Goal: Task Accomplishment & Management: Use online tool/utility

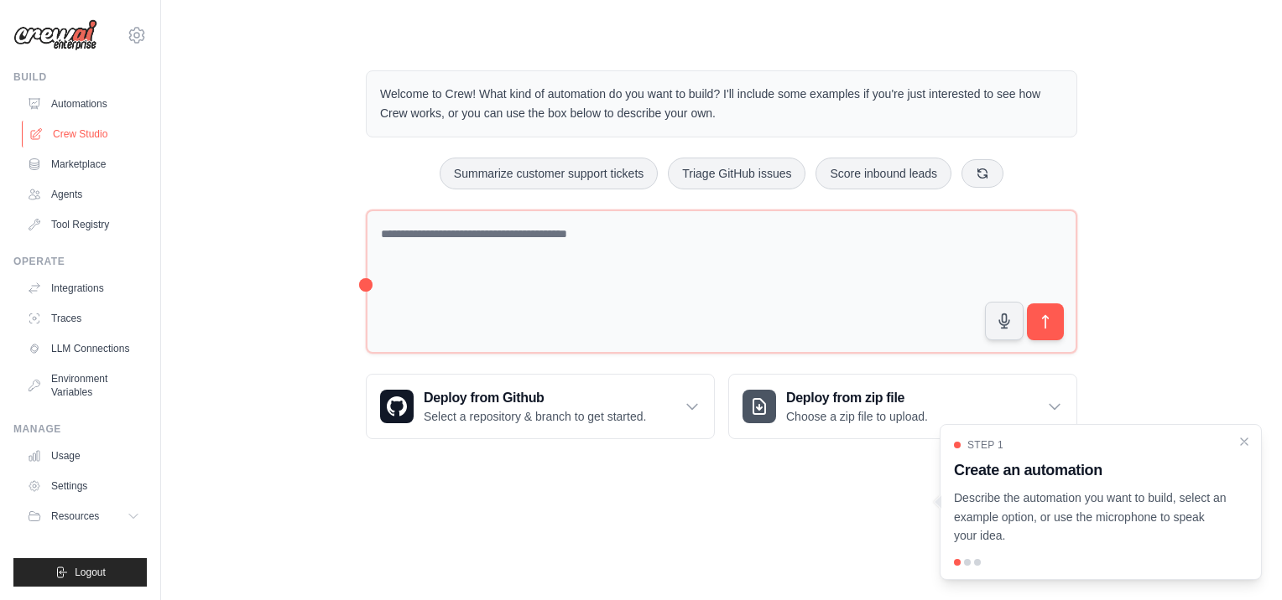
click at [66, 132] on link "Crew Studio" at bounding box center [85, 134] width 127 height 27
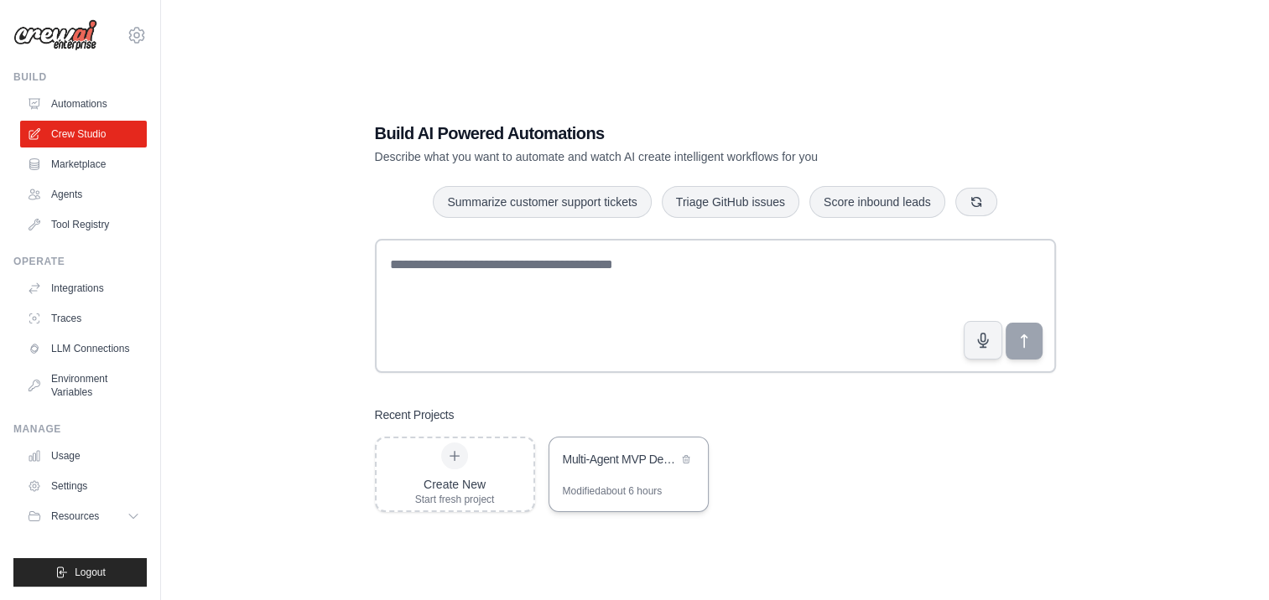
click at [623, 452] on div "Multi-Agent MVP Development Team" at bounding box center [620, 459] width 115 height 17
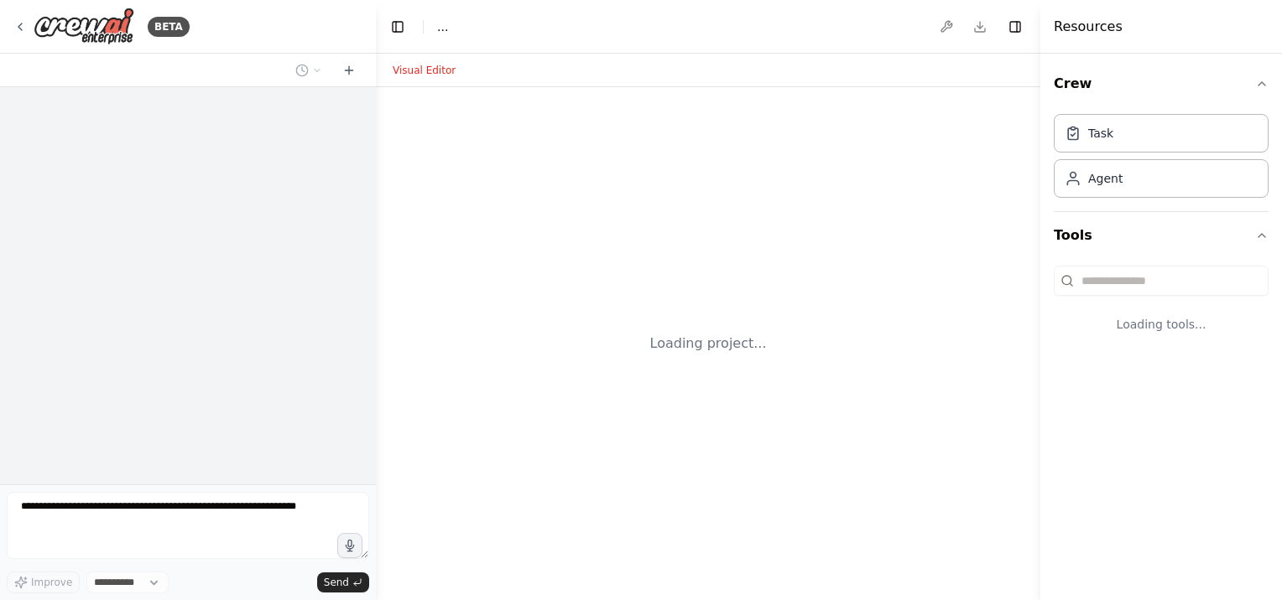
select select "****"
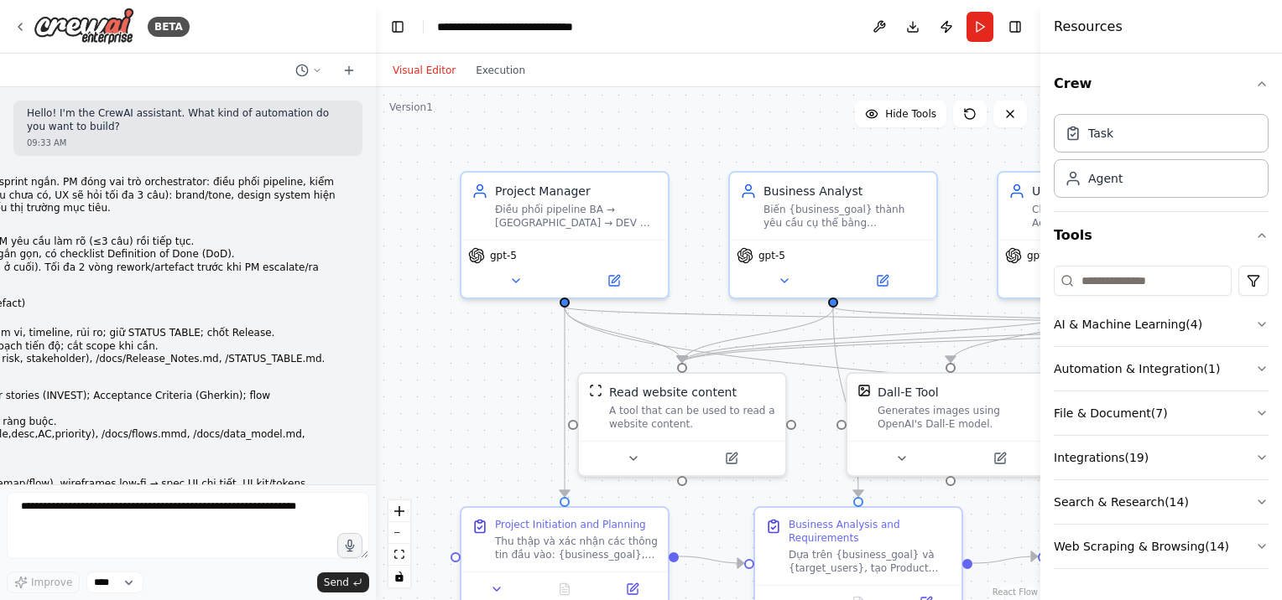
scroll to position [7900, 0]
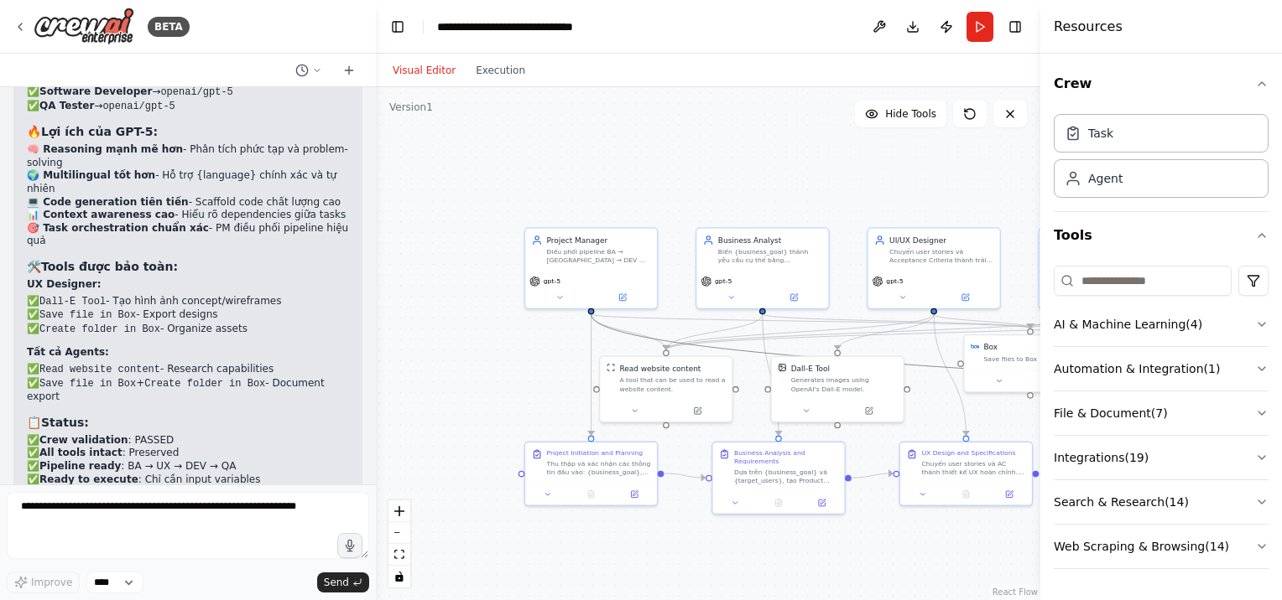
drag, startPoint x: 641, startPoint y: 335, endPoint x: 504, endPoint y: 335, distance: 136.7
click at [504, 335] on div ".deletable-edge-delete-btn { width: 20px; height: 20px; border: 0px solid #ffff…" at bounding box center [708, 343] width 664 height 513
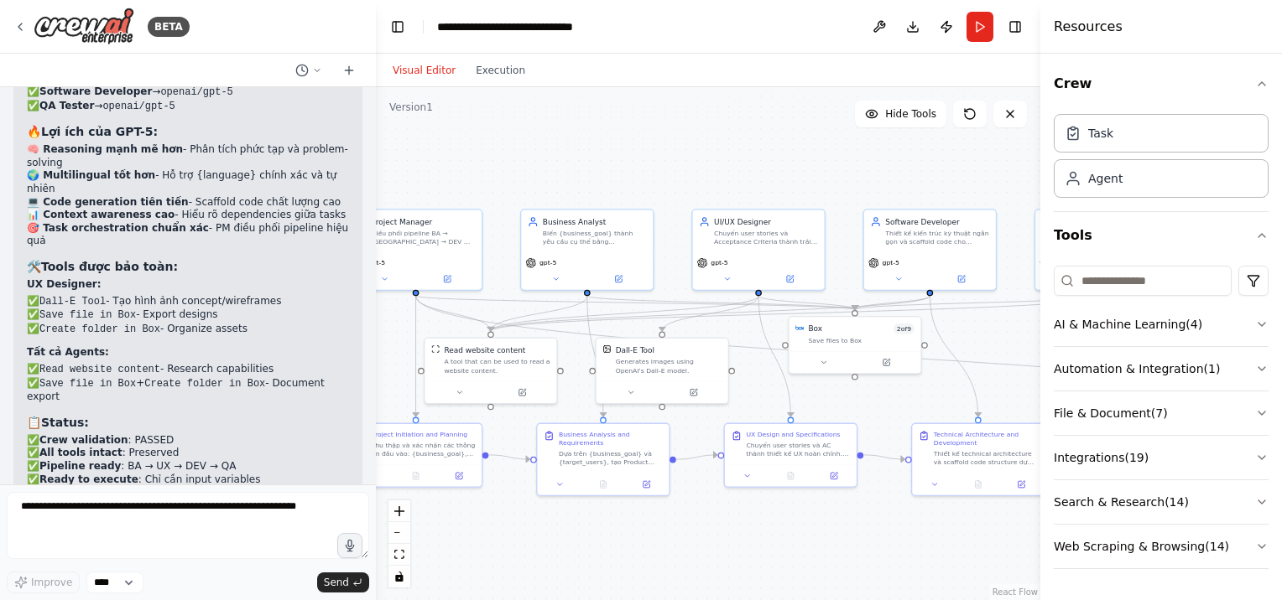
drag, startPoint x: 504, startPoint y: 335, endPoint x: 329, endPoint y: 317, distance: 176.3
click at [329, 317] on div "BETA Hello! I'm the CrewAI assistant. What kind of automation do you want to bu…" at bounding box center [641, 300] width 1282 height 600
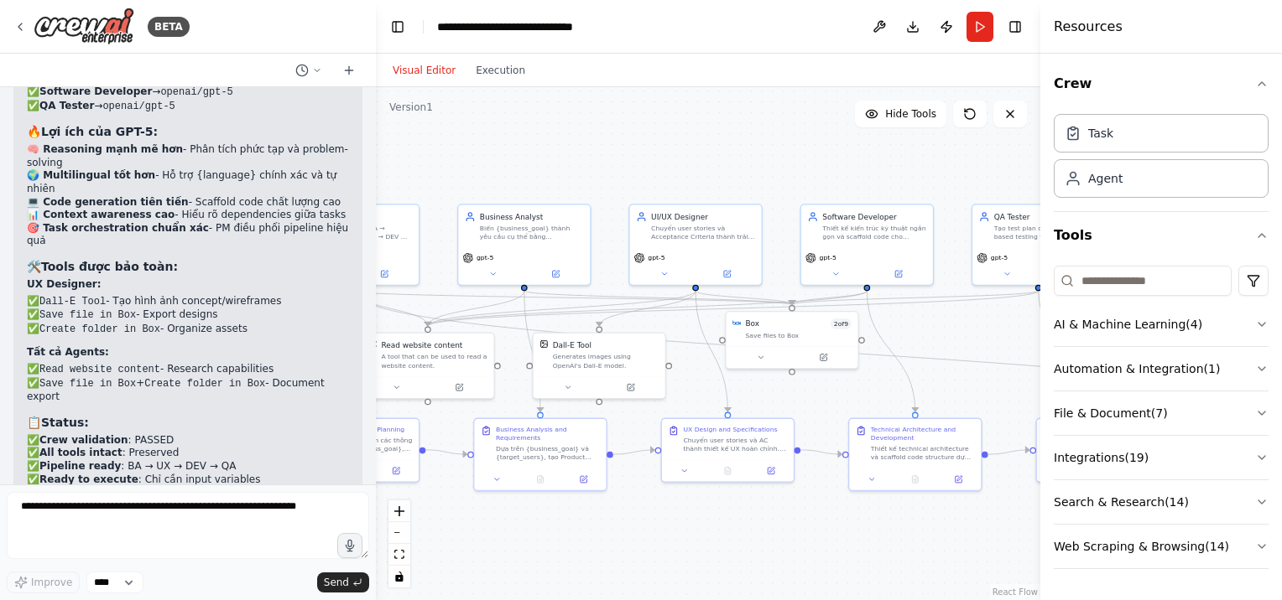
drag, startPoint x: 778, startPoint y: 506, endPoint x: 708, endPoint y: 499, distance: 70.8
click at [708, 499] on div ".deletable-edge-delete-btn { width: 20px; height: 20px; border: 0px solid #ffff…" at bounding box center [708, 343] width 664 height 513
click at [1023, 20] on button "Toggle Right Sidebar" at bounding box center [1014, 26] width 23 height 23
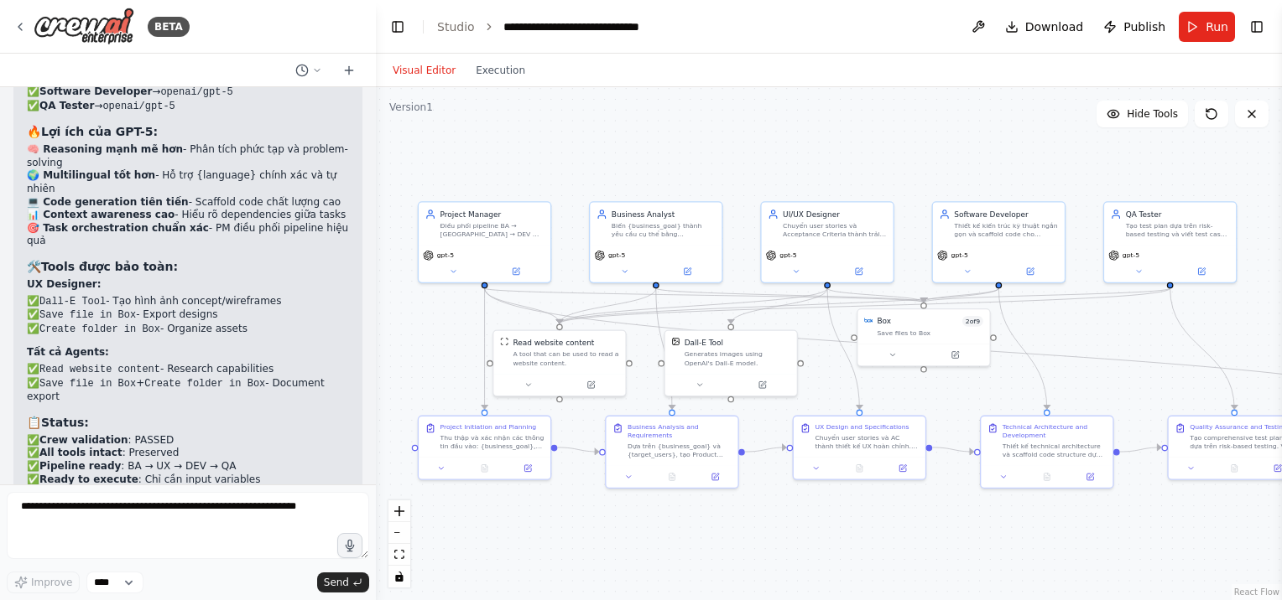
drag, startPoint x: 1037, startPoint y: 172, endPoint x: 1188, endPoint y: 171, distance: 151.0
click at [1188, 171] on div ".deletable-edge-delete-btn { width: 20px; height: 20px; border: 0px solid #ffff…" at bounding box center [829, 343] width 906 height 513
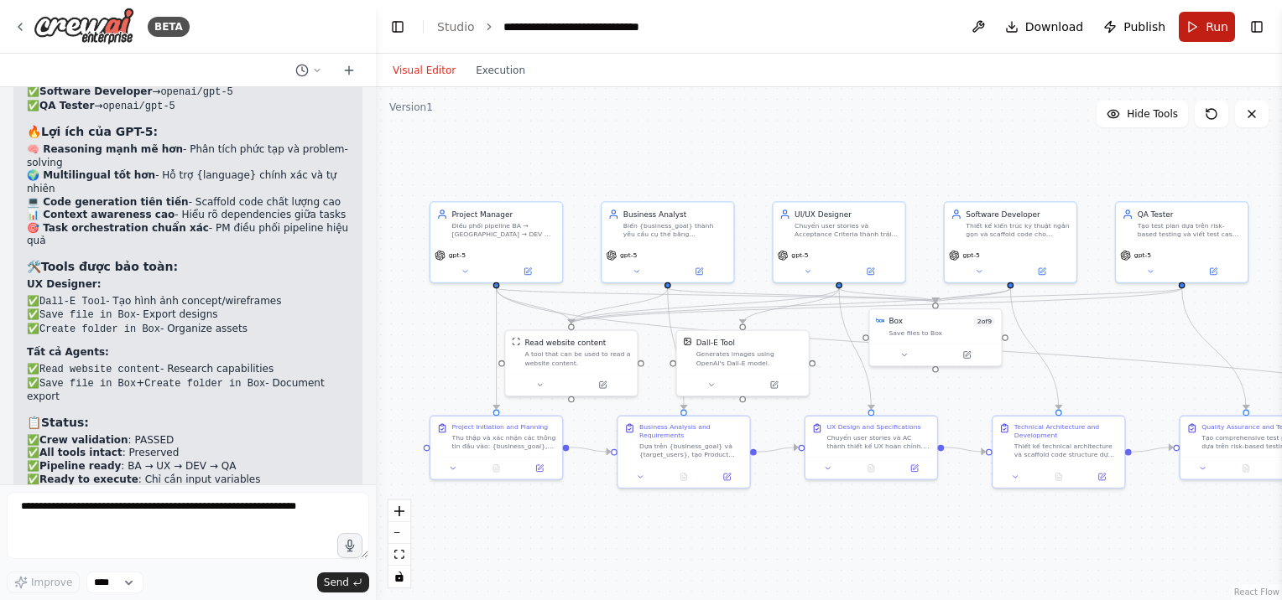
click at [1198, 25] on button "Run" at bounding box center [1206, 27] width 56 height 30
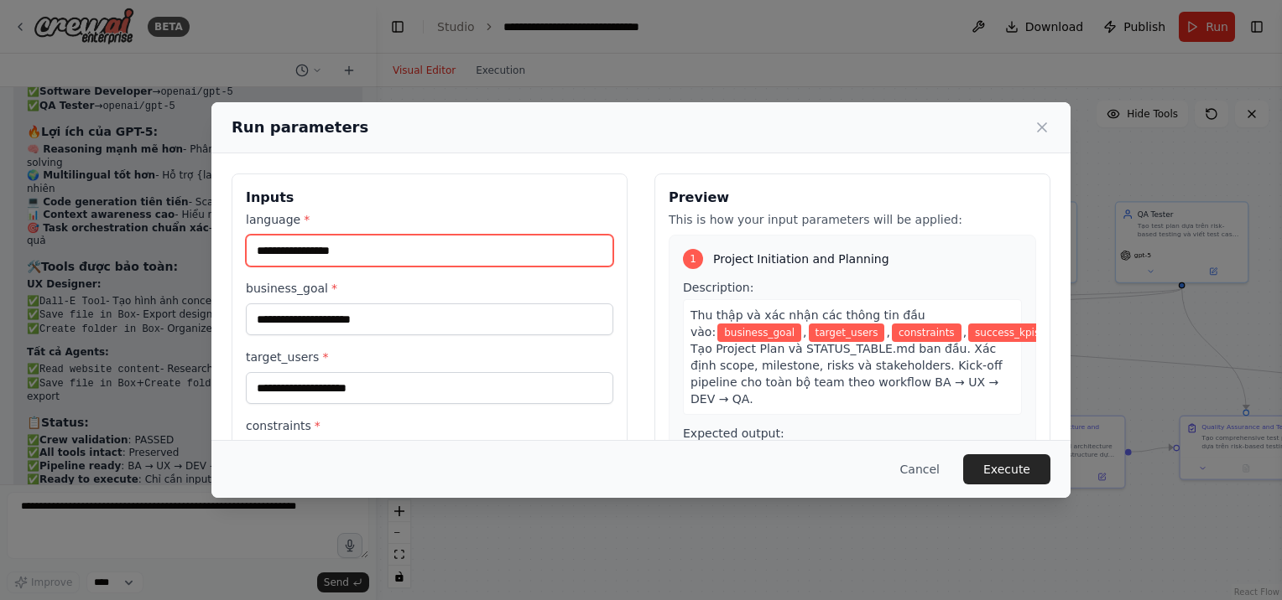
click at [418, 237] on input "language *" at bounding box center [429, 251] width 367 height 32
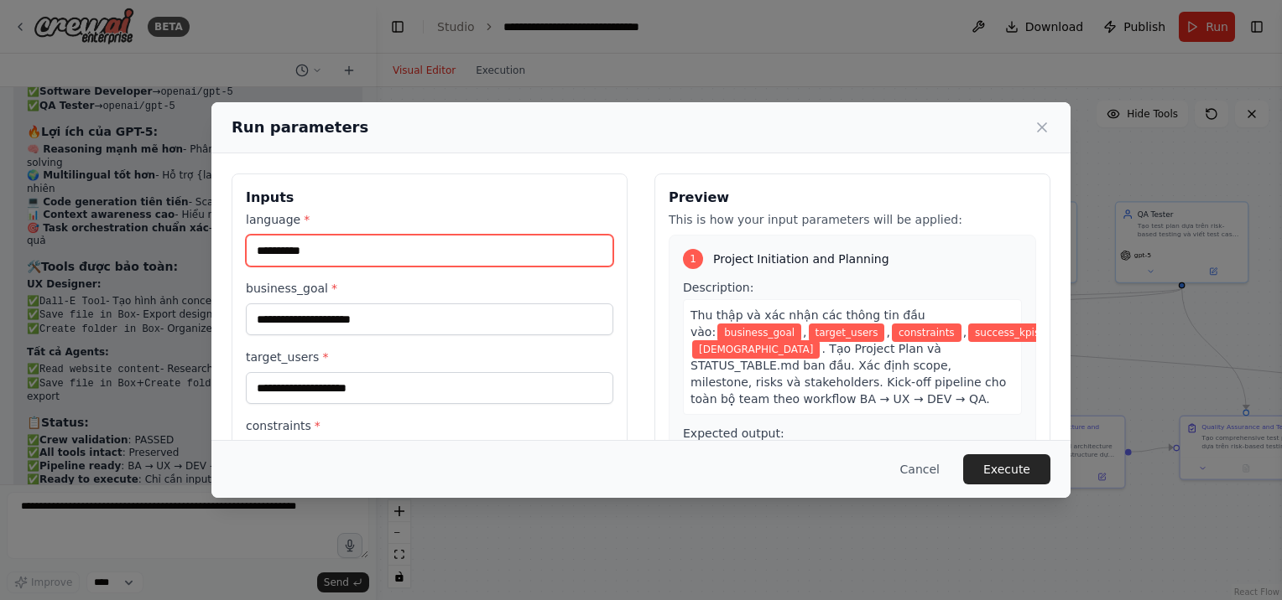
type input "**********"
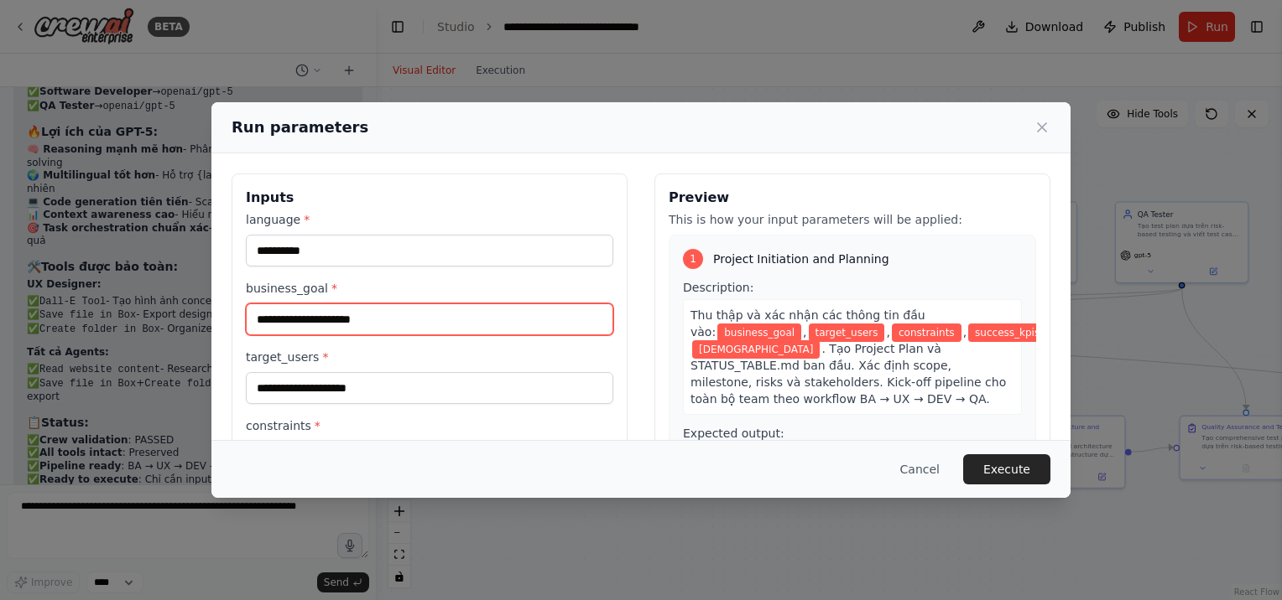
click at [388, 310] on input "business_goal *" at bounding box center [429, 320] width 367 height 32
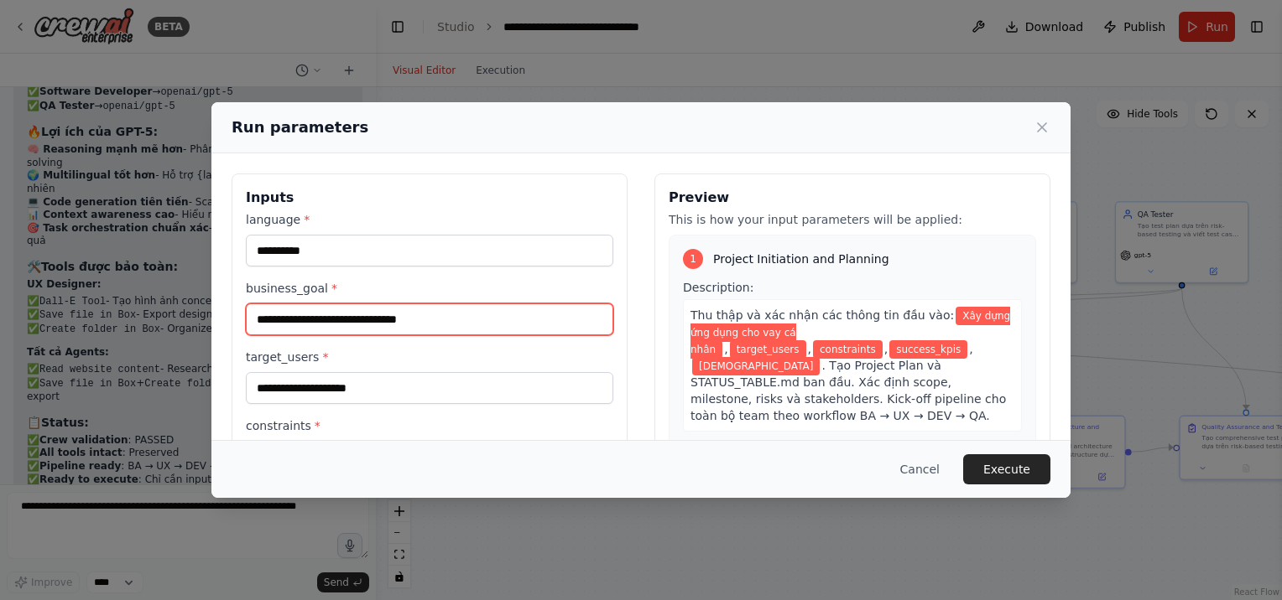
type input "**********"
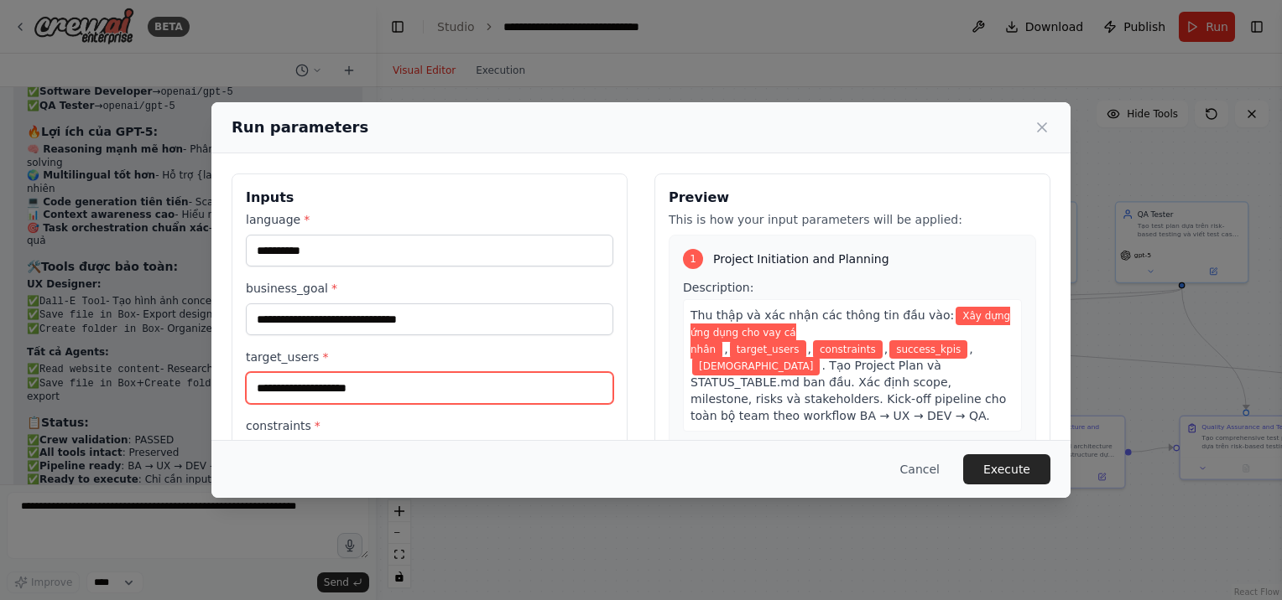
click at [348, 398] on input "target_users *" at bounding box center [429, 388] width 367 height 32
type input "*"
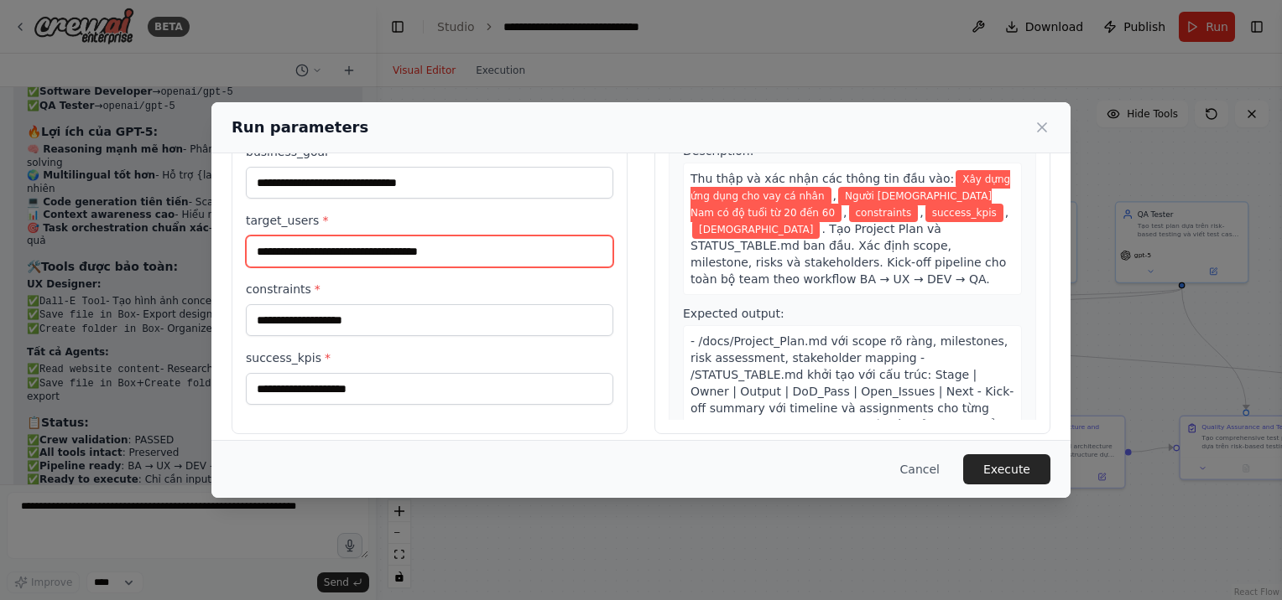
scroll to position [141, 0]
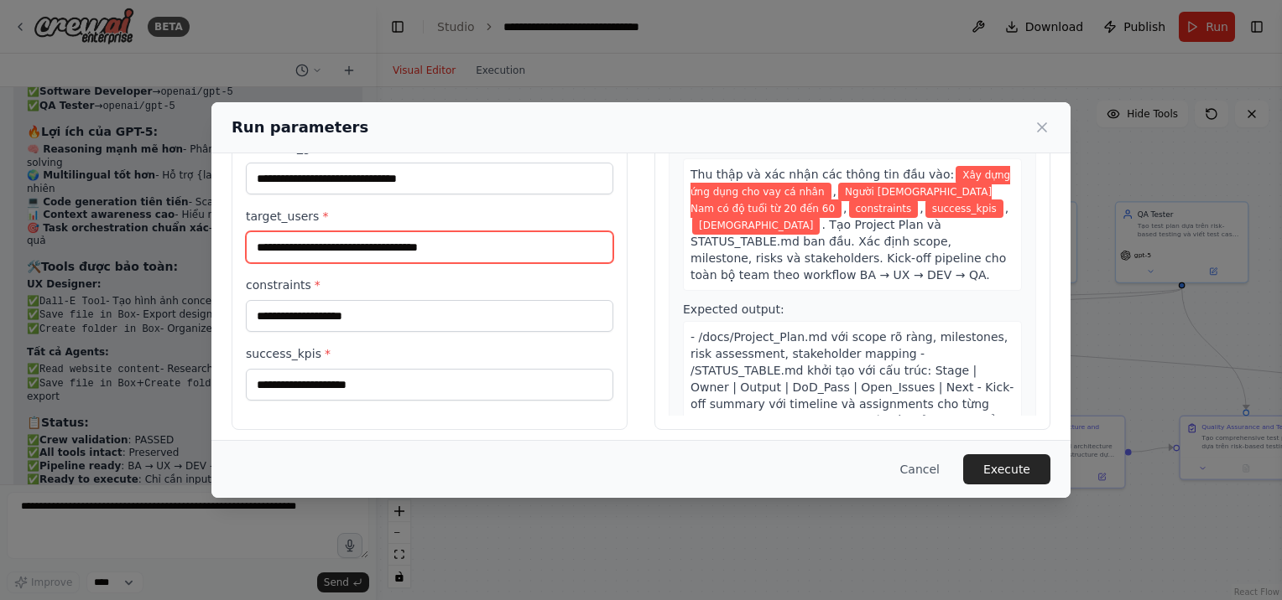
type input "**********"
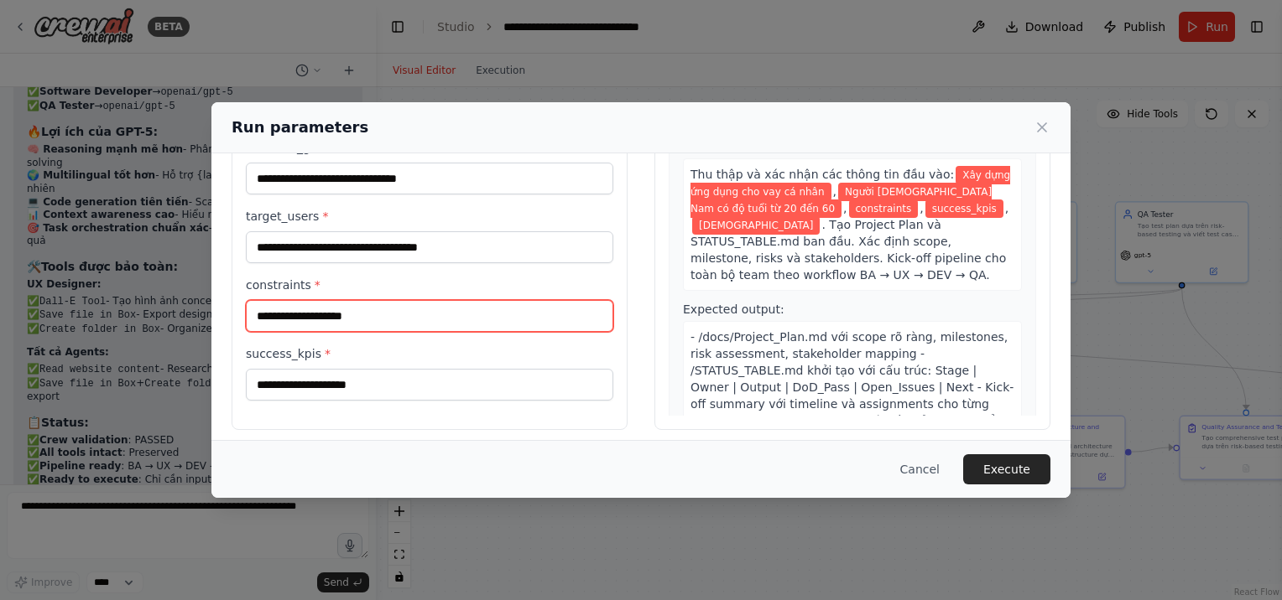
click at [359, 320] on input "constraints *" at bounding box center [429, 316] width 367 height 32
type input "********"
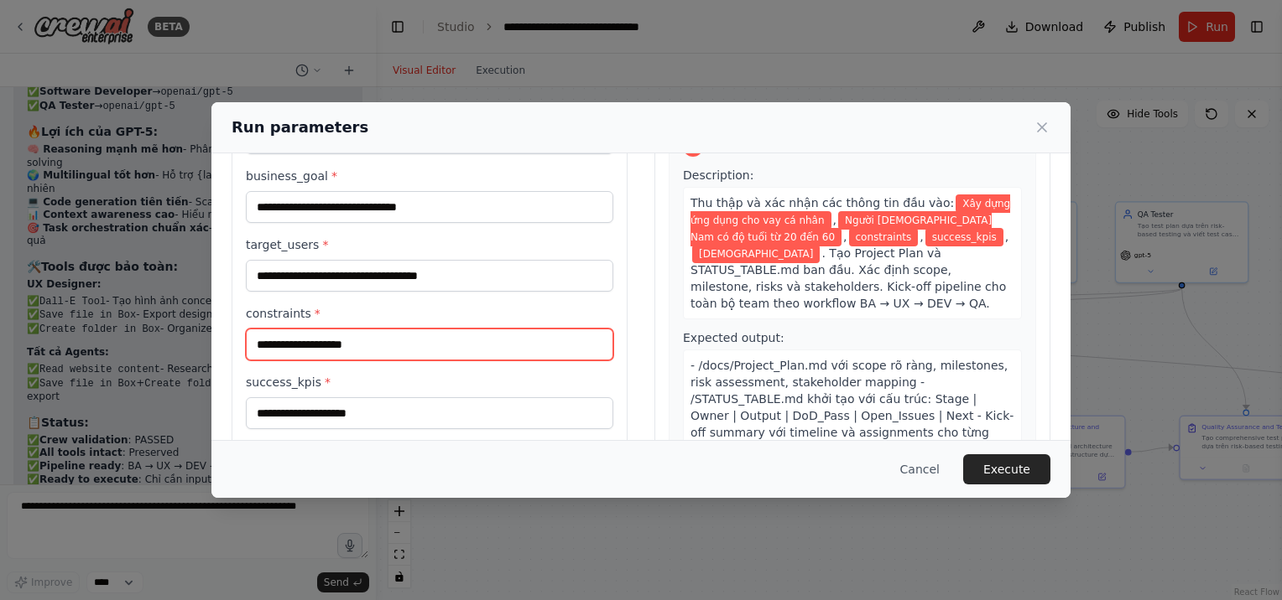
scroll to position [111, 0]
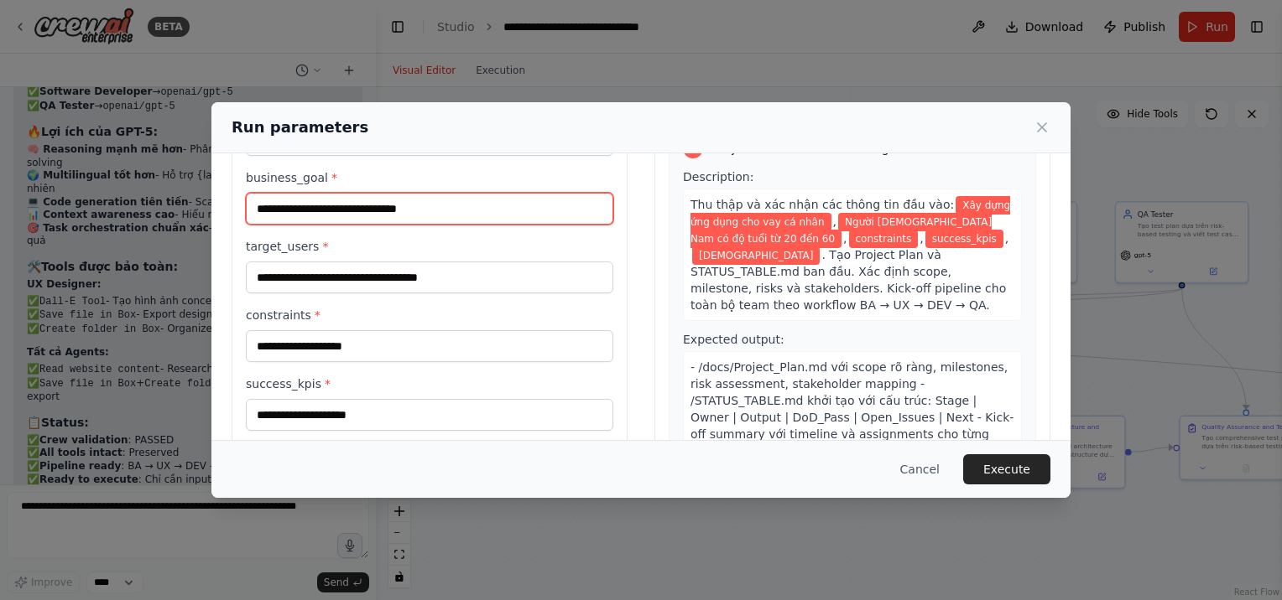
click at [466, 202] on input "**********" at bounding box center [429, 209] width 367 height 32
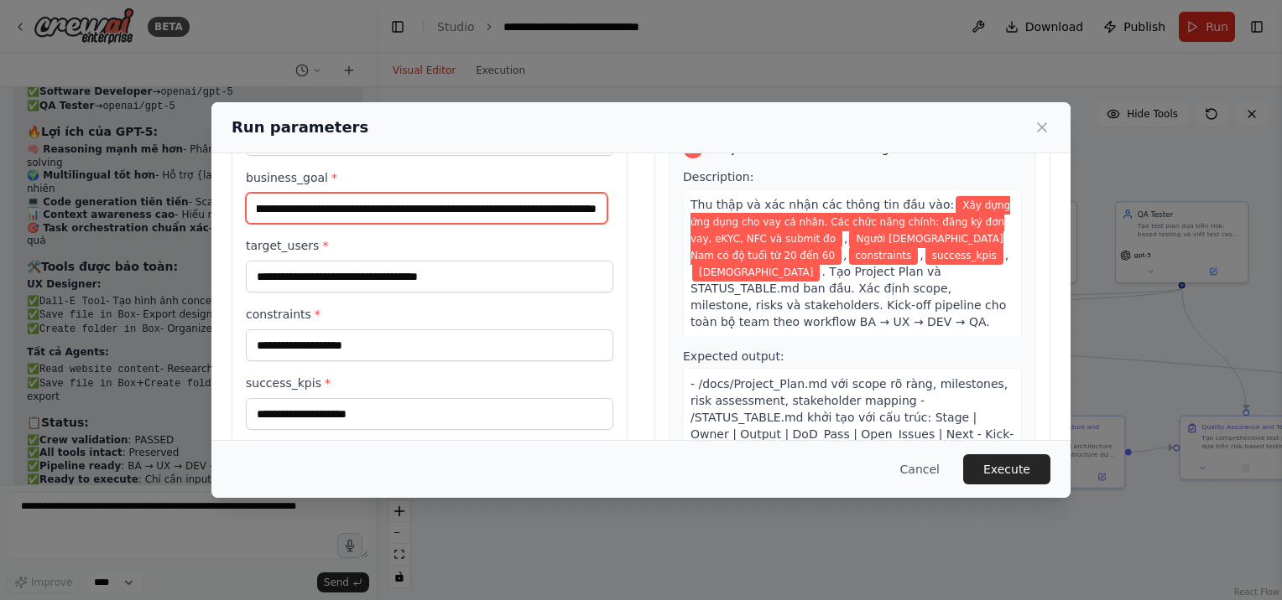
scroll to position [0, 190]
type input "**********"
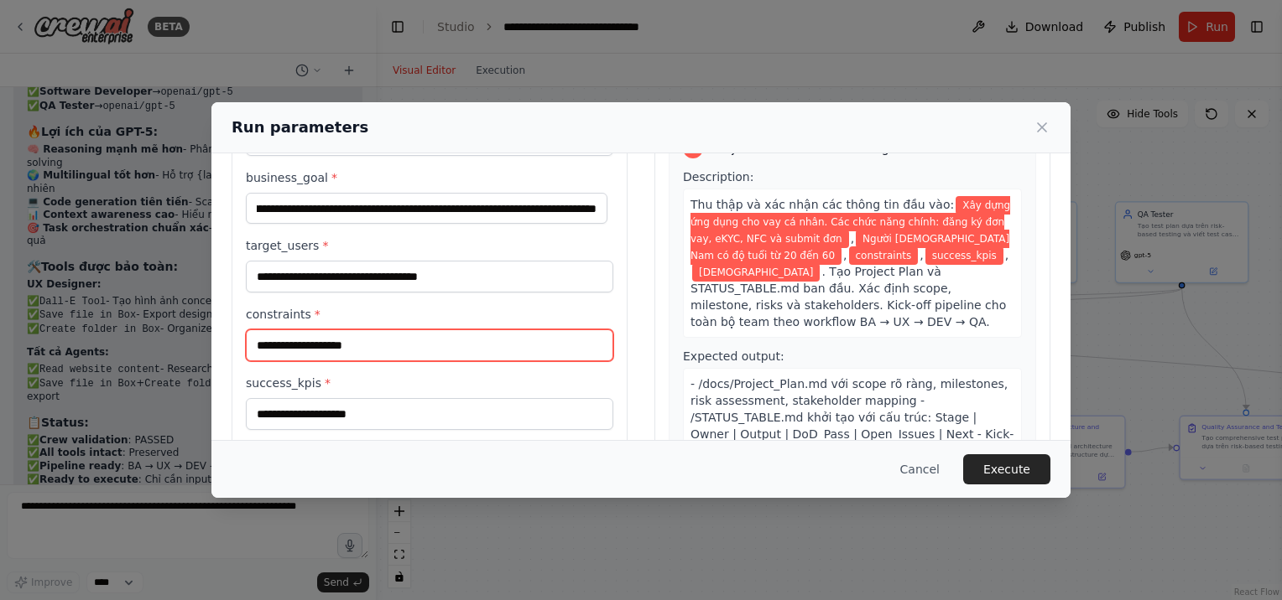
scroll to position [0, 0]
click at [400, 342] on input "constraints *" at bounding box center [429, 346] width 367 height 32
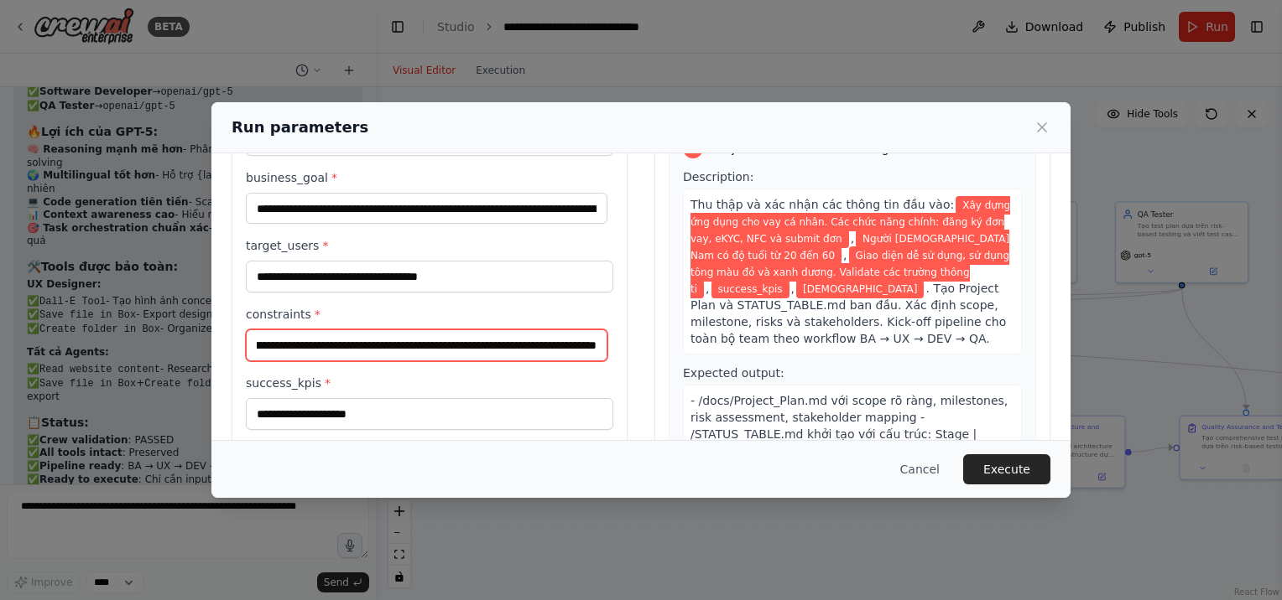
scroll to position [0, 127]
type input "**********"
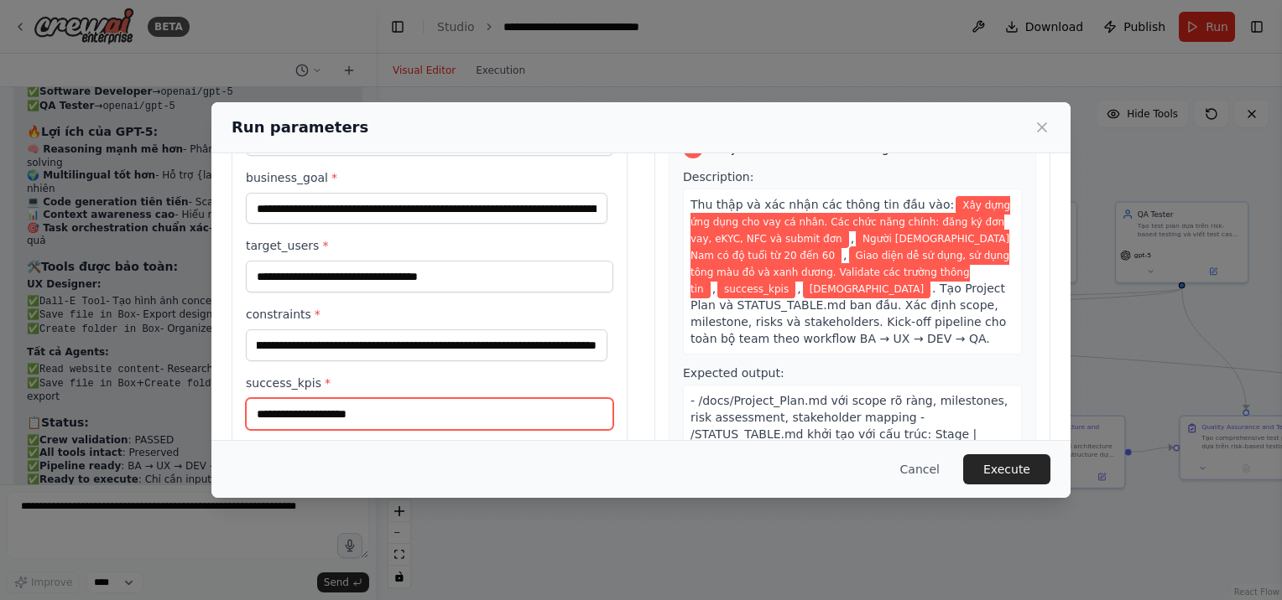
scroll to position [0, 0]
click at [434, 411] on input "success_kpis *" at bounding box center [429, 414] width 367 height 32
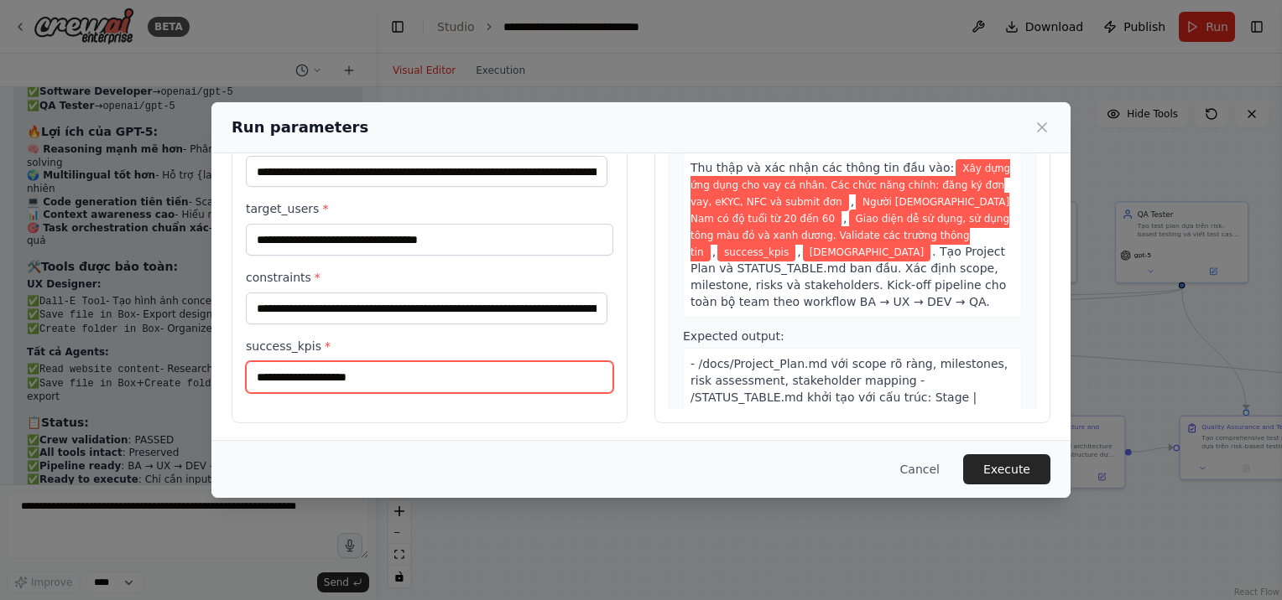
scroll to position [149, 0]
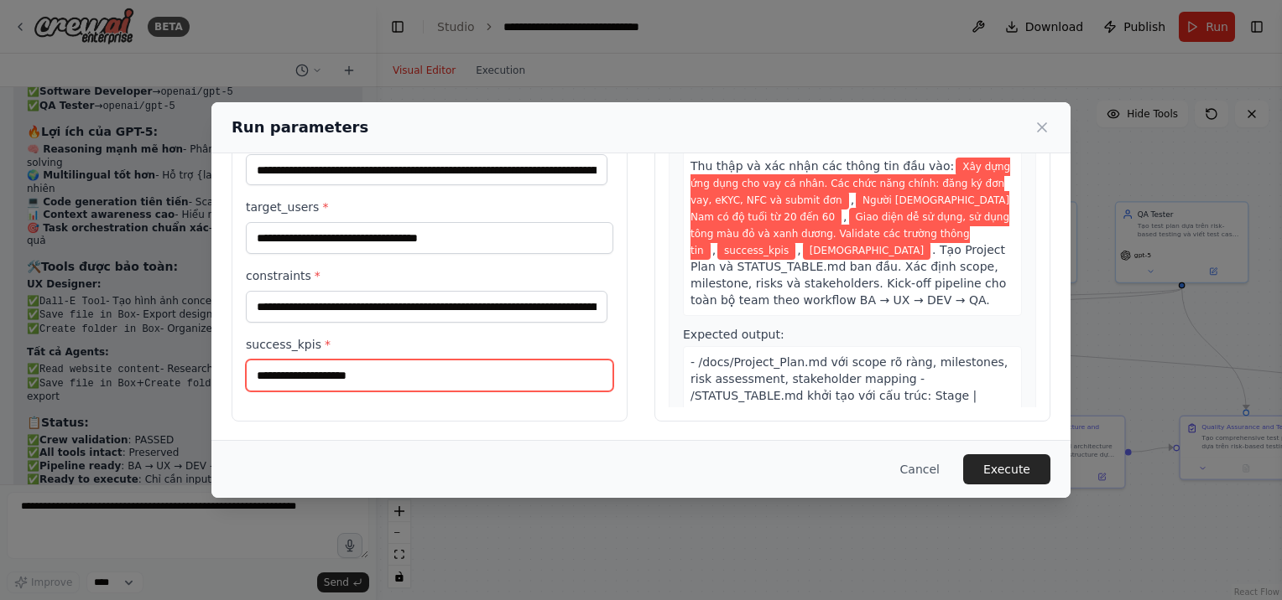
type input "*"
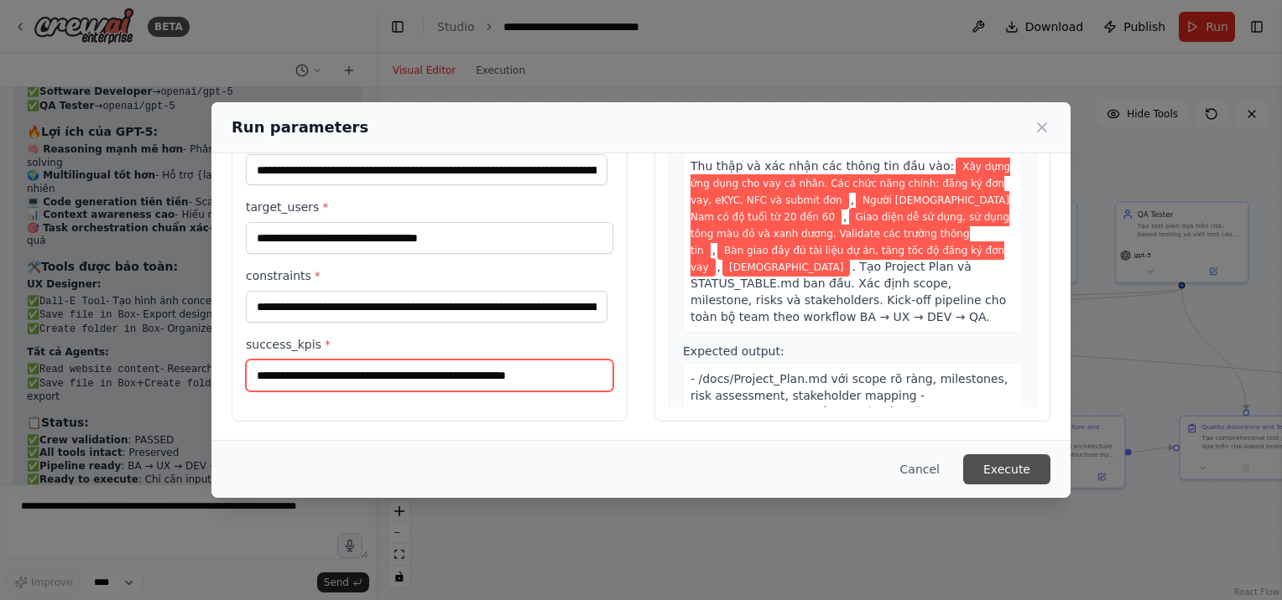
type input "**********"
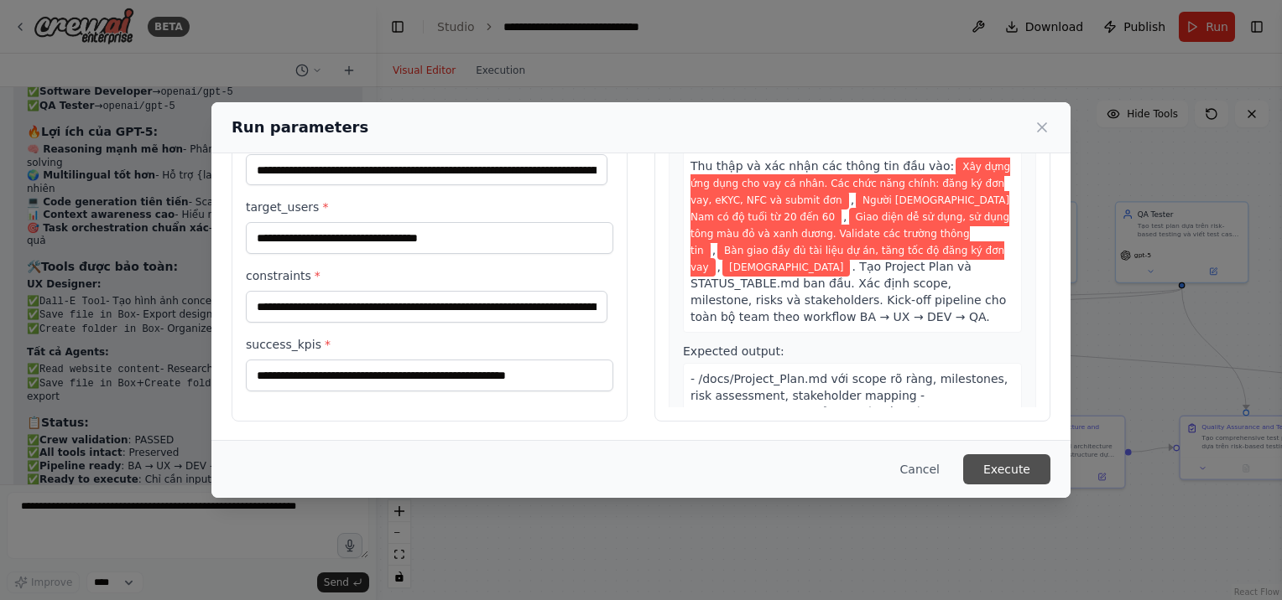
click at [996, 463] on button "Execute" at bounding box center [1006, 470] width 87 height 30
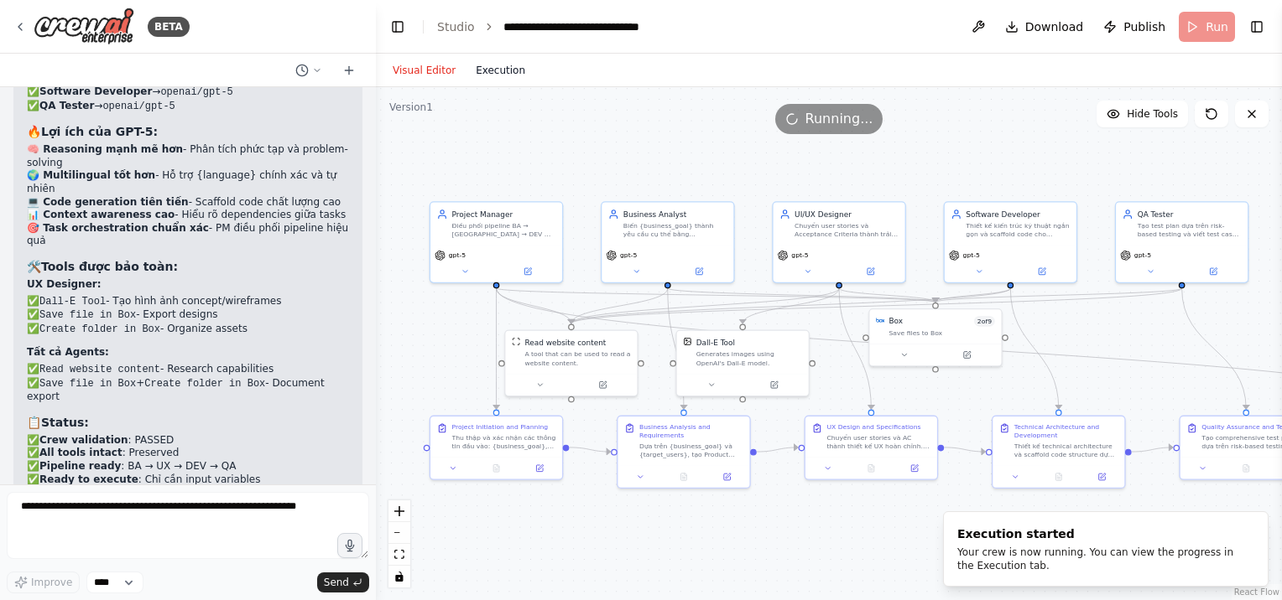
click at [491, 62] on button "Execution" at bounding box center [500, 70] width 70 height 20
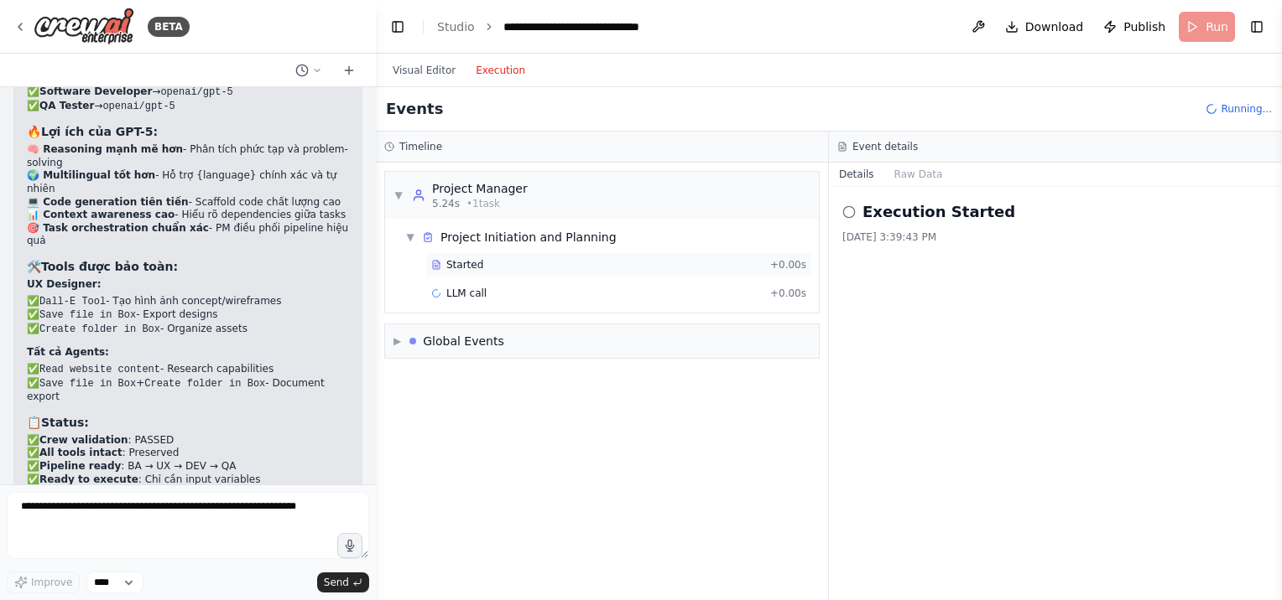
click at [530, 265] on div "Started" at bounding box center [597, 264] width 332 height 13
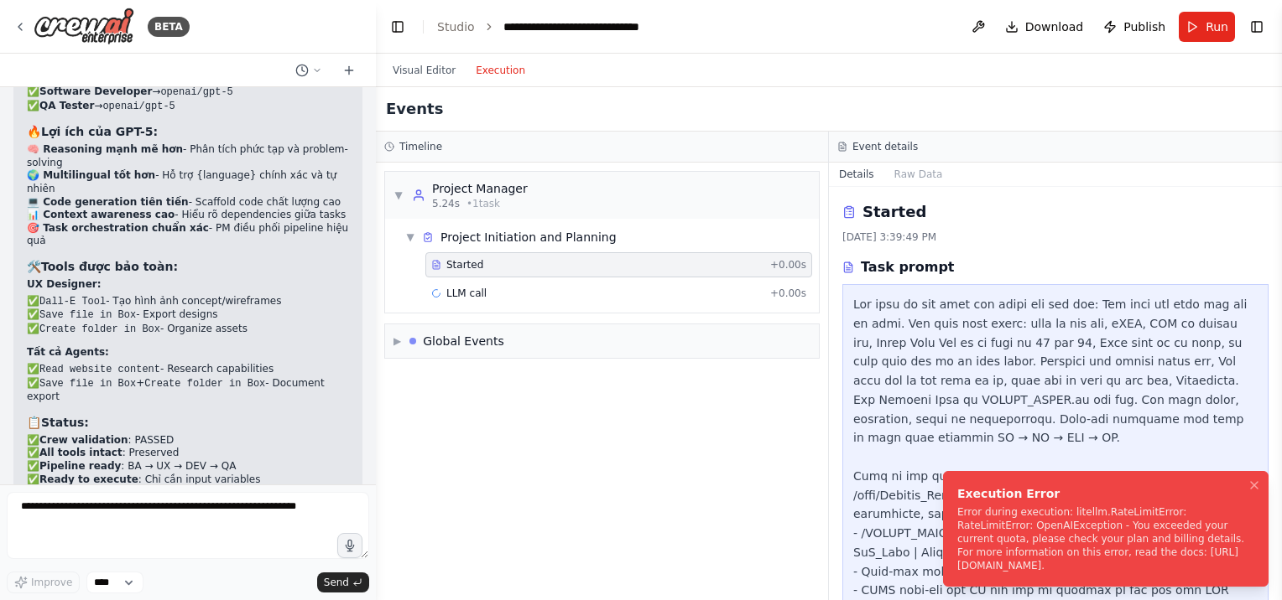
click at [1062, 543] on div "Error during execution: litellm.RateLimitError: RateLimitError: OpenAIException…" at bounding box center [1102, 539] width 290 height 67
click at [1031, 532] on div "Error during execution: litellm.RateLimitError: RateLimitError: OpenAIException…" at bounding box center [1102, 539] width 290 height 67
click at [419, 78] on button "Visual Editor" at bounding box center [423, 70] width 83 height 20
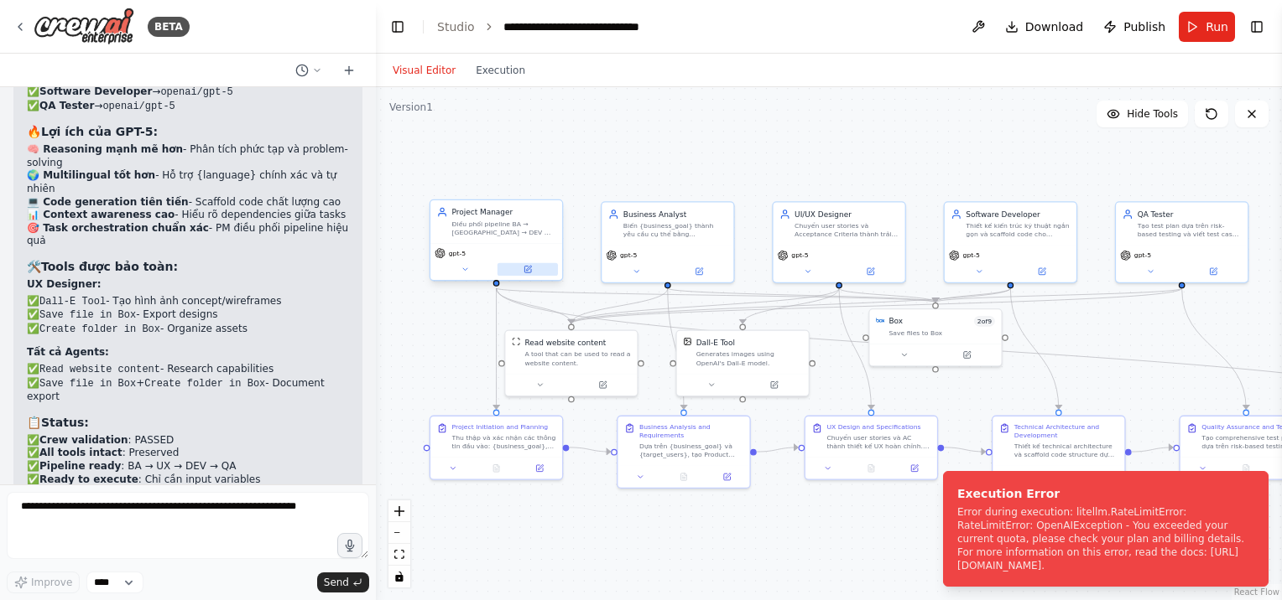
click at [525, 263] on button at bounding box center [527, 269] width 60 height 13
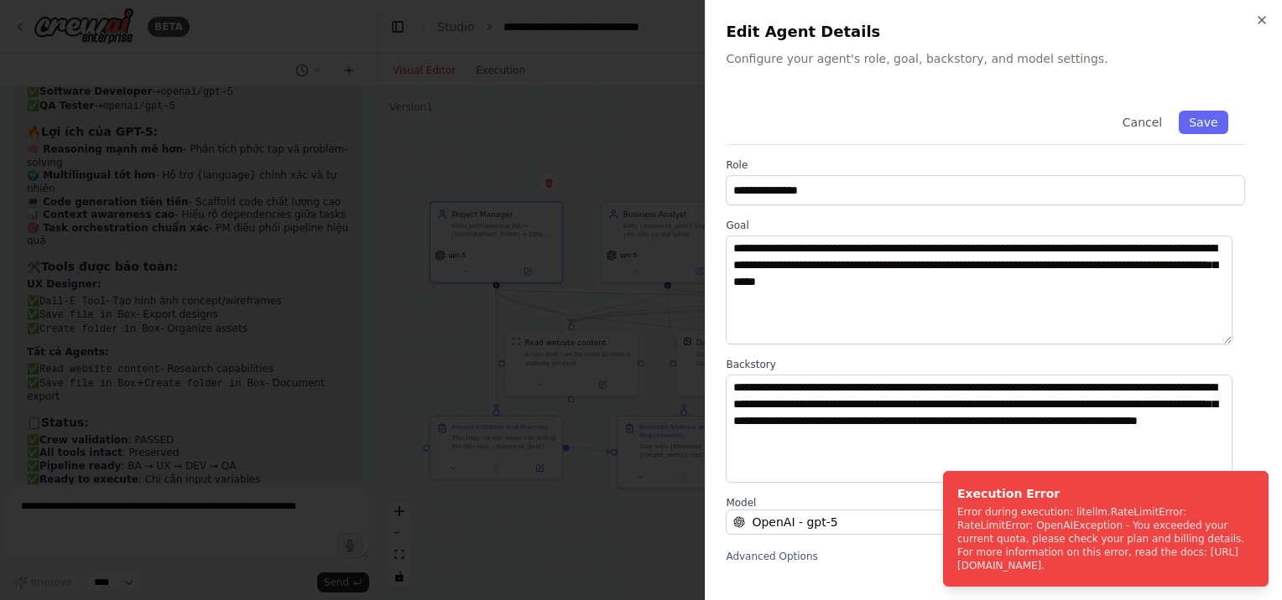
scroll to position [158, 0]
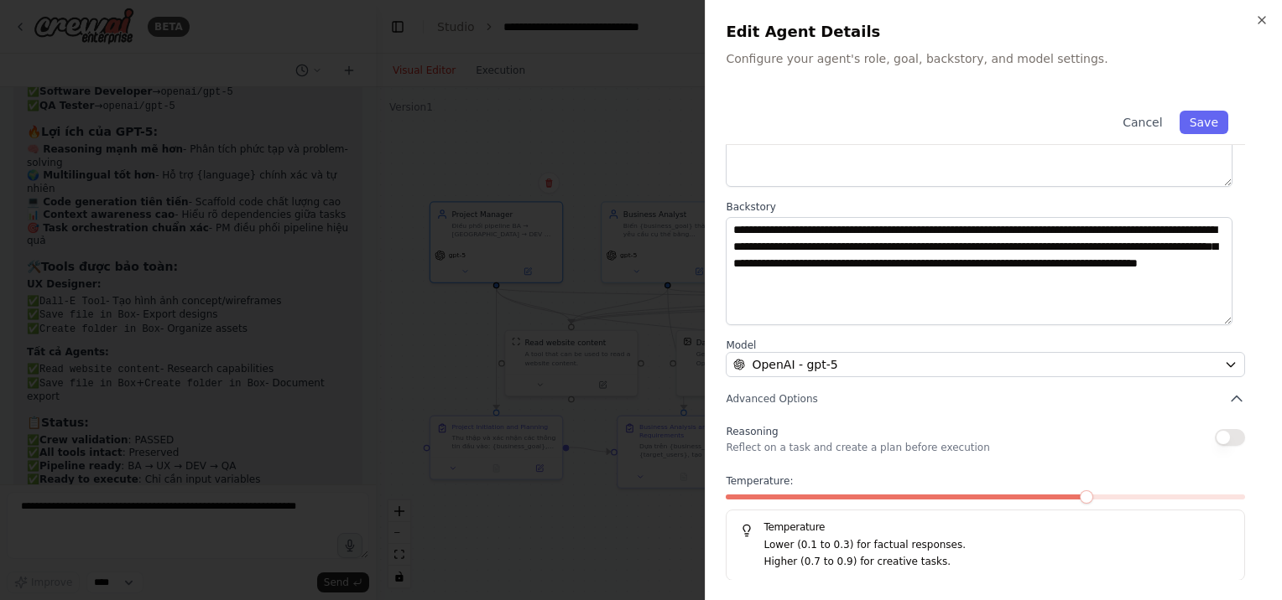
click at [839, 387] on div "**********" at bounding box center [993, 258] width 536 height 645
click at [839, 389] on div "**********" at bounding box center [993, 258] width 536 height 645
click at [839, 392] on button "Advanced Options" at bounding box center [984, 399] width 519 height 17
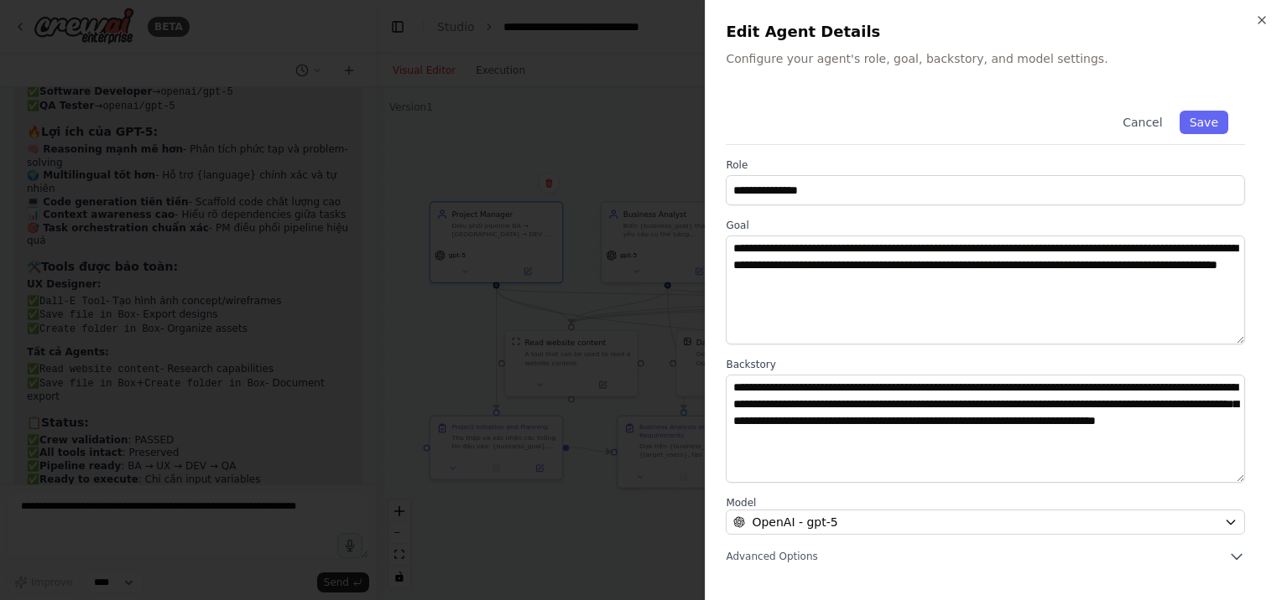
click at [491, 342] on div at bounding box center [641, 300] width 1282 height 600
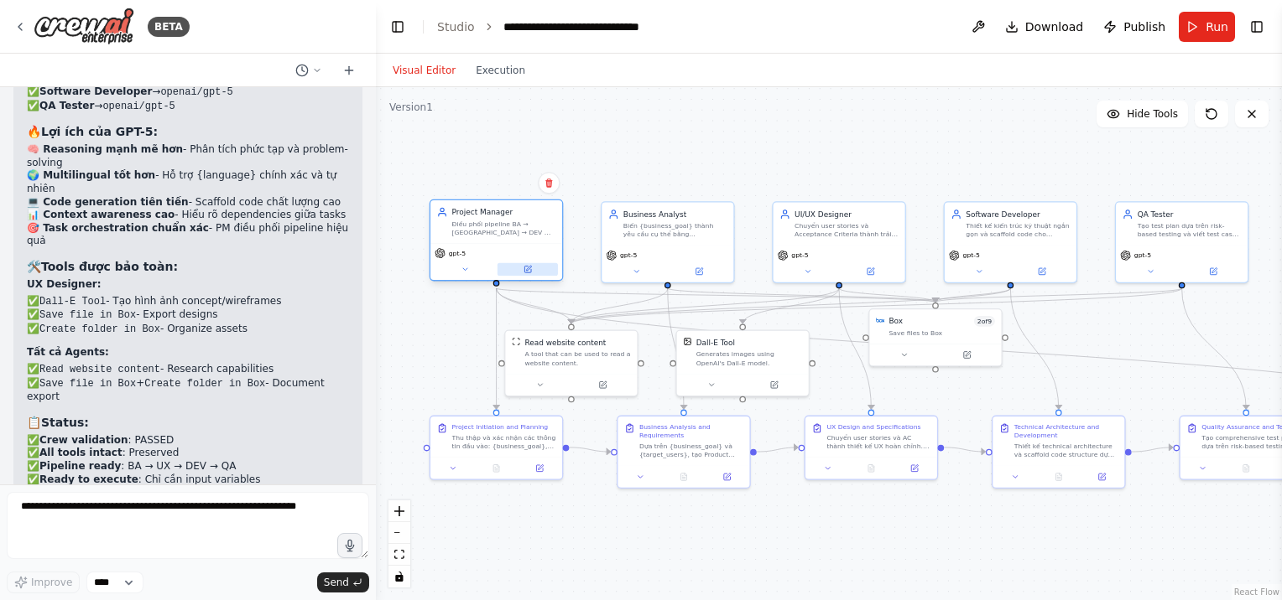
click at [517, 266] on button at bounding box center [527, 269] width 60 height 13
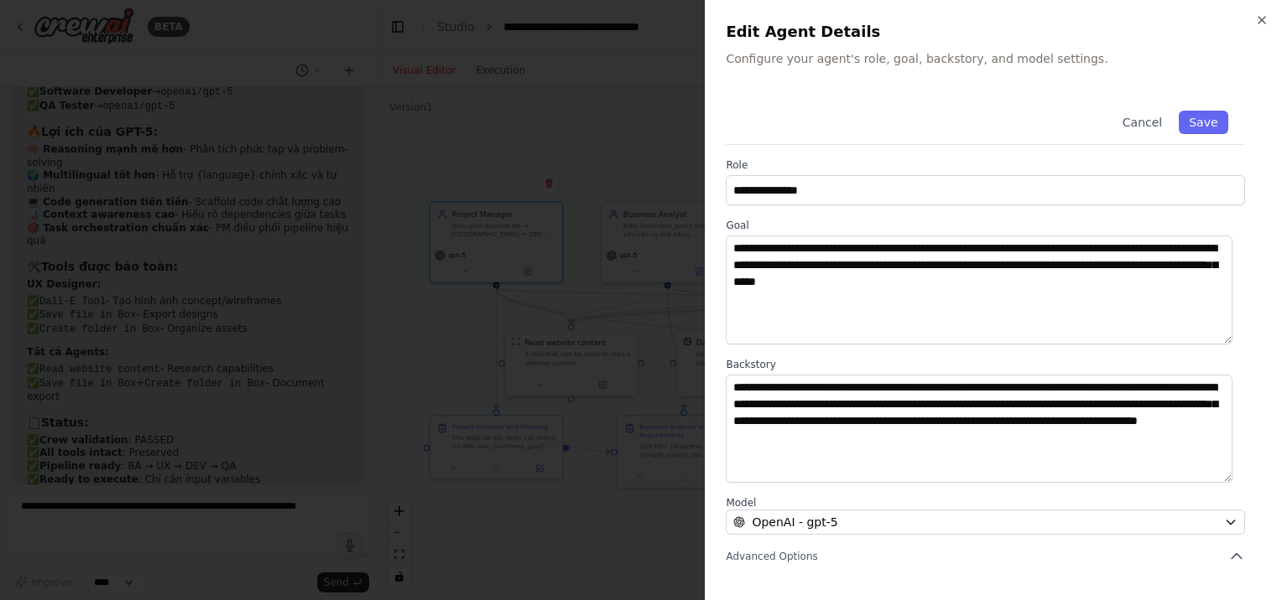
scroll to position [158, 0]
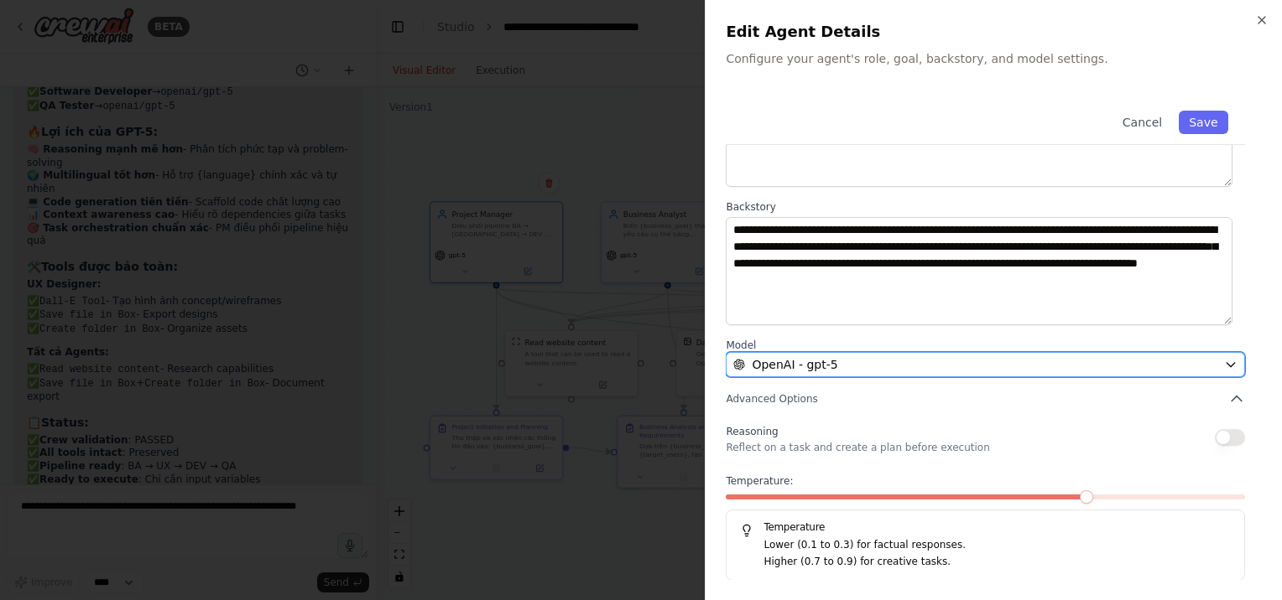
click at [859, 358] on div "OpenAI - gpt-5" at bounding box center [975, 364] width 484 height 17
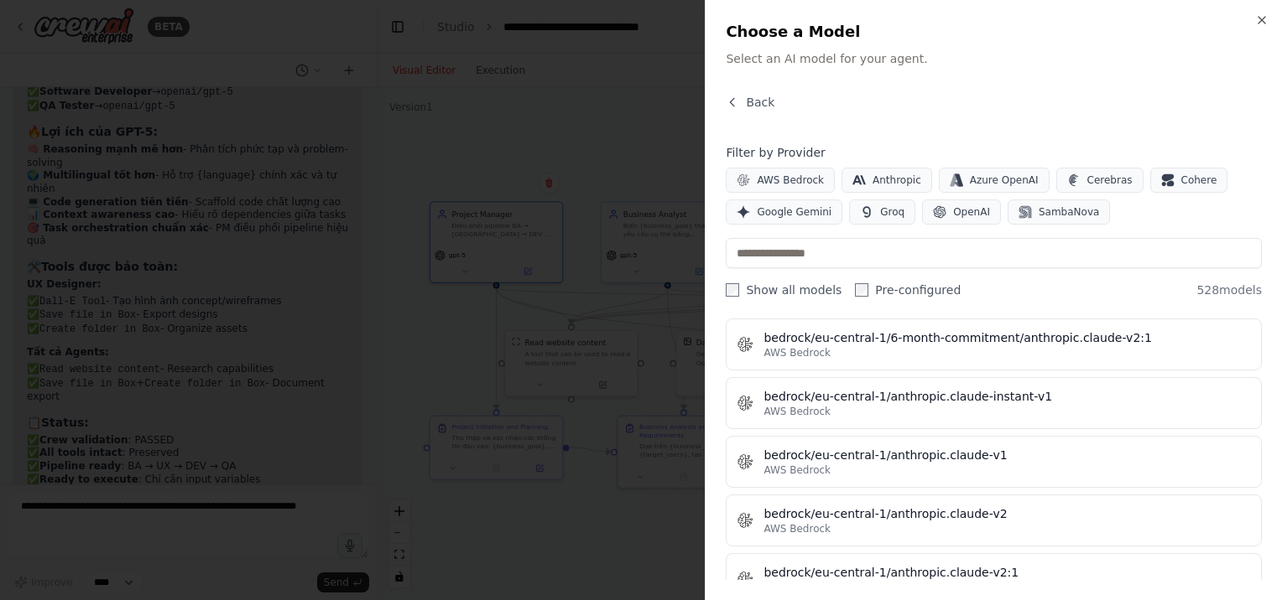
scroll to position [0, 0]
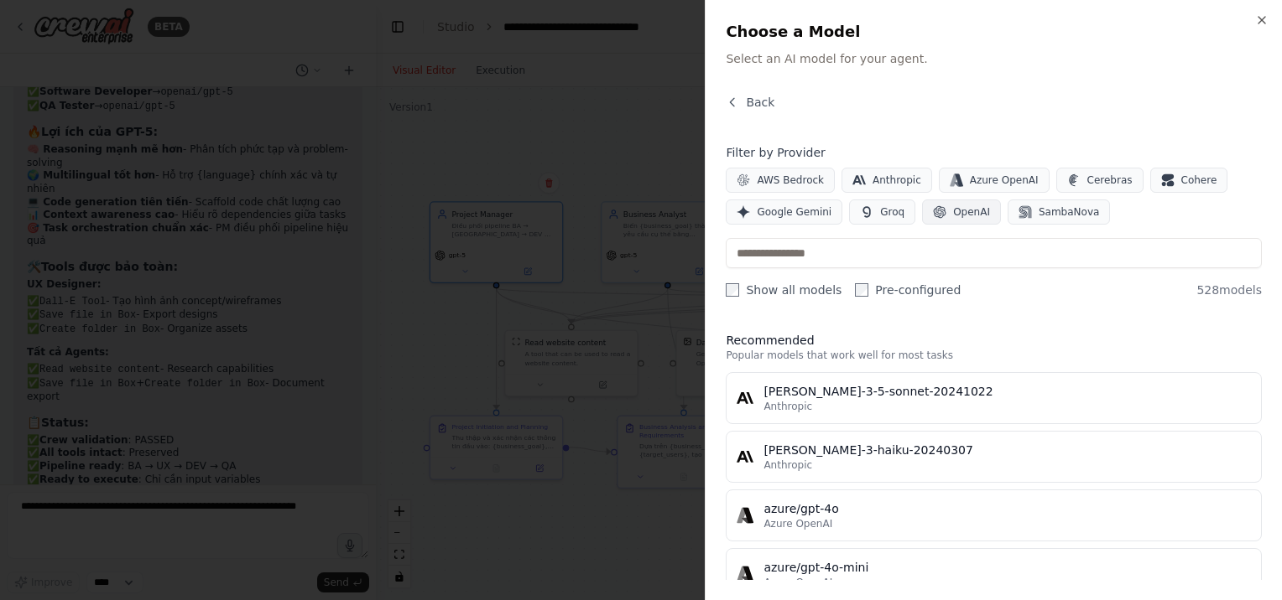
click at [953, 212] on span "OpenAI" at bounding box center [971, 211] width 37 height 13
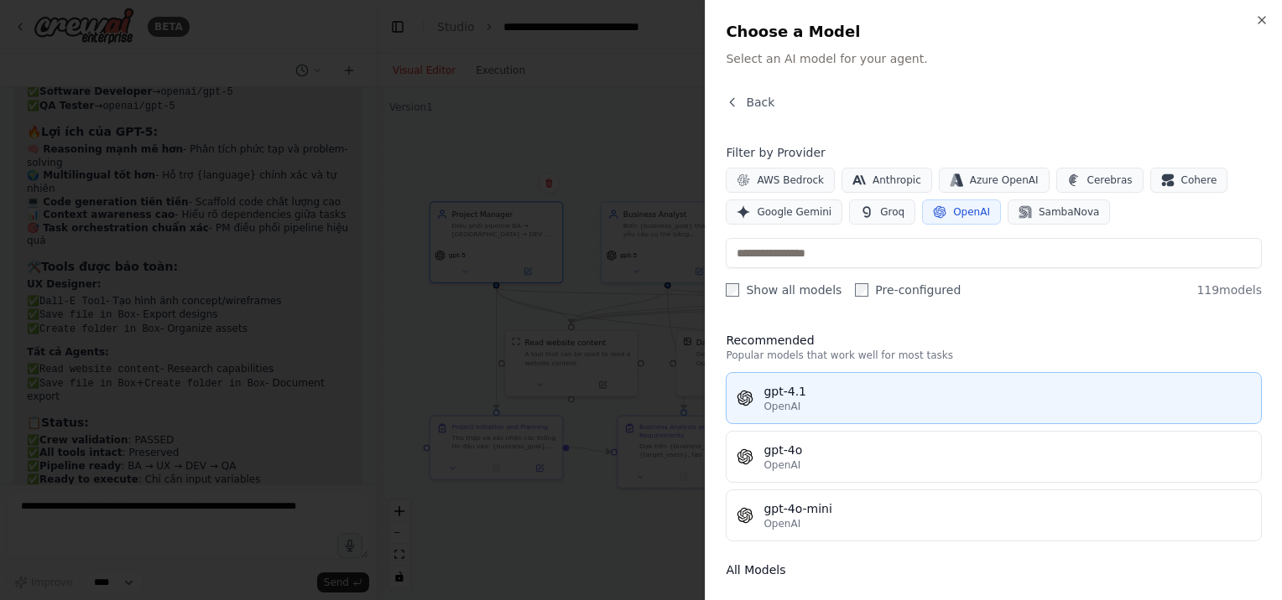
click at [814, 390] on div "gpt-4.1" at bounding box center [1006, 391] width 487 height 17
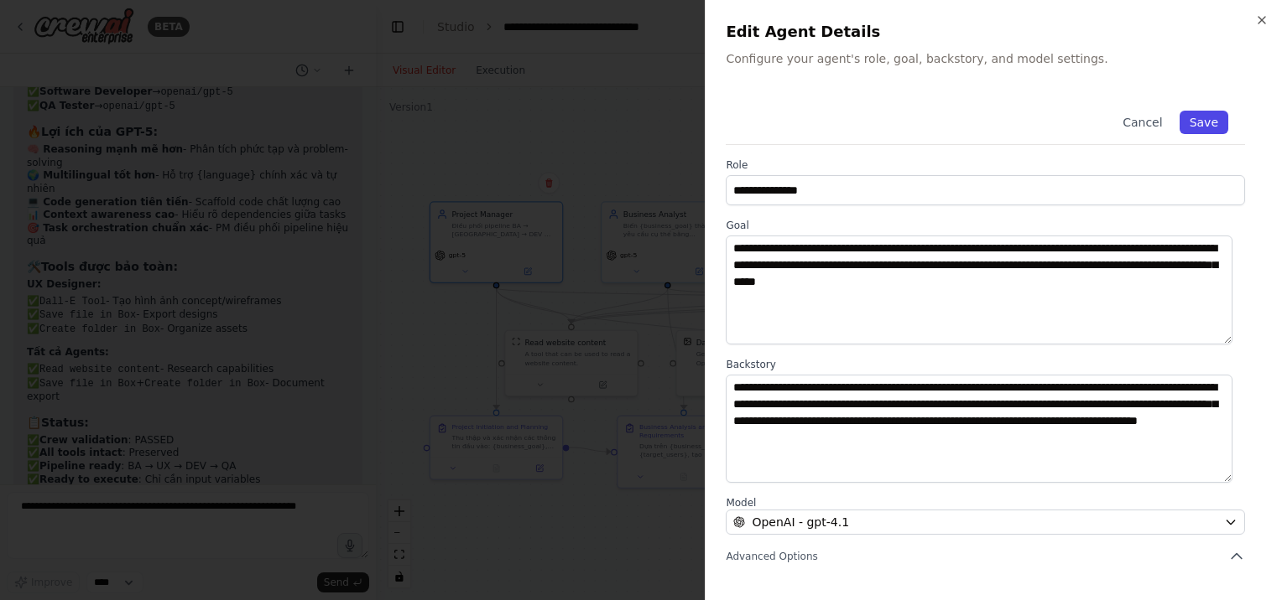
click at [1183, 123] on button "Save" at bounding box center [1203, 122] width 49 height 23
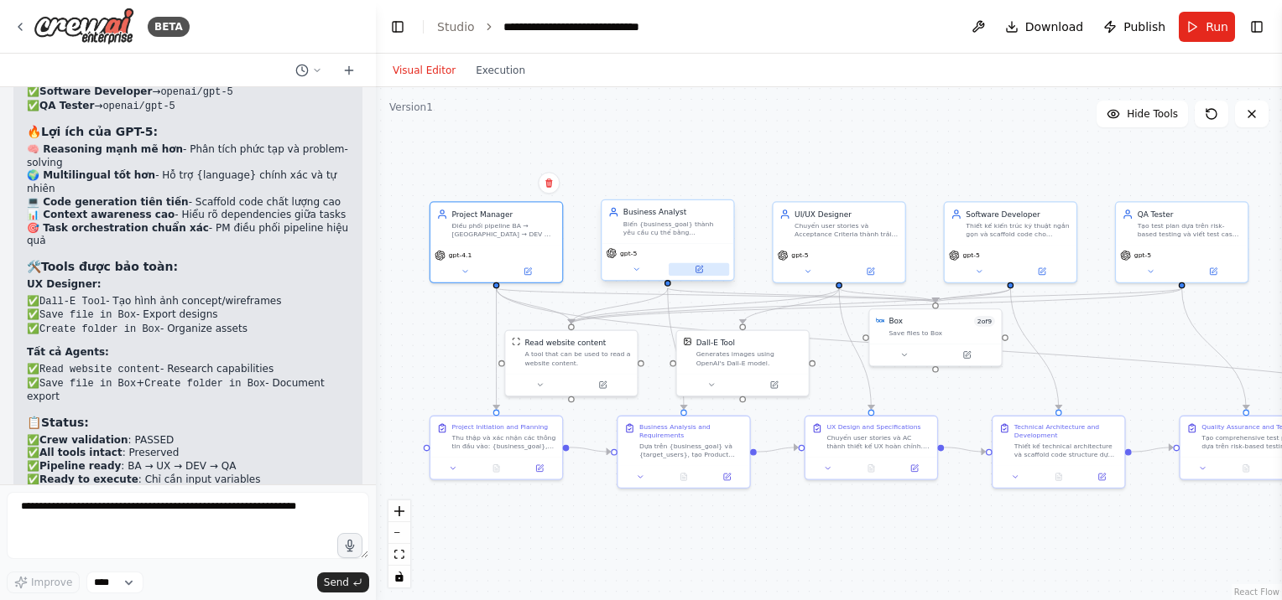
click at [697, 268] on icon at bounding box center [698, 270] width 7 height 7
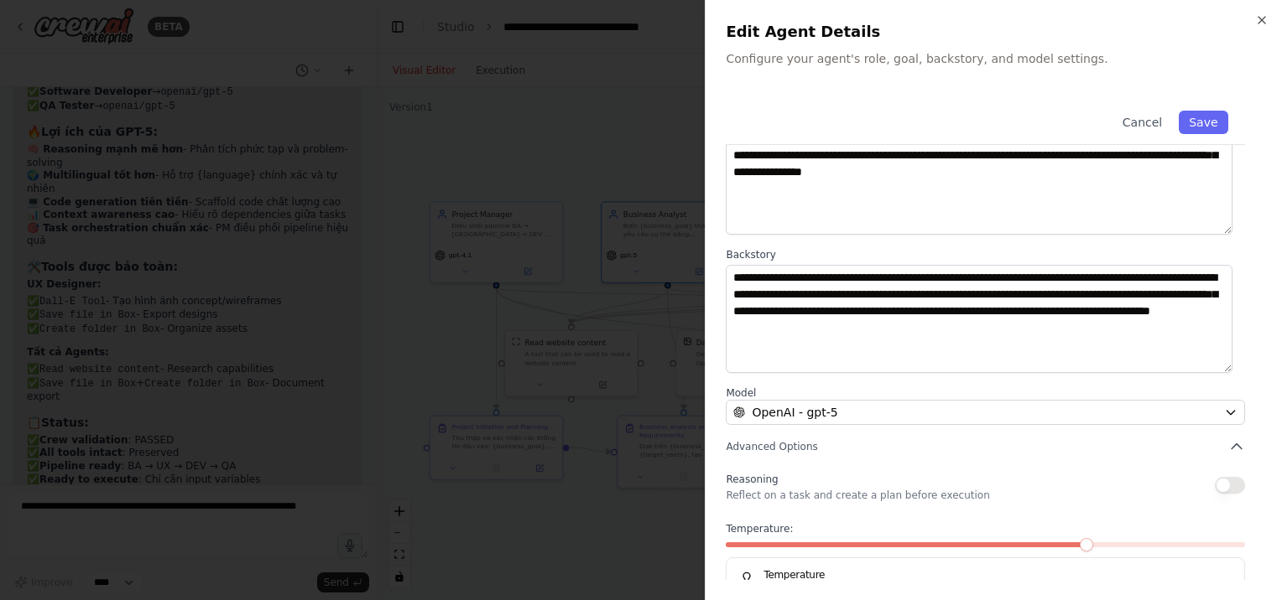
scroll to position [158, 0]
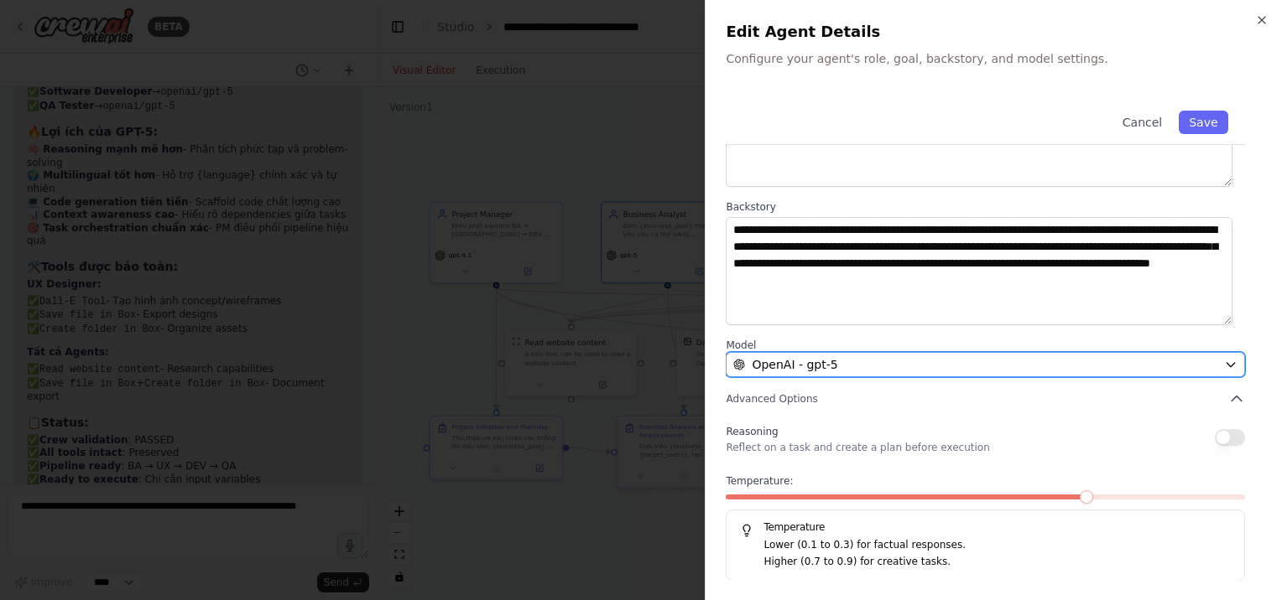
click at [885, 366] on div "OpenAI - gpt-5" at bounding box center [975, 364] width 484 height 17
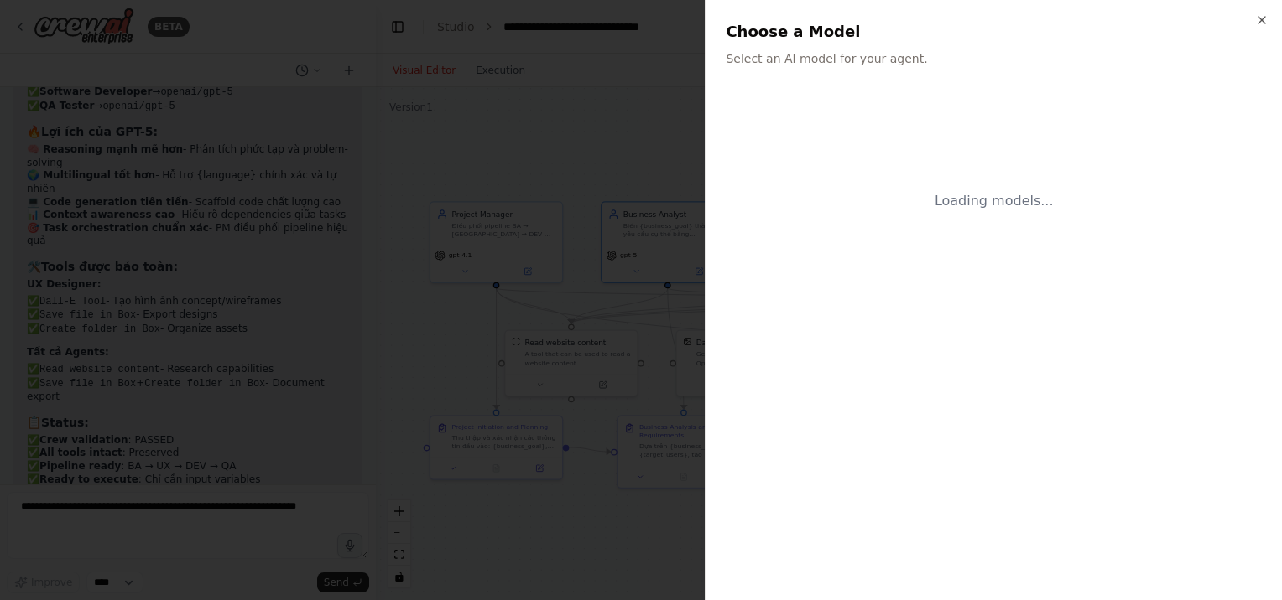
scroll to position [0, 0]
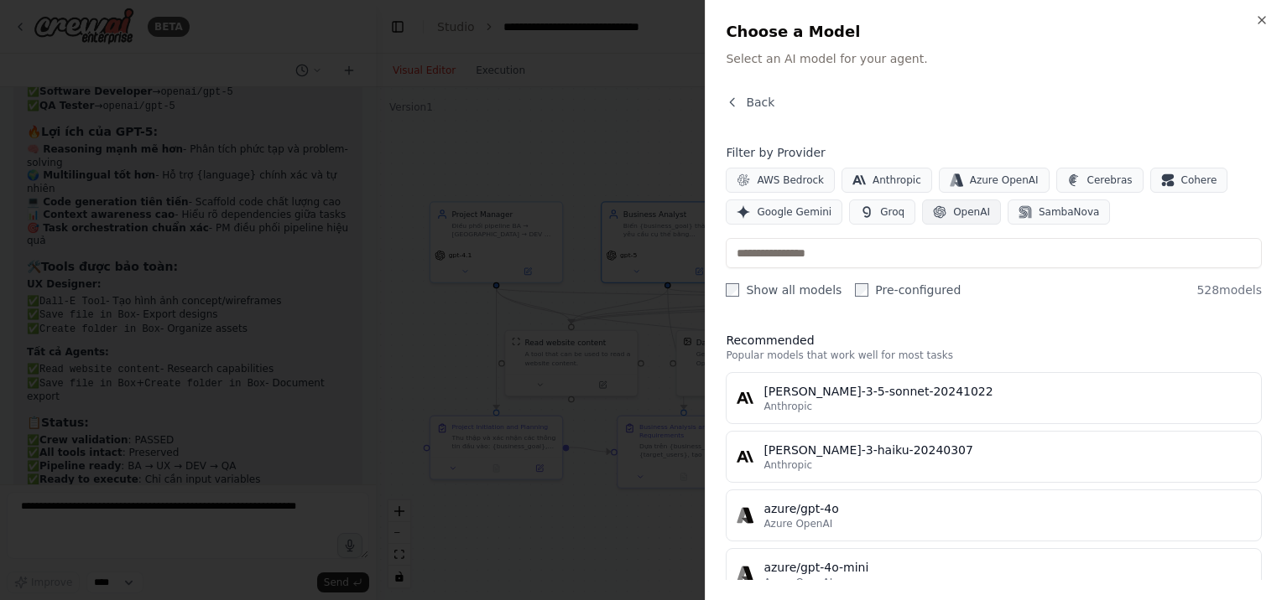
click at [966, 221] on button "OpenAI" at bounding box center [961, 212] width 79 height 25
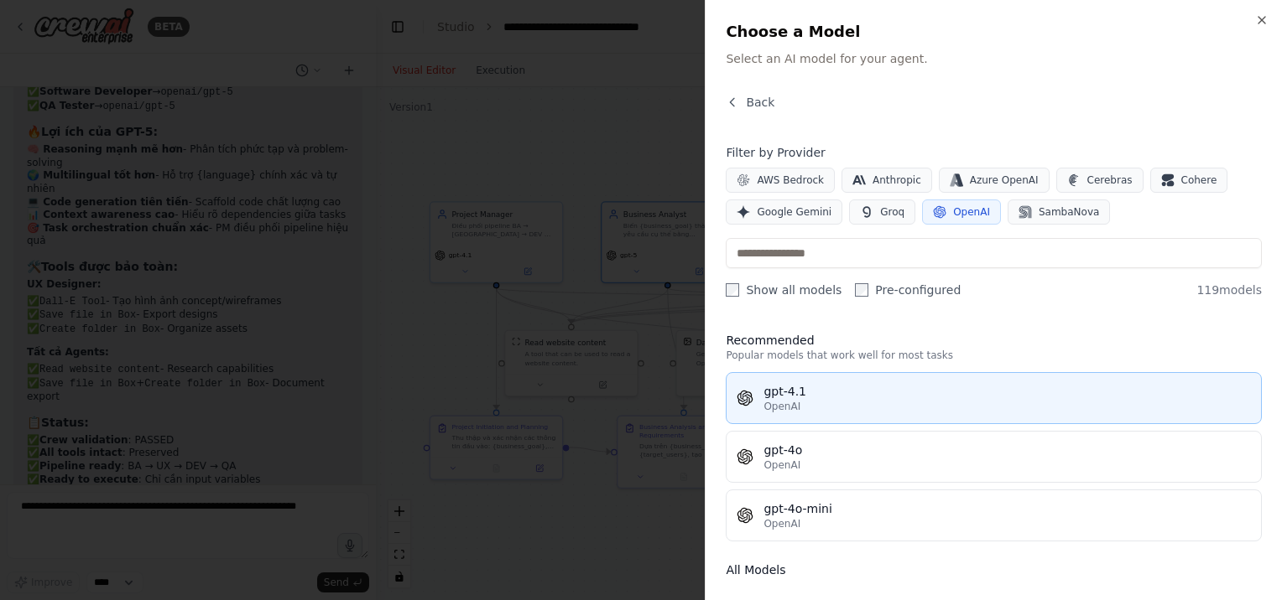
click at [819, 408] on div "OpenAI" at bounding box center [1006, 406] width 487 height 13
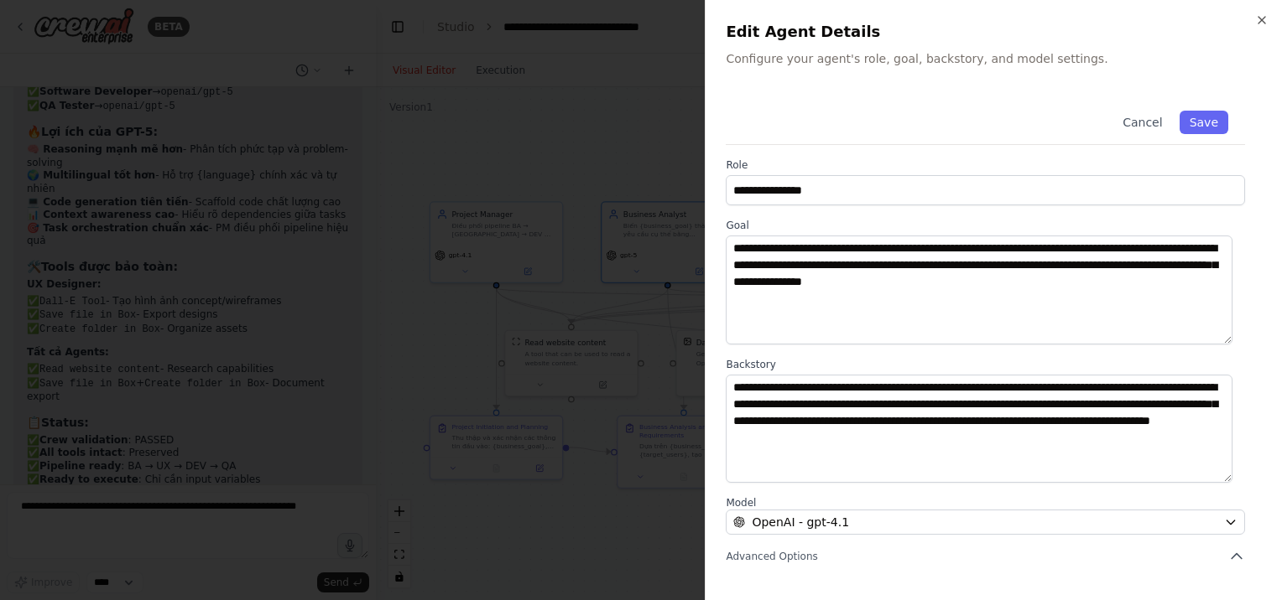
click at [1203, 110] on div "Cancel Save" at bounding box center [984, 119] width 519 height 51
click at [1203, 113] on button "Save" at bounding box center [1203, 122] width 49 height 23
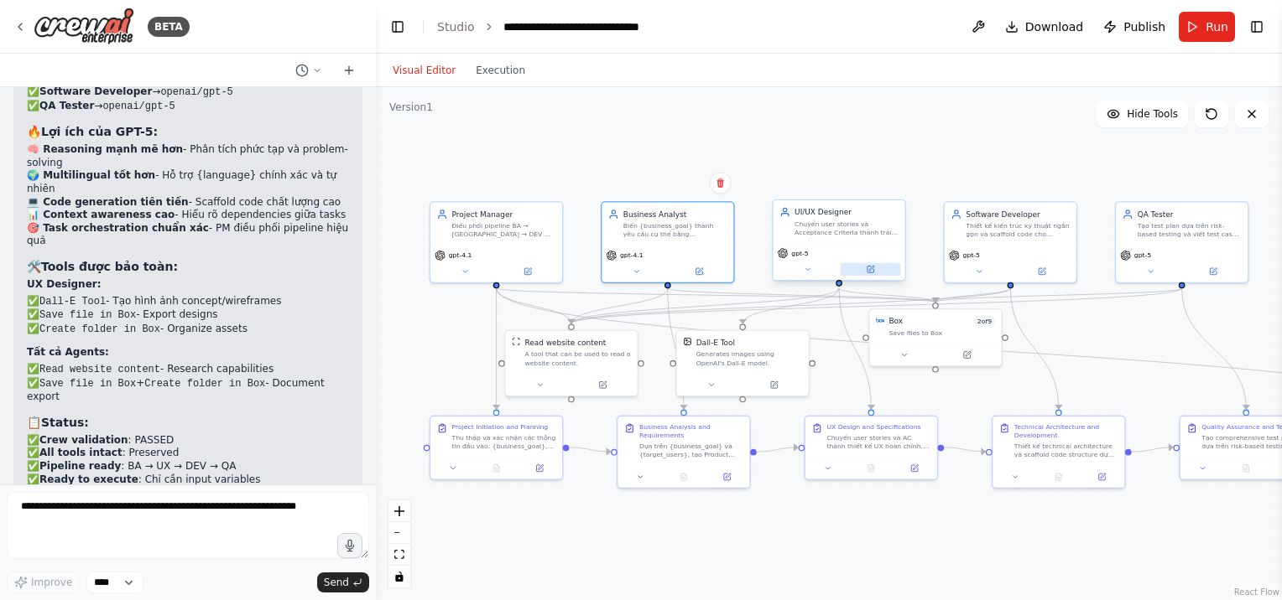
click at [855, 271] on button at bounding box center [870, 269] width 60 height 13
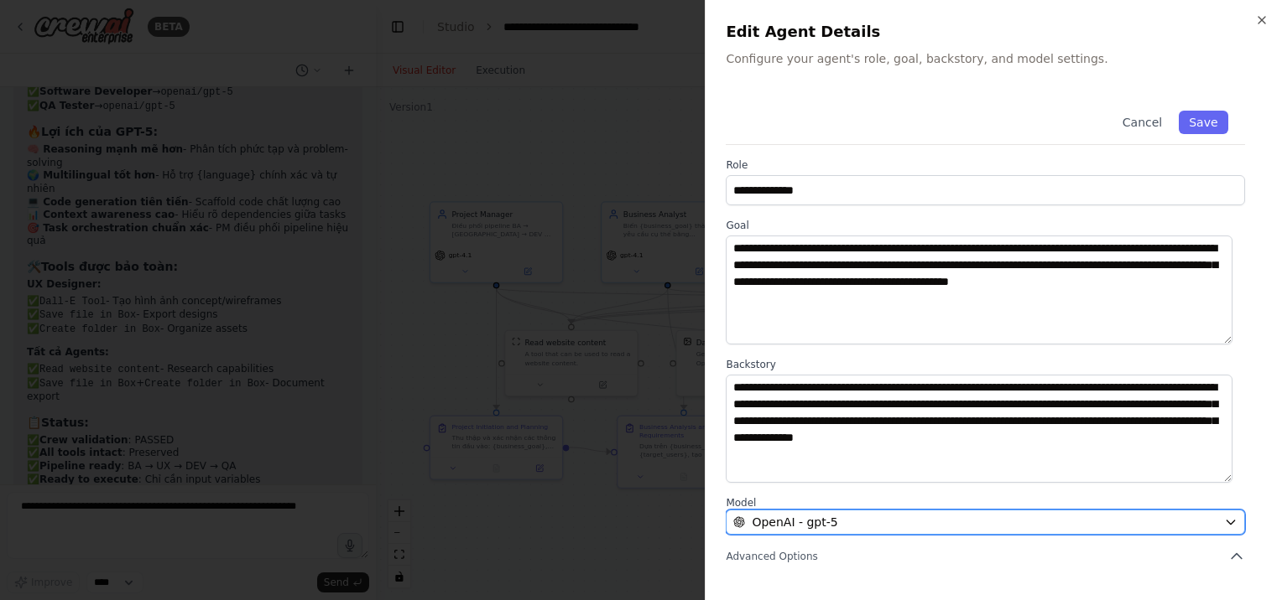
click at [949, 518] on div "OpenAI - gpt-5" at bounding box center [975, 522] width 484 height 17
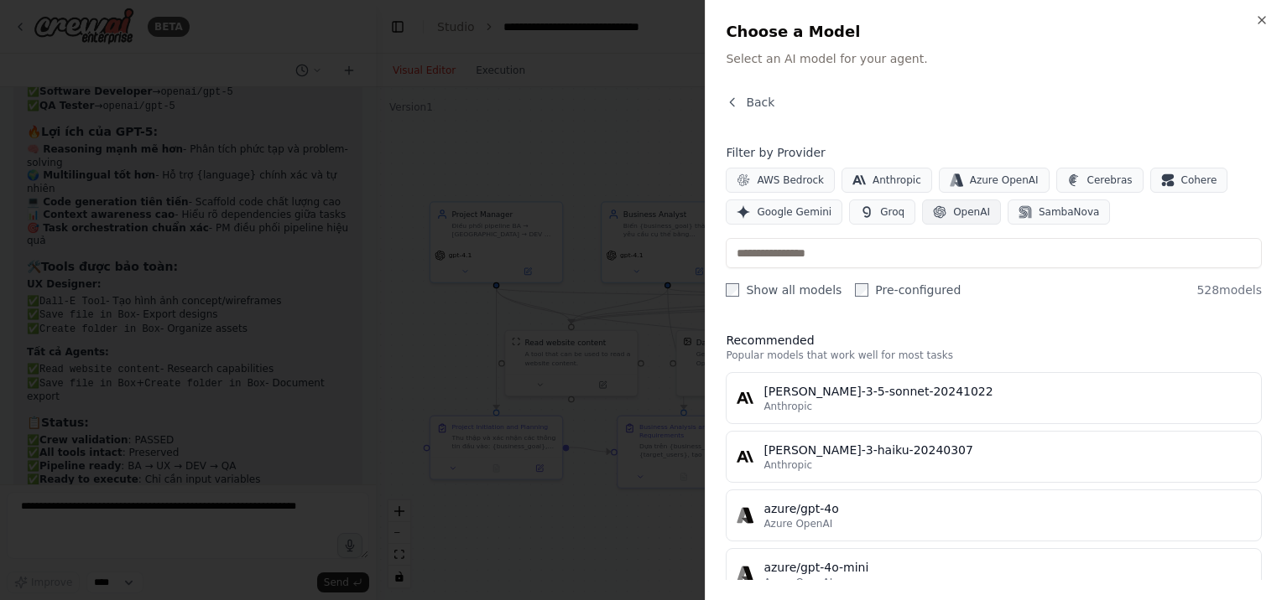
click at [976, 211] on button "OpenAI" at bounding box center [961, 212] width 79 height 25
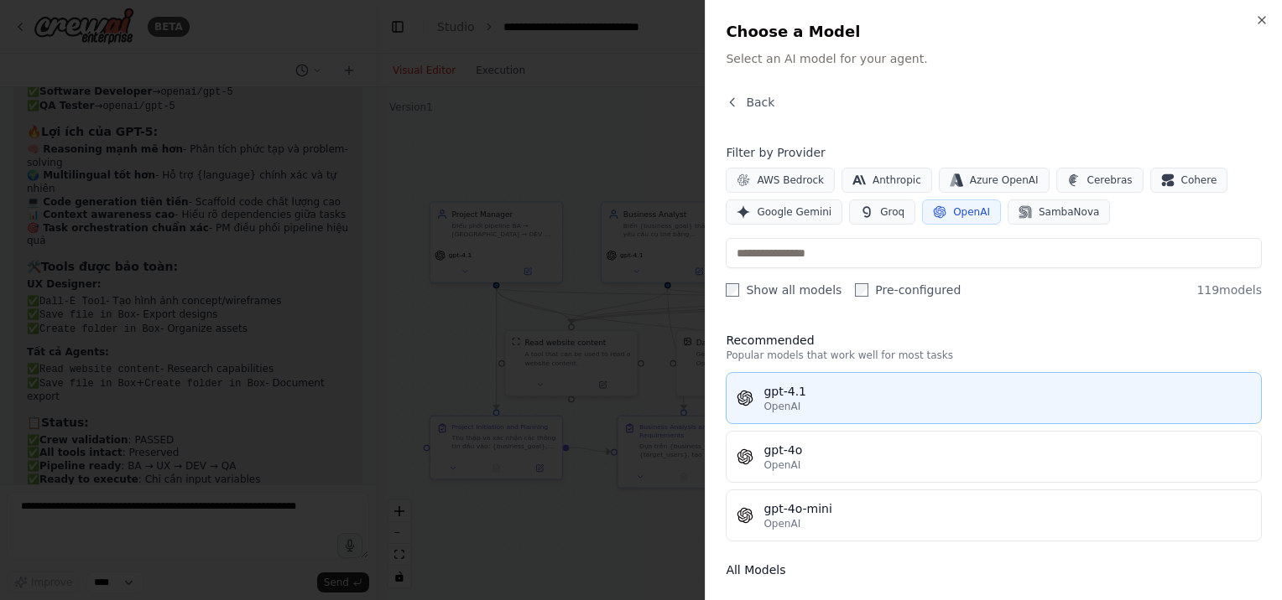
click at [809, 401] on div "OpenAI" at bounding box center [1006, 406] width 487 height 13
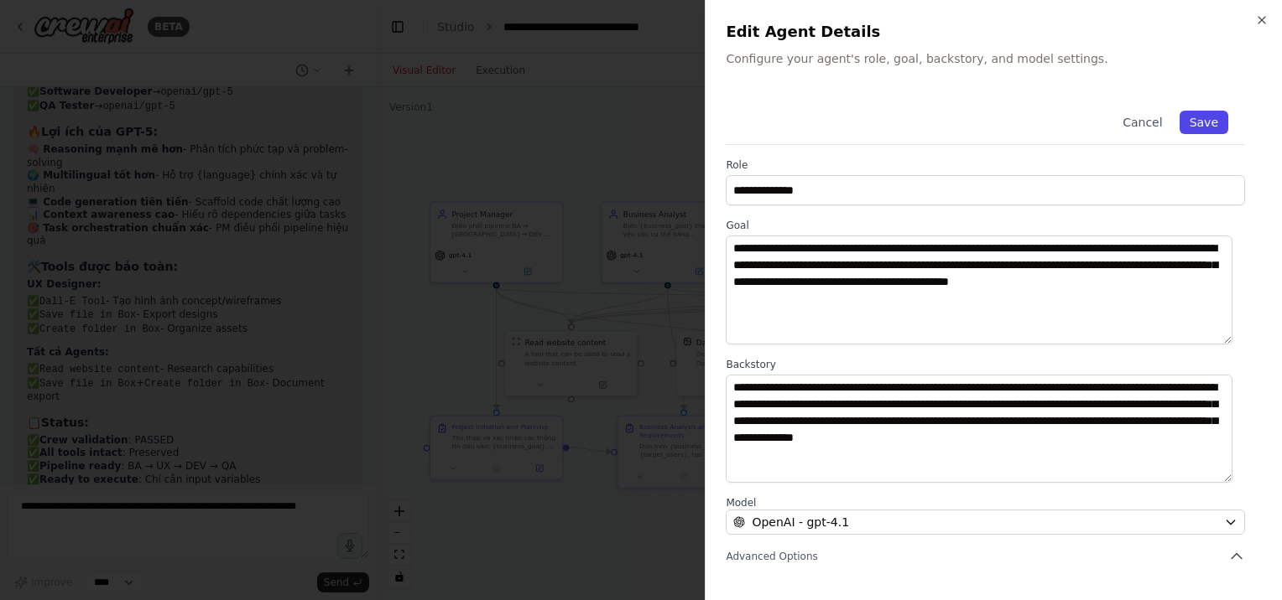
click at [1194, 129] on button "Save" at bounding box center [1203, 122] width 49 height 23
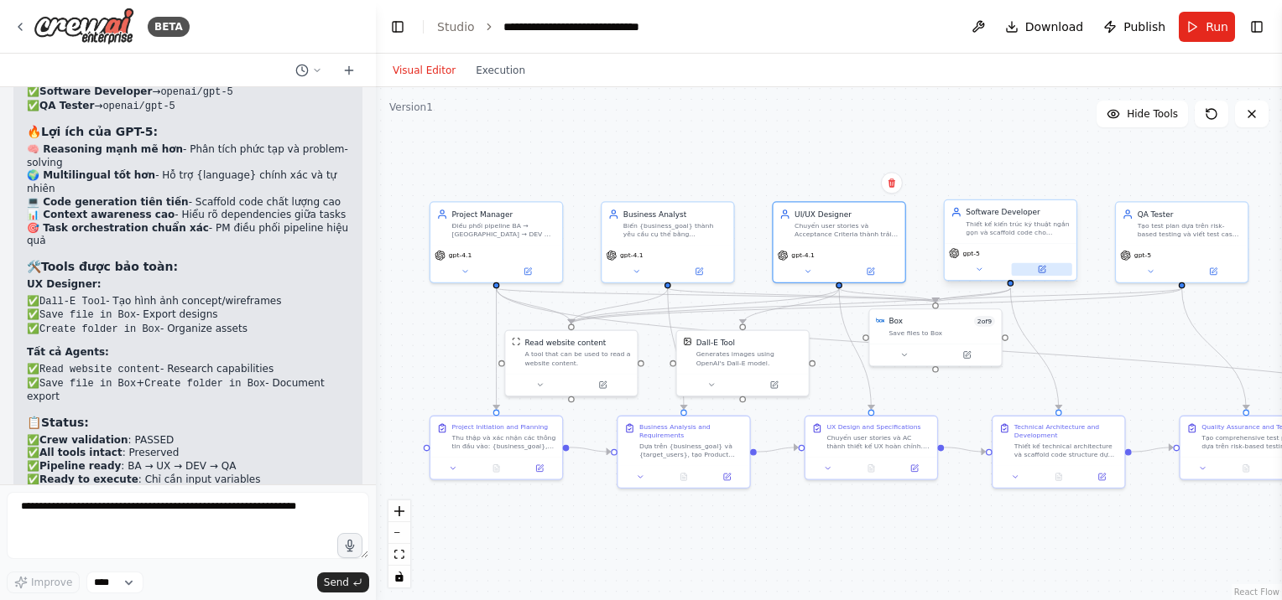
click at [1034, 265] on button at bounding box center [1041, 269] width 60 height 13
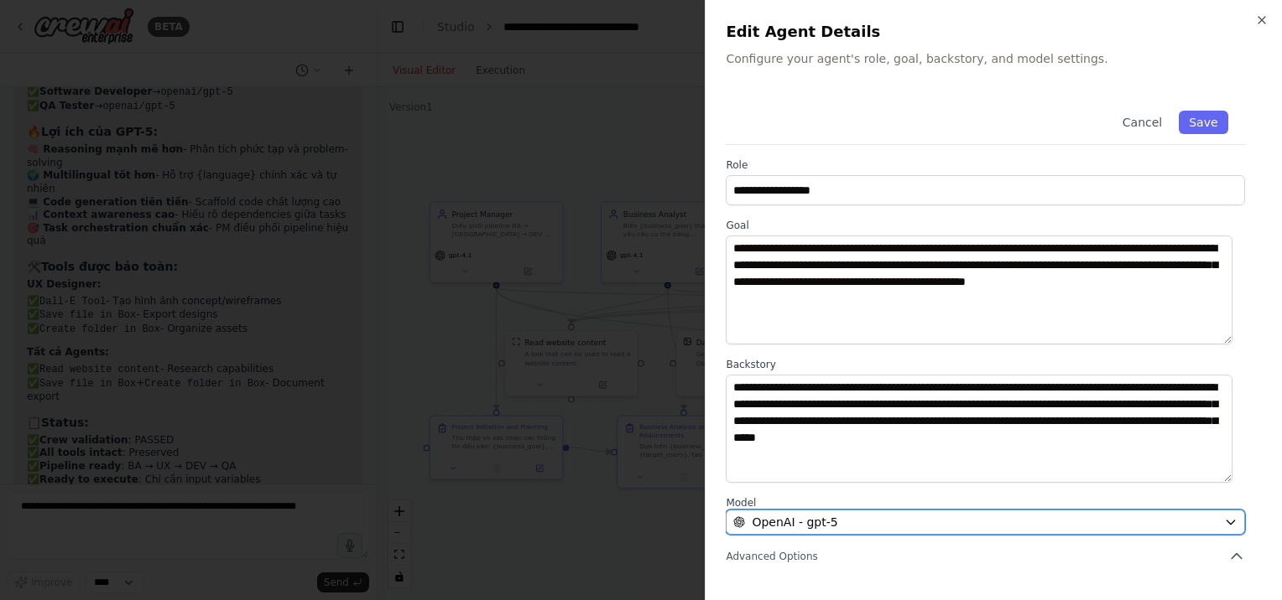
click at [850, 522] on div "OpenAI - gpt-5" at bounding box center [975, 522] width 484 height 17
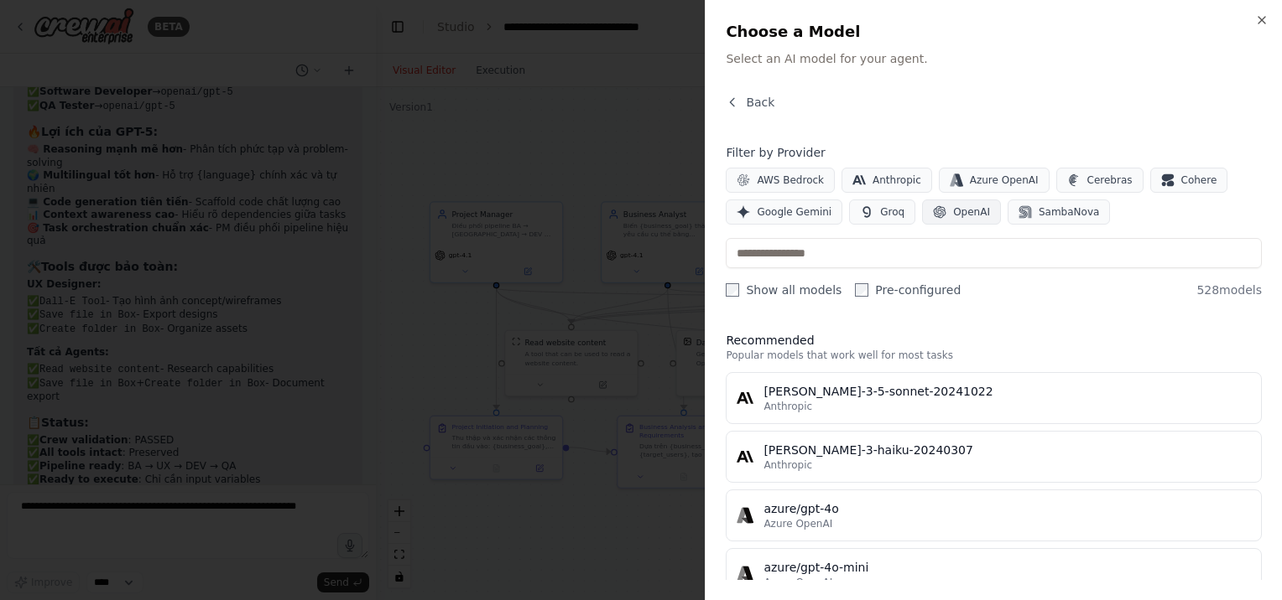
click at [959, 205] on span "OpenAI" at bounding box center [971, 211] width 37 height 13
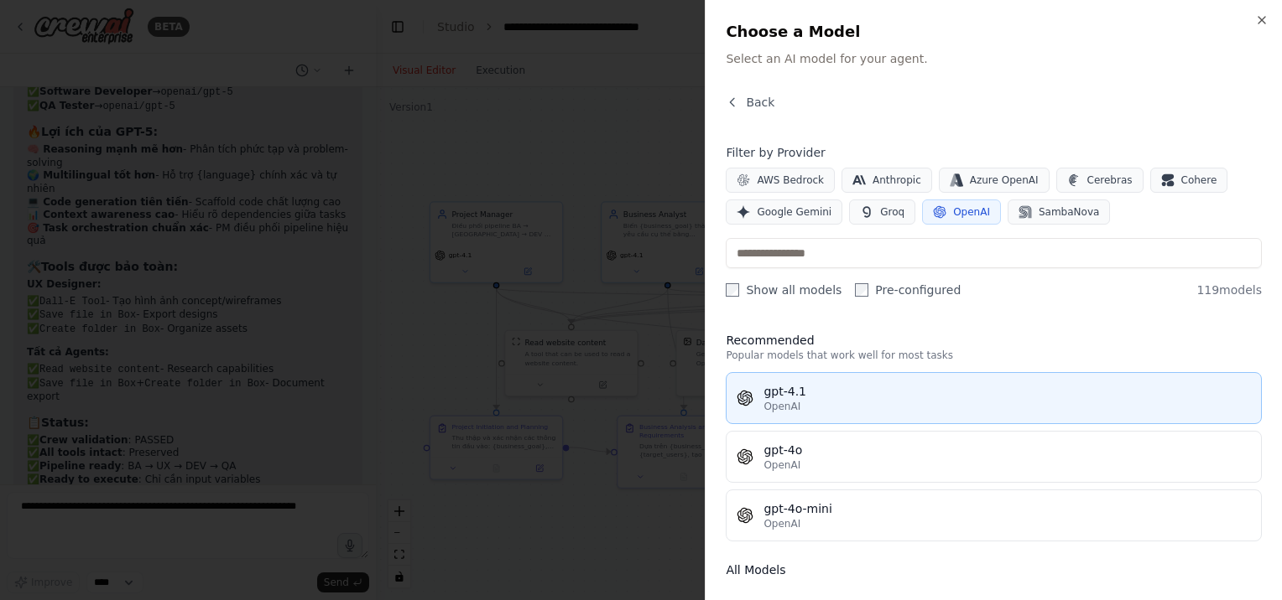
click at [805, 385] on div "gpt-4.1" at bounding box center [1006, 391] width 487 height 17
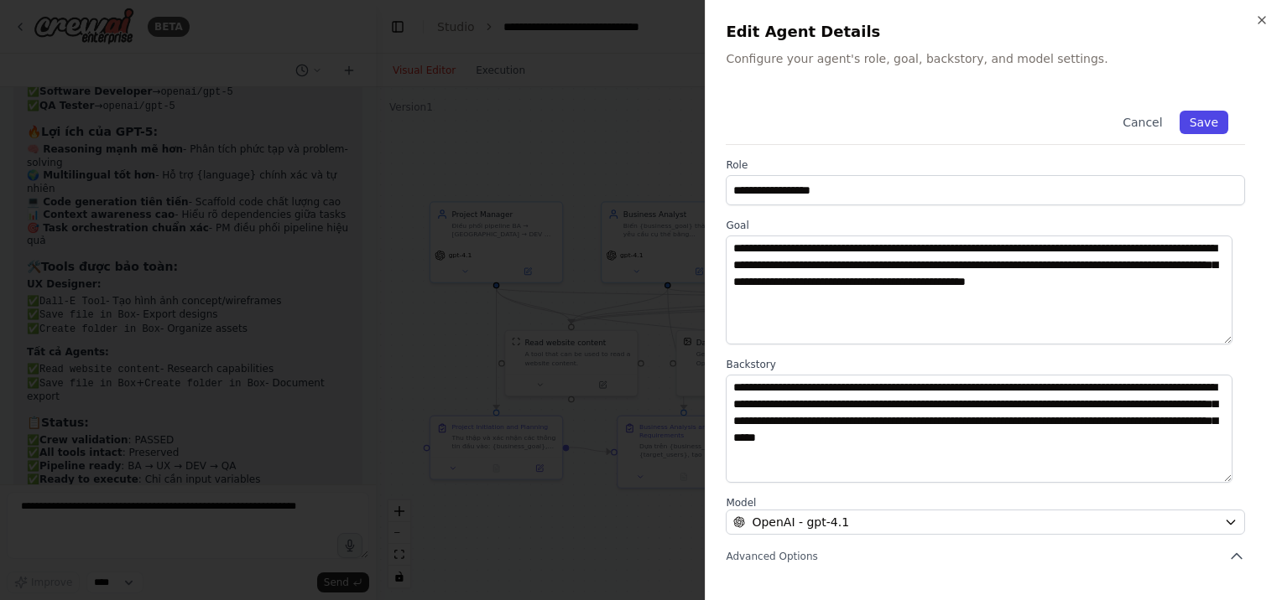
click at [1186, 114] on button "Save" at bounding box center [1203, 122] width 49 height 23
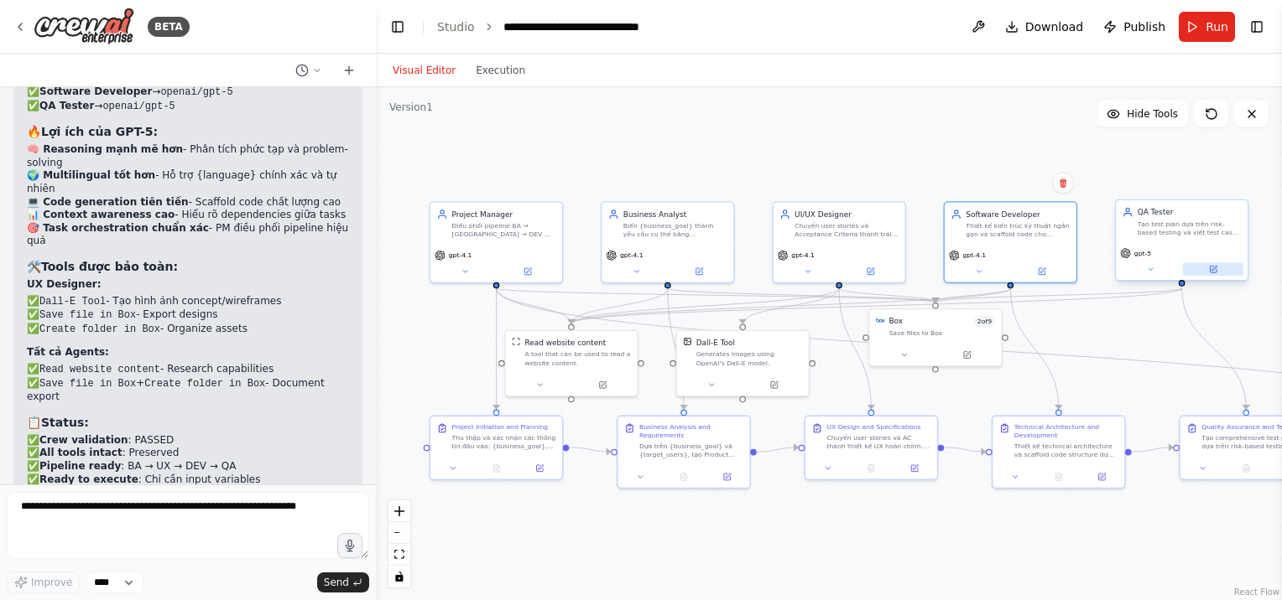
click at [1209, 273] on button at bounding box center [1213, 269] width 60 height 13
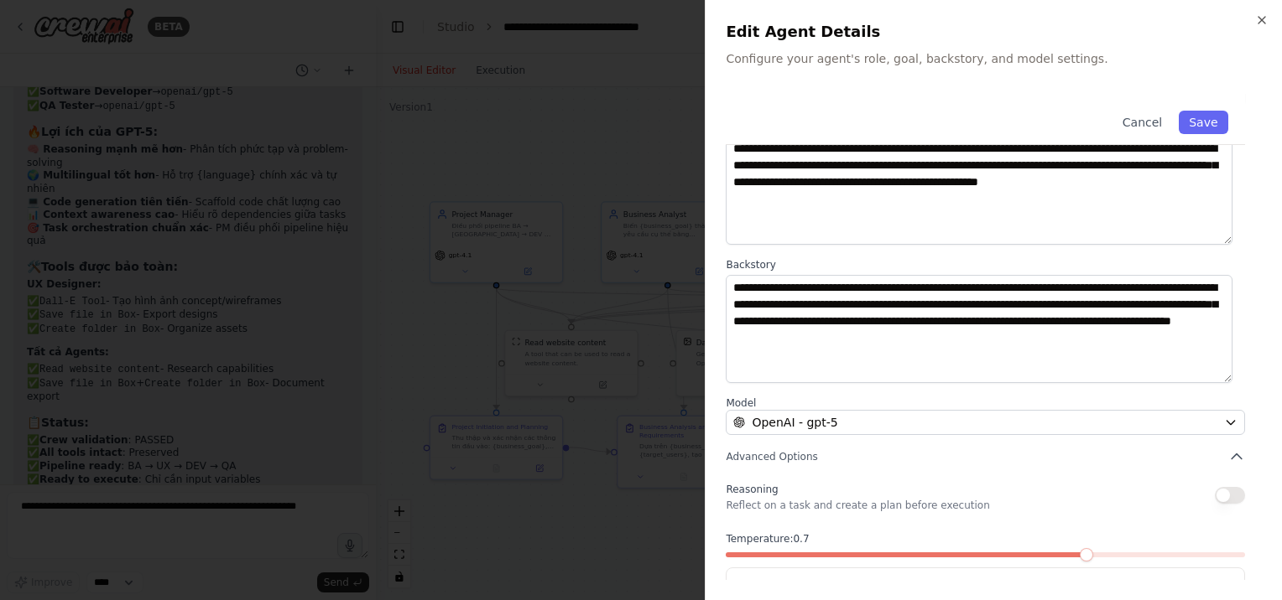
scroll to position [158, 0]
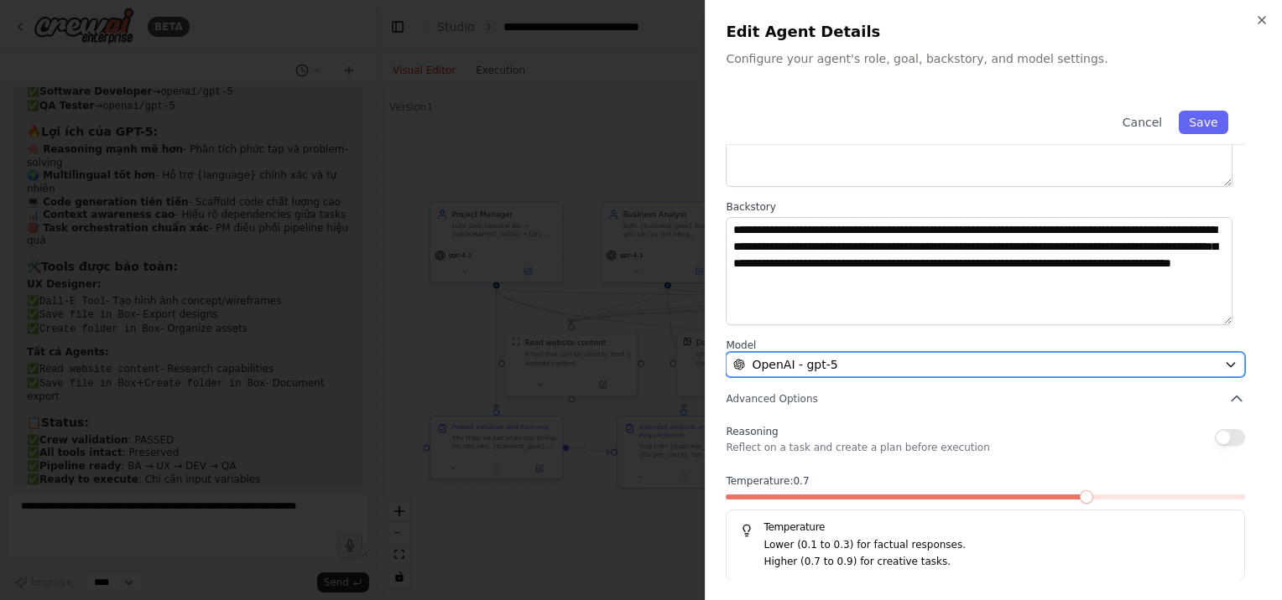
click at [962, 362] on div "OpenAI - gpt-5" at bounding box center [975, 364] width 484 height 17
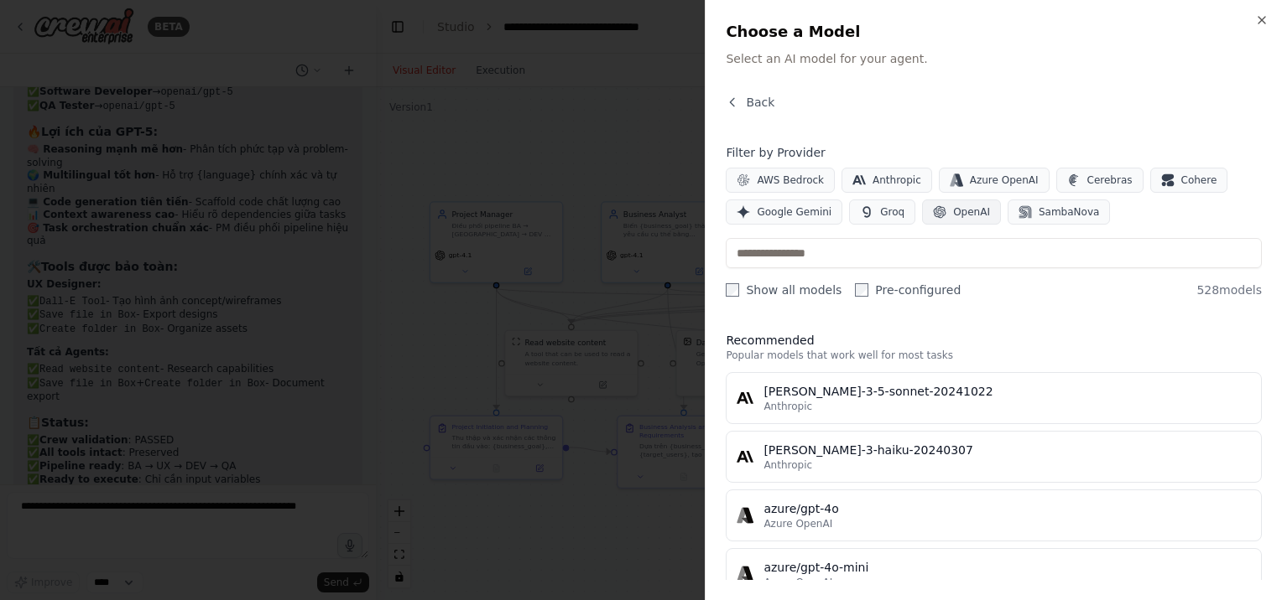
click at [967, 209] on span "OpenAI" at bounding box center [971, 211] width 37 height 13
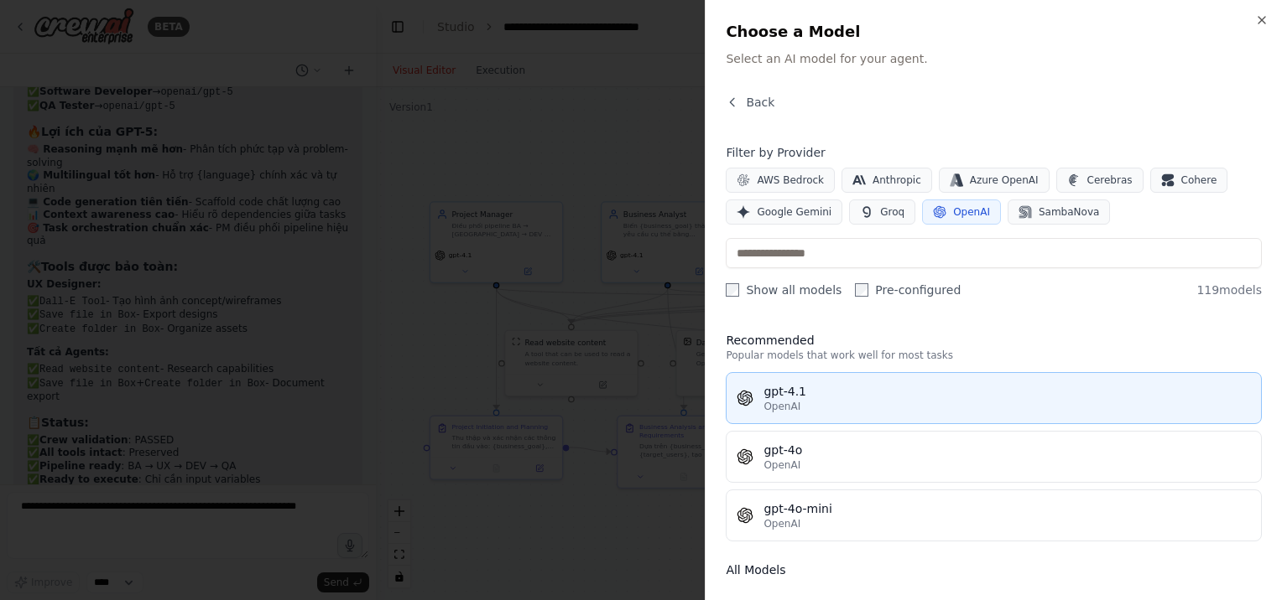
click at [874, 387] on div "gpt-4.1" at bounding box center [1006, 391] width 487 height 17
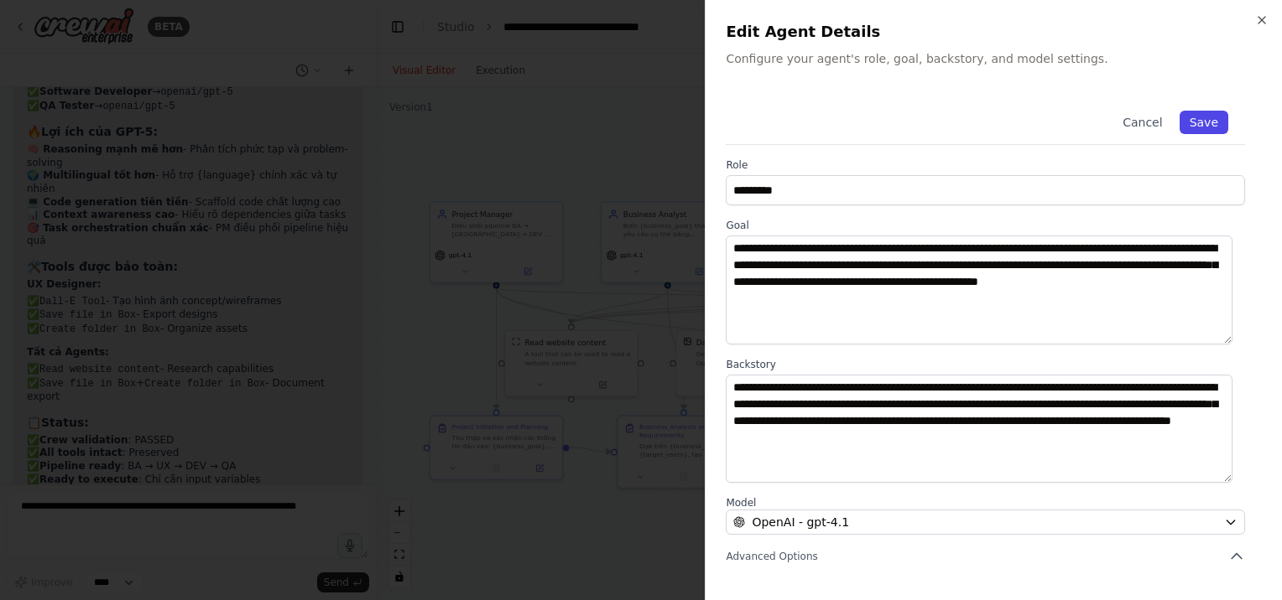
click at [1199, 117] on button "Save" at bounding box center [1203, 122] width 49 height 23
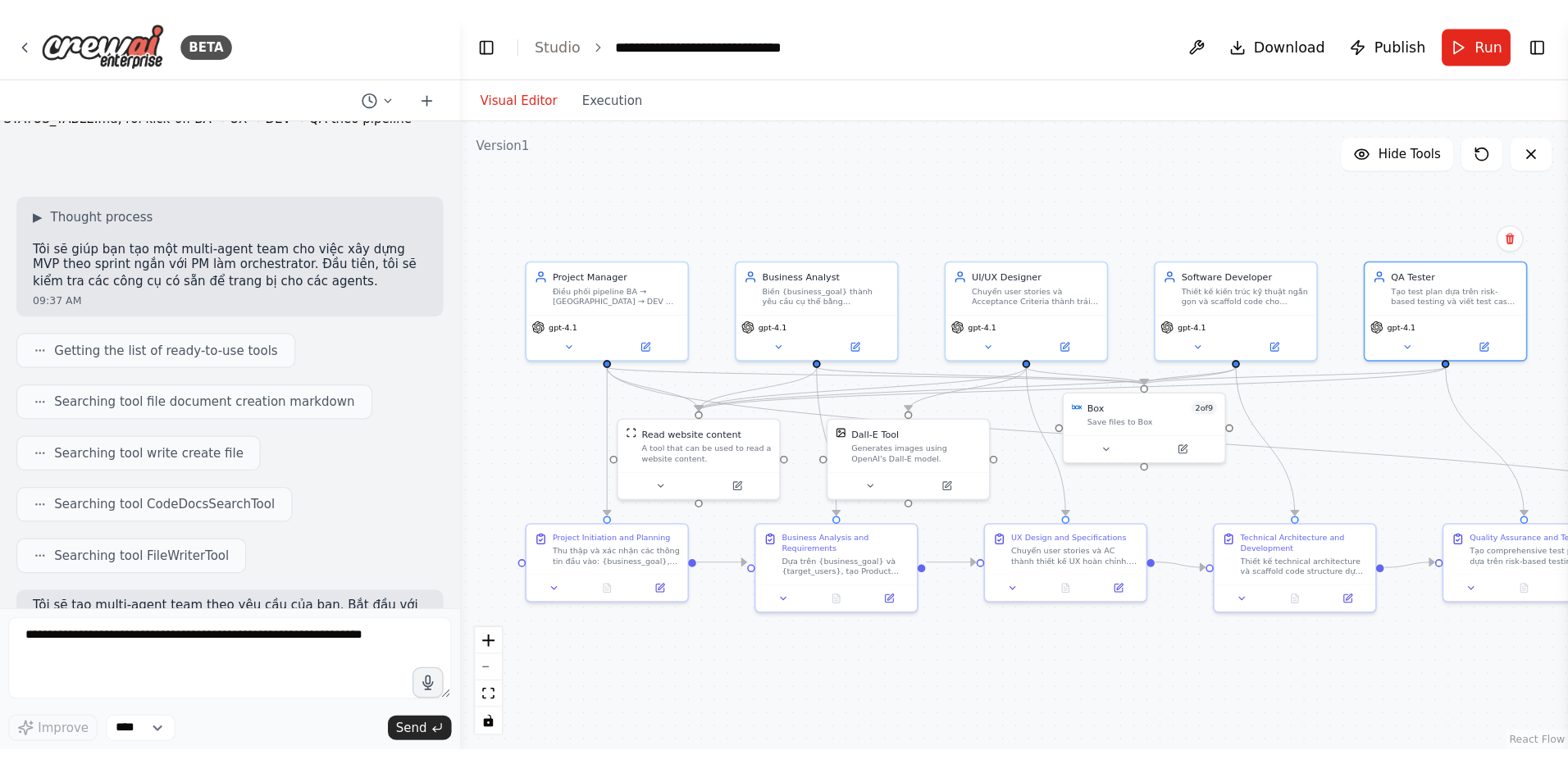
scroll to position [1130, 0]
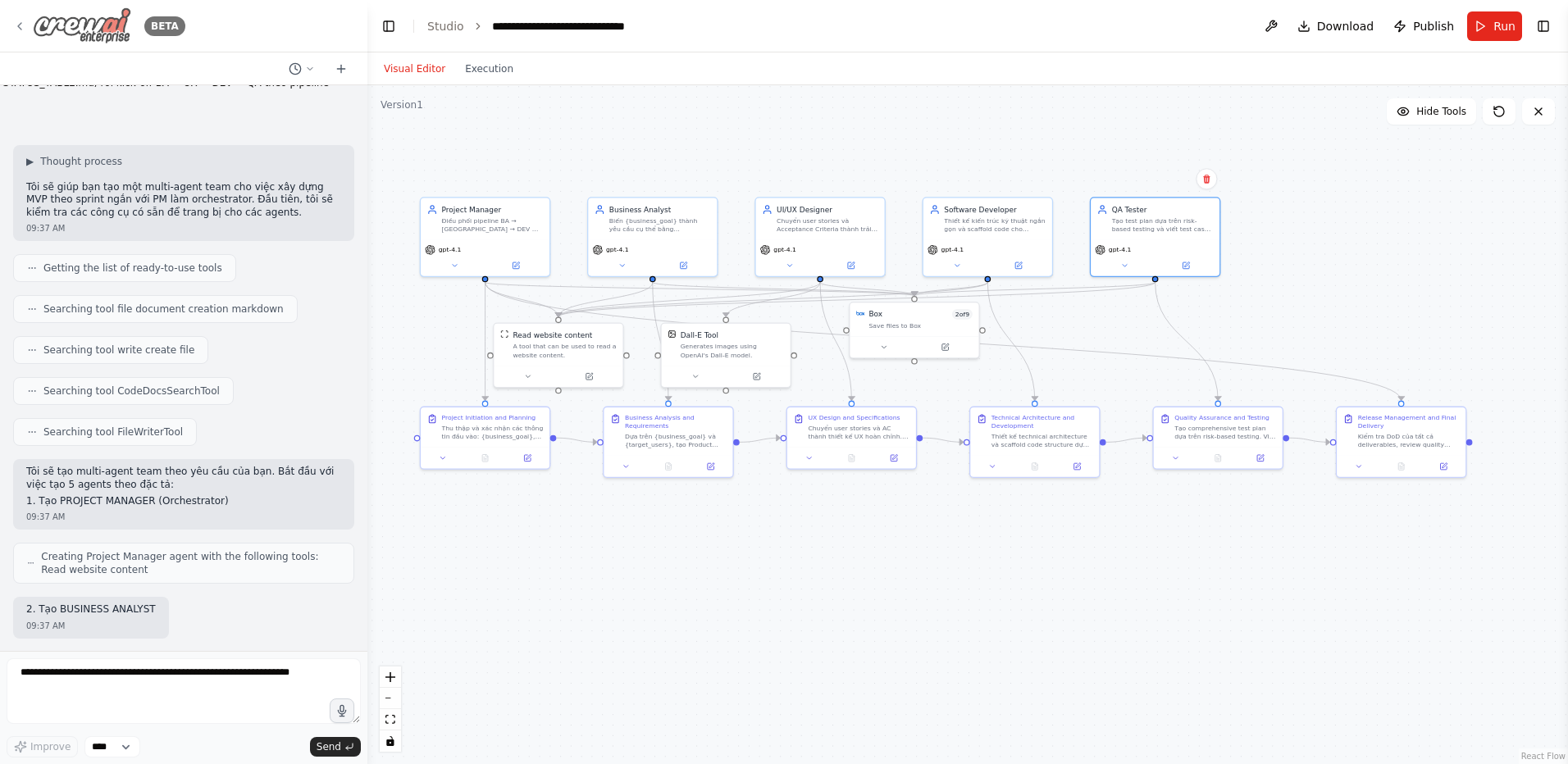
click at [25, 23] on icon at bounding box center [19, 25] width 13 height 13
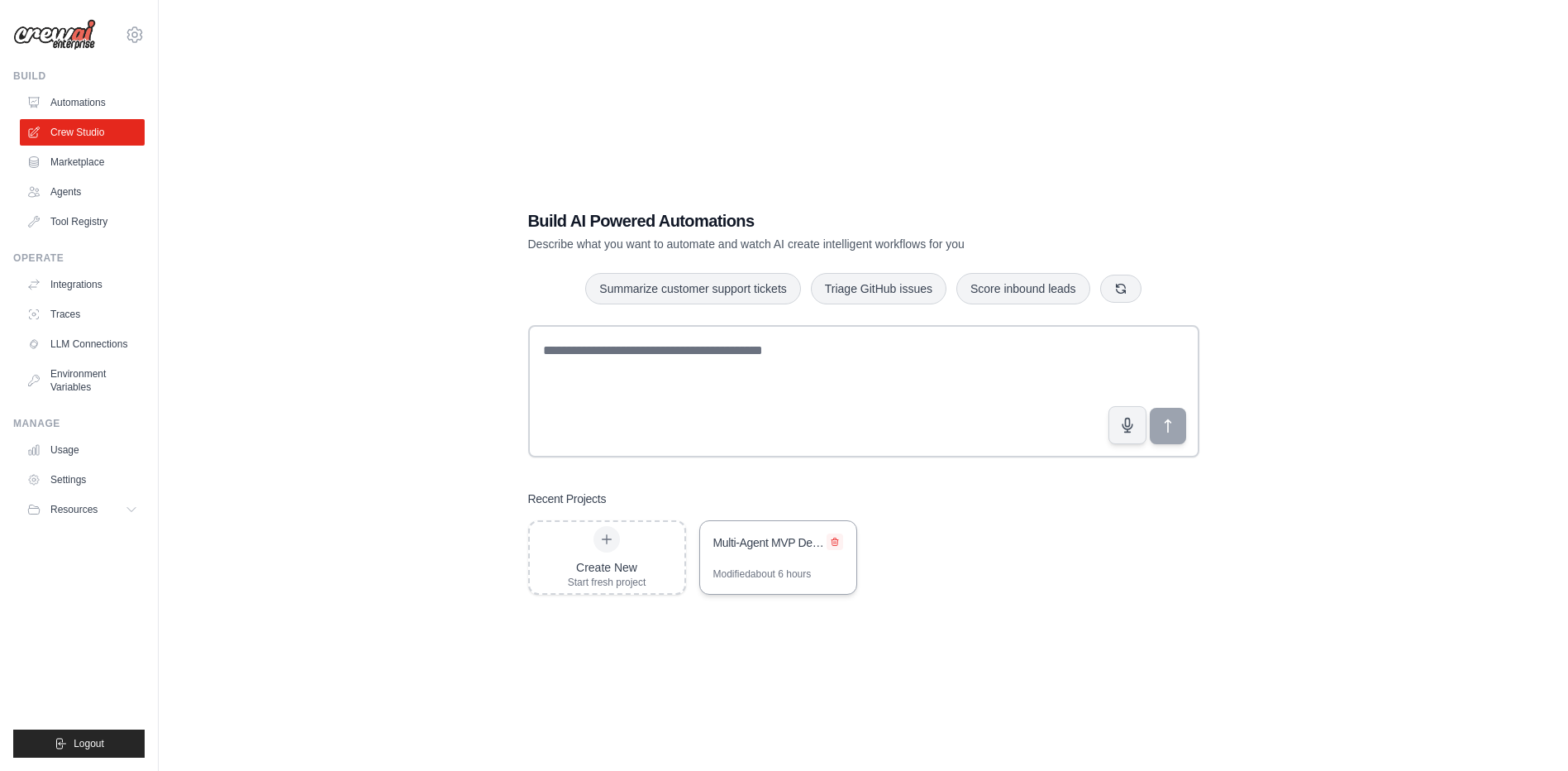
click at [833, 546] on icon at bounding box center [835, 541] width 10 height 10
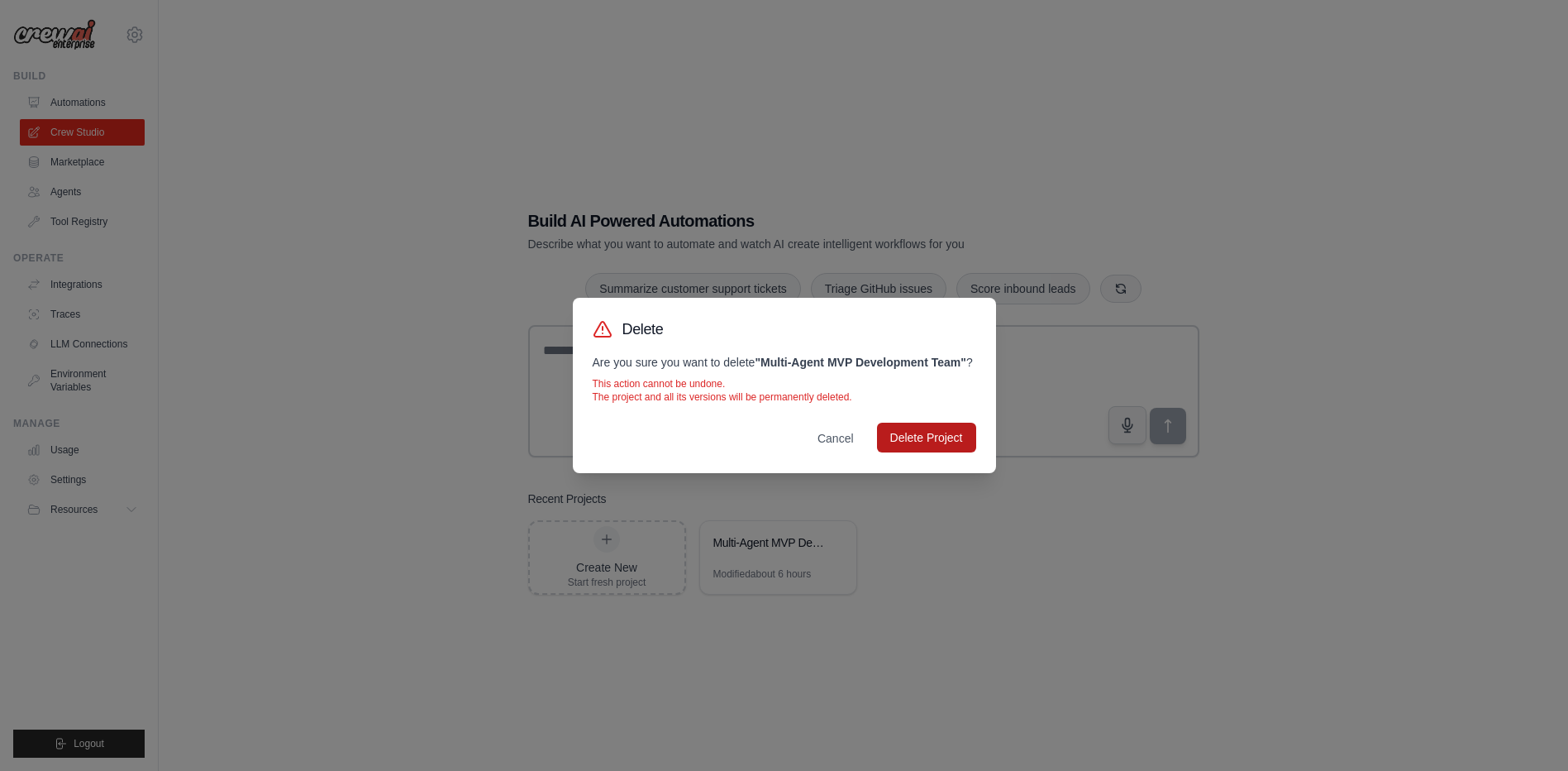
click at [919, 439] on button "Delete Project" at bounding box center [926, 438] width 100 height 30
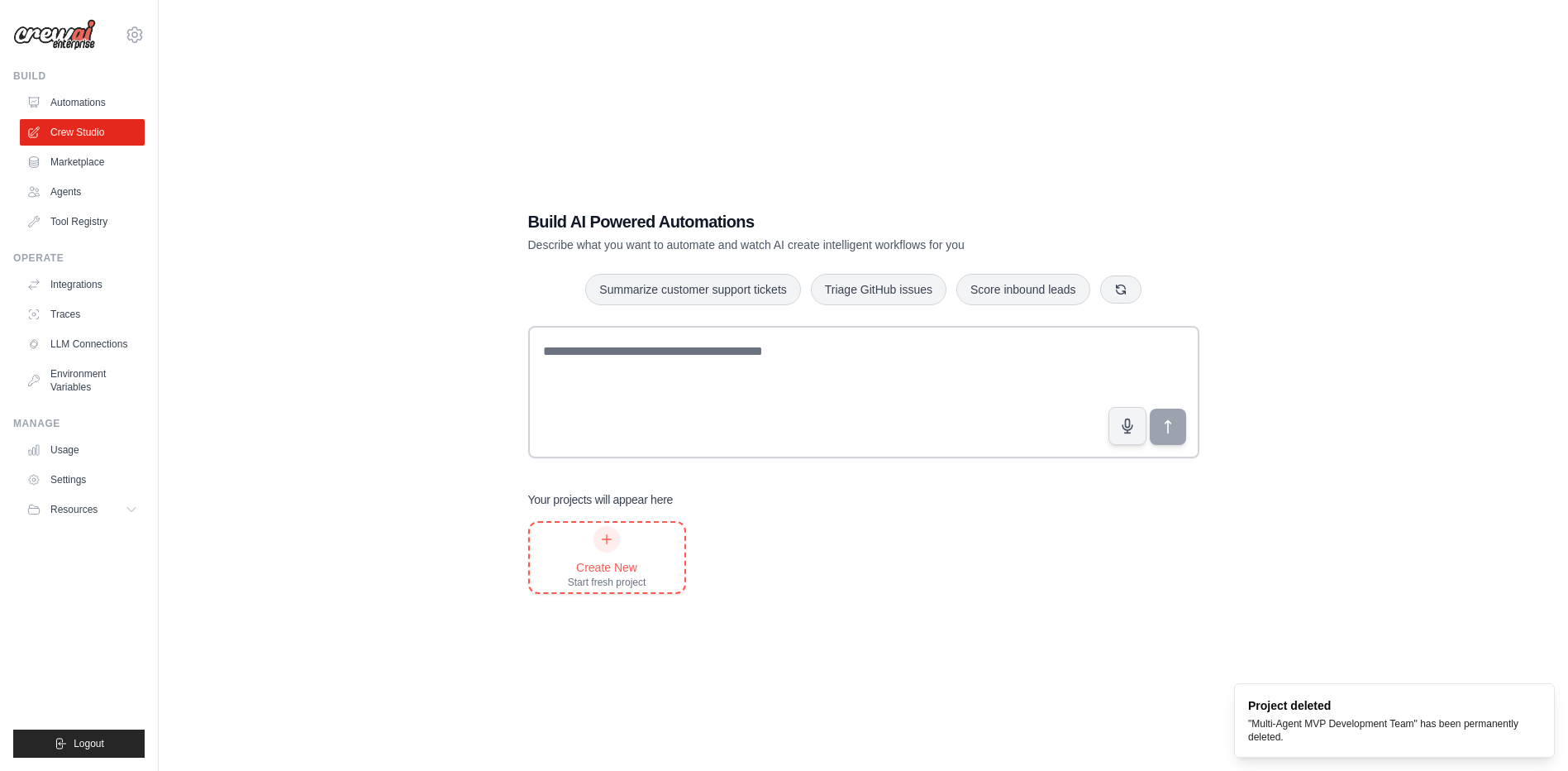
click at [607, 551] on div at bounding box center [606, 538] width 27 height 27
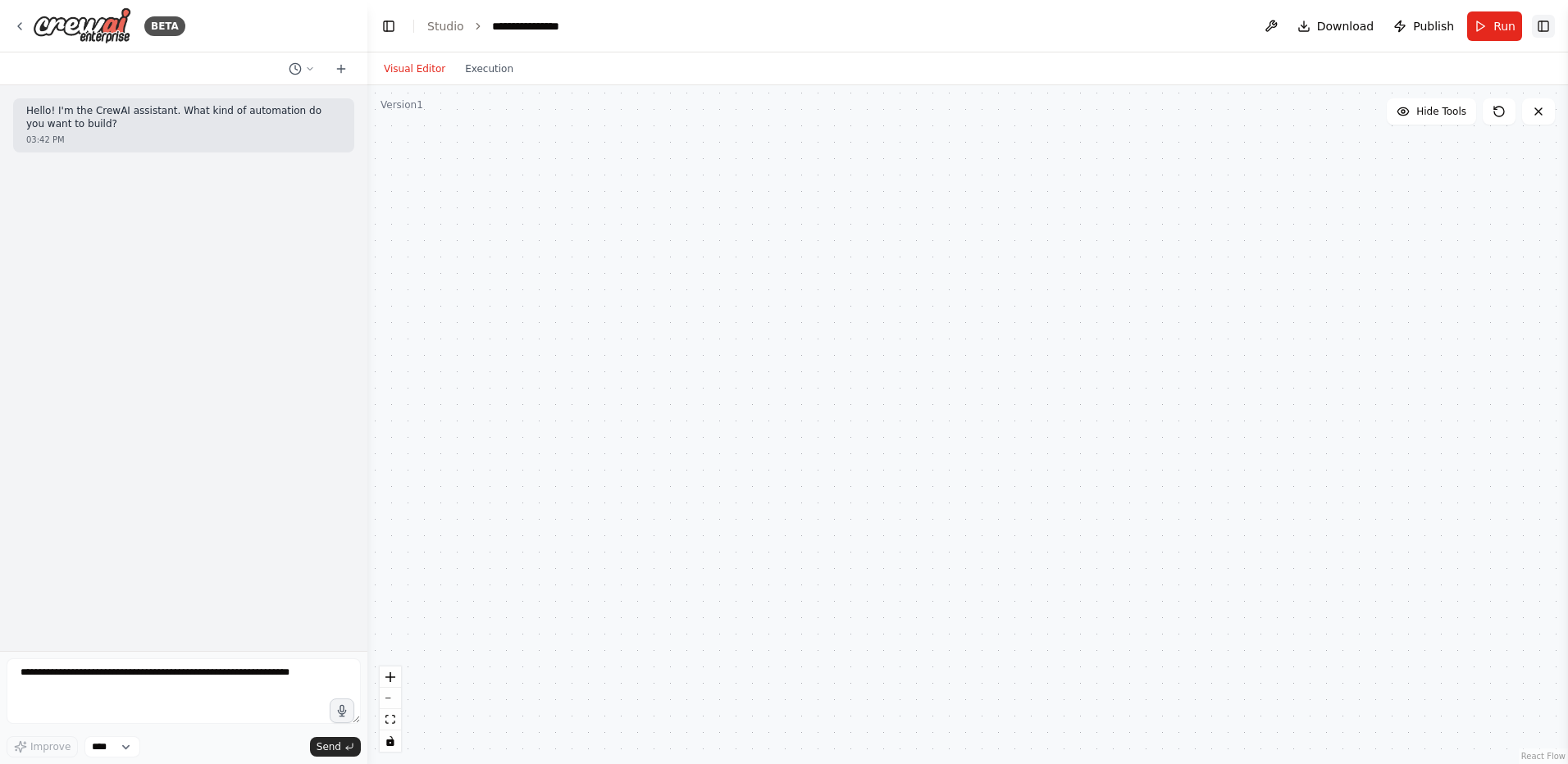
click at [1546, 23] on button "Toggle Right Sidebar" at bounding box center [1543, 25] width 22 height 22
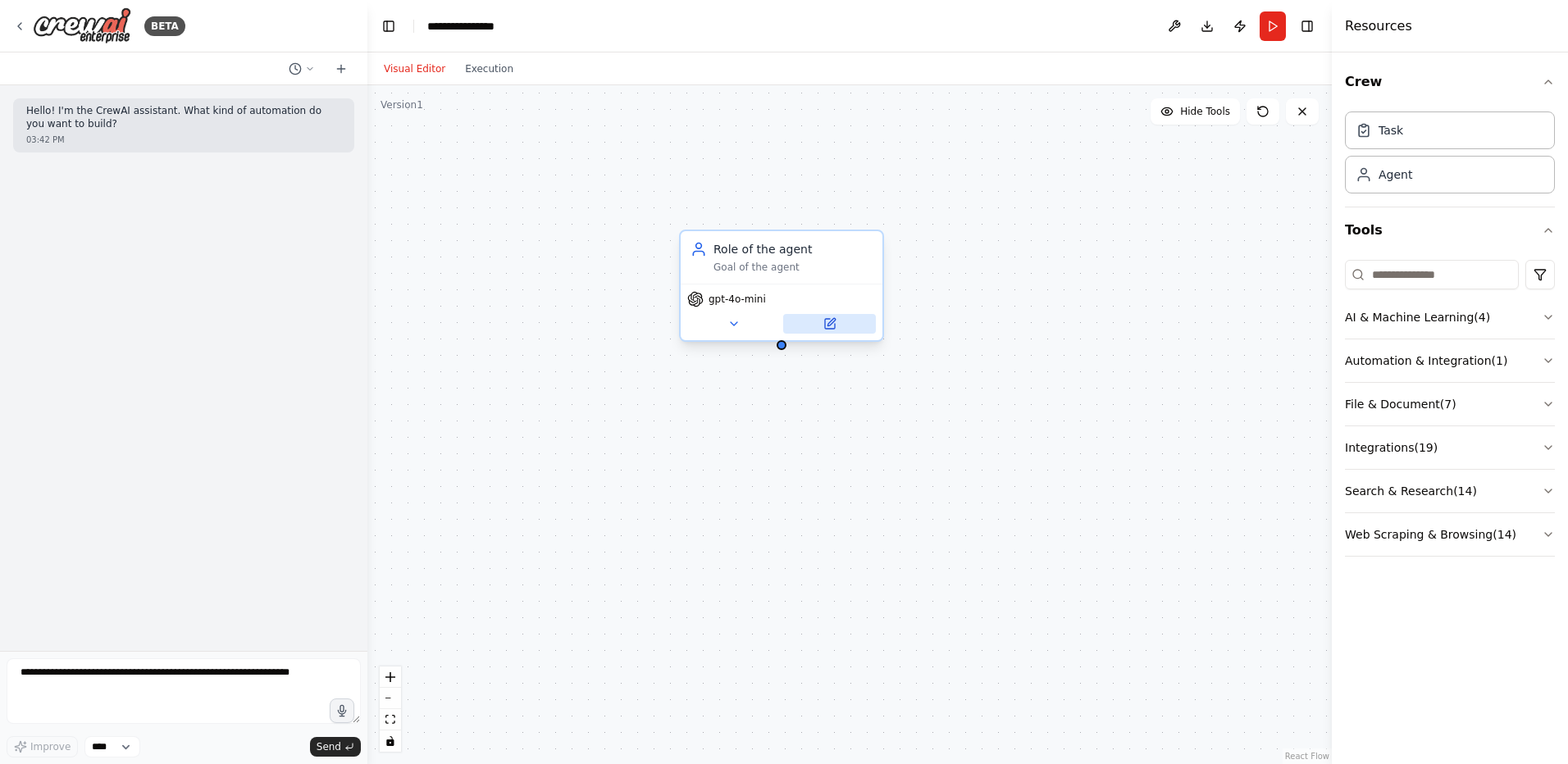
click at [856, 318] on button at bounding box center [829, 323] width 93 height 20
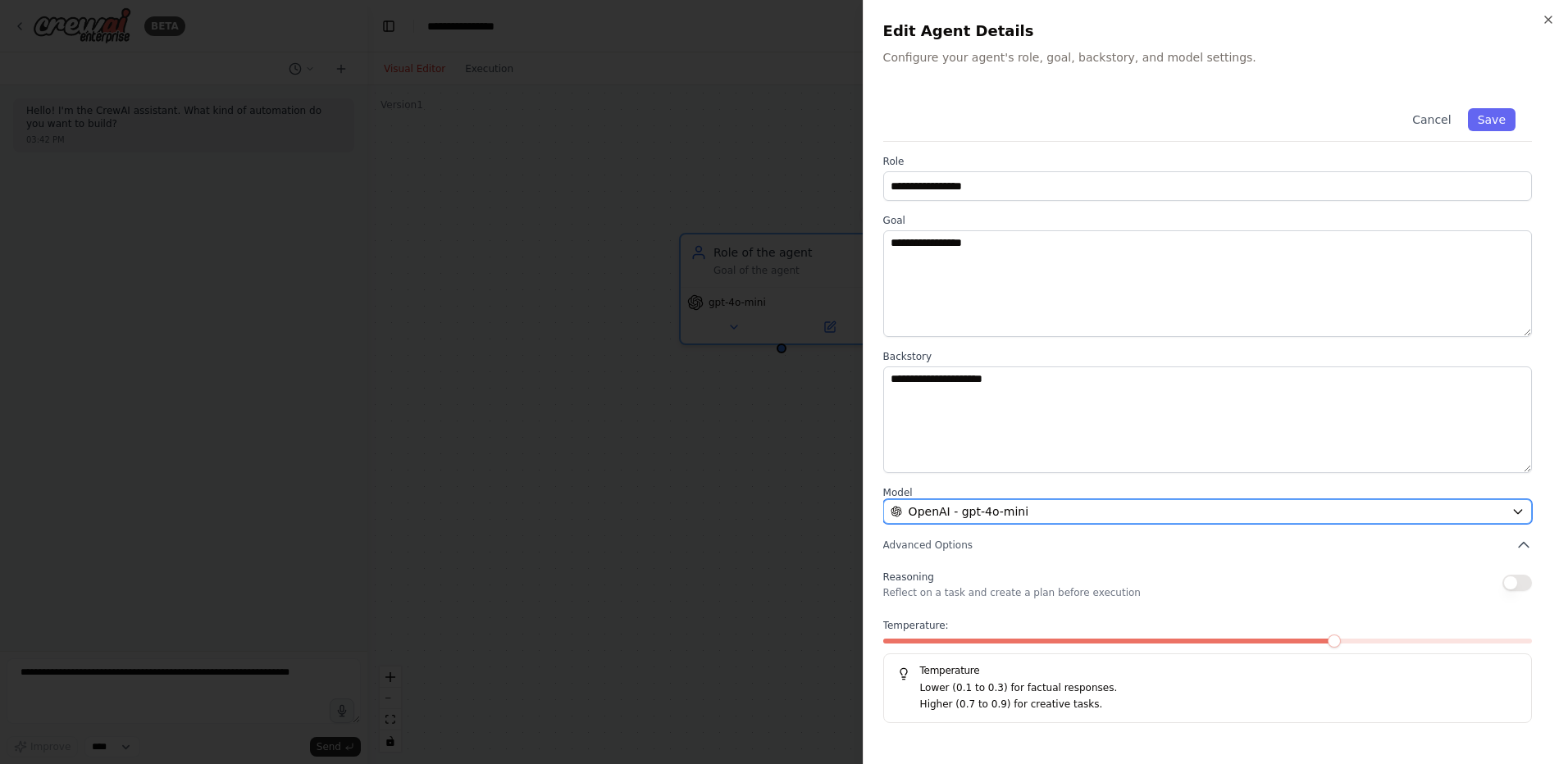
click at [1004, 515] on span "OpenAI - gpt-4o-mini" at bounding box center [968, 511] width 119 height 17
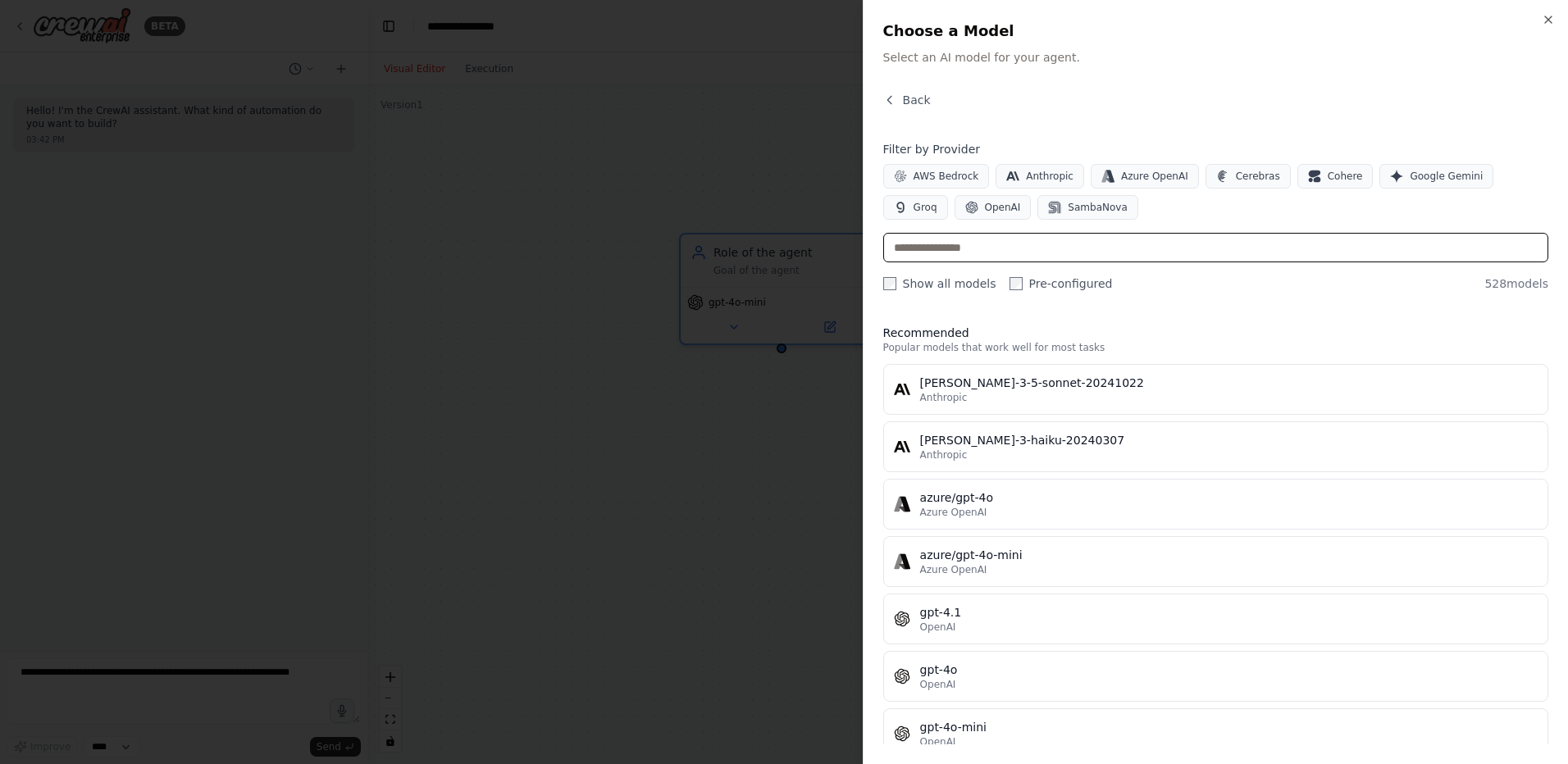
click at [1143, 249] on input "text" at bounding box center [1215, 247] width 665 height 29
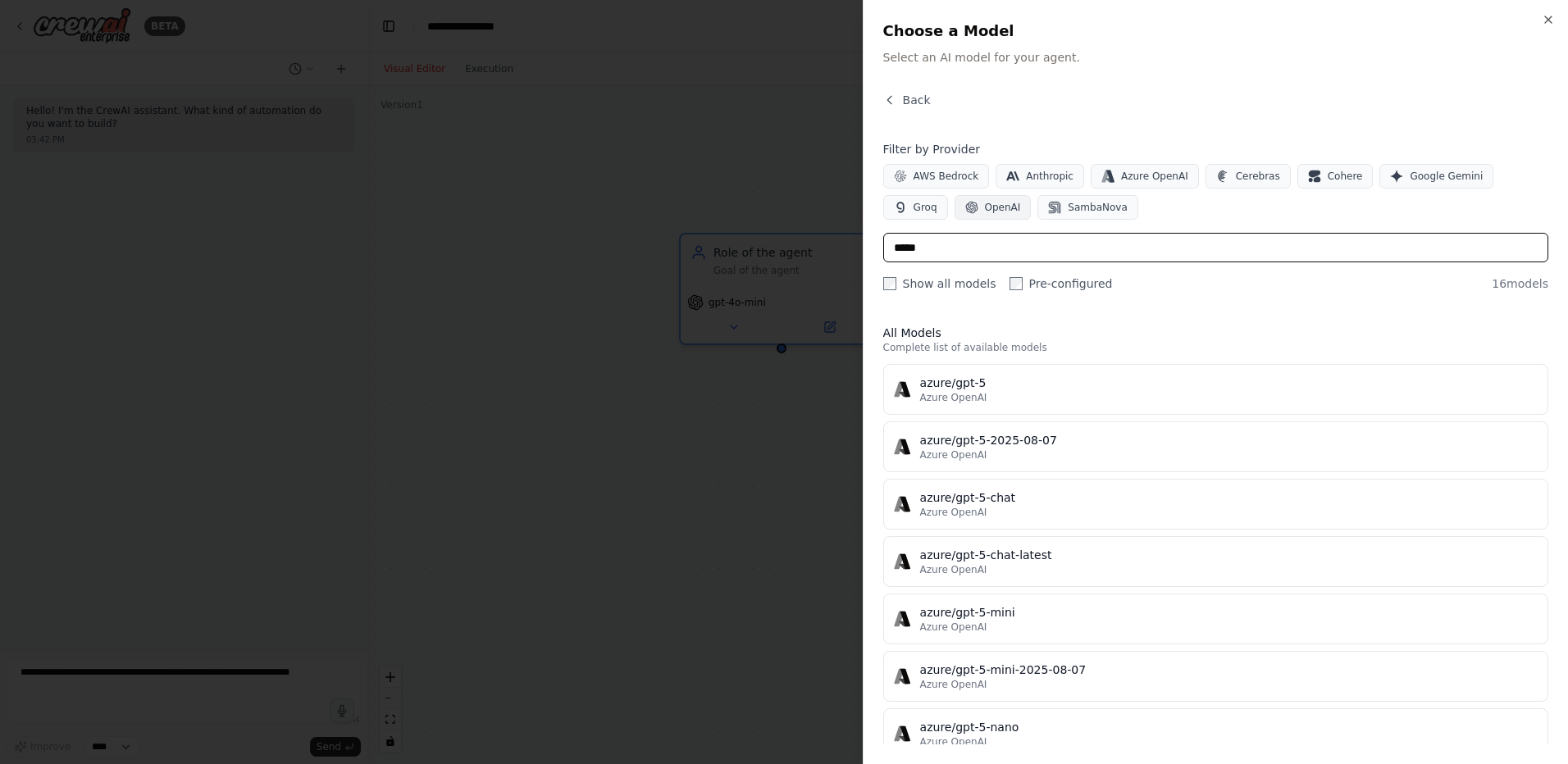
type input "*****"
click at [954, 213] on button "OpenAI" at bounding box center [992, 207] width 77 height 24
drag, startPoint x: 932, startPoint y: 244, endPoint x: 867, endPoint y: 242, distance: 65.0
click at [867, 242] on div "Close Choose a Model Select an AI model for your agent. Back Filter by Provider…" at bounding box center [1214, 382] width 705 height 764
click at [987, 239] on input "*****" at bounding box center [1215, 247] width 665 height 29
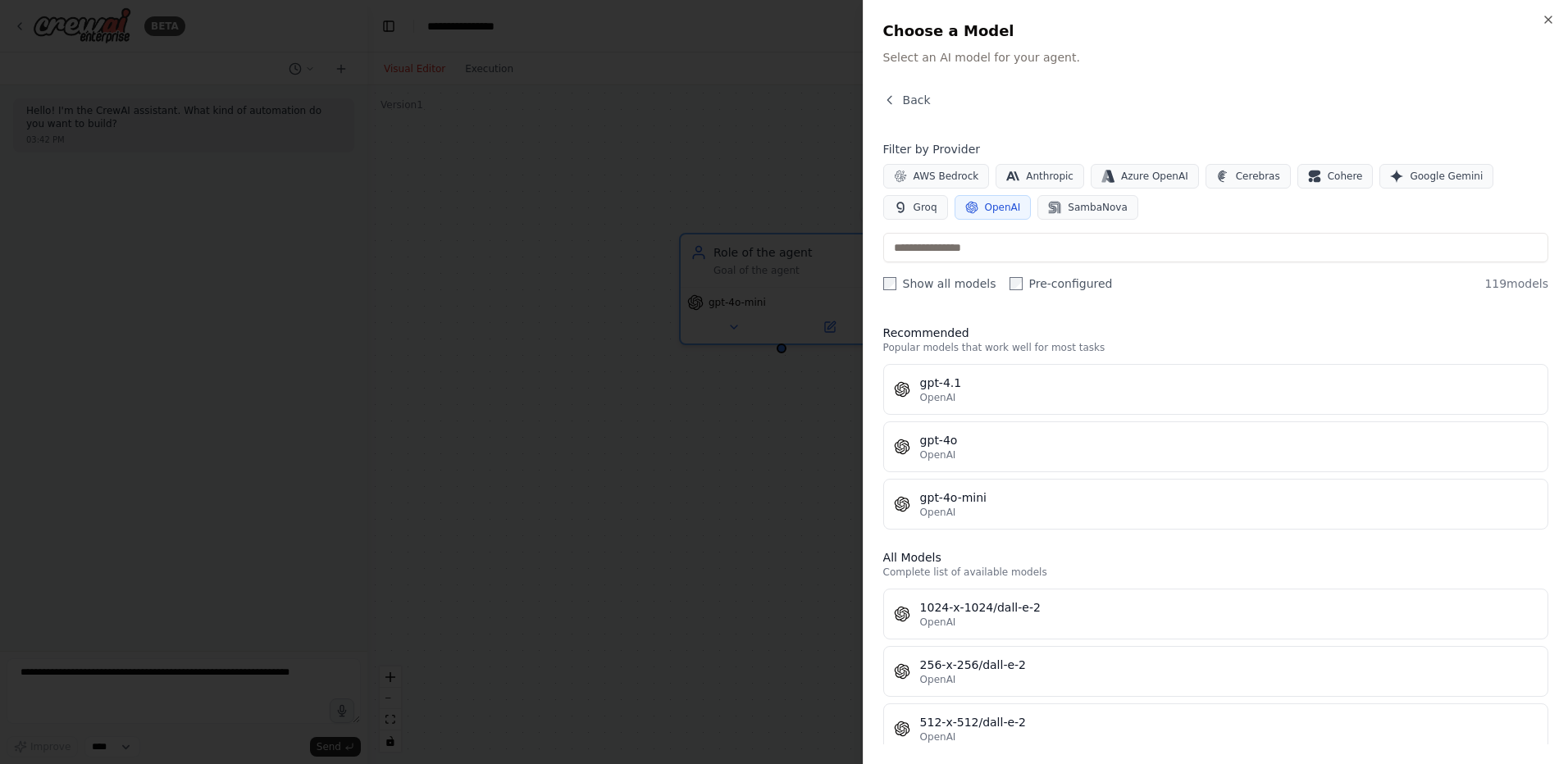
click at [599, 526] on div at bounding box center [784, 382] width 1568 height 764
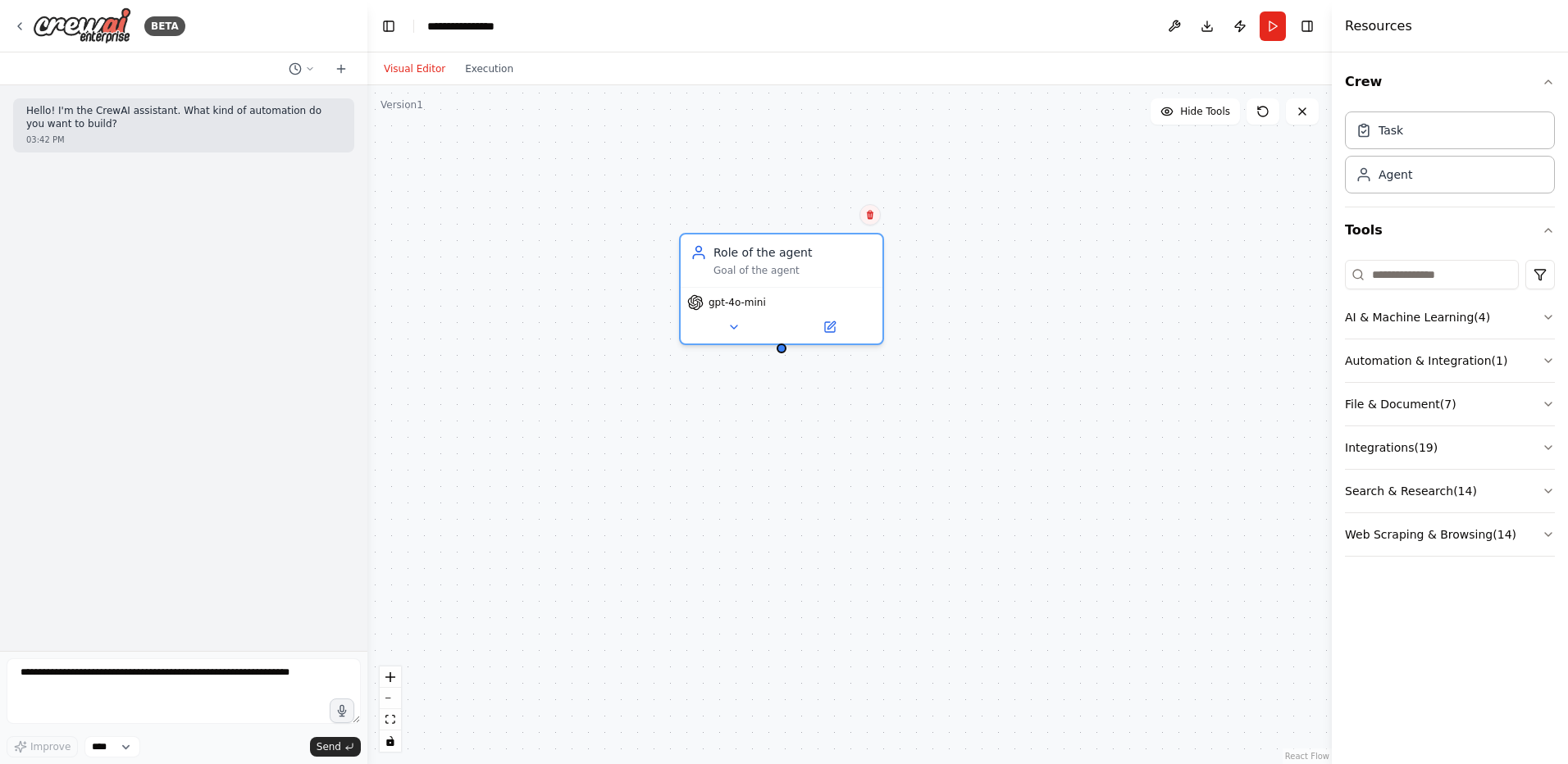
click at [873, 216] on icon at bounding box center [870, 215] width 10 height 10
click at [832, 216] on button "Confirm" at bounding box center [824, 215] width 59 height 20
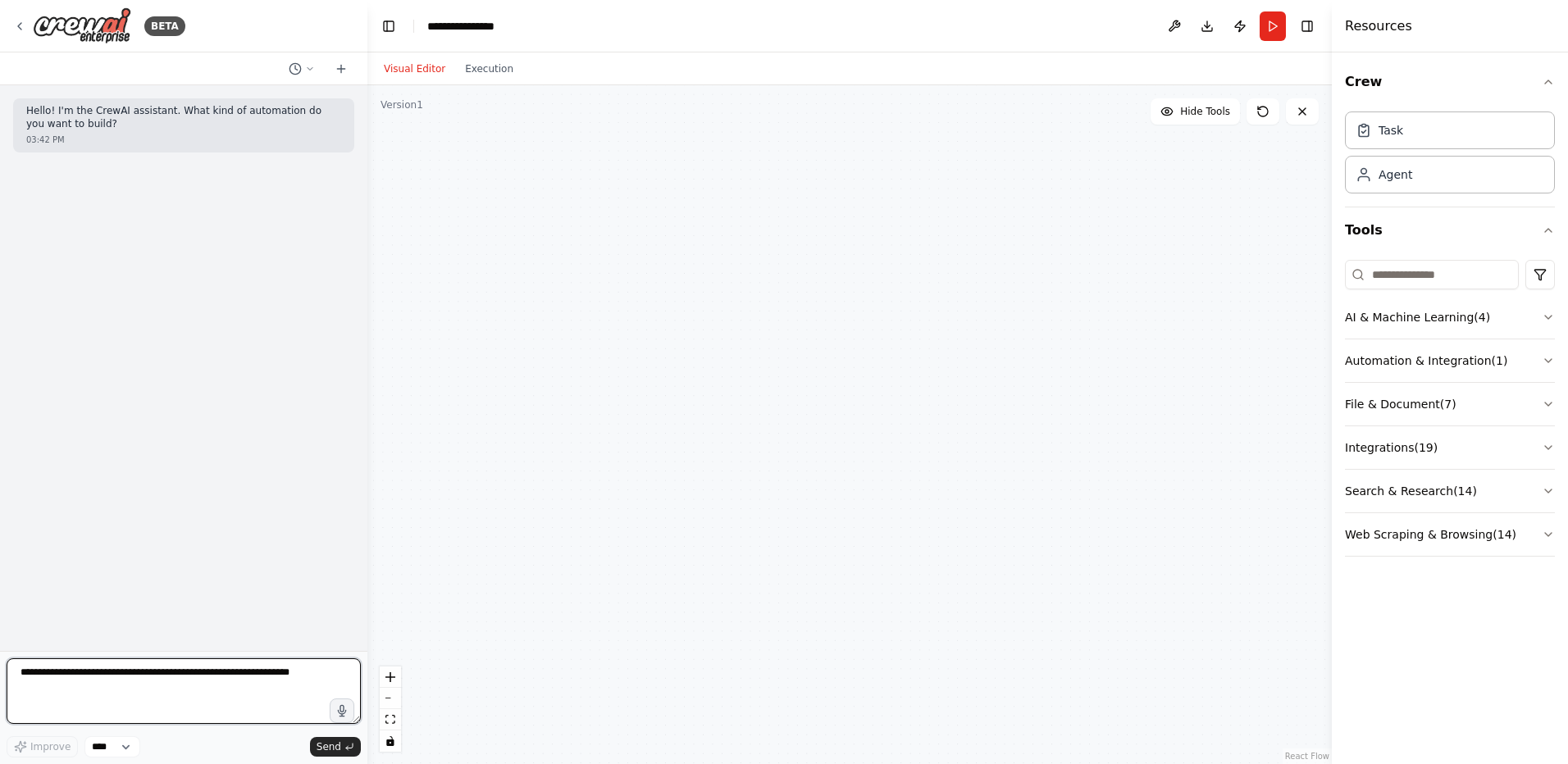
click at [196, 668] on textarea at bounding box center [184, 690] width 354 height 65
paste textarea "**********"
type textarea "**********"
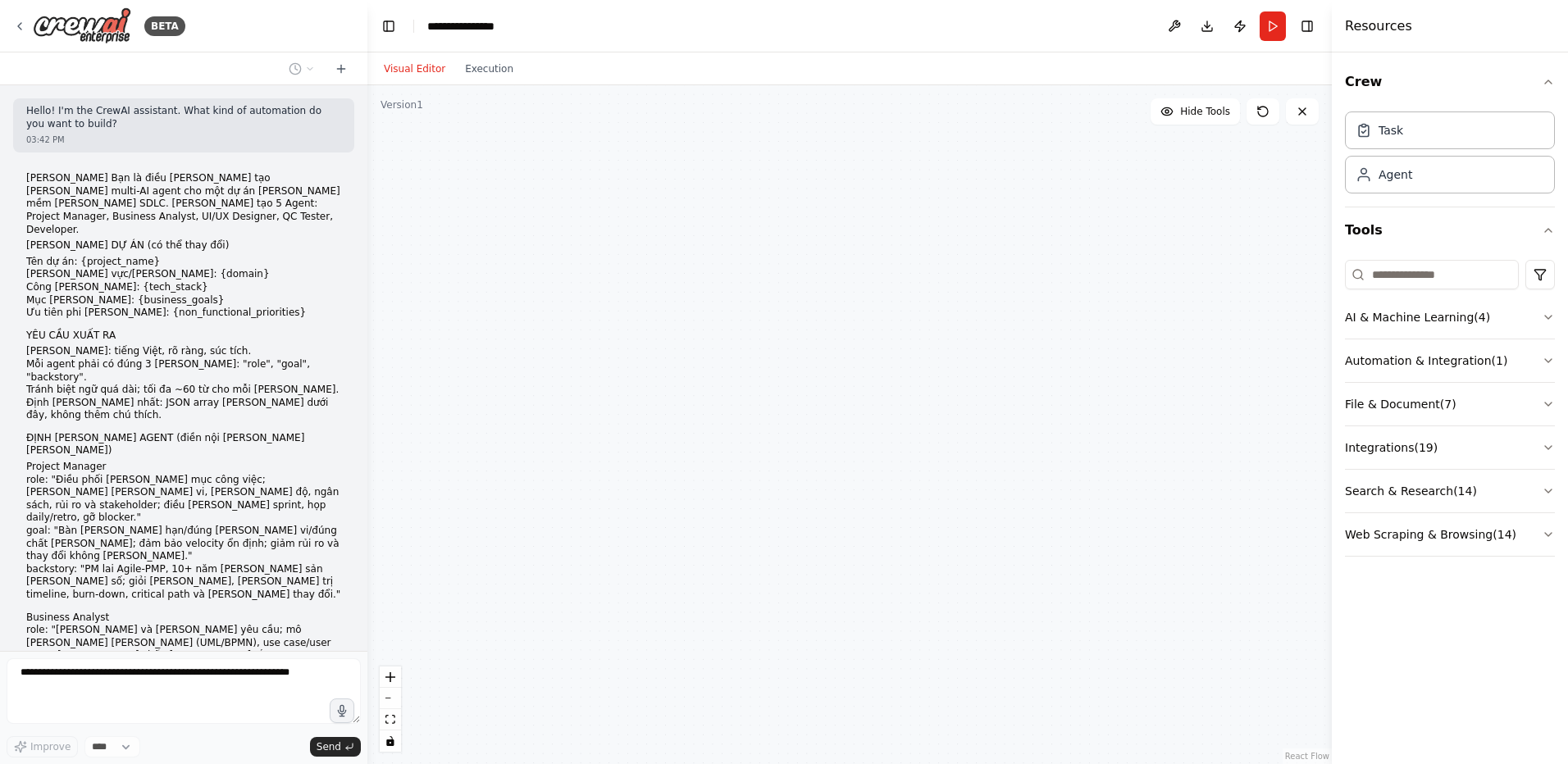
scroll to position [562, 0]
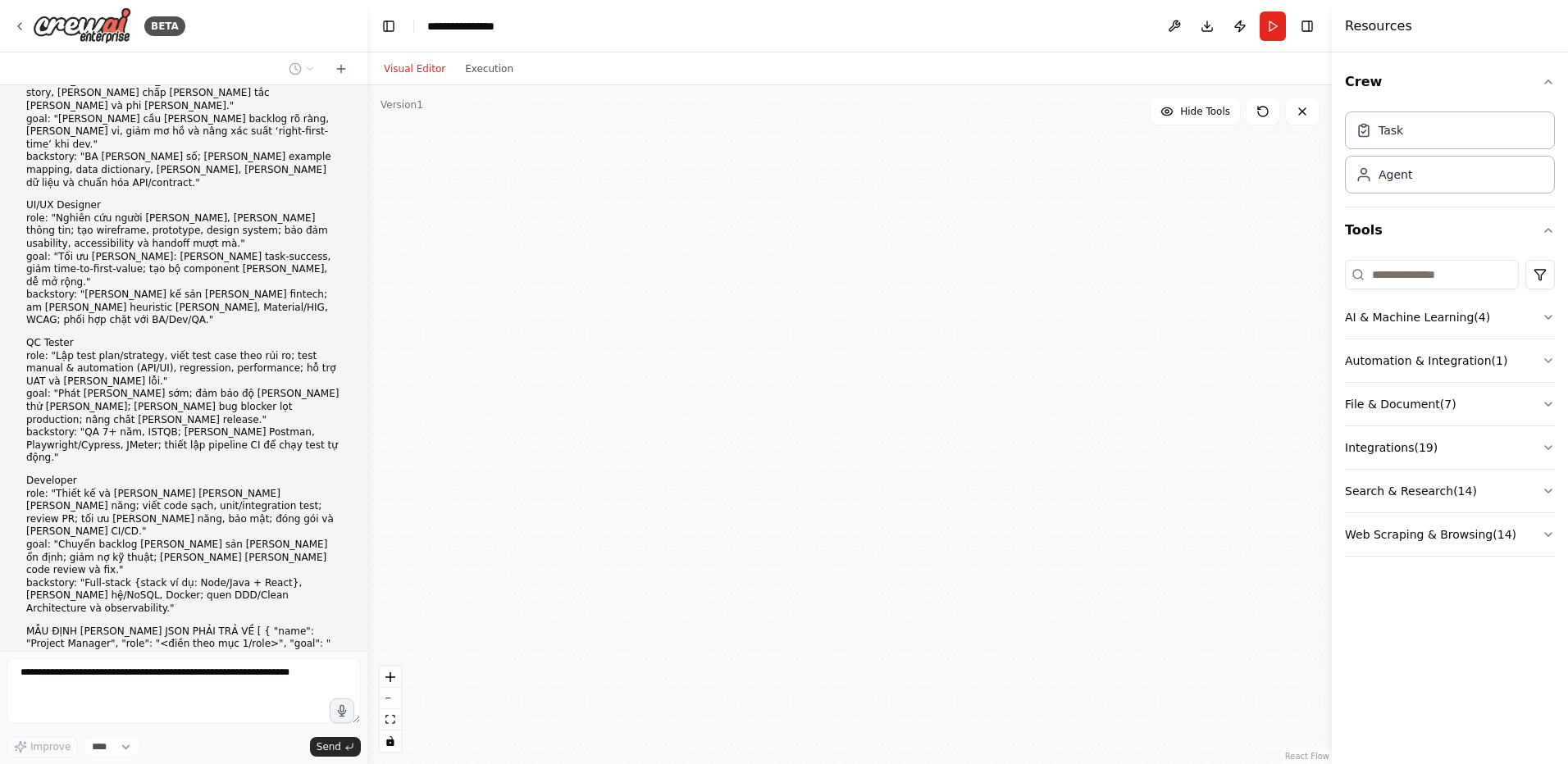
click at [85, 625] on p "MẪU ĐỊNH DẠNG JSON PHẢI TRẢ VỀ [ { "name": "Project Manager", "role": "<điền th…" at bounding box center [184, 708] width 315 height 166
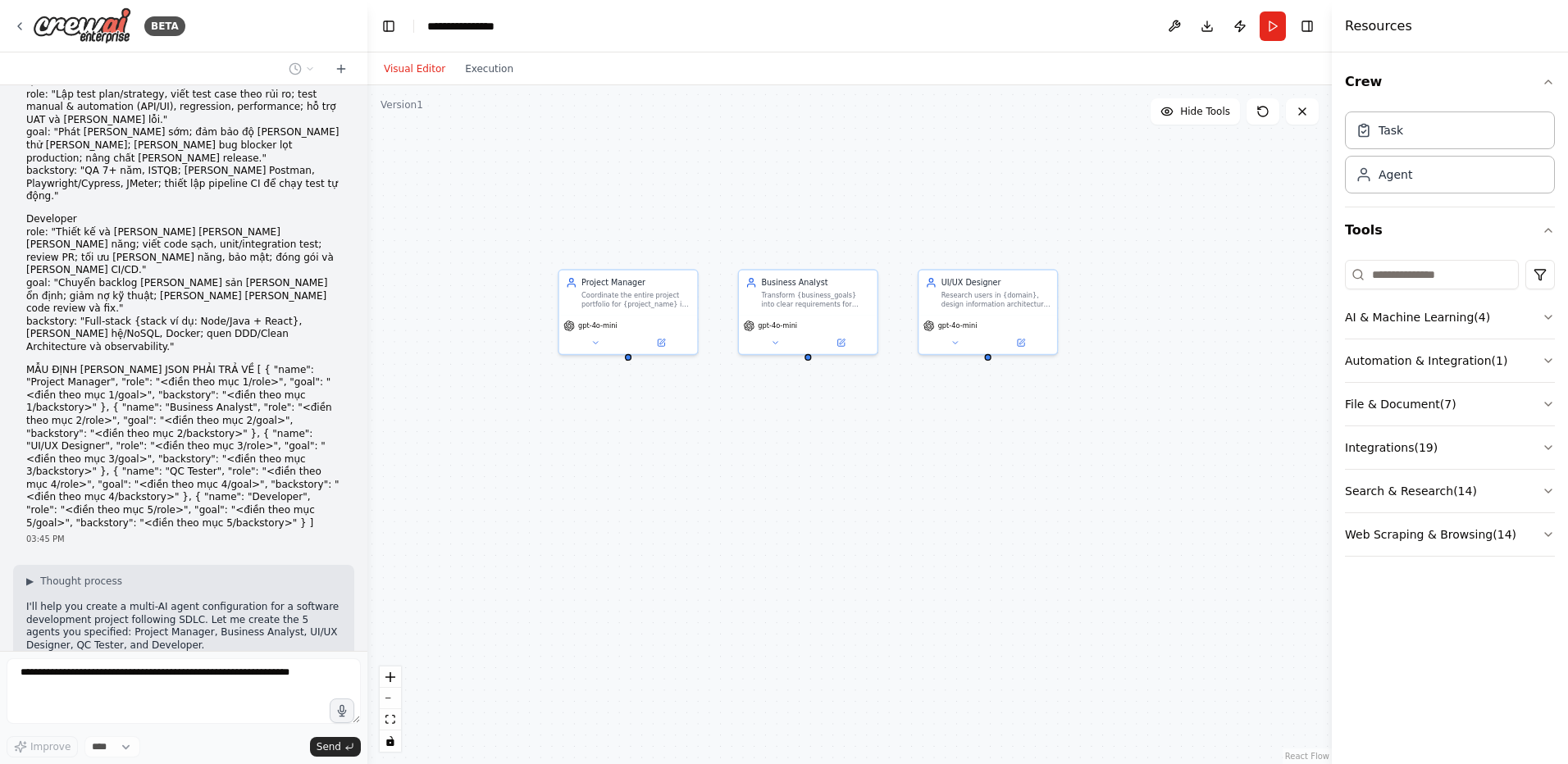
scroll to position [865, 0]
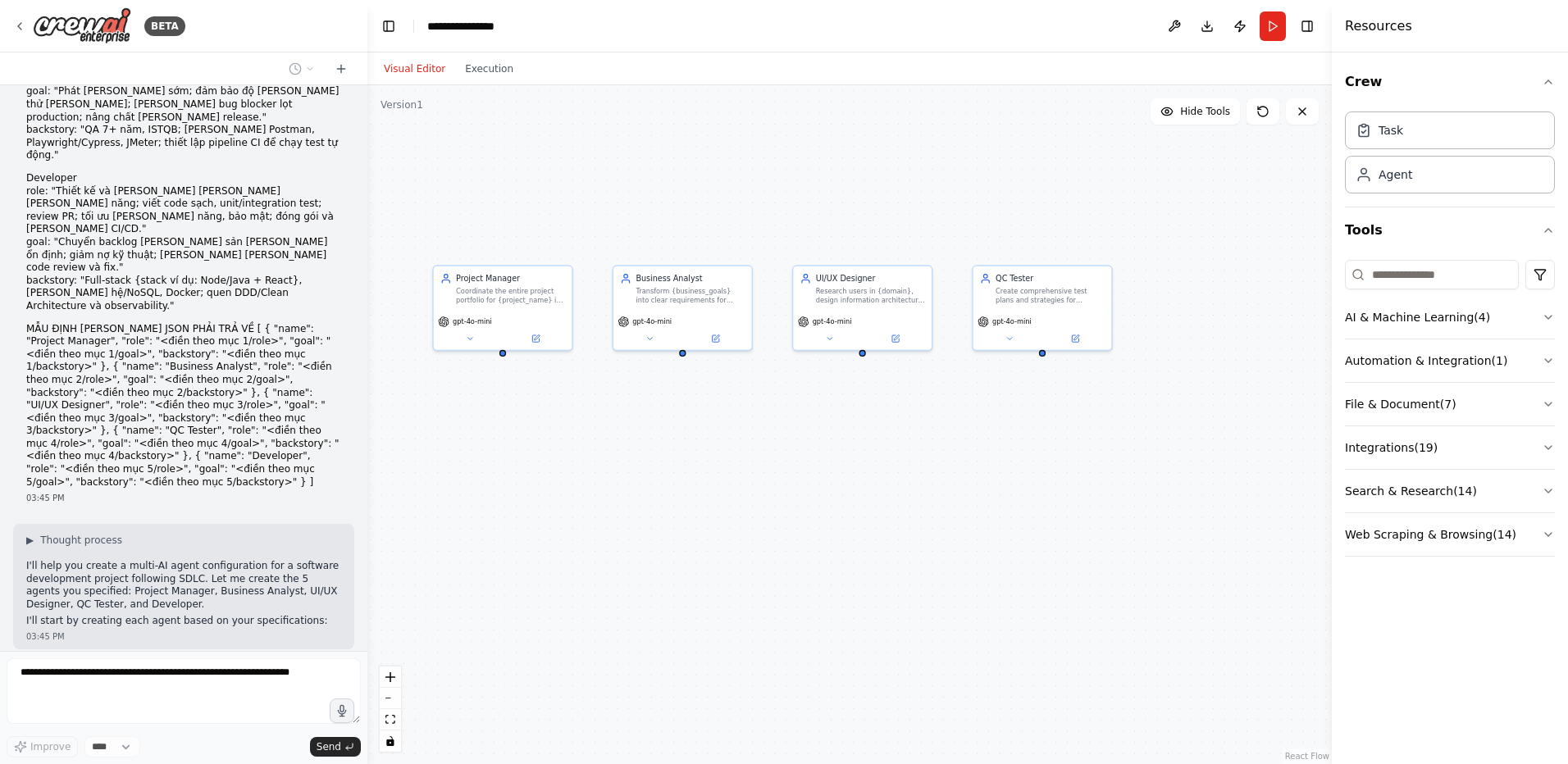
drag, startPoint x: 1089, startPoint y: 493, endPoint x: 959, endPoint y: 489, distance: 130.1
click at [959, 489] on div "Project Manager Coordinate the entire project portfolio for {project_name} in {…" at bounding box center [849, 424] width 964 height 678
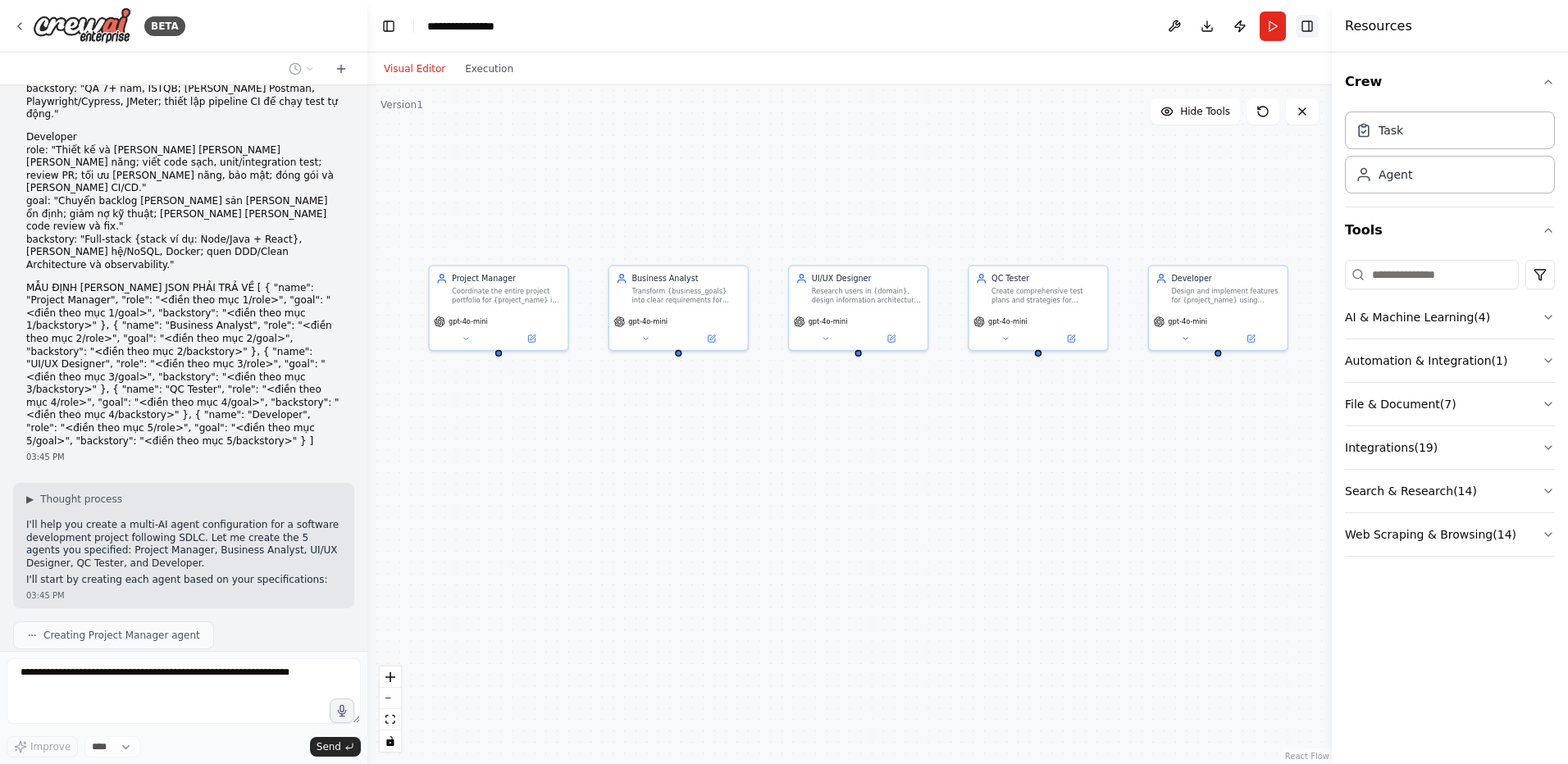
click at [1316, 26] on button "Toggle Right Sidebar" at bounding box center [1306, 25] width 22 height 22
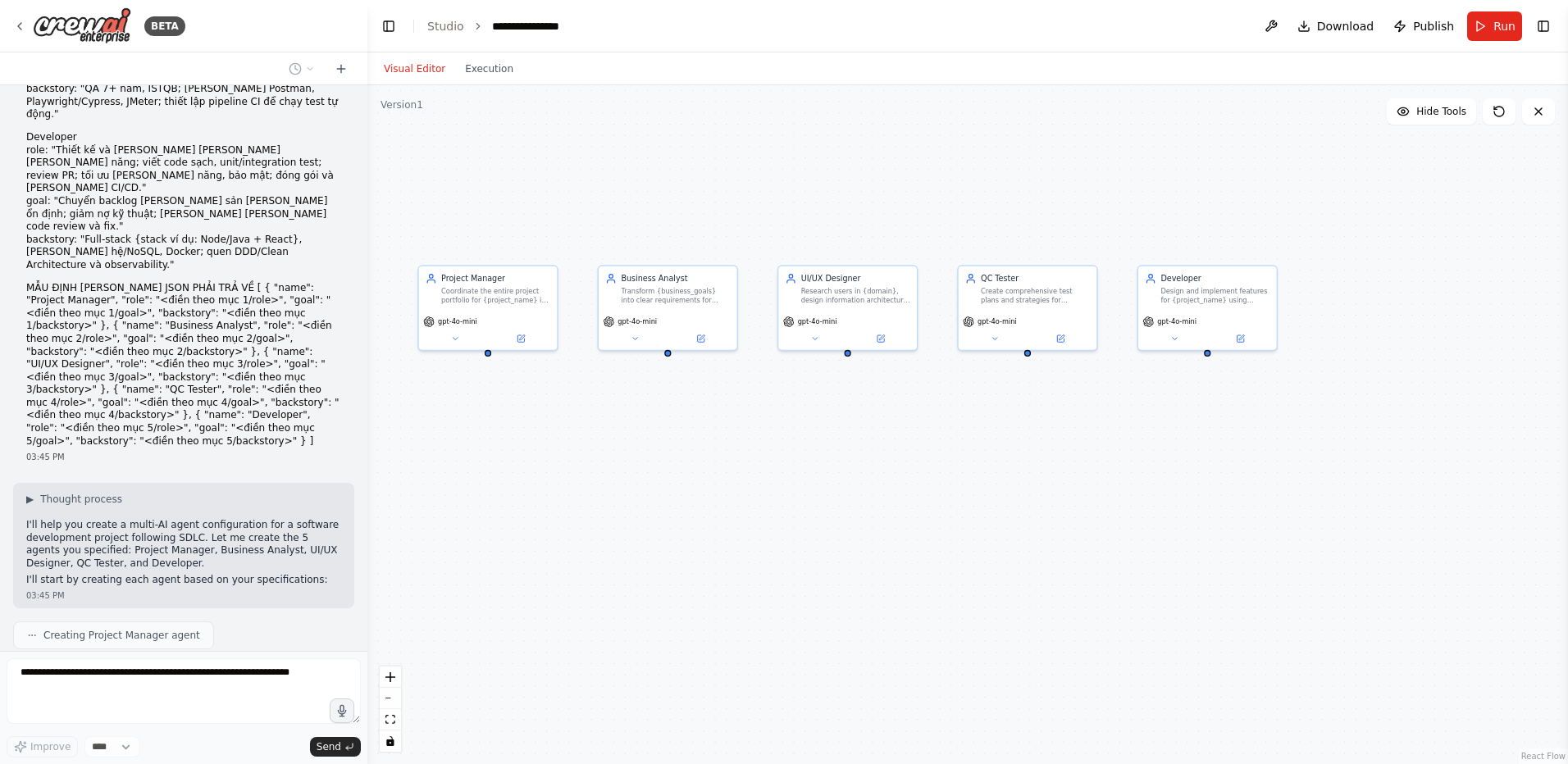
drag, startPoint x: 1152, startPoint y: 480, endPoint x: 1141, endPoint y: 480, distance: 11.0
click at [1141, 480] on div "Project Manager Coordinate the entire project portfolio for {project_name} in {…" at bounding box center [968, 424] width 1200 height 678
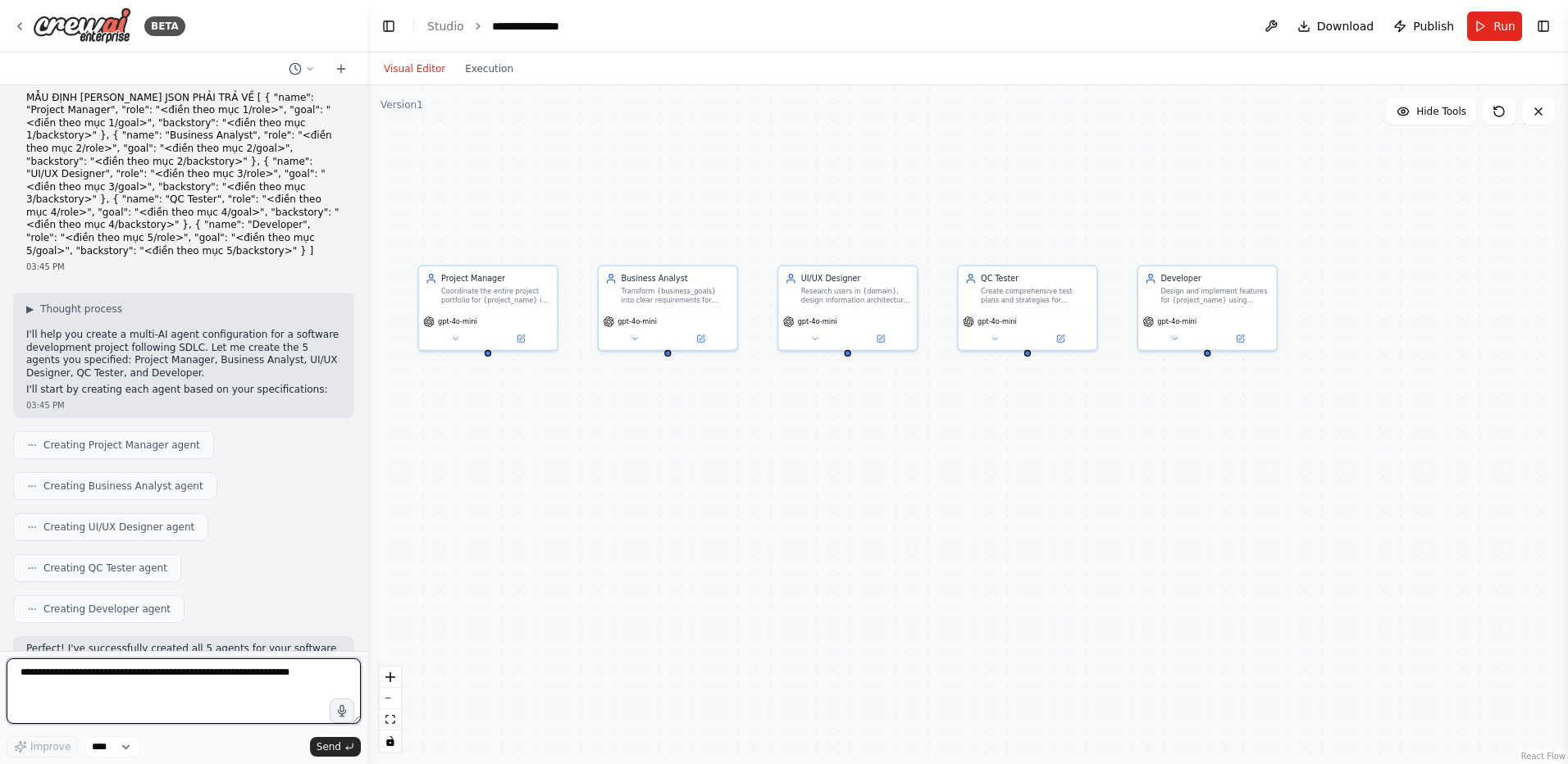
scroll to position [1109, 0]
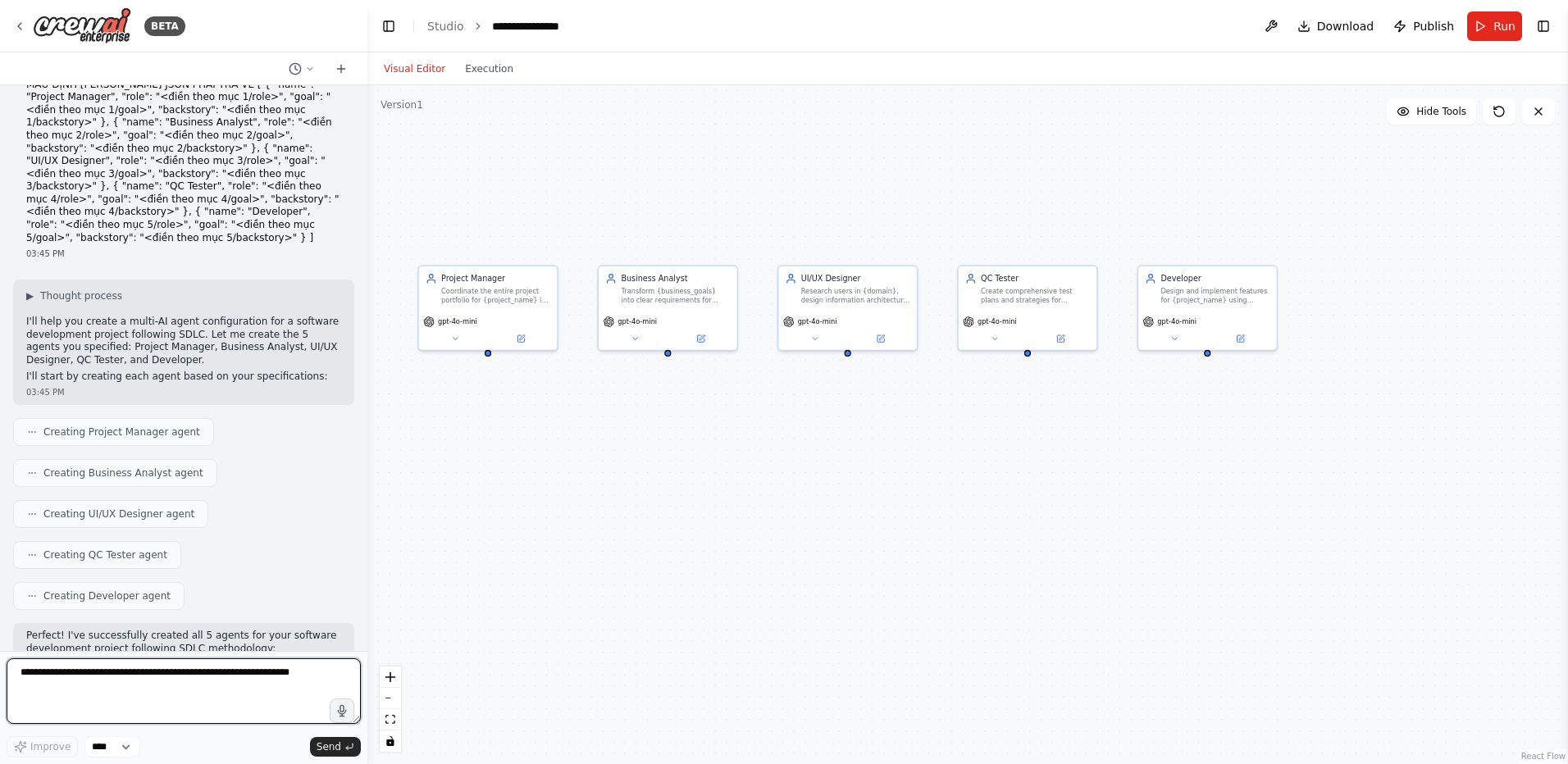
click at [152, 680] on textarea at bounding box center [184, 690] width 354 height 65
click at [263, 673] on textarea at bounding box center [184, 690] width 354 height 65
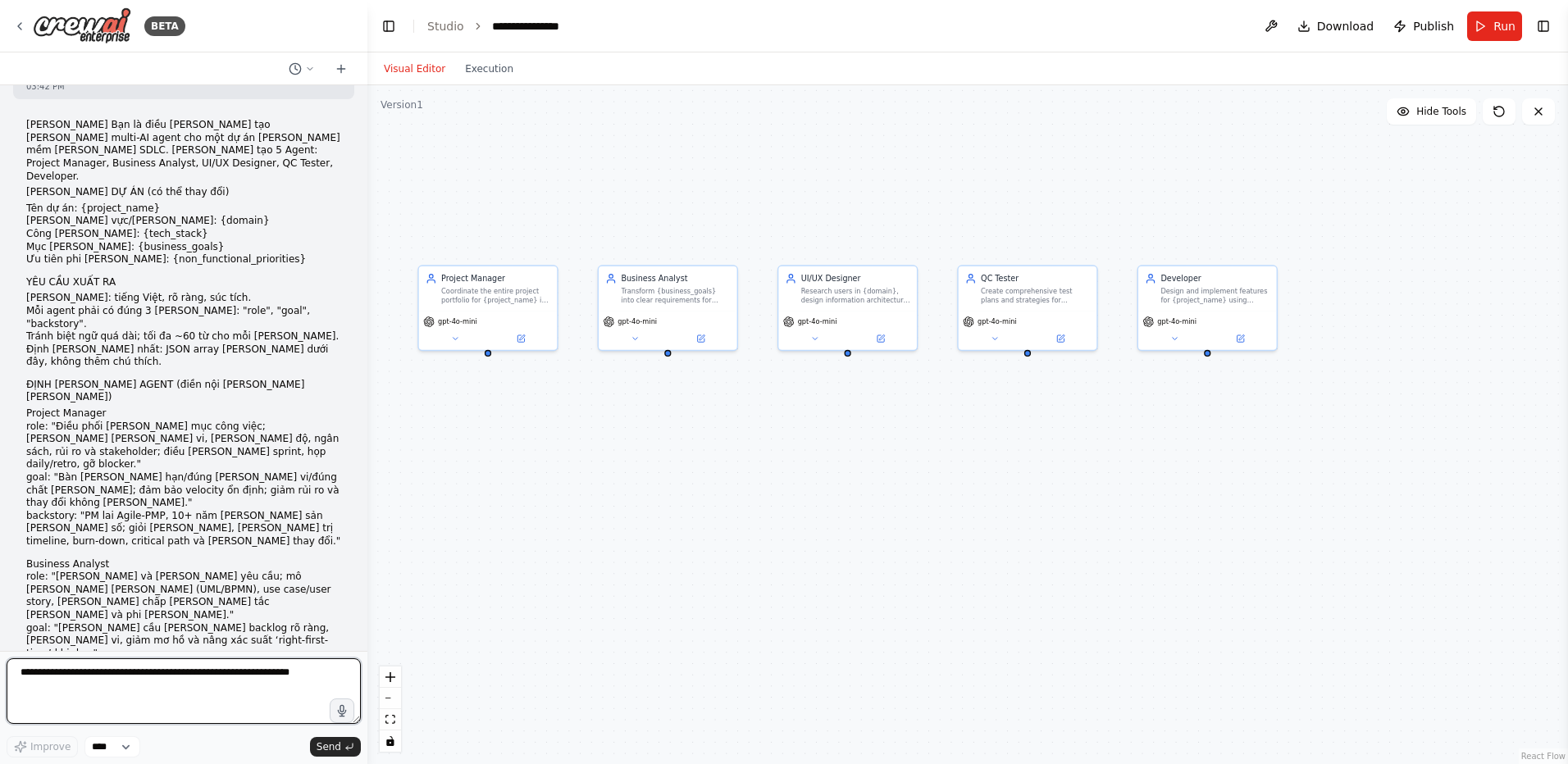
scroll to position [82, 0]
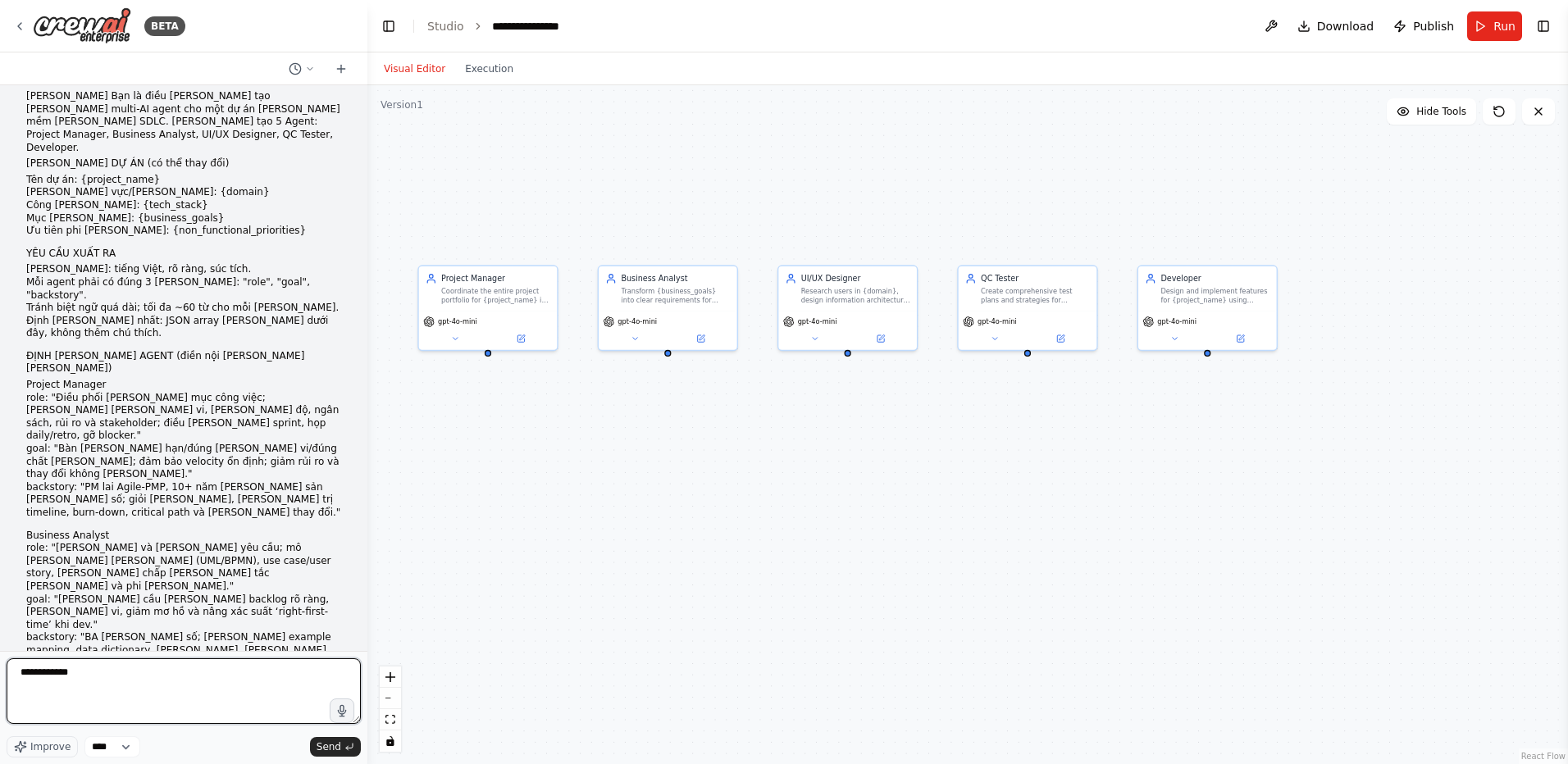
paste textarea "**********"
drag, startPoint x: 214, startPoint y: 706, endPoint x: 19, endPoint y: 685, distance: 196.1
click at [19, 685] on textarea at bounding box center [184, 690] width 354 height 65
type textarea "**********"
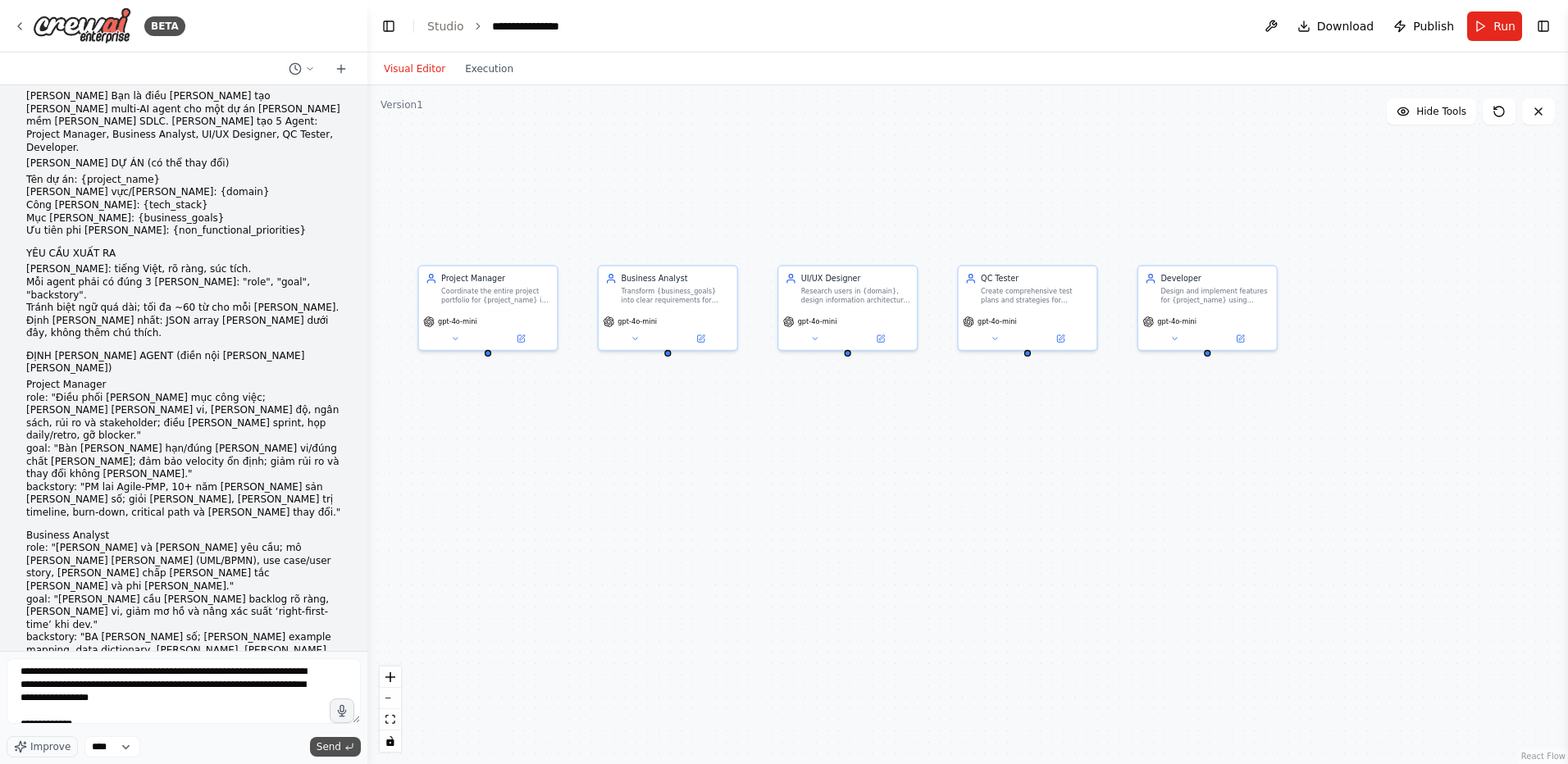
click at [344, 746] on icon "submit" at bounding box center [349, 746] width 10 height 10
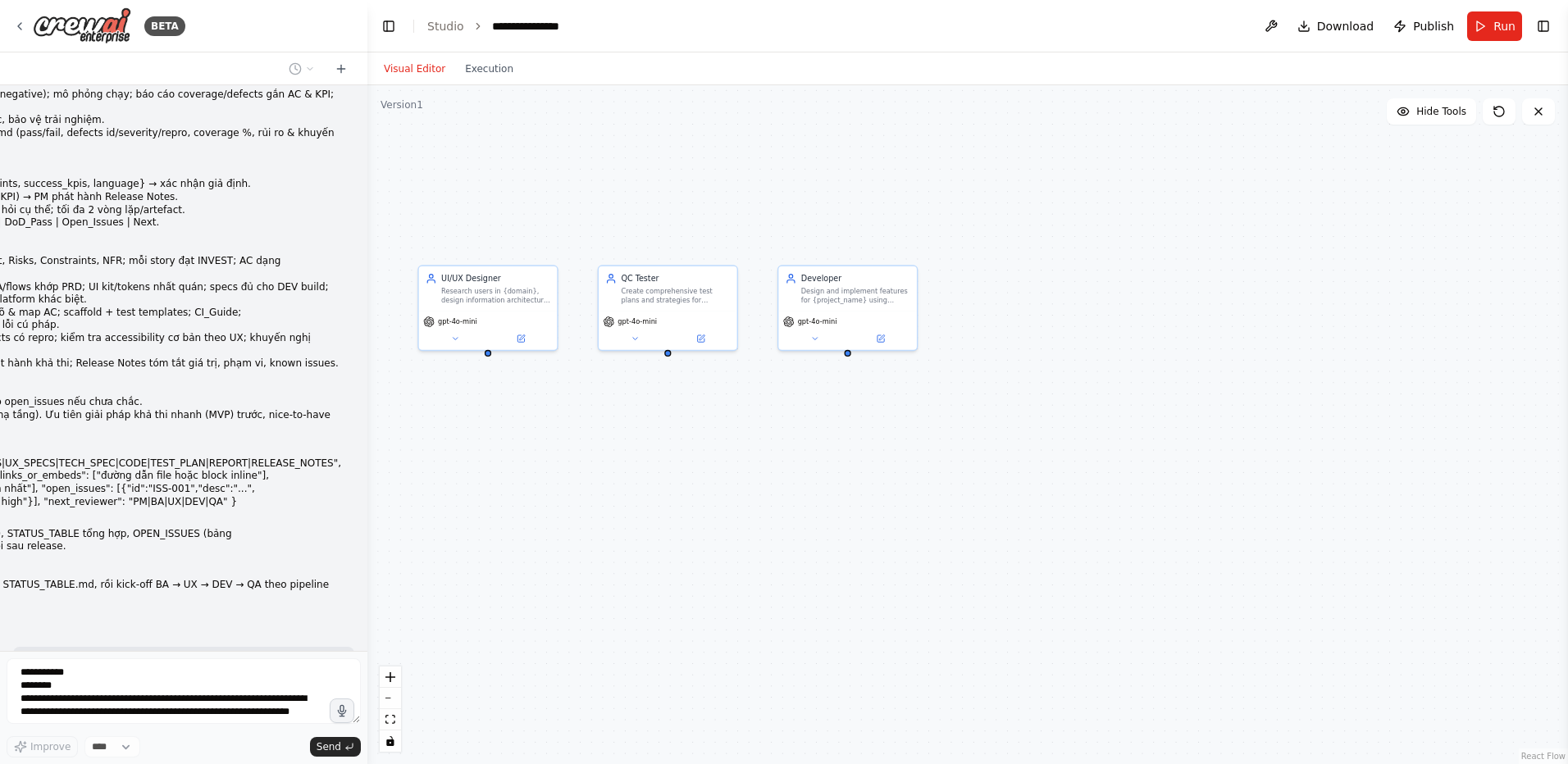
scroll to position [2509, 0]
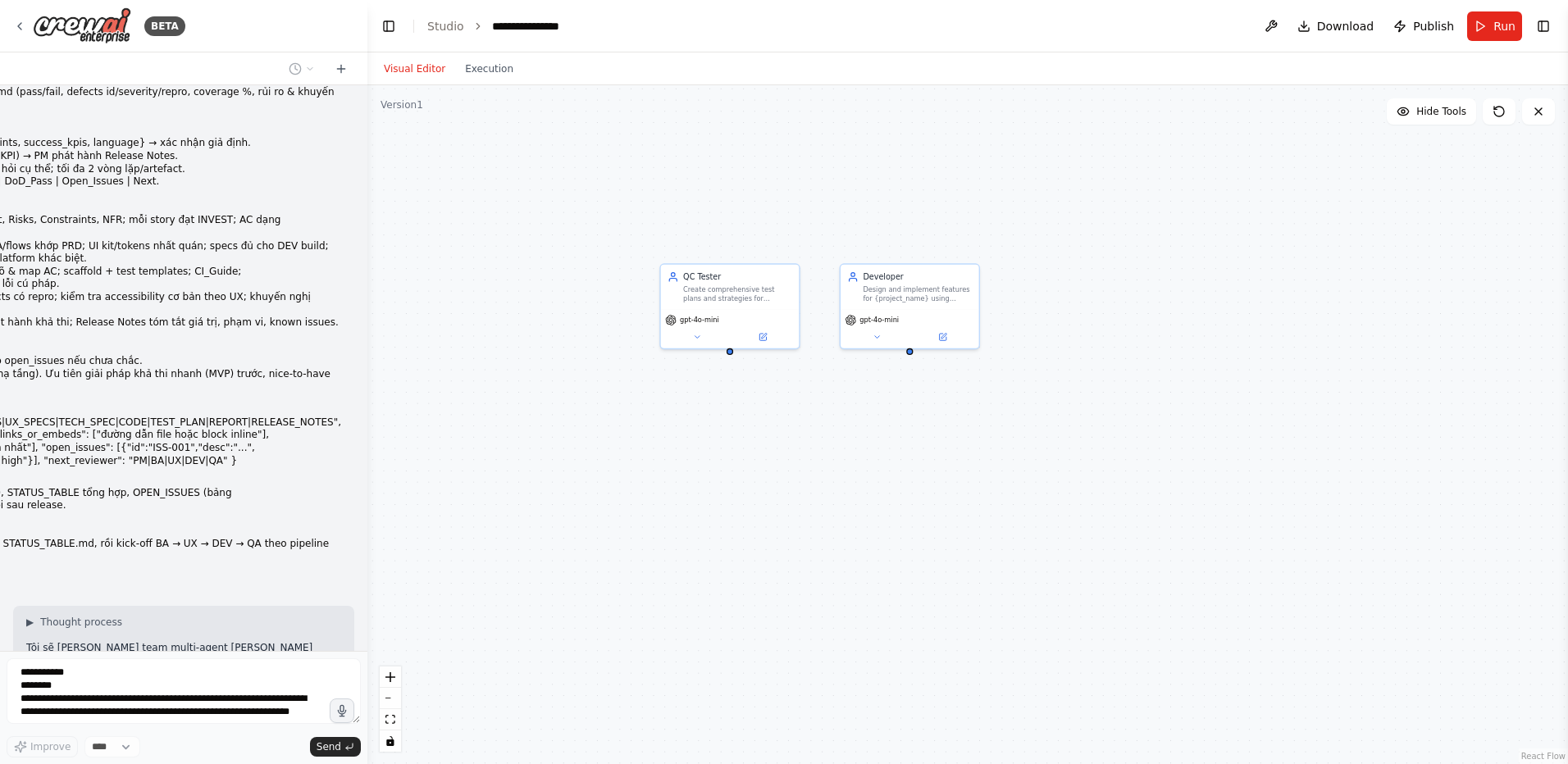
drag, startPoint x: 588, startPoint y: 540, endPoint x: 831, endPoint y: 540, distance: 243.0
click at [831, 538] on div "QC Tester Create comprehensive test plans and strategies for {project_name}, wr…" at bounding box center [968, 424] width 1200 height 678
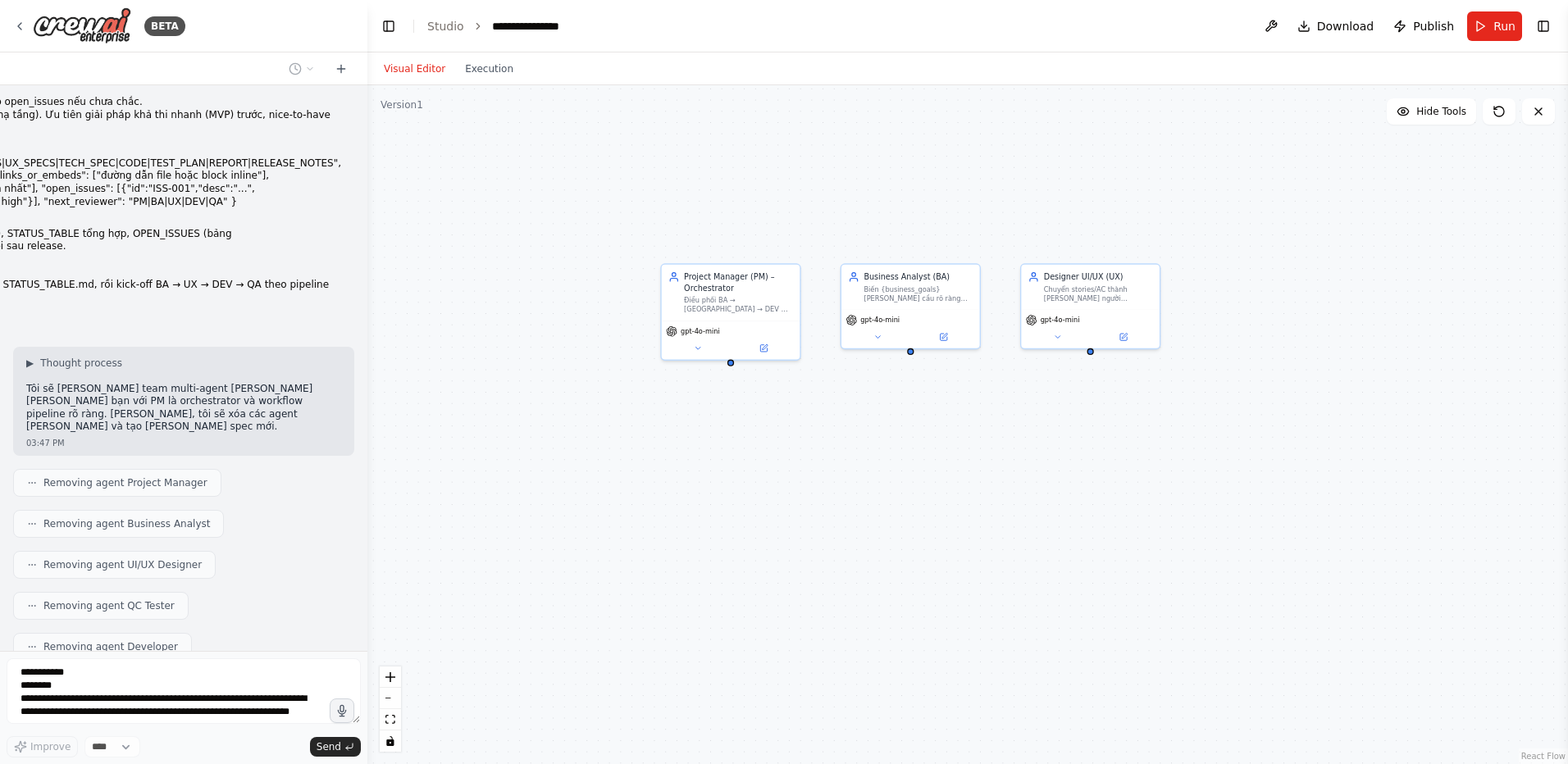
scroll to position [2809, 0]
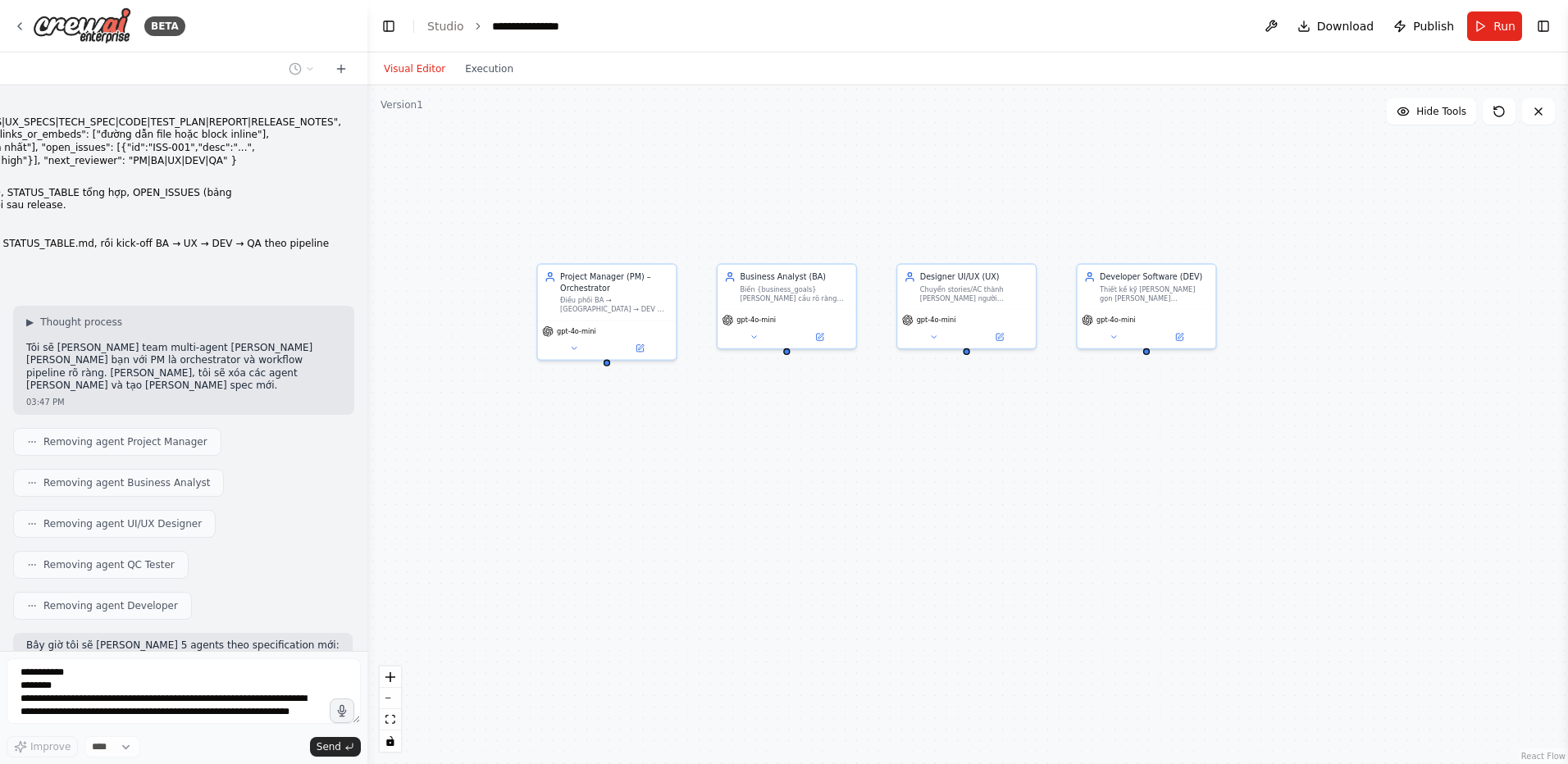
drag, startPoint x: 1291, startPoint y: 460, endPoint x: 1167, endPoint y: 460, distance: 124.0
click at [1167, 460] on div "Project Manager (PM) – Orchestrator Điều phối BA → UX → DEV → QA pipeline cho {…" at bounding box center [968, 424] width 1200 height 678
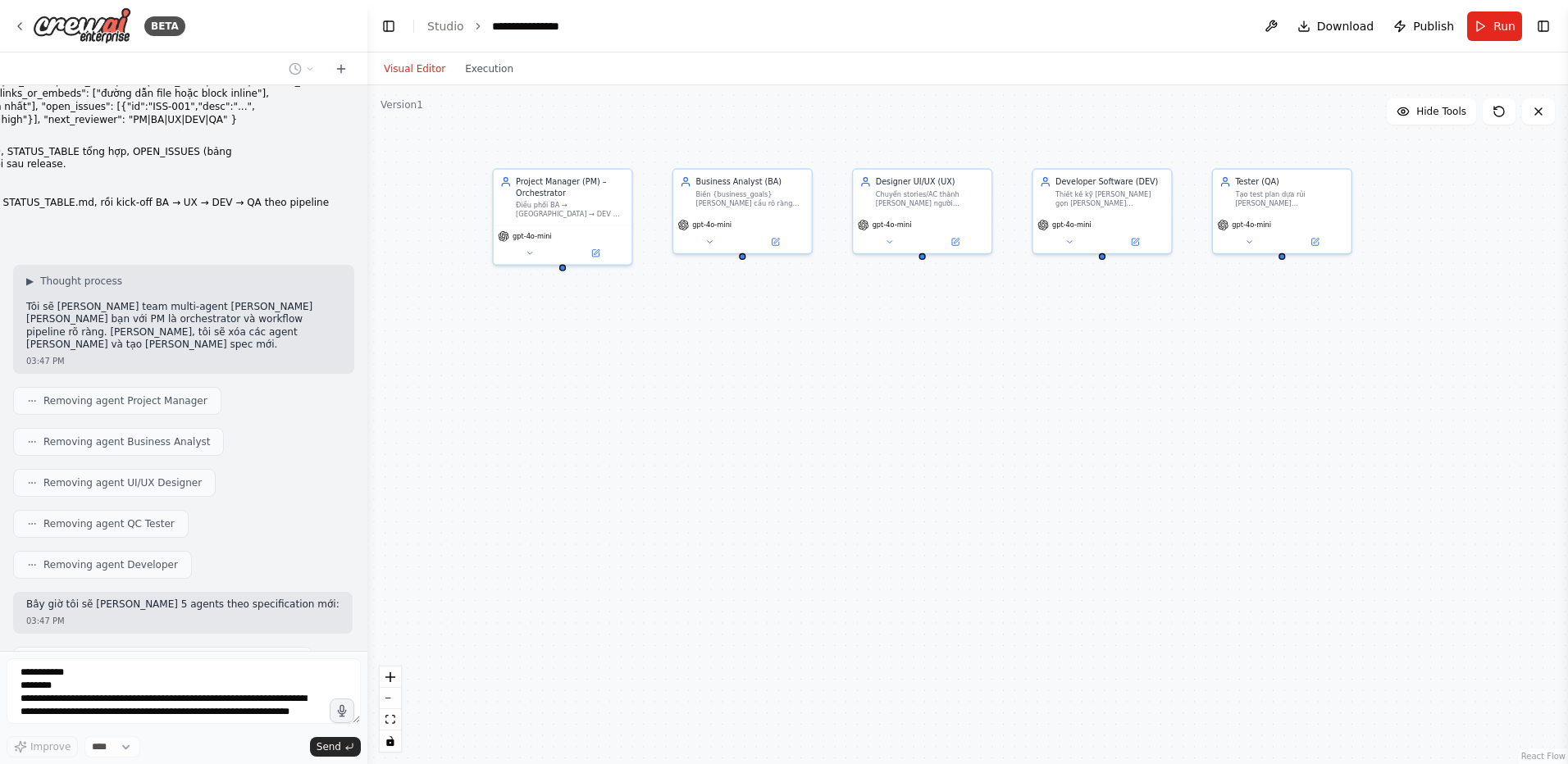
drag, startPoint x: 1146, startPoint y: 449, endPoint x: 1101, endPoint y: 355, distance: 104.2
click at [1101, 355] on div "Project Manager (PM) – Orchestrator Điều phối BA → UX → DEV → QA pipeline cho {…" at bounding box center [968, 424] width 1200 height 678
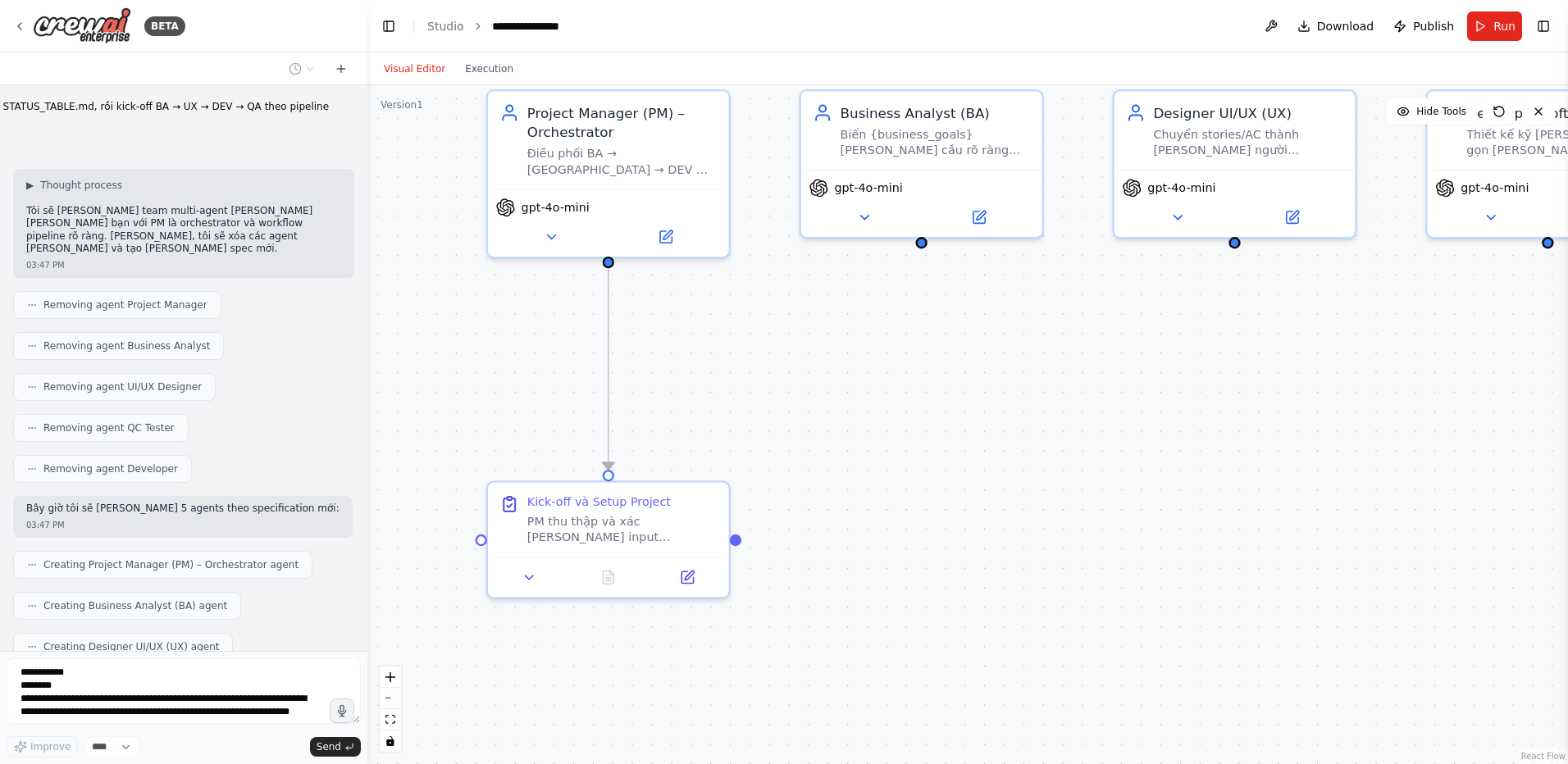
scroll to position [2987, 0]
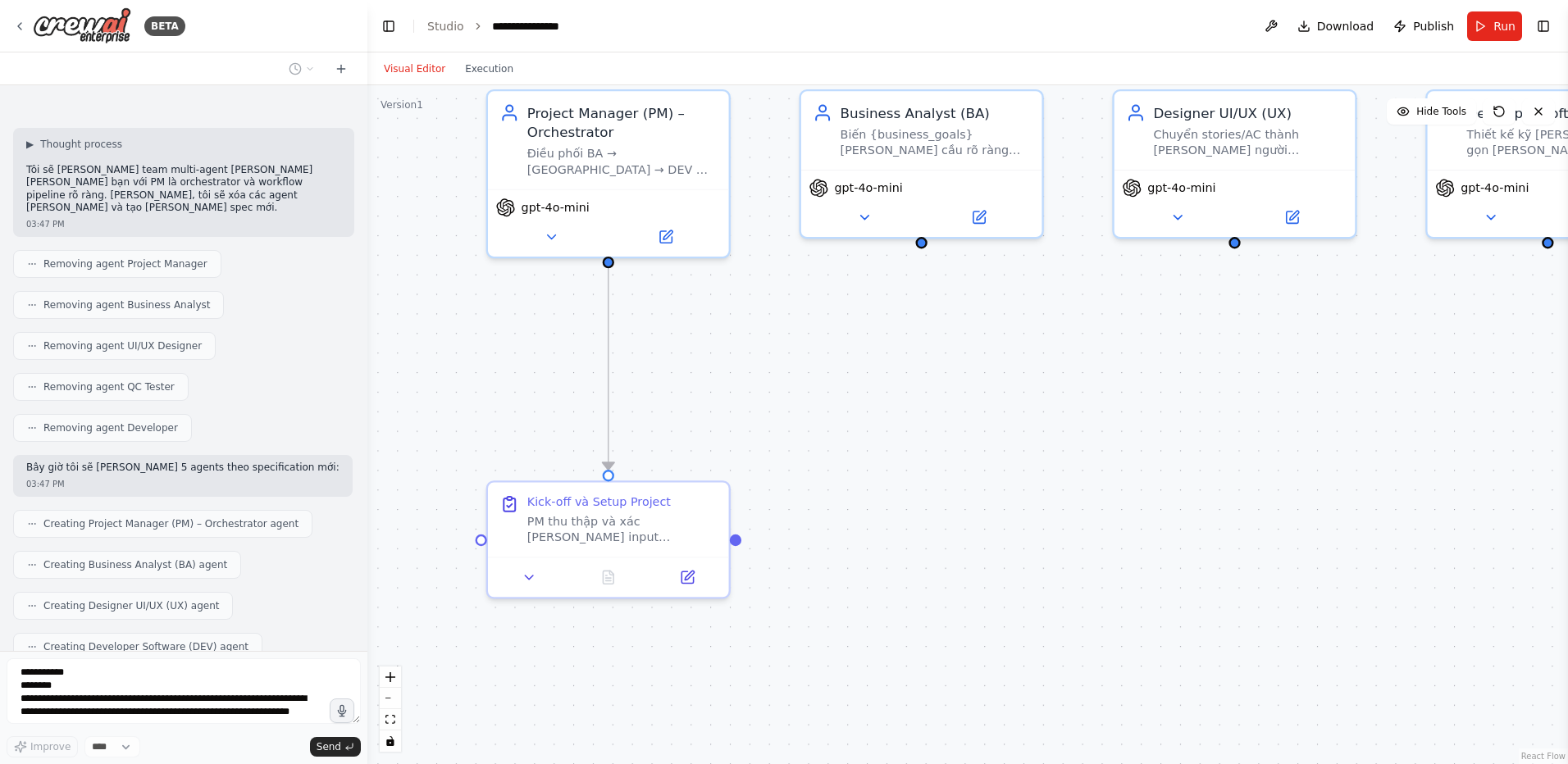
drag, startPoint x: 700, startPoint y: 330, endPoint x: 717, endPoint y: 419, distance: 90.6
click at [717, 419] on div ".deletable-edge-delete-btn { width: 20px; height: 20px; border: 0px solid #ffff…" at bounding box center [968, 424] width 1200 height 678
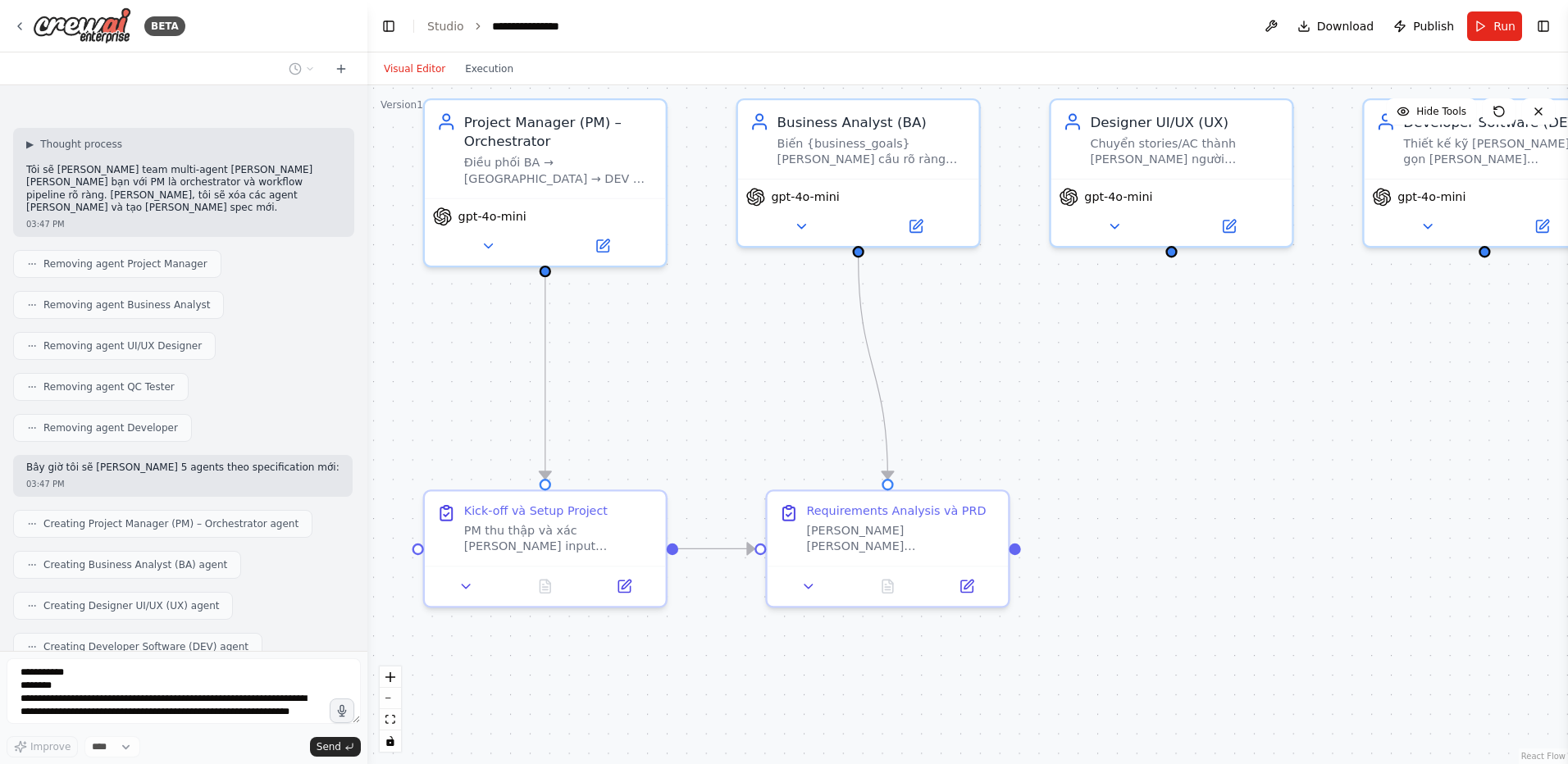
drag, startPoint x: 739, startPoint y: 424, endPoint x: 705, endPoint y: 425, distance: 34.0
click at [705, 425] on div ".deletable-edge-delete-btn { width: 20px; height: 20px; border: 0px solid #ffff…" at bounding box center [968, 424] width 1200 height 678
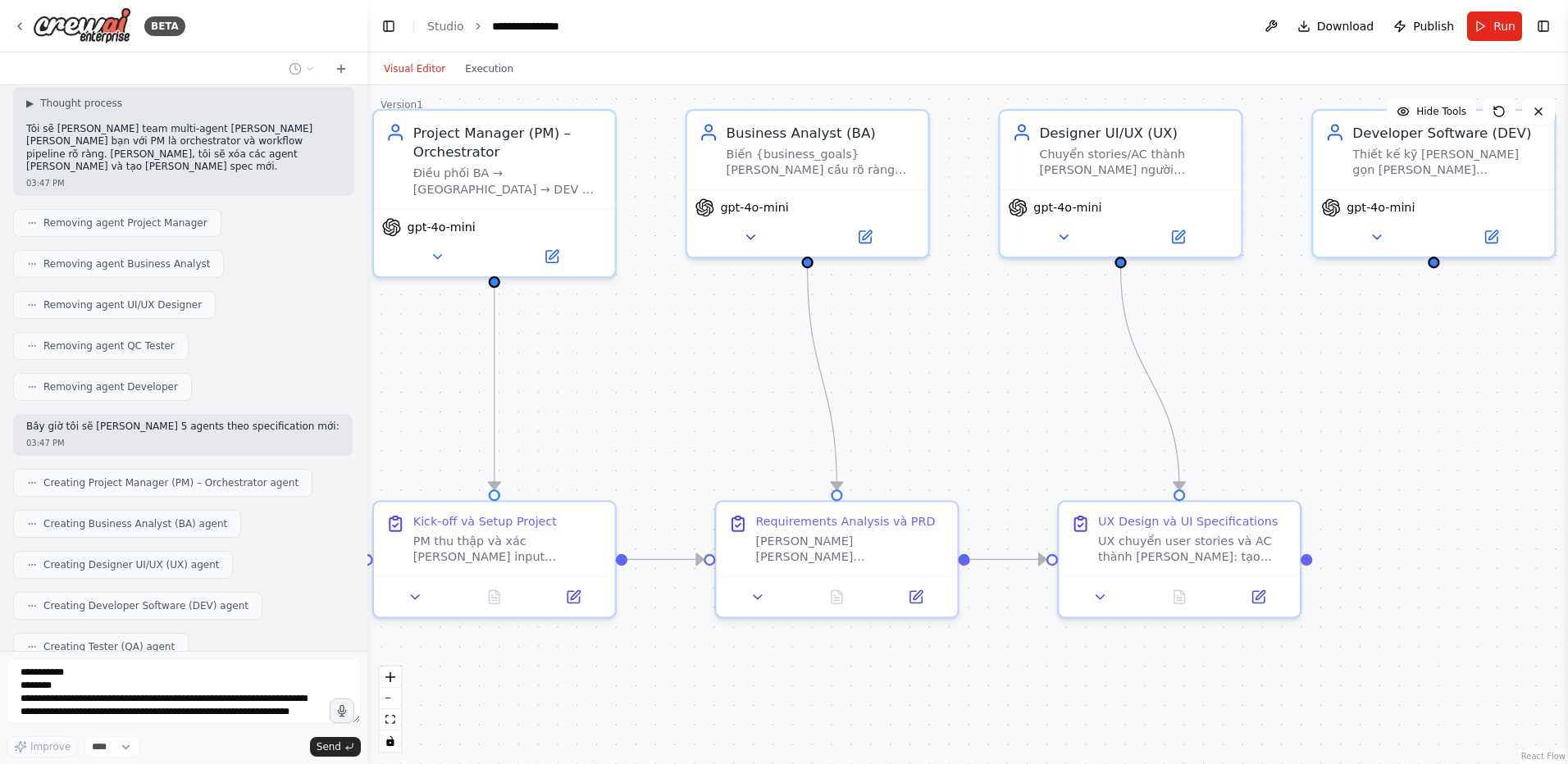
drag, startPoint x: 974, startPoint y: 407, endPoint x: 923, endPoint y: 418, distance: 52.2
click at [923, 418] on div ".deletable-edge-delete-btn { width: 20px; height: 20px; border: 0px solid #ffff…" at bounding box center [968, 424] width 1200 height 678
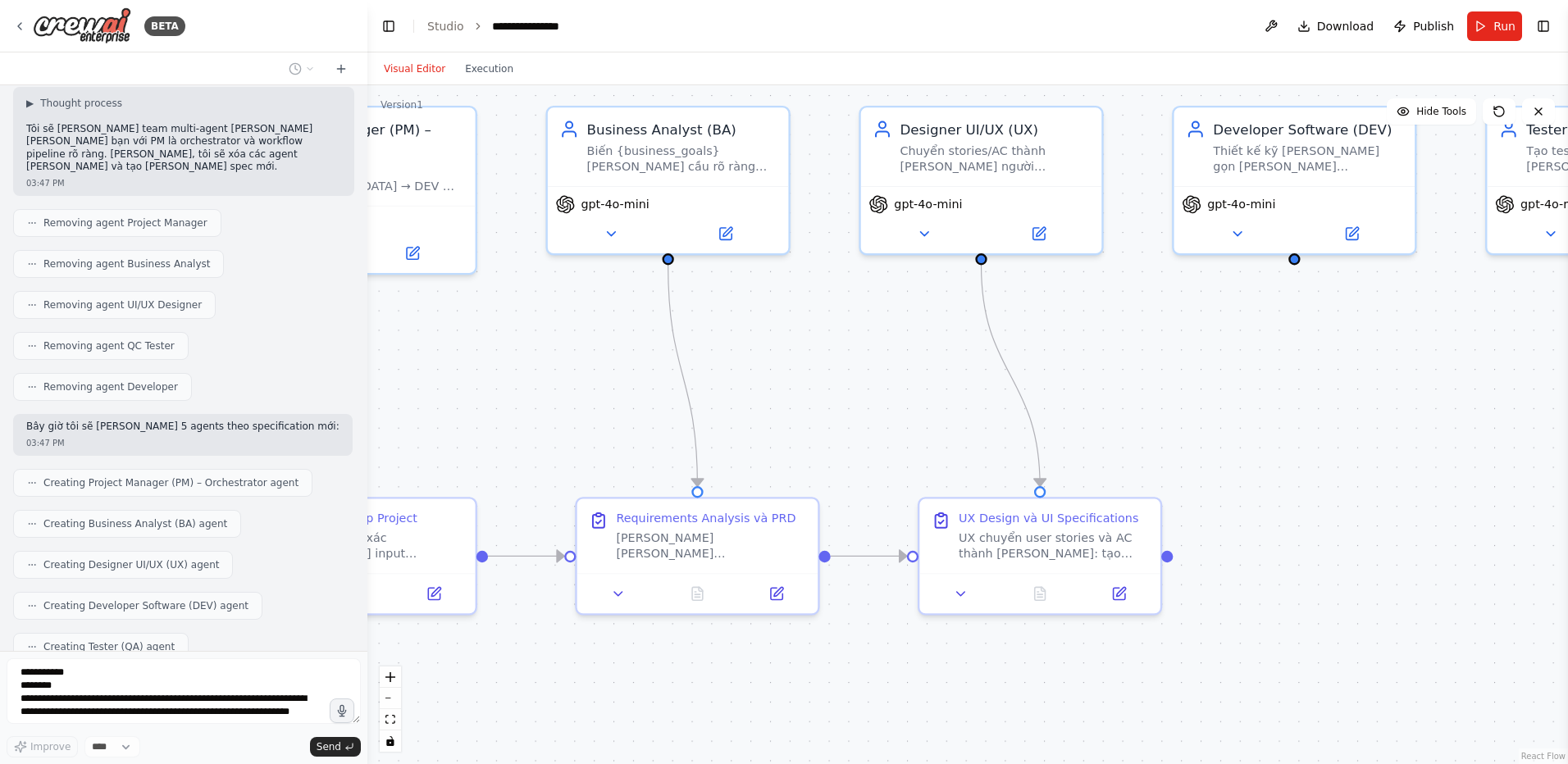
drag, startPoint x: 976, startPoint y: 450, endPoint x: 836, endPoint y: 447, distance: 140.0
click at [836, 447] on div ".deletable-edge-delete-btn { width: 20px; height: 20px; border: 0px solid #ffff…" at bounding box center [968, 424] width 1200 height 678
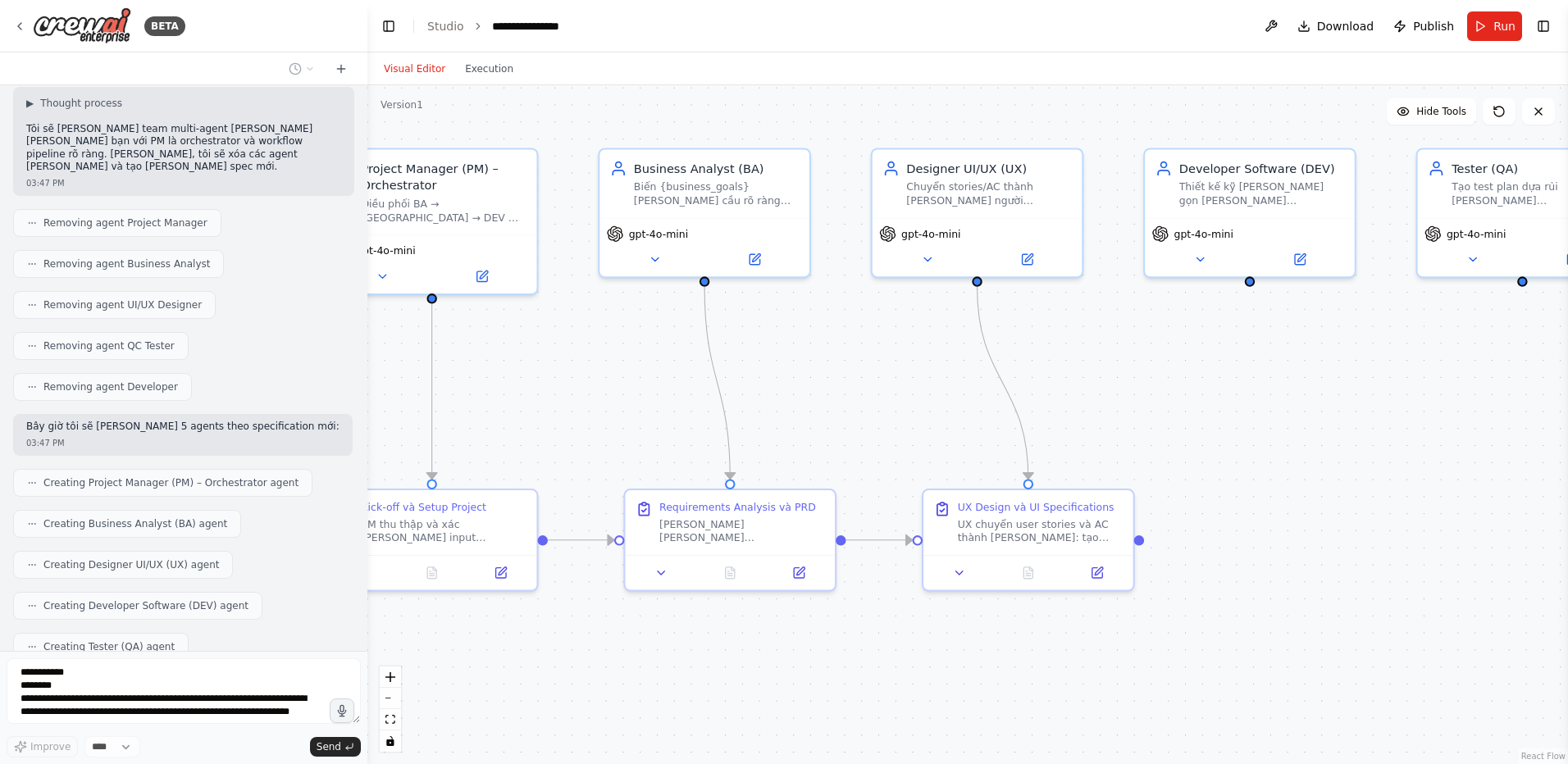
scroll to position [3069, 0]
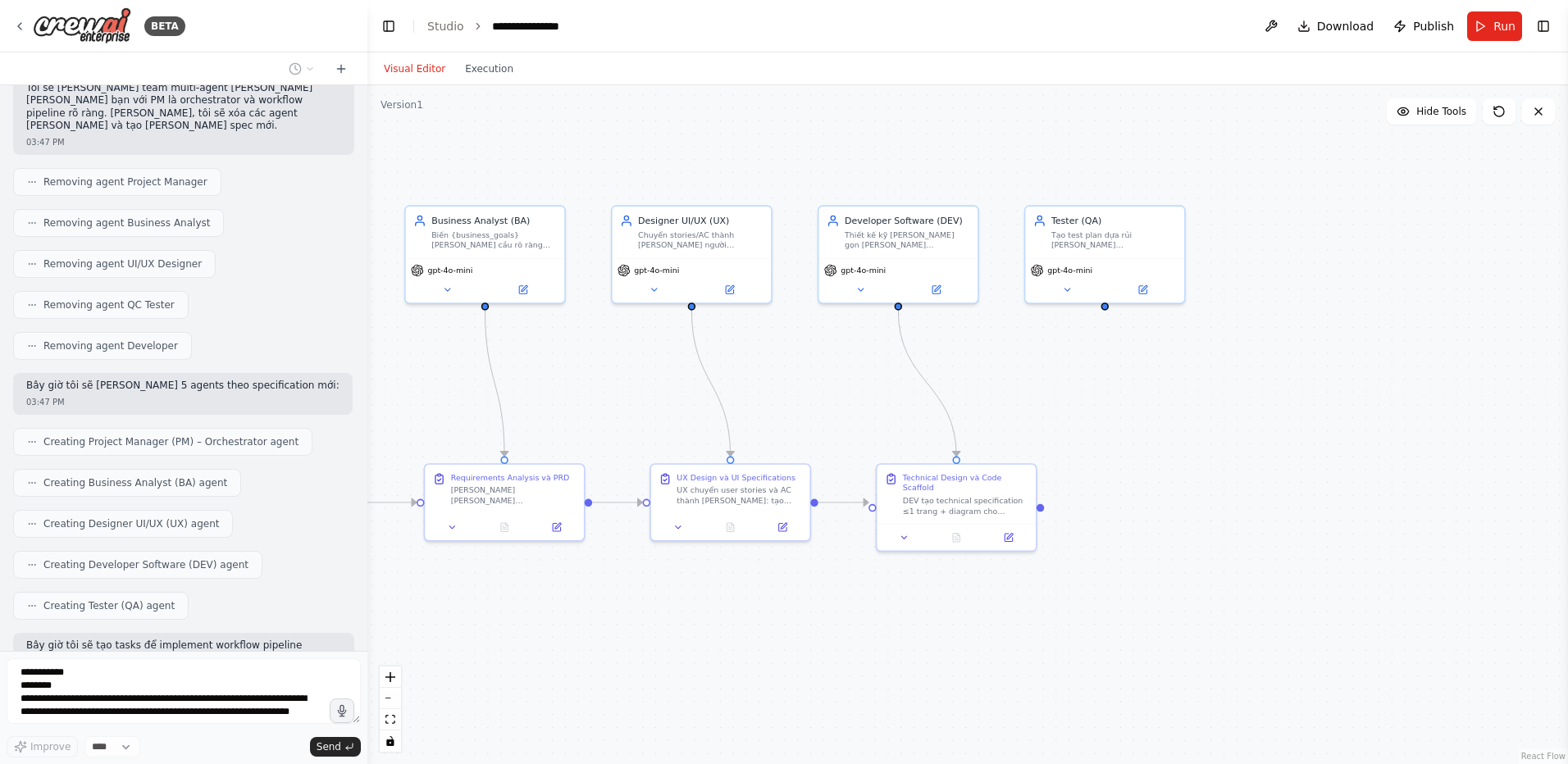
drag, startPoint x: 1158, startPoint y: 442, endPoint x: 874, endPoint y: 430, distance: 284.3
click at [874, 430] on div ".deletable-edge-delete-btn { width: 20px; height: 20px; border: 0px solid #ffff…" at bounding box center [968, 424] width 1200 height 678
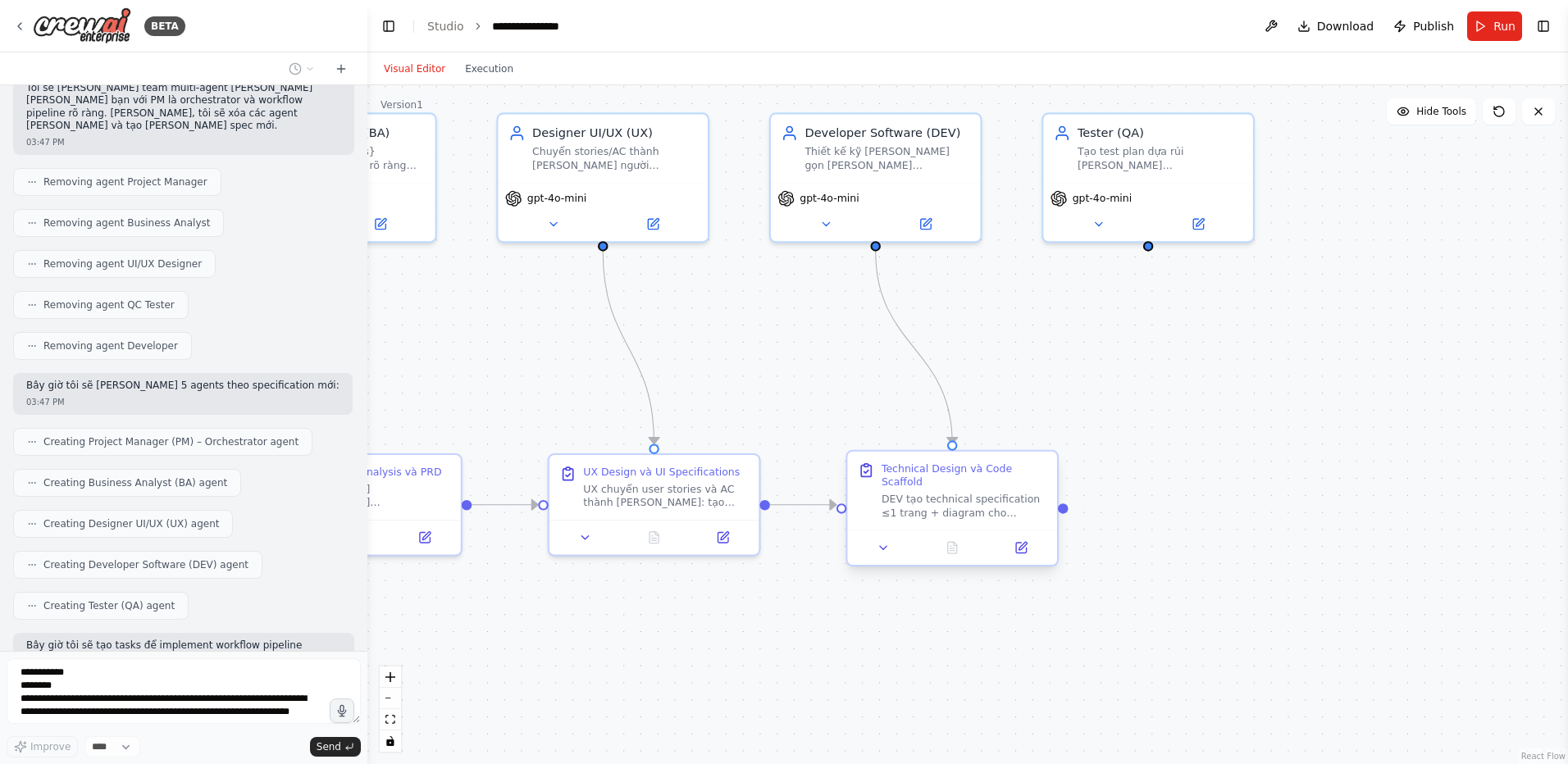
scroll to position [3110, 0]
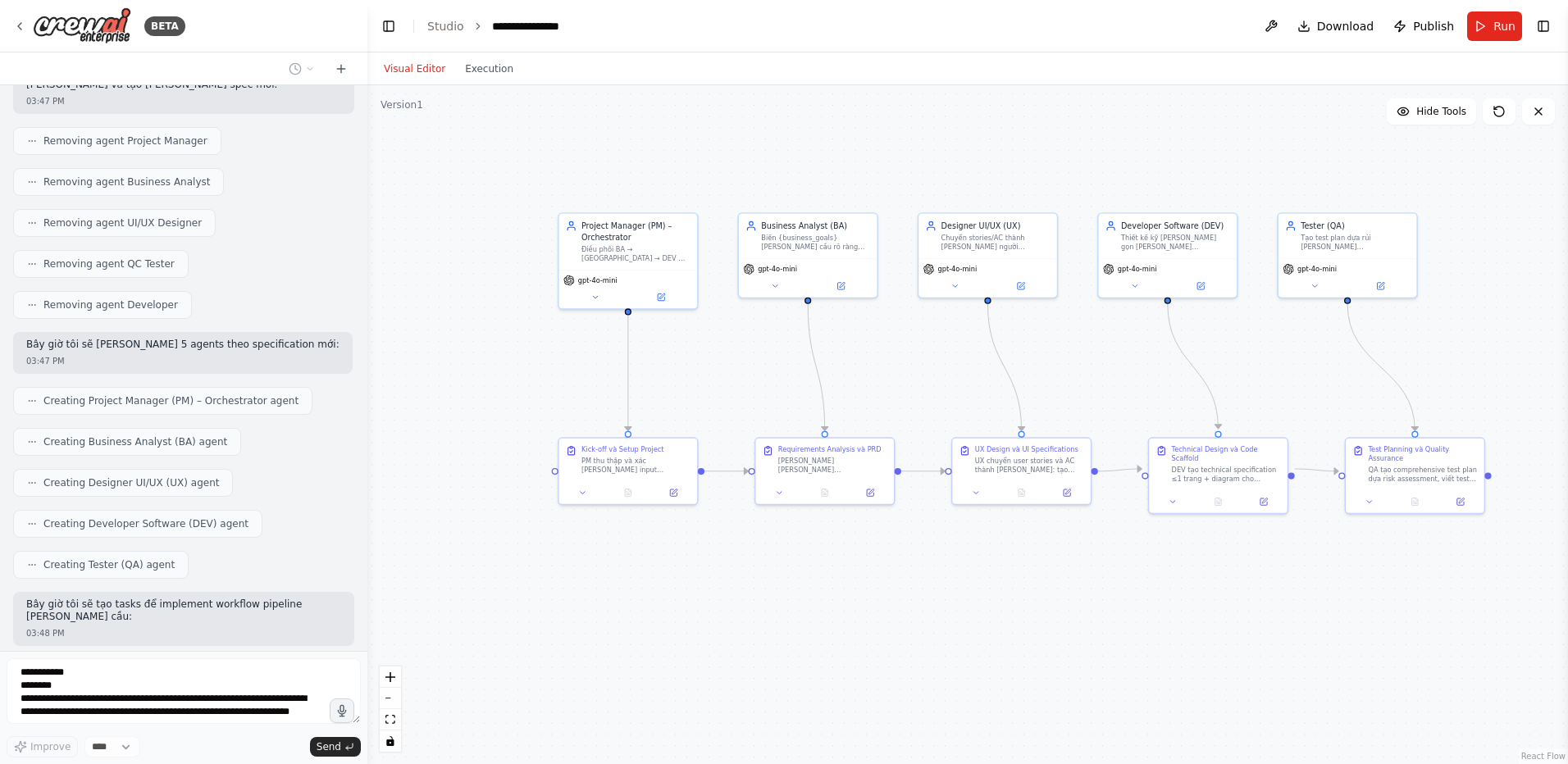
drag, startPoint x: 838, startPoint y: 380, endPoint x: 1075, endPoint y: 387, distance: 237.1
click at [1075, 387] on div ".deletable-edge-delete-btn { width: 20px; height: 20px; border: 0px solid #ffff…" at bounding box center [968, 424] width 1200 height 678
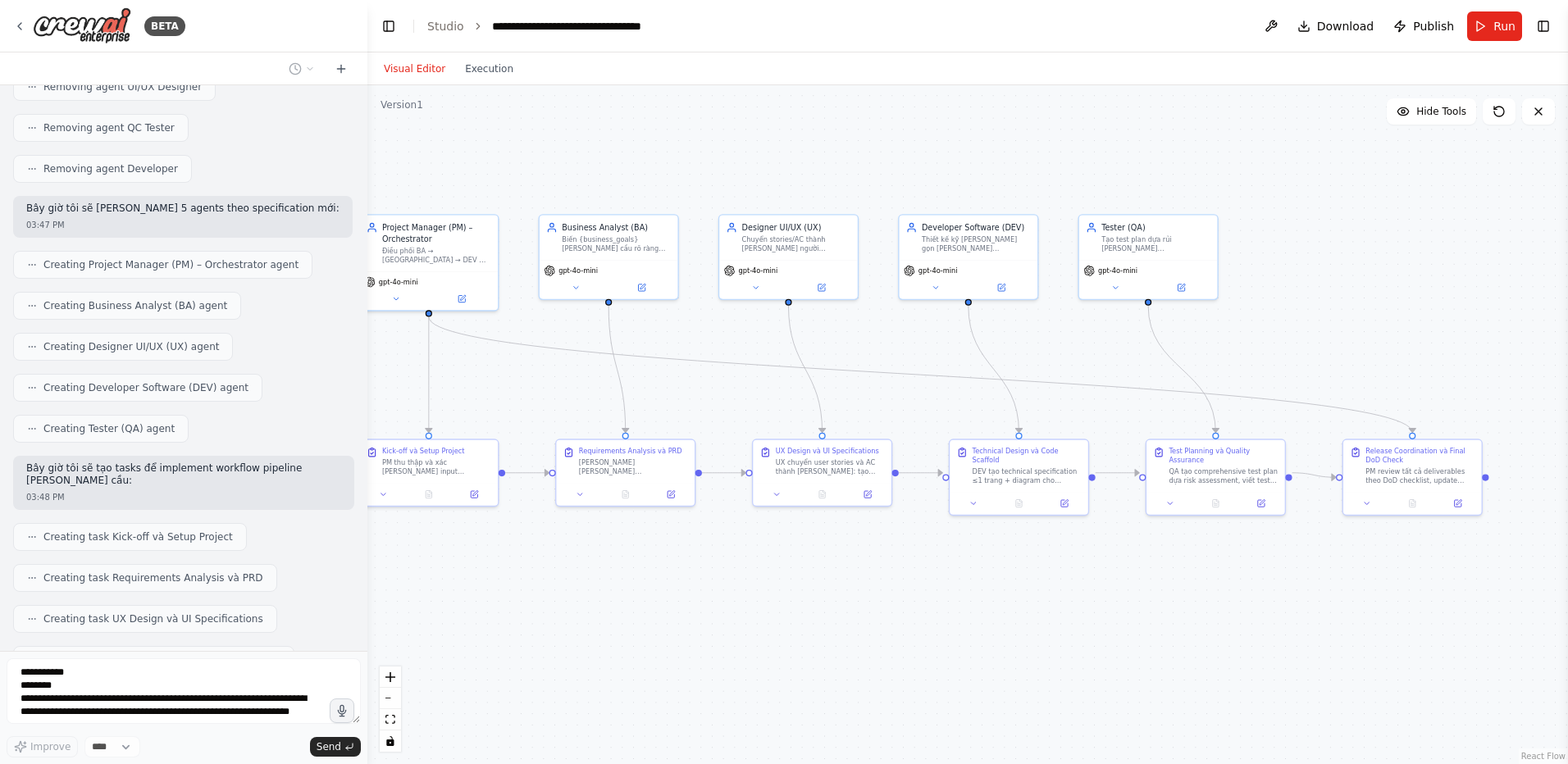
scroll to position [3233, 0]
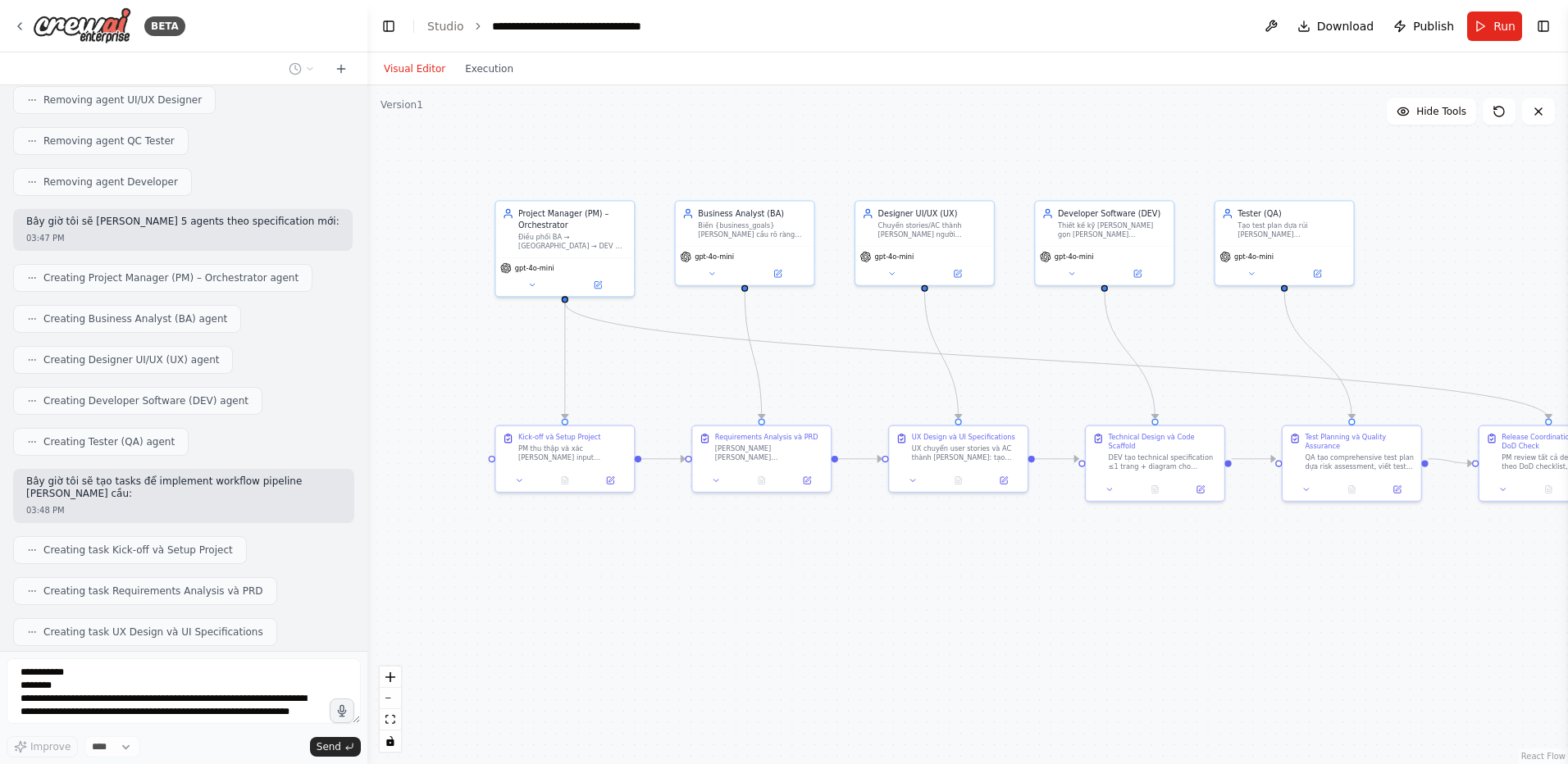
drag, startPoint x: 1462, startPoint y: 333, endPoint x: 1400, endPoint y: 321, distance: 63.2
click at [1400, 321] on div ".deletable-edge-delete-btn { width: 20px; height: 20px; border: 0px solid #ffff…" at bounding box center [968, 424] width 1200 height 678
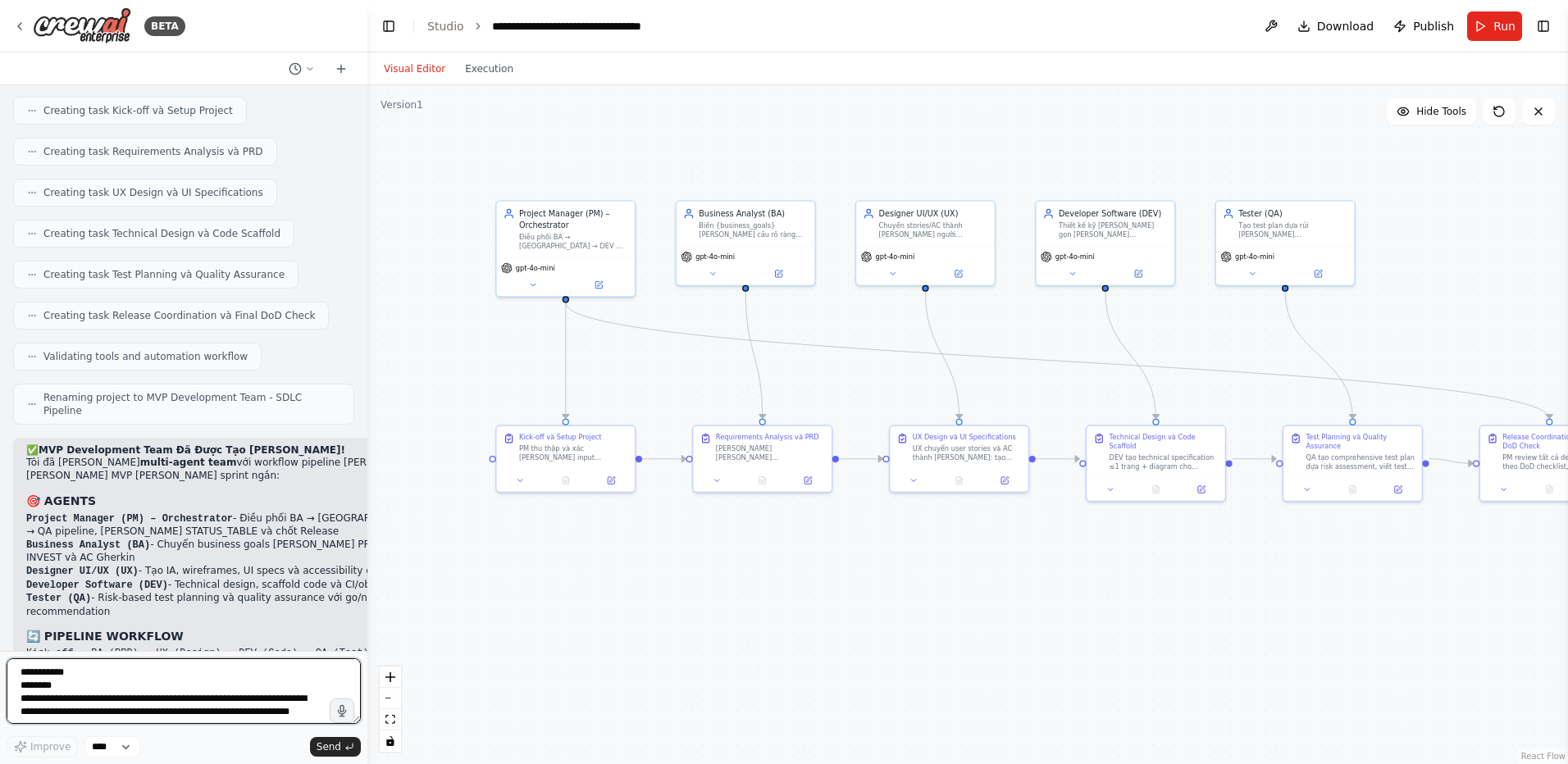
click at [152, 664] on textarea at bounding box center [184, 690] width 354 height 65
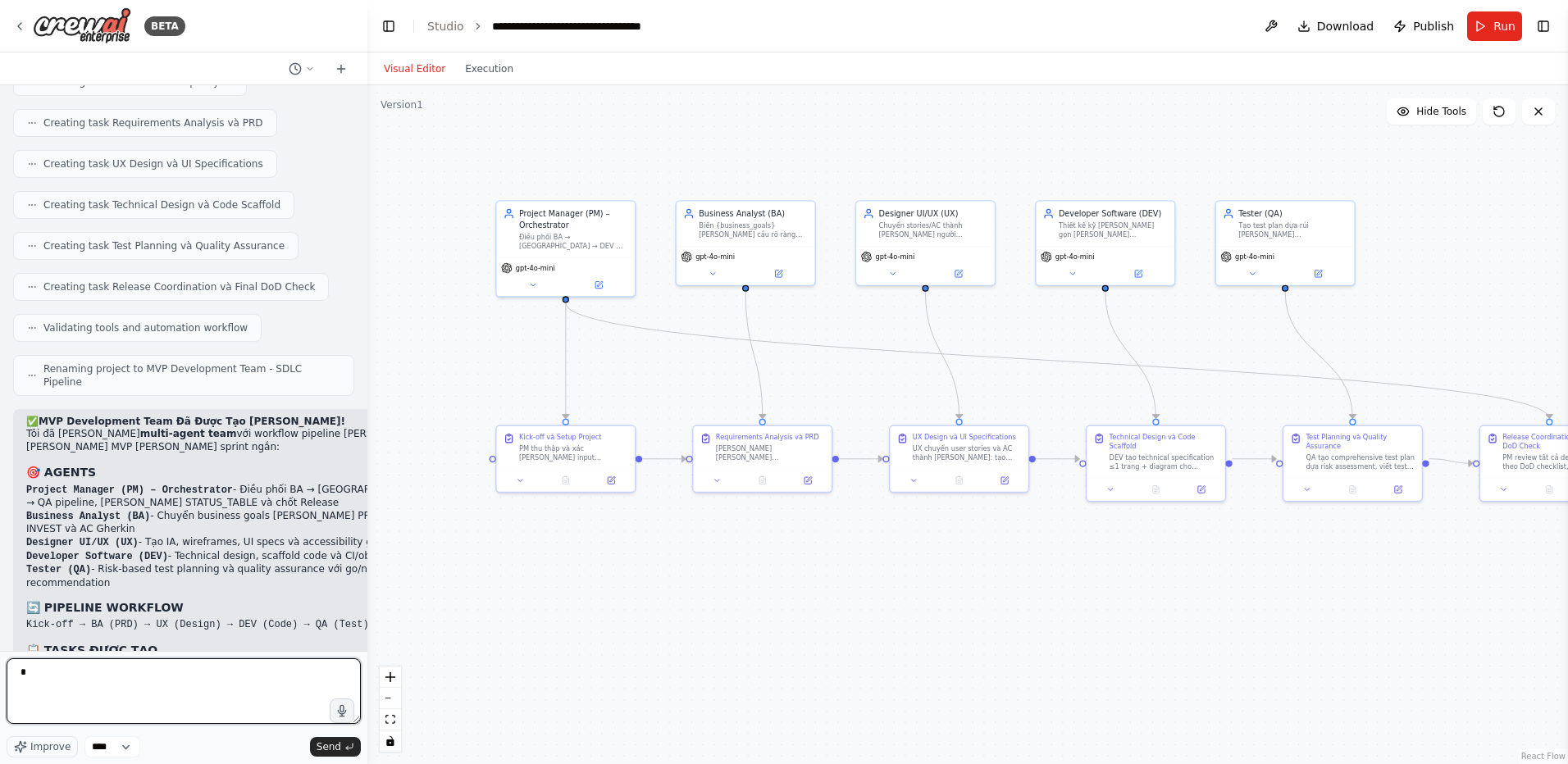
scroll to position [3714, 0]
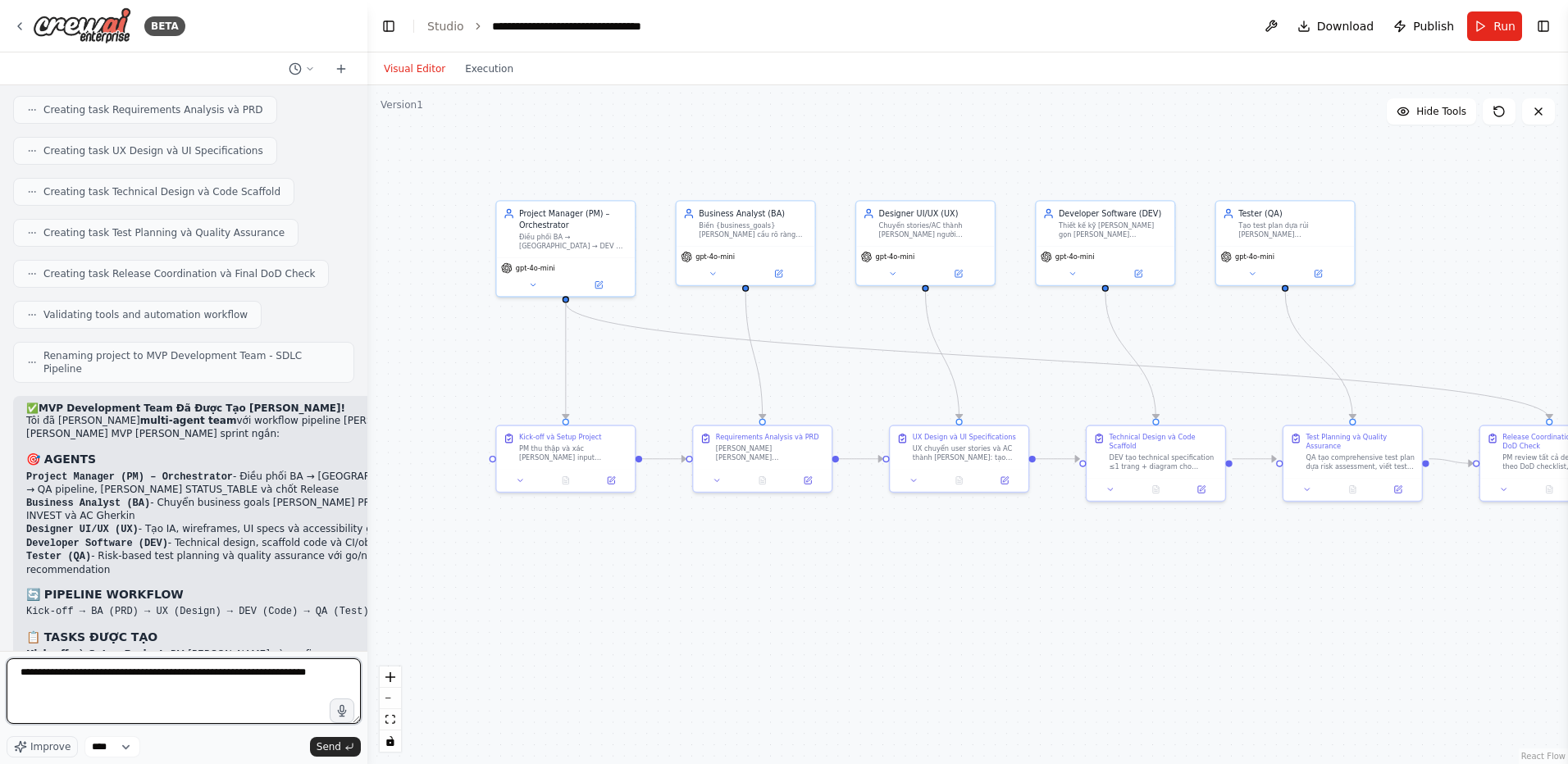
type textarea "**********"
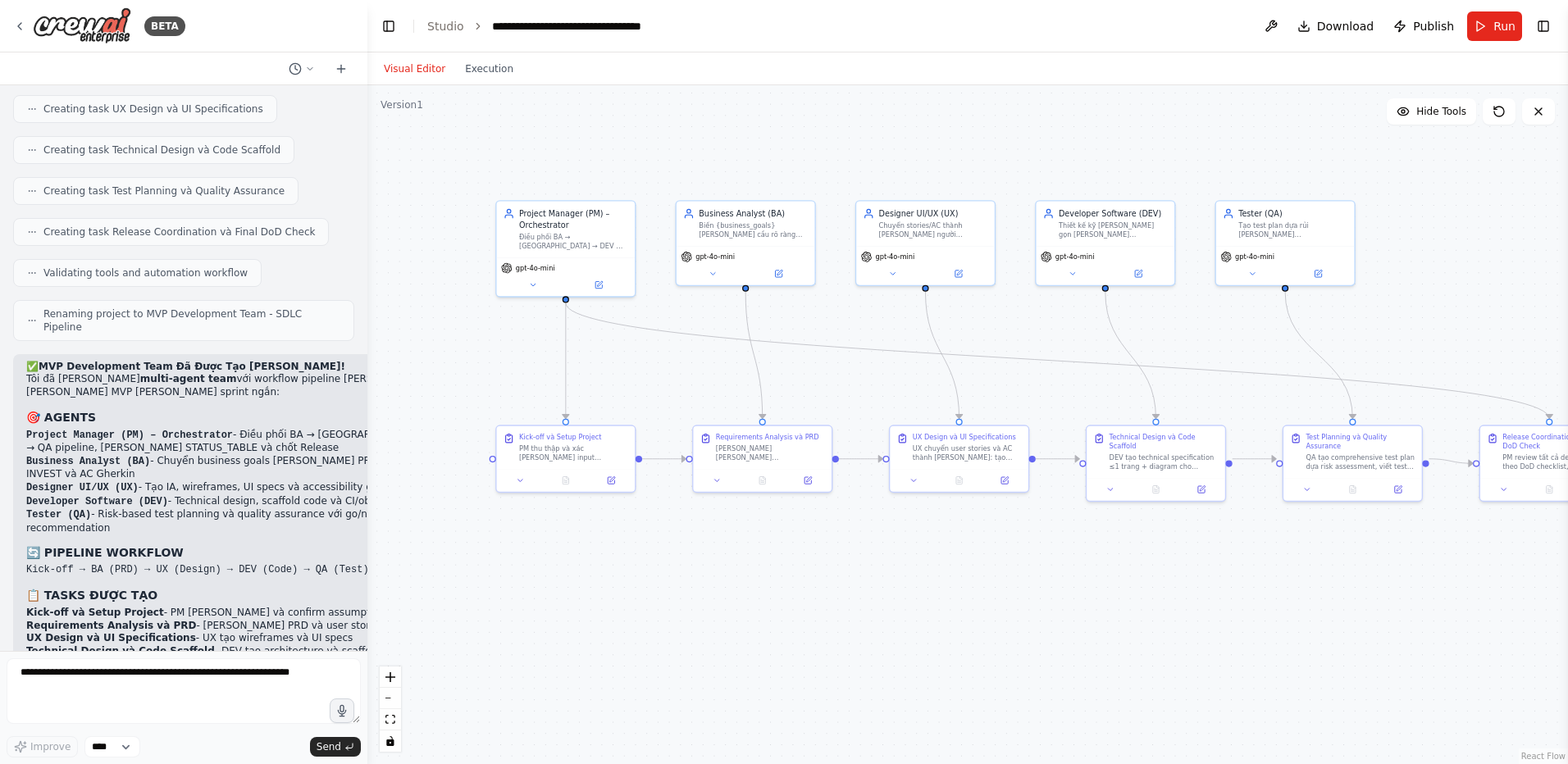
scroll to position [3811, 0]
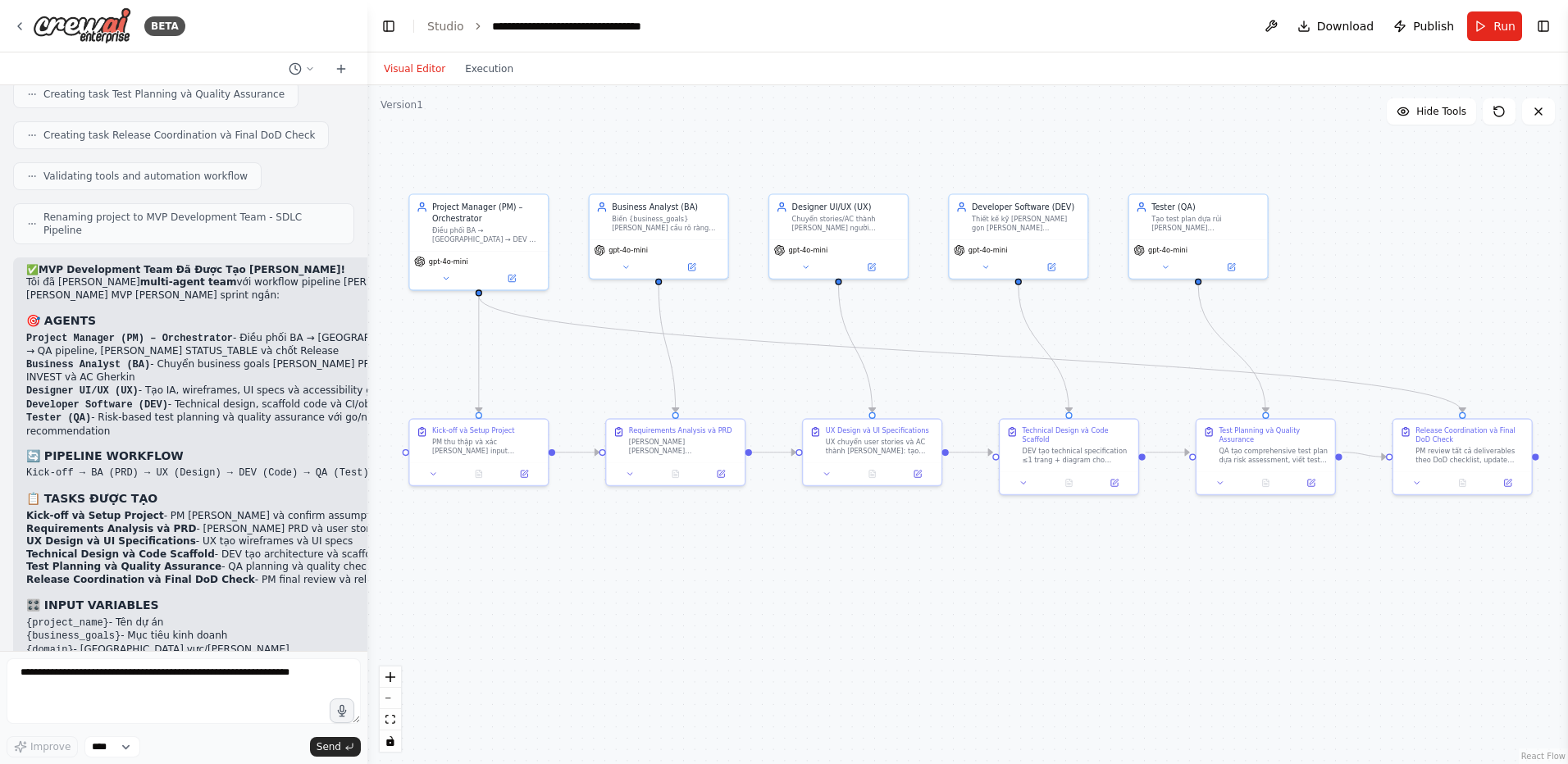
drag, startPoint x: 1283, startPoint y: 600, endPoint x: 1196, endPoint y: 593, distance: 87.3
click at [1196, 593] on div ".deletable-edge-delete-btn { width: 20px; height: 20px; border: 0px solid #ffff…" at bounding box center [968, 424] width 1200 height 678
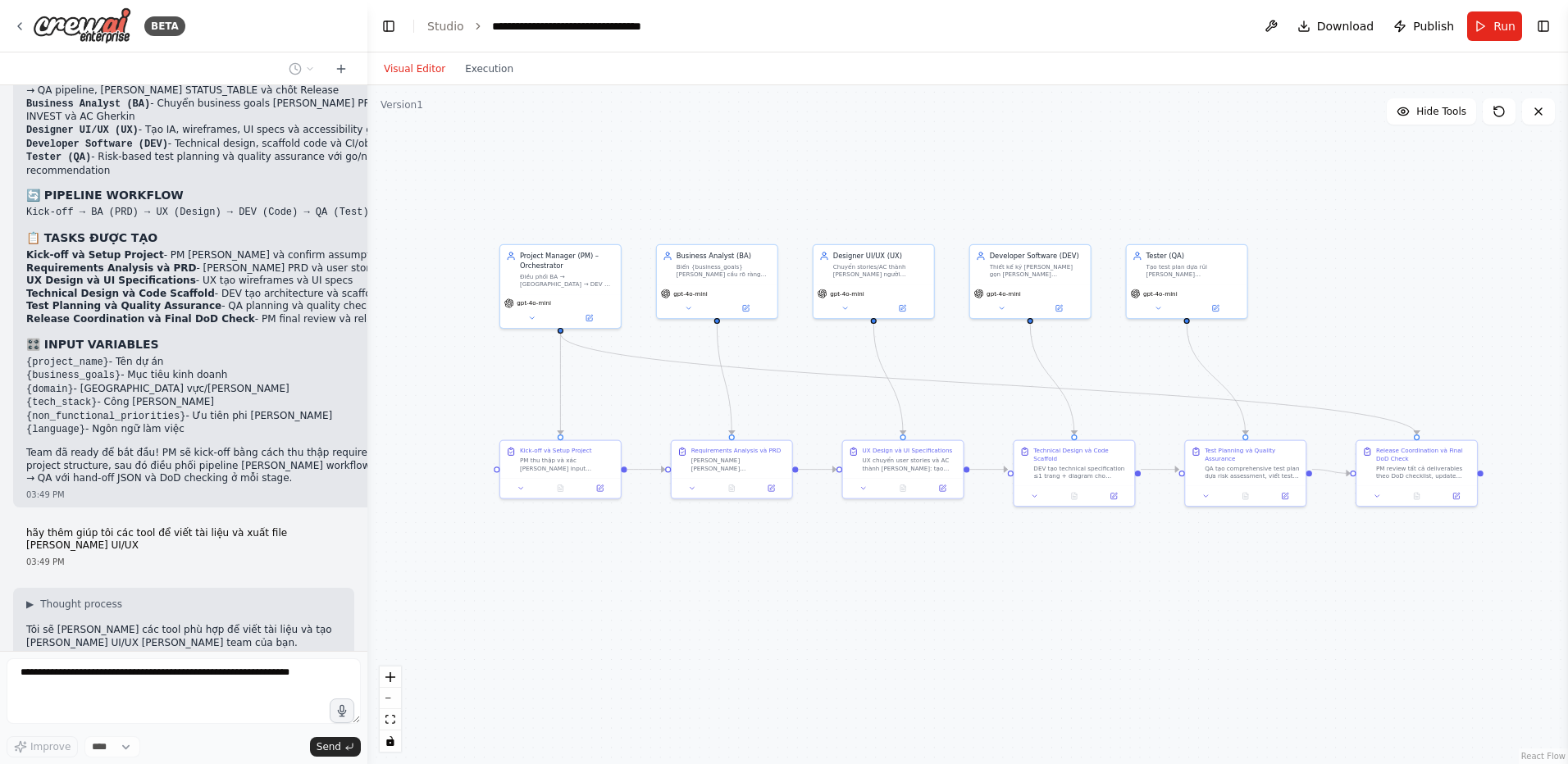
scroll to position [4153, 0]
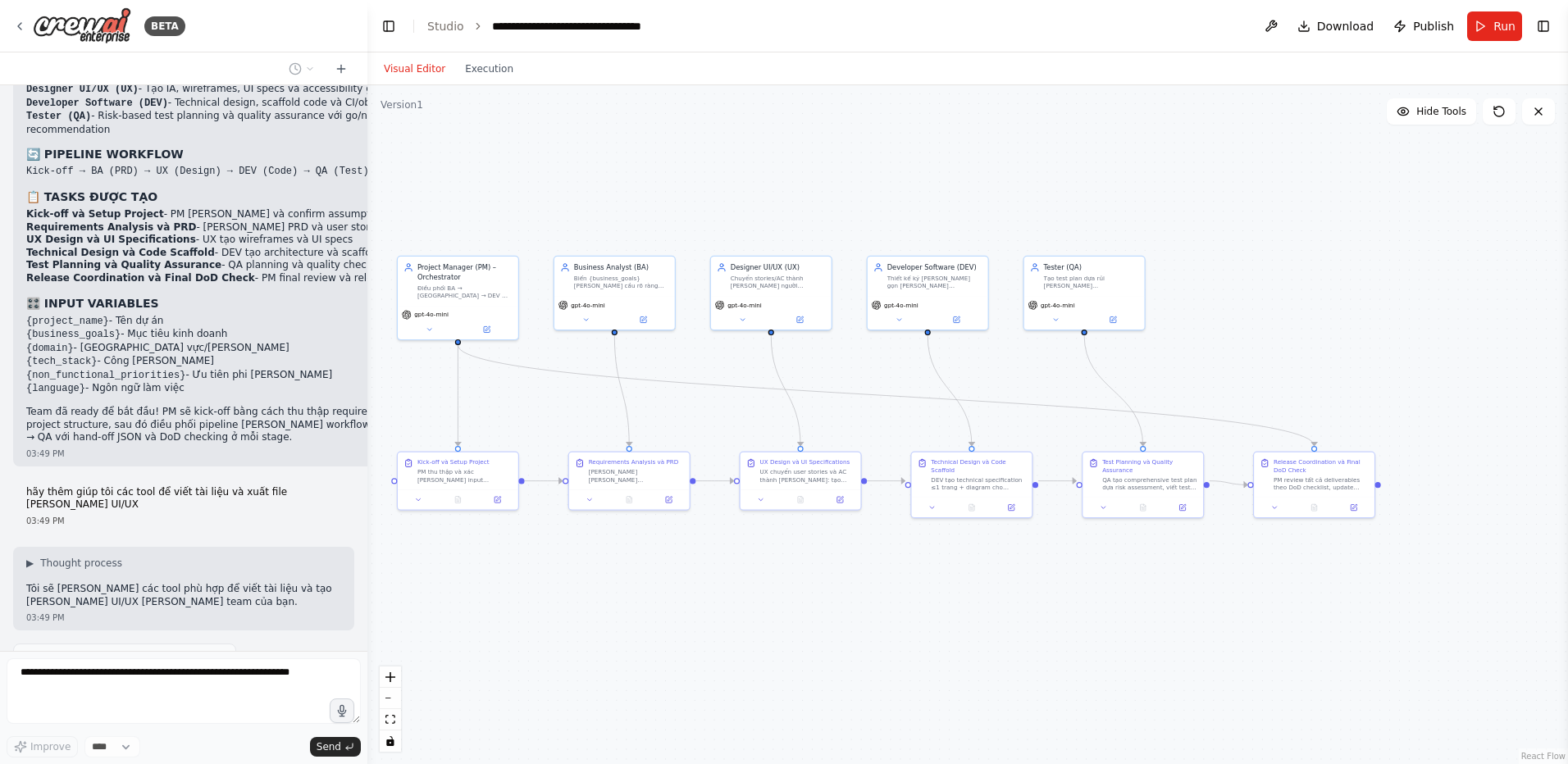
drag, startPoint x: 1113, startPoint y: 593, endPoint x: 1011, endPoint y: 605, distance: 102.7
click at [1011, 605] on div ".deletable-edge-delete-btn { width: 20px; height: 20px; border: 0px solid #ffff…" at bounding box center [968, 424] width 1200 height 678
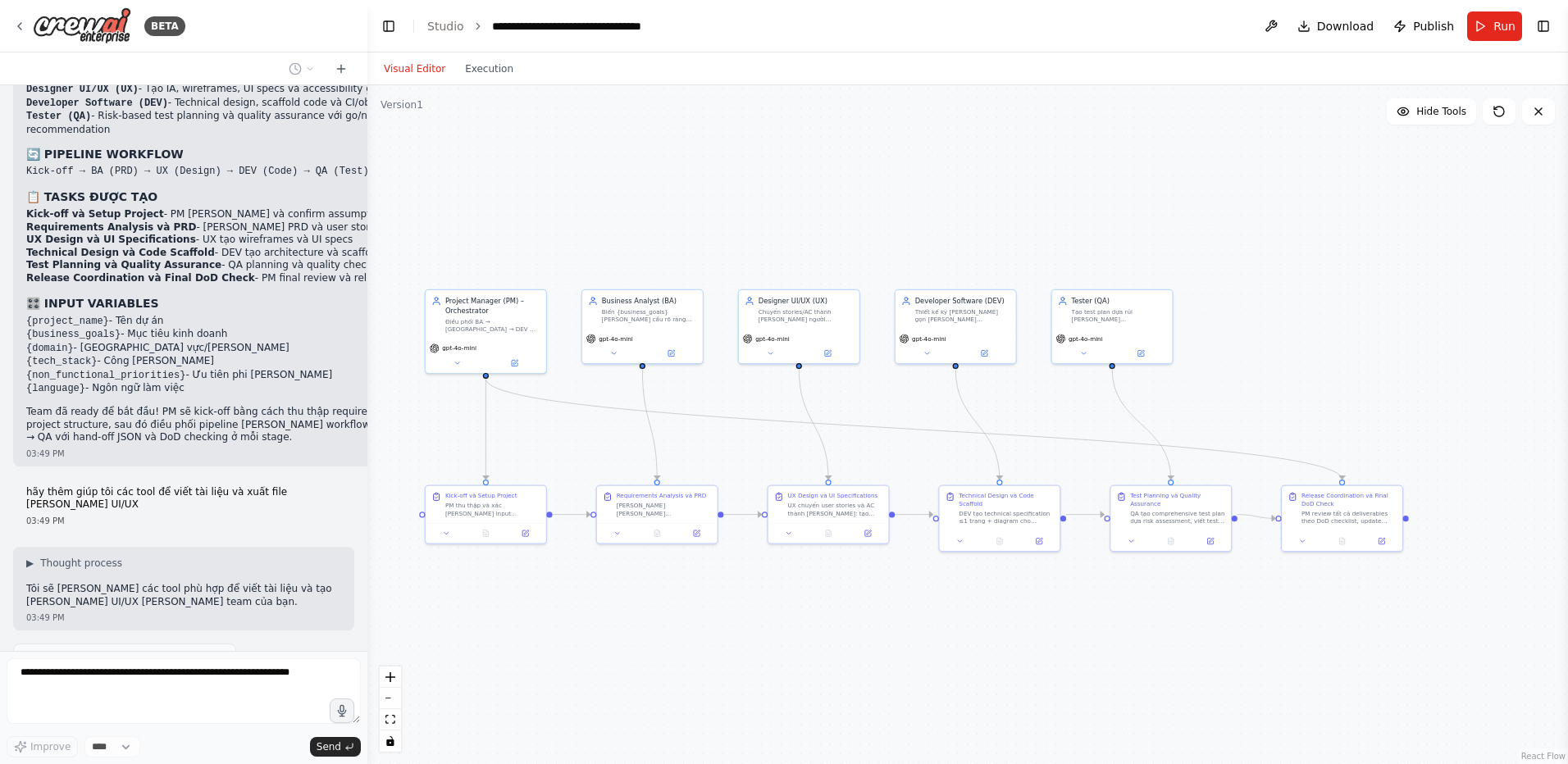
drag, startPoint x: 1014, startPoint y: 605, endPoint x: 1050, endPoint y: 665, distance: 70.0
click at [1050, 665] on div ".deletable-edge-delete-btn { width: 20px; height: 20px; border: 0px solid #ffff…" at bounding box center [968, 424] width 1200 height 678
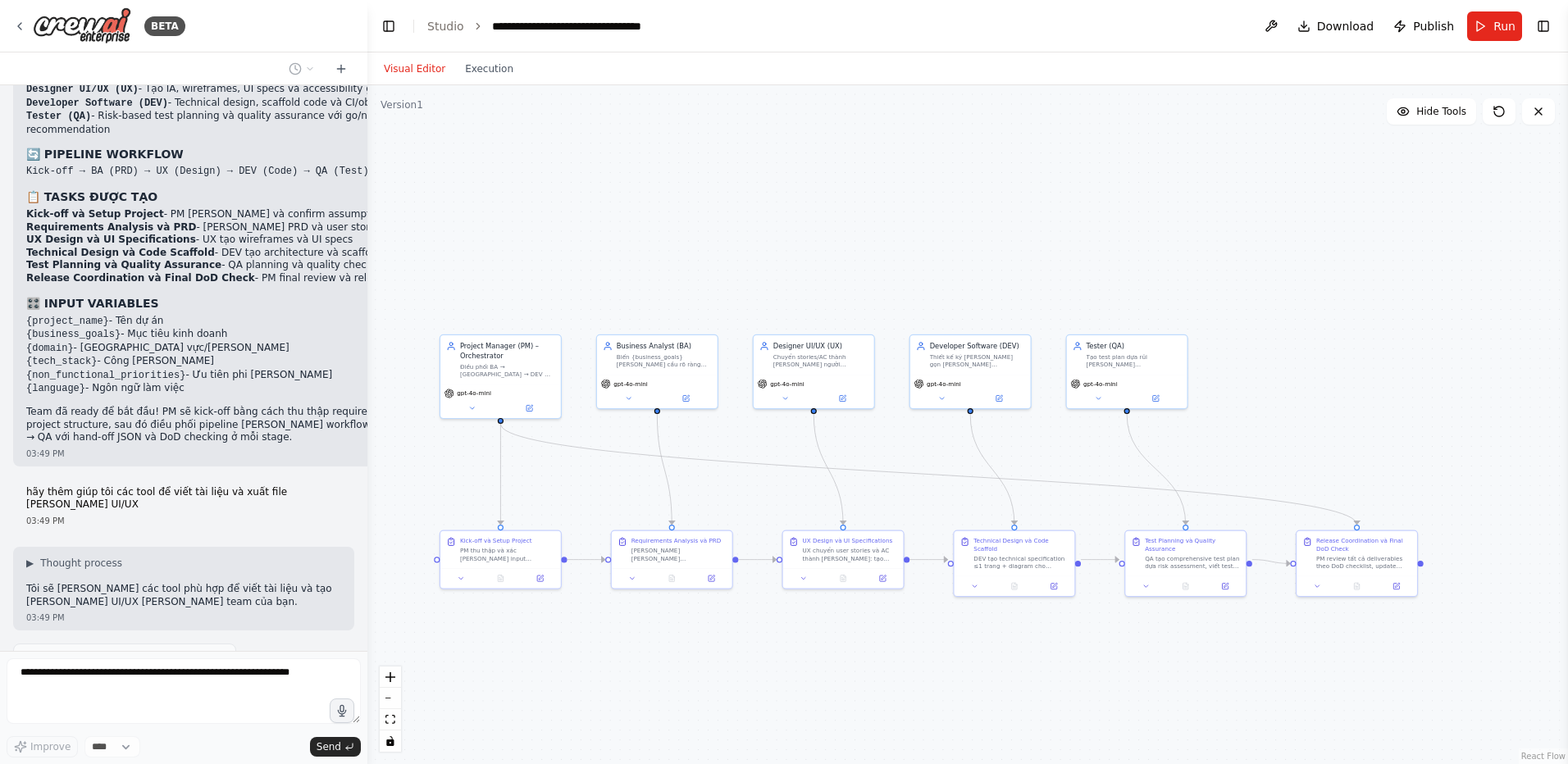
drag, startPoint x: 933, startPoint y: 249, endPoint x: 938, endPoint y: 267, distance: 18.7
click at [938, 267] on div ".deletable-edge-delete-btn { width: 20px; height: 20px; border: 0px solid #ffff…" at bounding box center [968, 424] width 1200 height 678
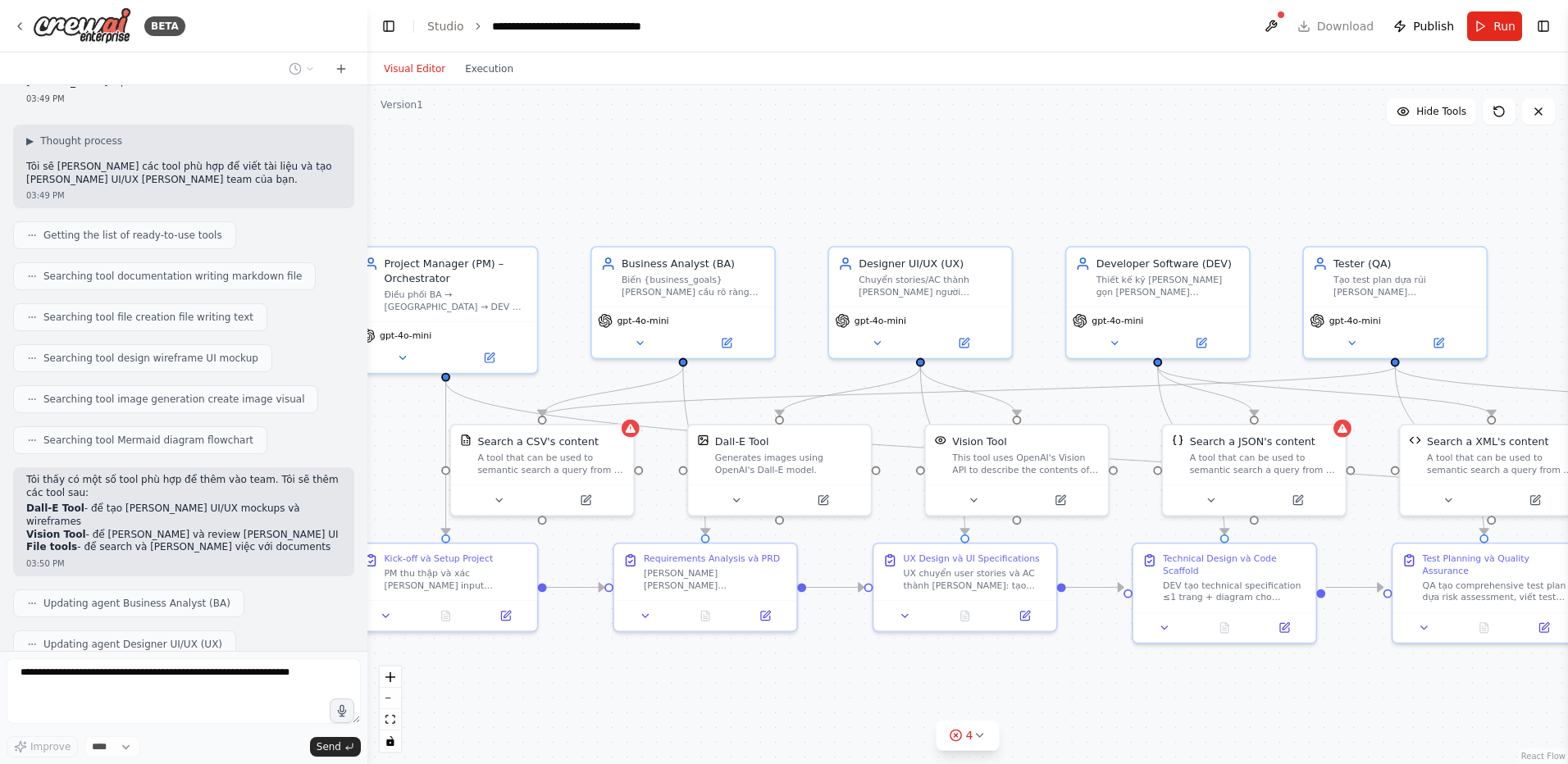
scroll to position [4589, 0]
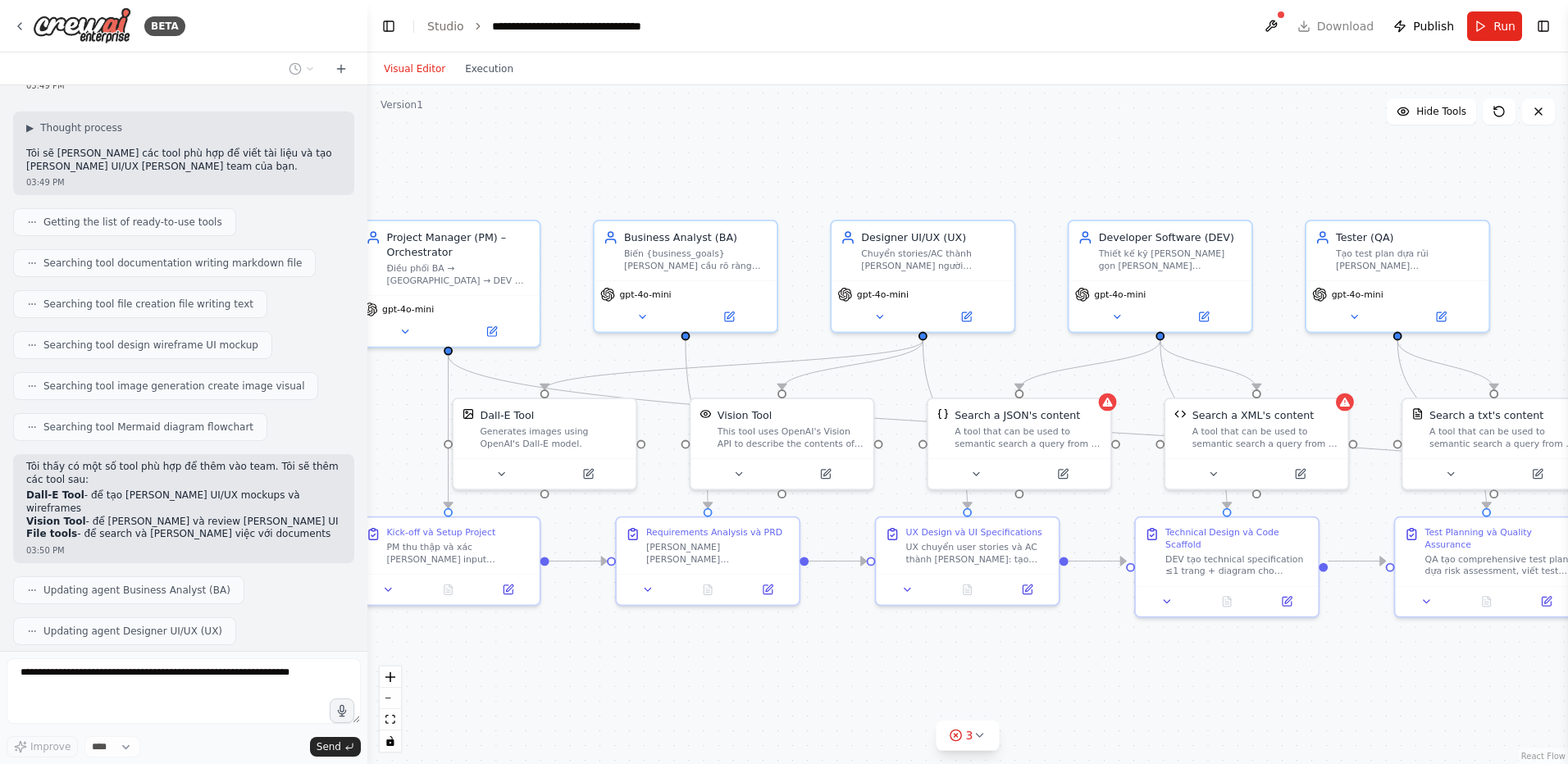
drag, startPoint x: 1325, startPoint y: 719, endPoint x: 1331, endPoint y: 676, distance: 43.4
click at [1331, 676] on div ".deletable-edge-delete-btn { width: 20px; height: 20px; border: 0px solid #ffff…" at bounding box center [968, 424] width 1200 height 678
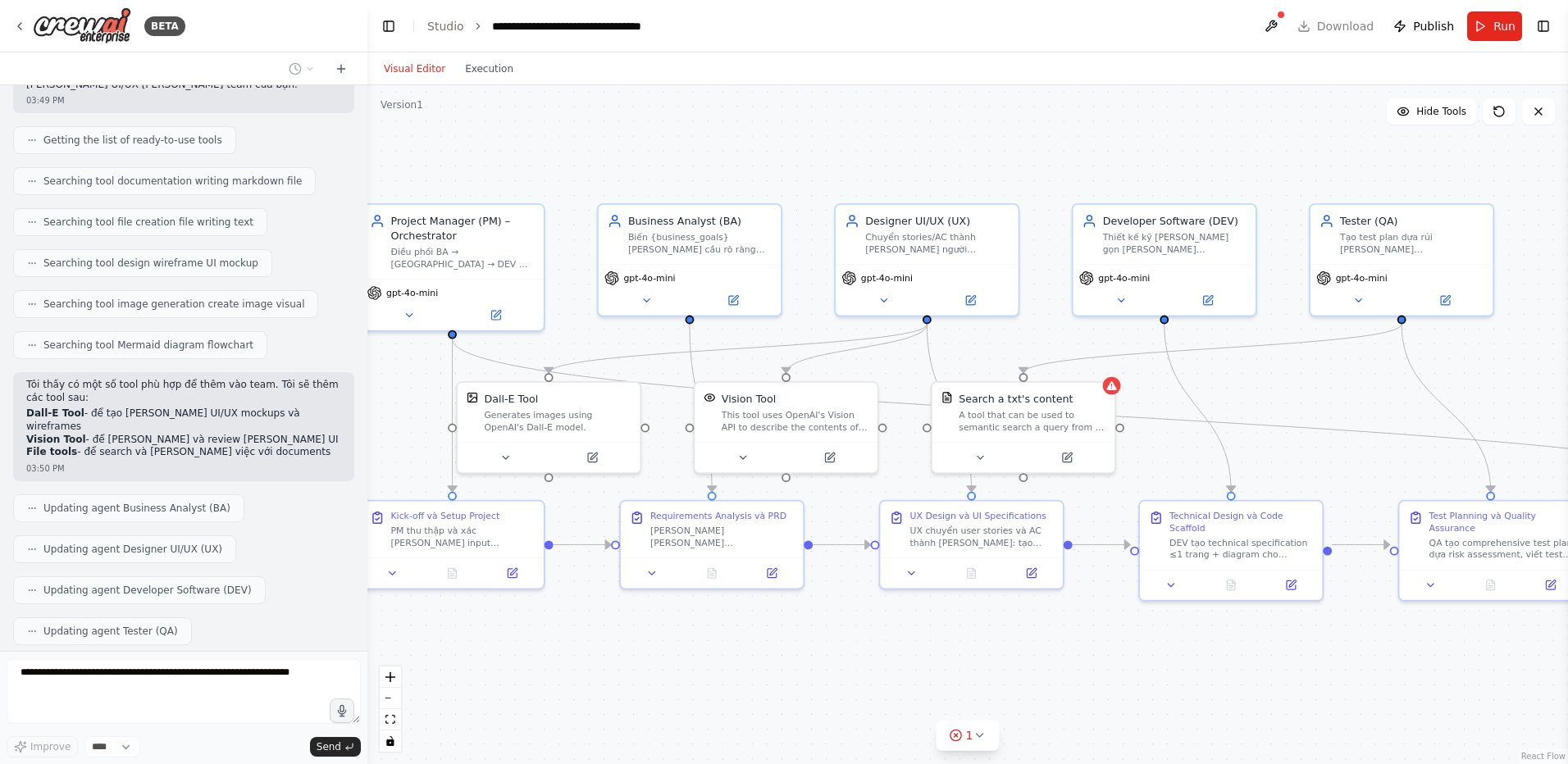
scroll to position [4711, 0]
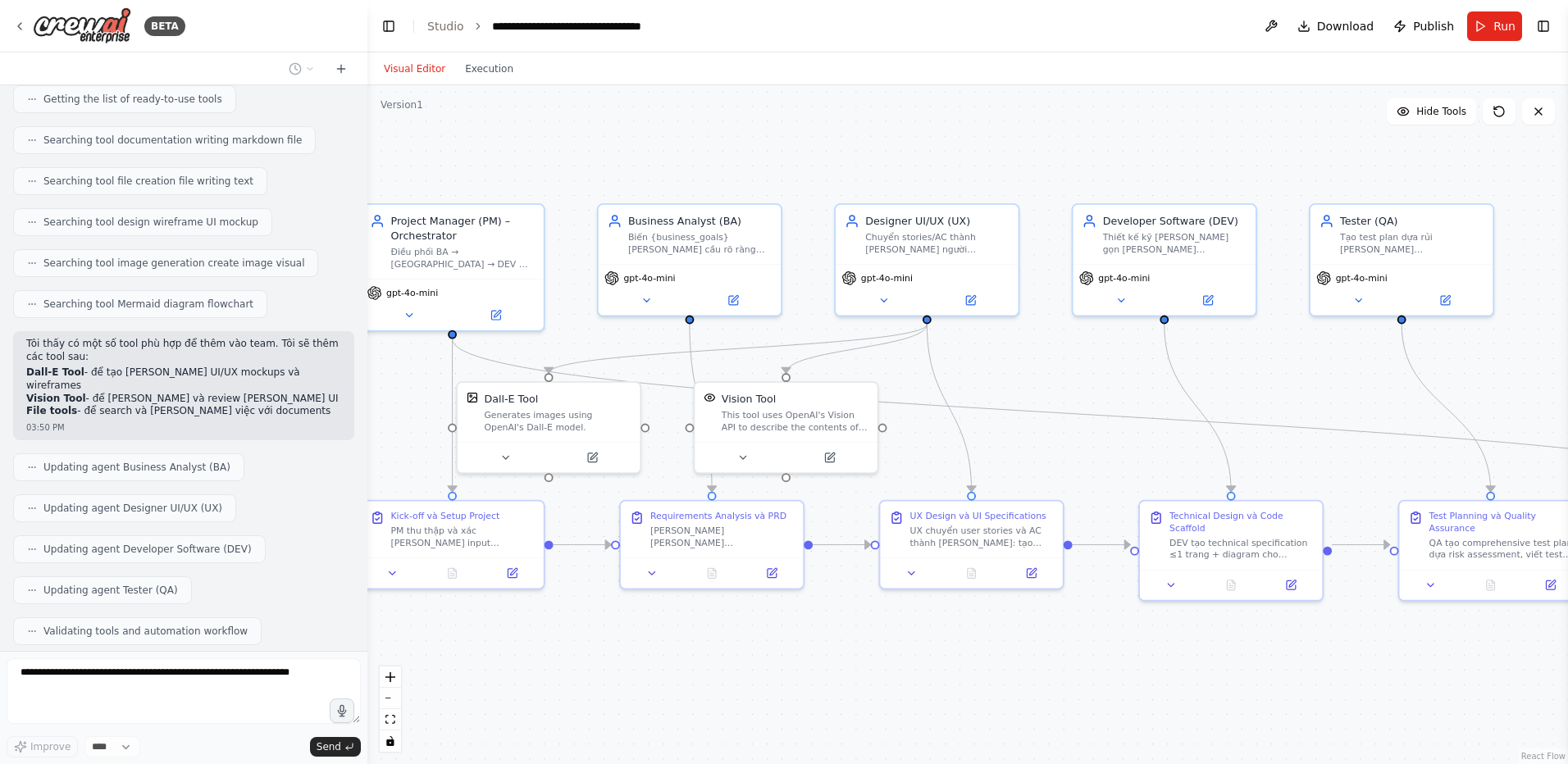
click at [70, 664] on p "Tôi thấy một số tool cần cấu hình embedding. Tôi sẽ giữ lại các tool không cần …" at bounding box center [184, 683] width 315 height 38
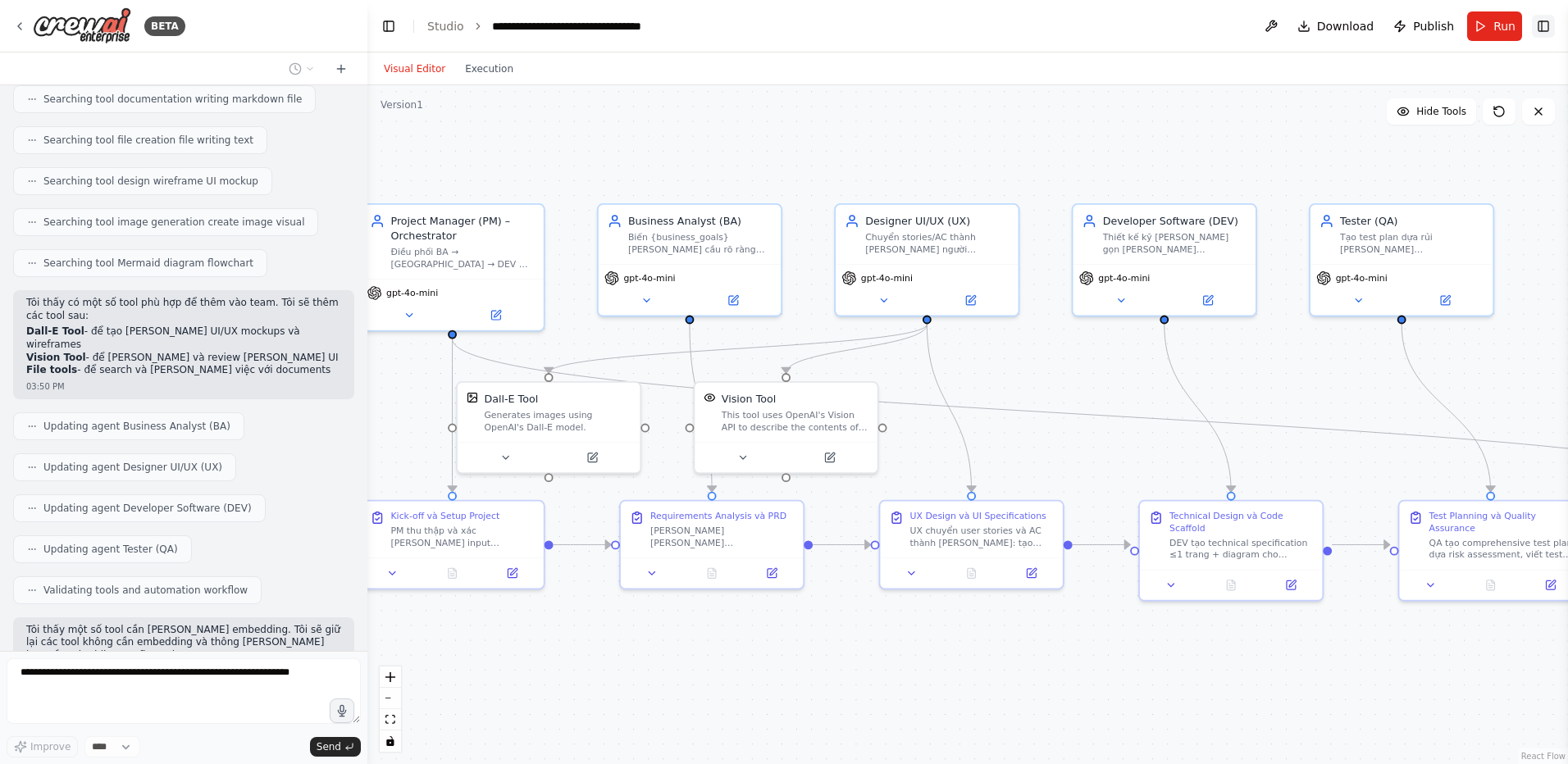
click at [1540, 28] on button "Toggle Right Sidebar" at bounding box center [1543, 25] width 22 height 22
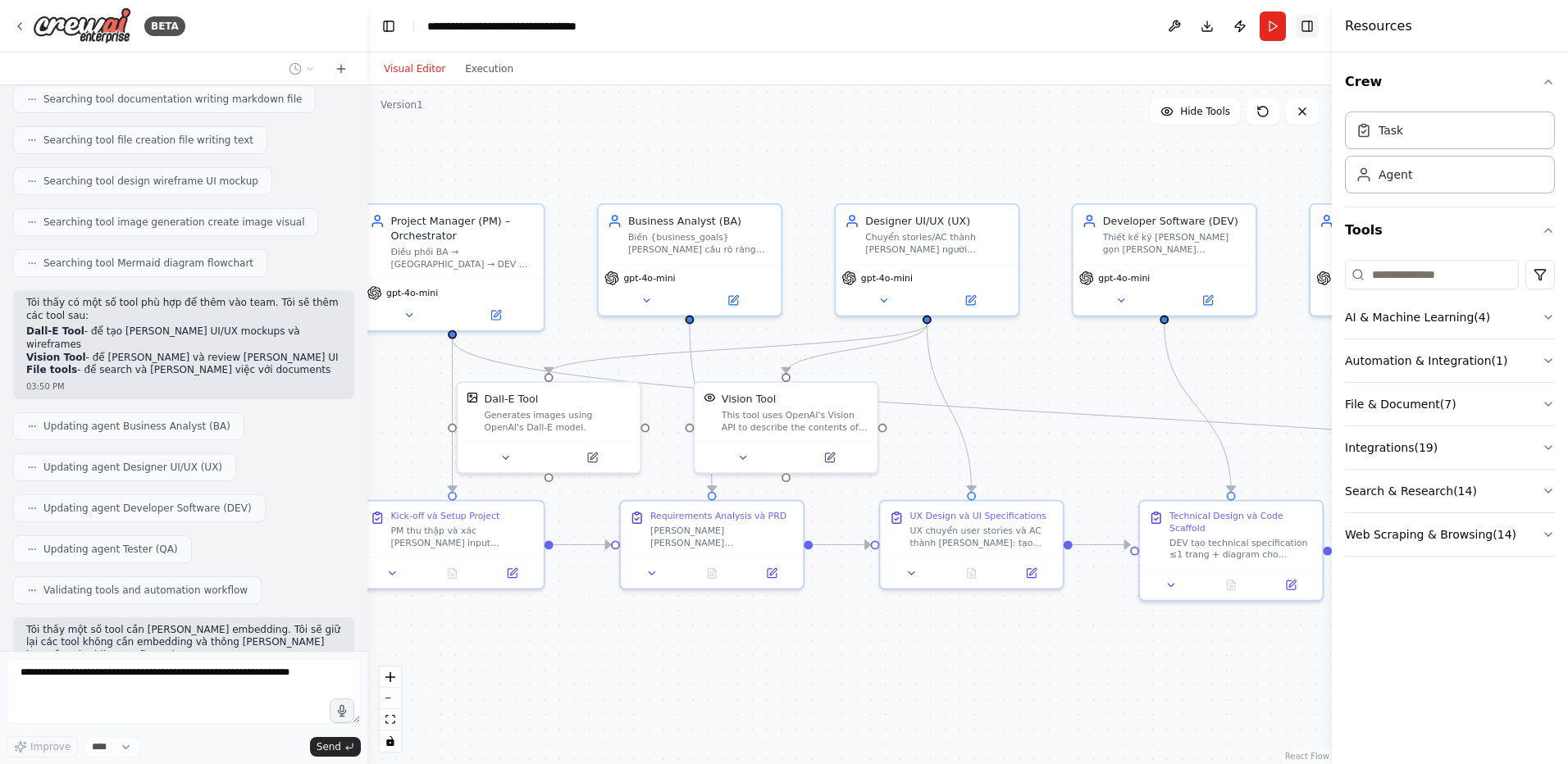
click at [1307, 30] on button "Toggle Right Sidebar" at bounding box center [1306, 25] width 22 height 22
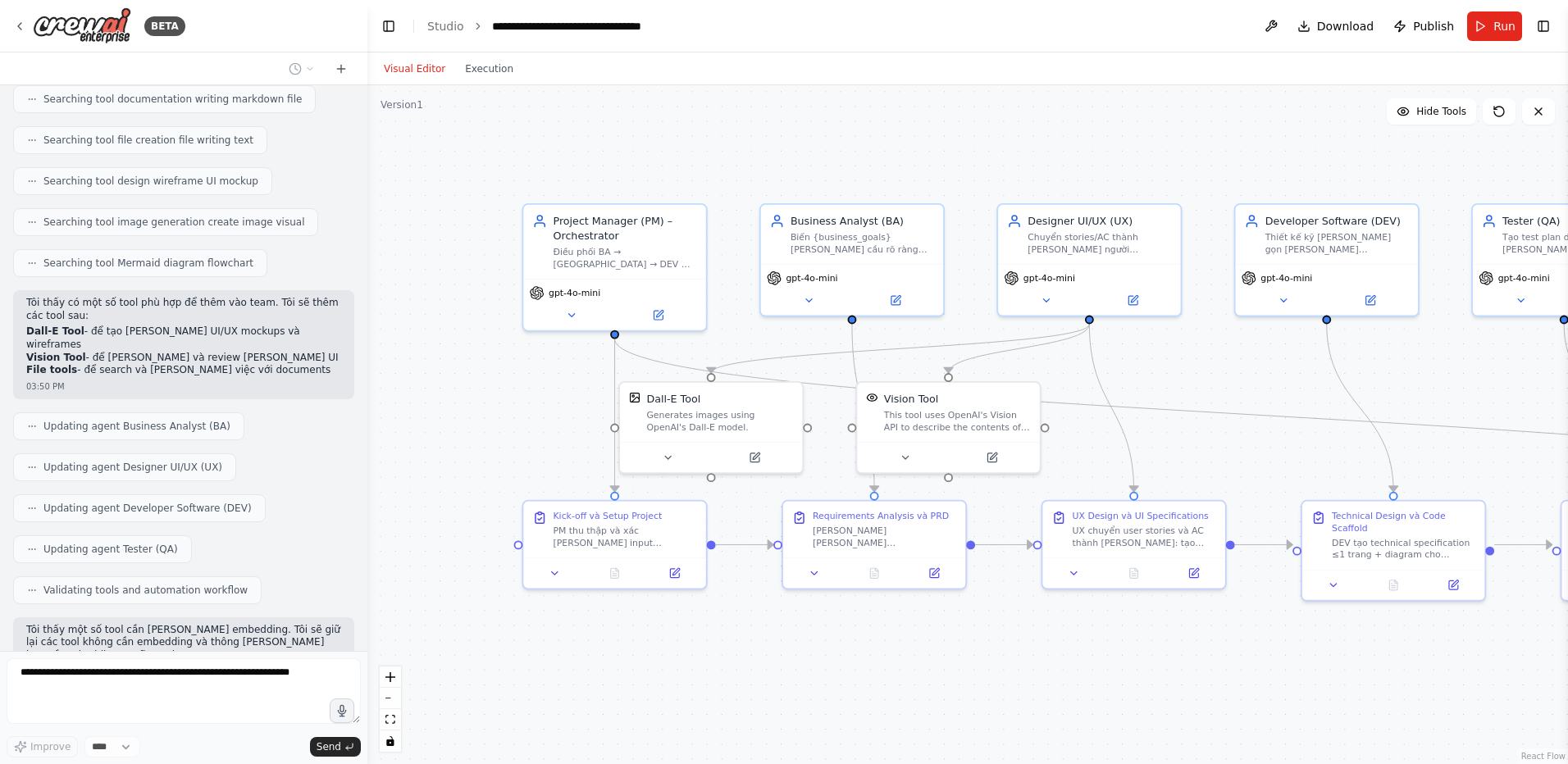
drag, startPoint x: 565, startPoint y: 685, endPoint x: 704, endPoint y: 684, distance: 139.0
click at [704, 684] on div ".deletable-edge-delete-btn { width: 20px; height: 20px; border: 0px solid #ffff…" at bounding box center [968, 424] width 1200 height 678
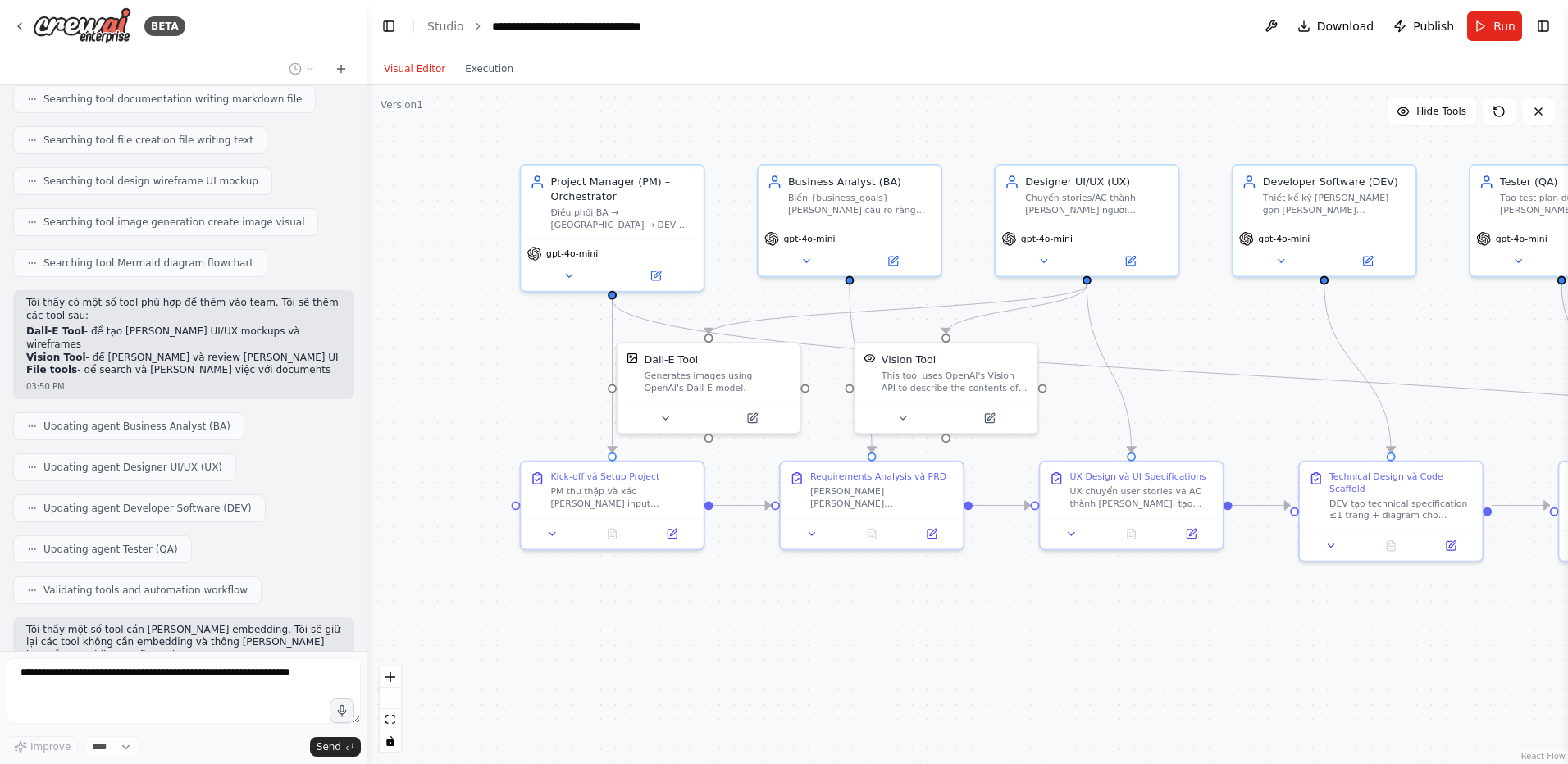
drag, startPoint x: 704, startPoint y: 684, endPoint x: 702, endPoint y: 645, distance: 39.1
click at [702, 645] on div ".deletable-edge-delete-btn { width: 20px; height: 20px; border: 0px solid #ffff…" at bounding box center [968, 424] width 1200 height 678
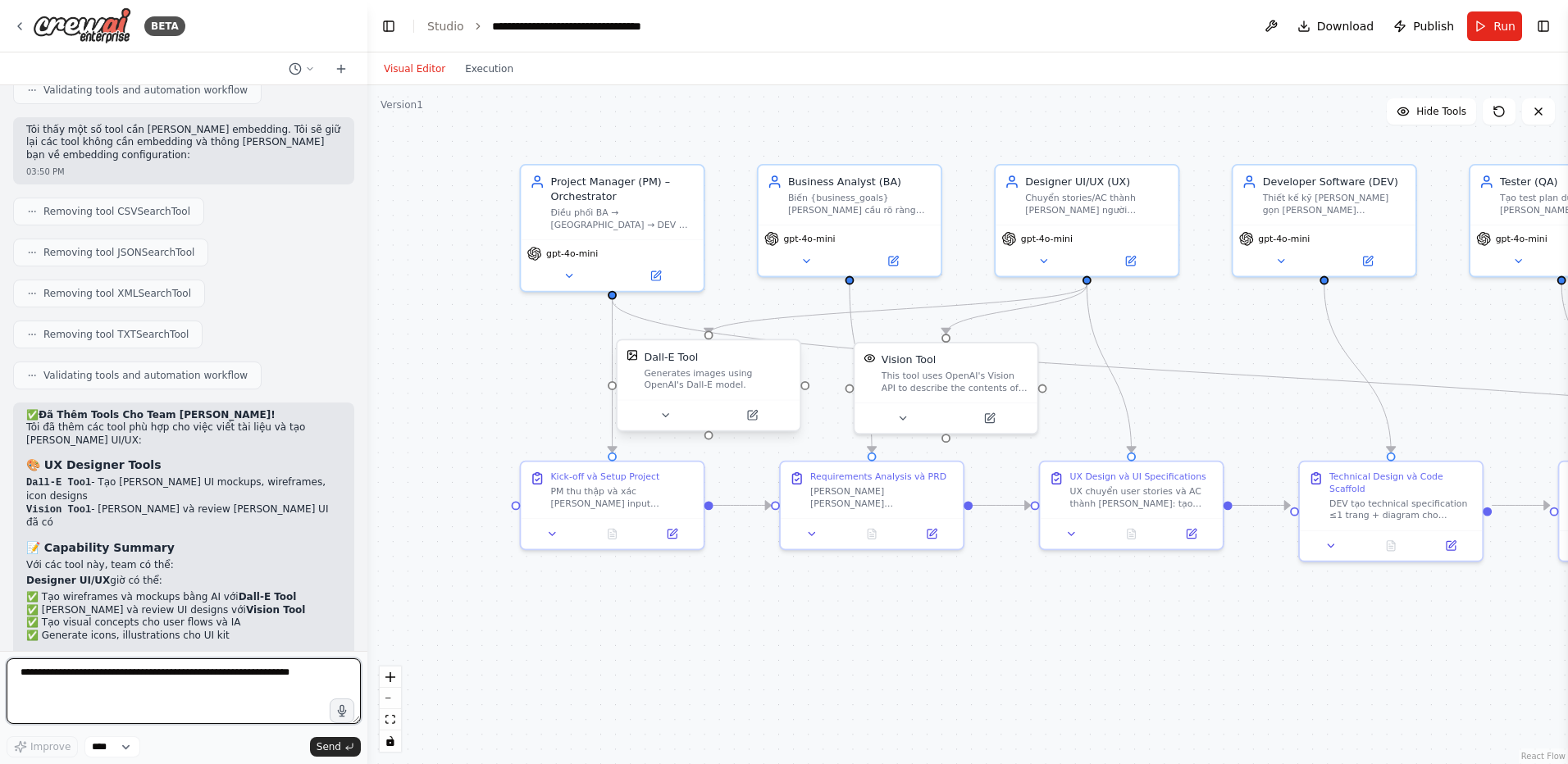
scroll to position [5265, 0]
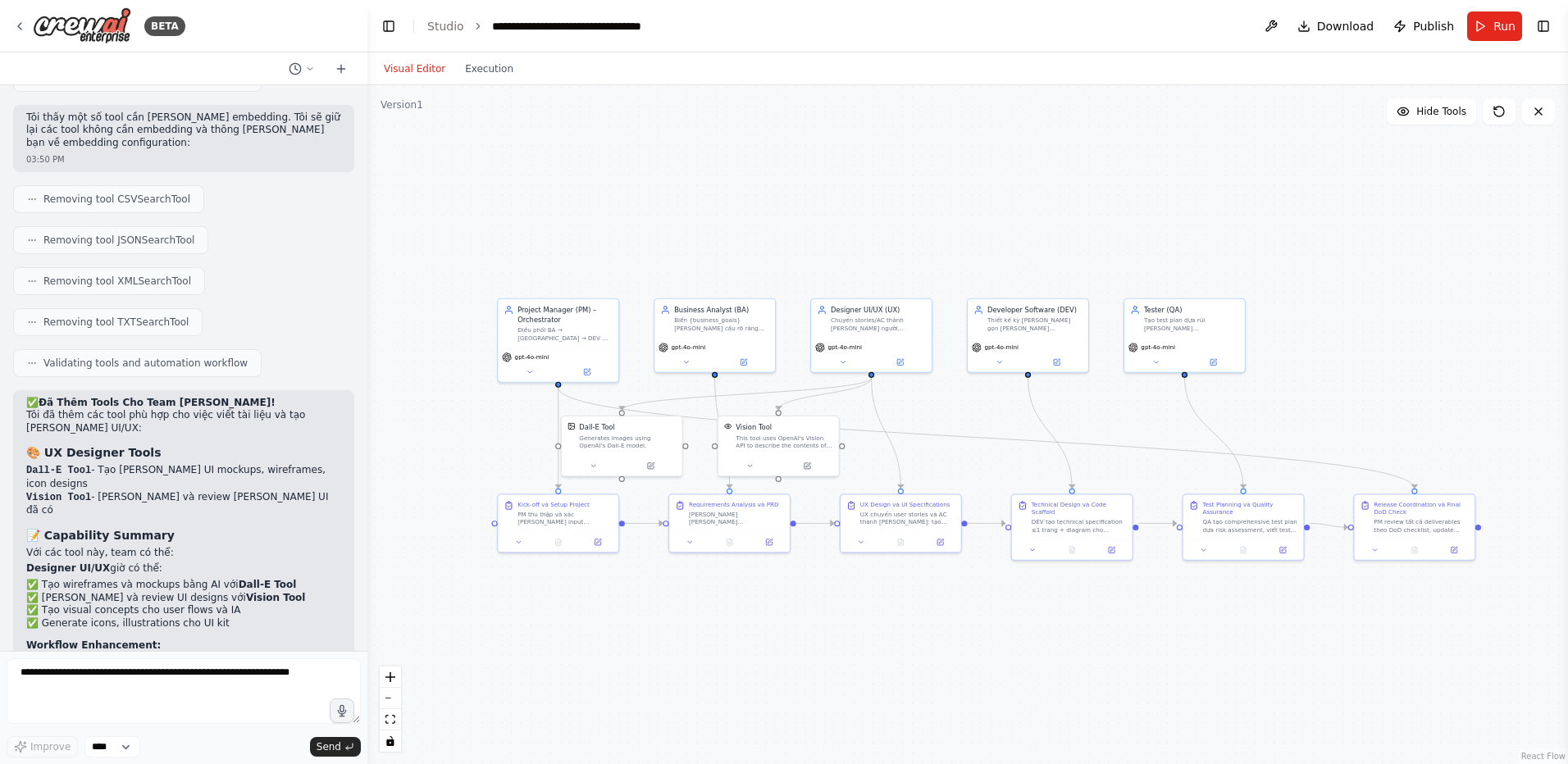
drag, startPoint x: 1295, startPoint y: 198, endPoint x: 1094, endPoint y: 216, distance: 201.8
click at [1092, 217] on div ".deletable-edge-delete-btn { width: 20px; height: 20px; border: 0px solid #ffff…" at bounding box center [968, 424] width 1200 height 678
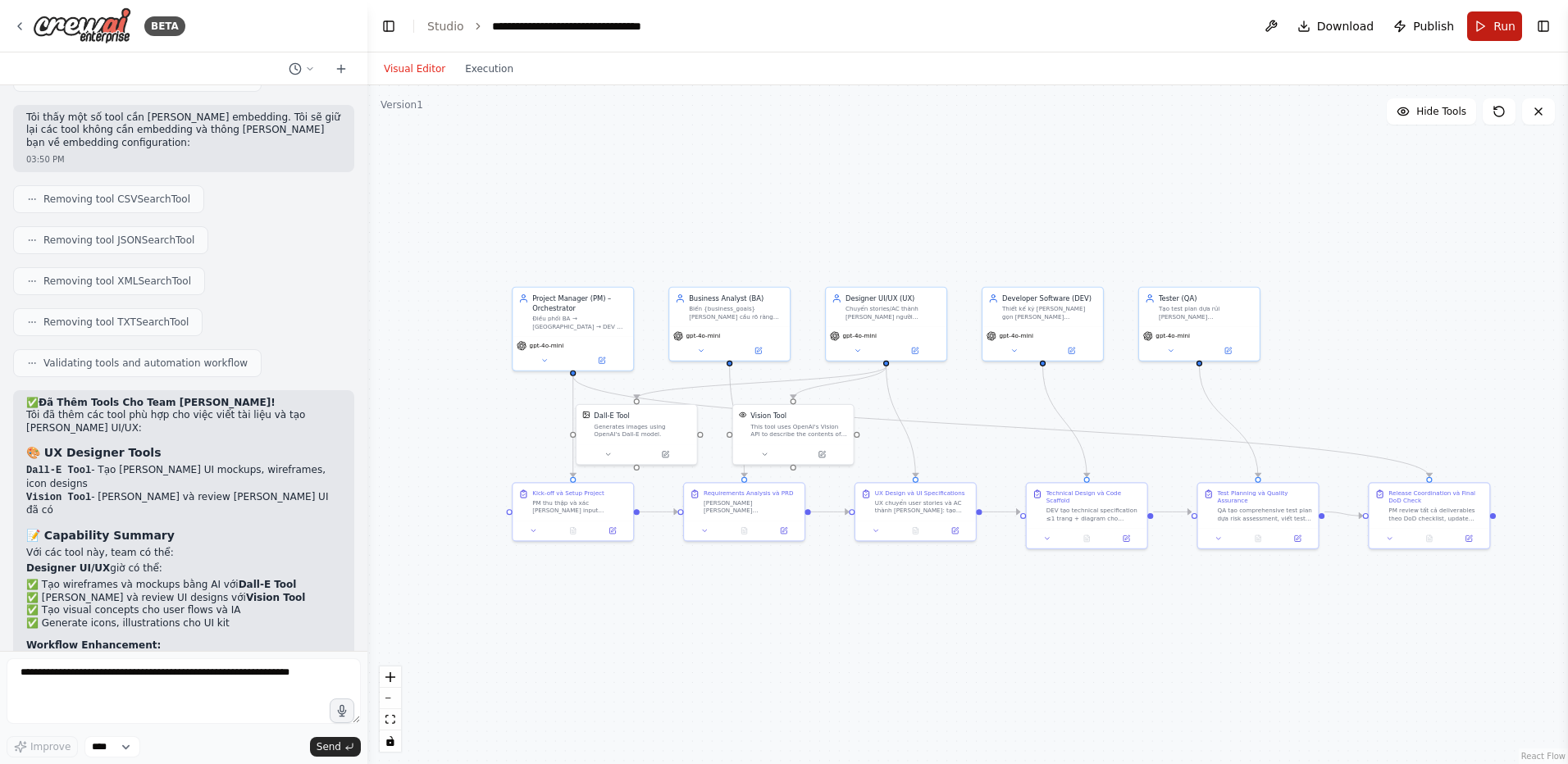
click at [1490, 18] on button "Run" at bounding box center [1494, 26] width 55 height 29
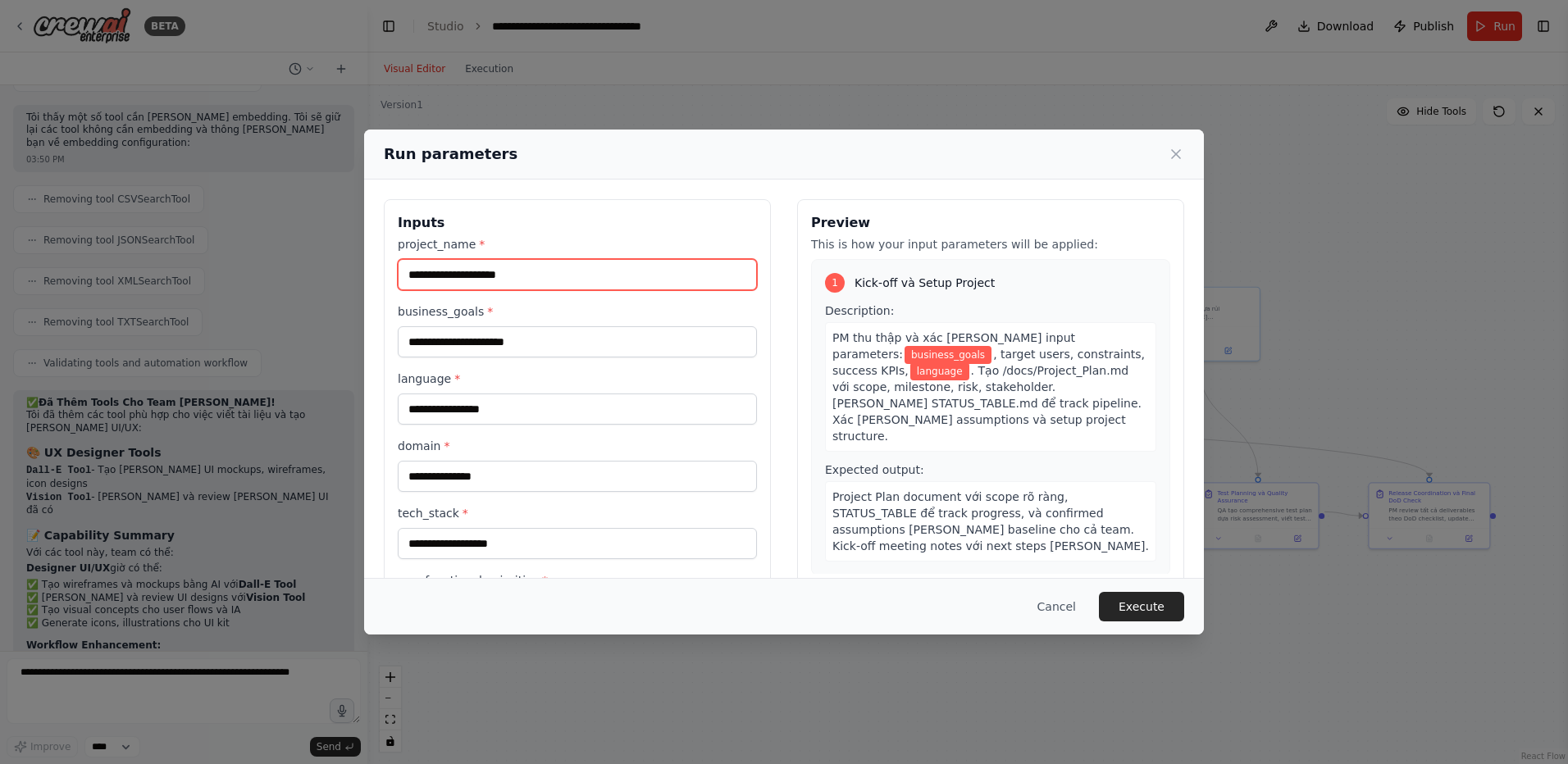
click at [500, 276] on input "project_name *" at bounding box center [577, 275] width 359 height 31
click at [537, 280] on input "project_name *" at bounding box center [577, 275] width 359 height 31
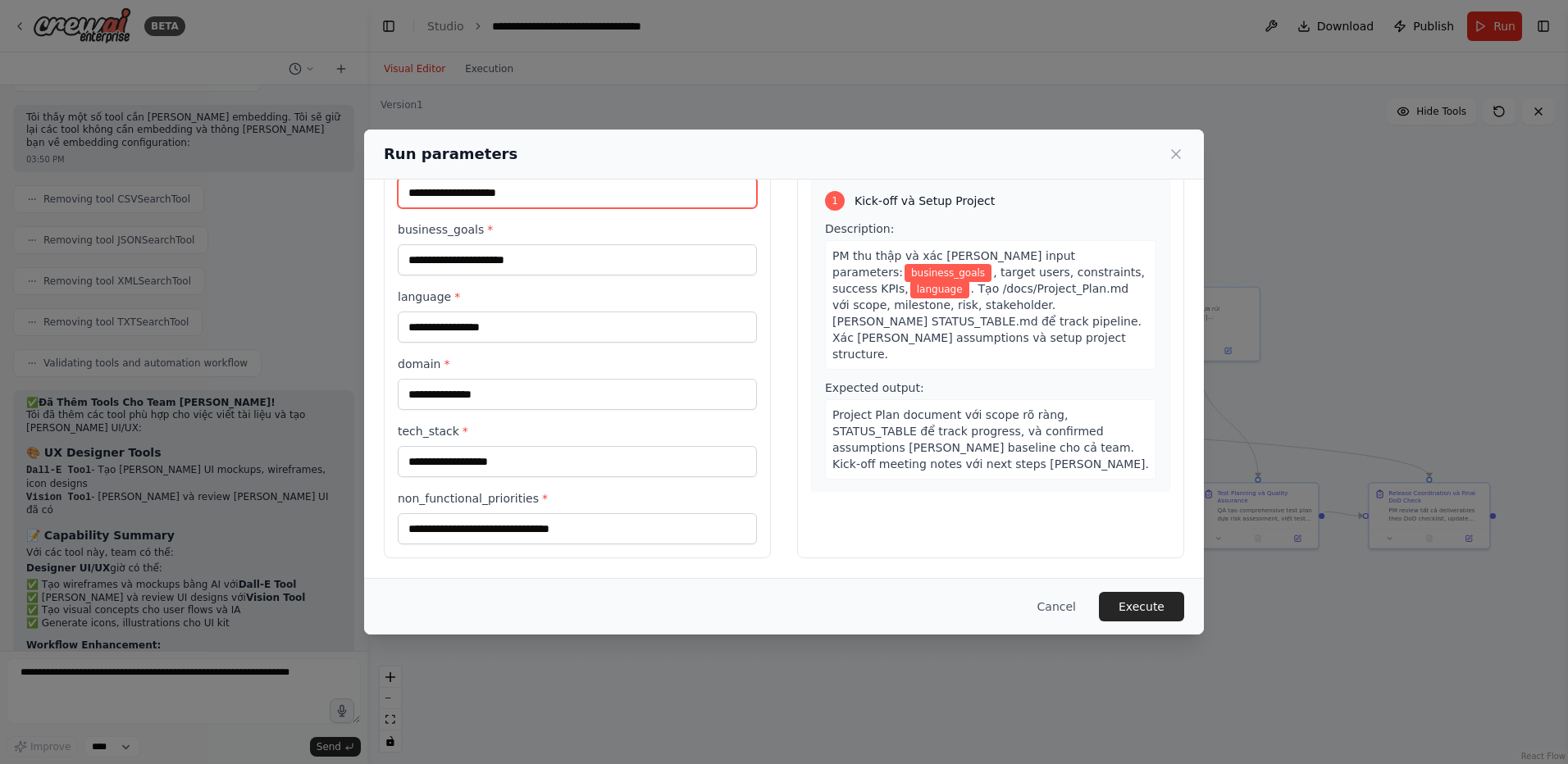
scroll to position [0, 0]
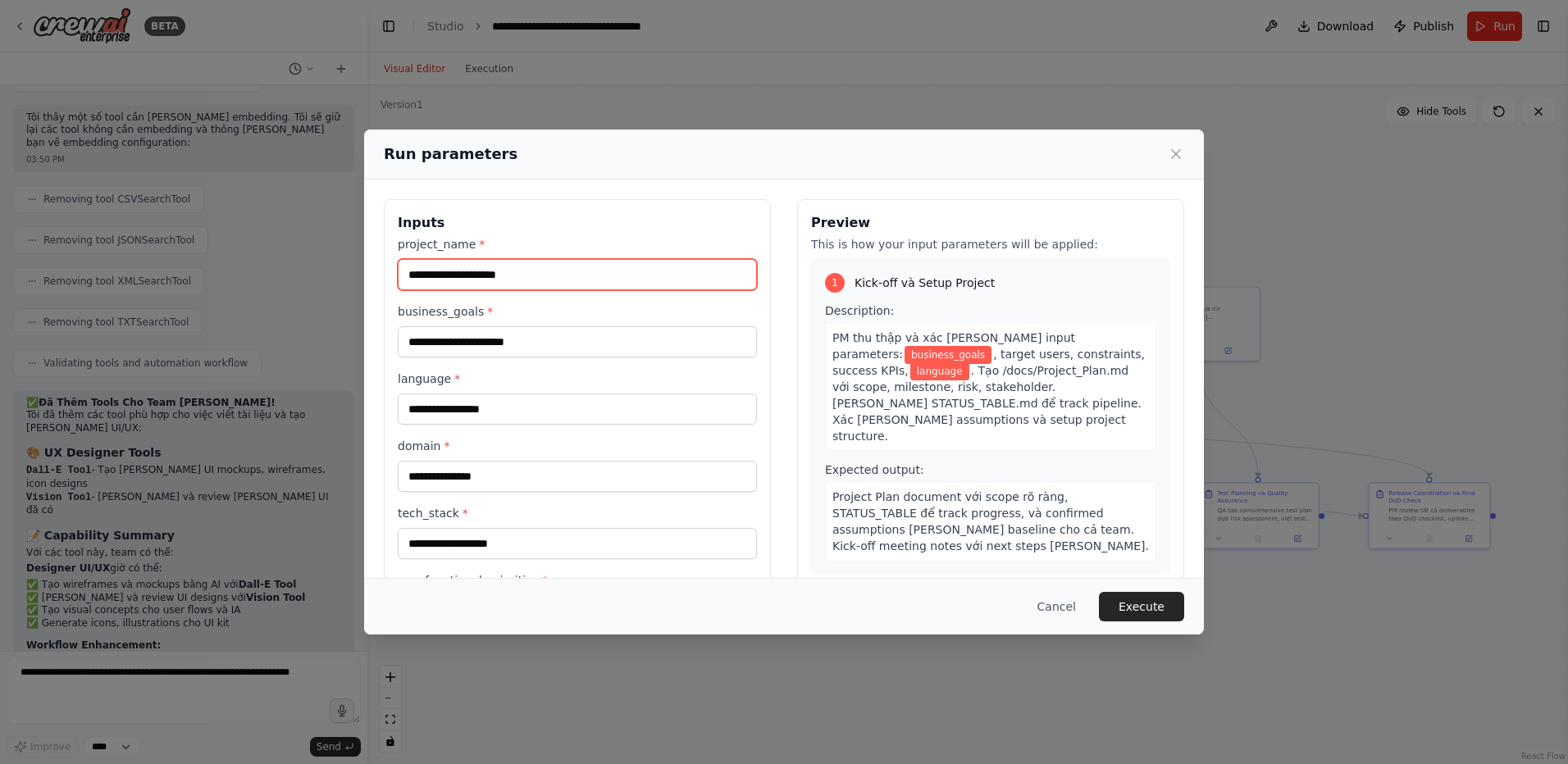
click at [490, 272] on input "project_name *" at bounding box center [577, 275] width 359 height 31
type input "*"
type input "**********"
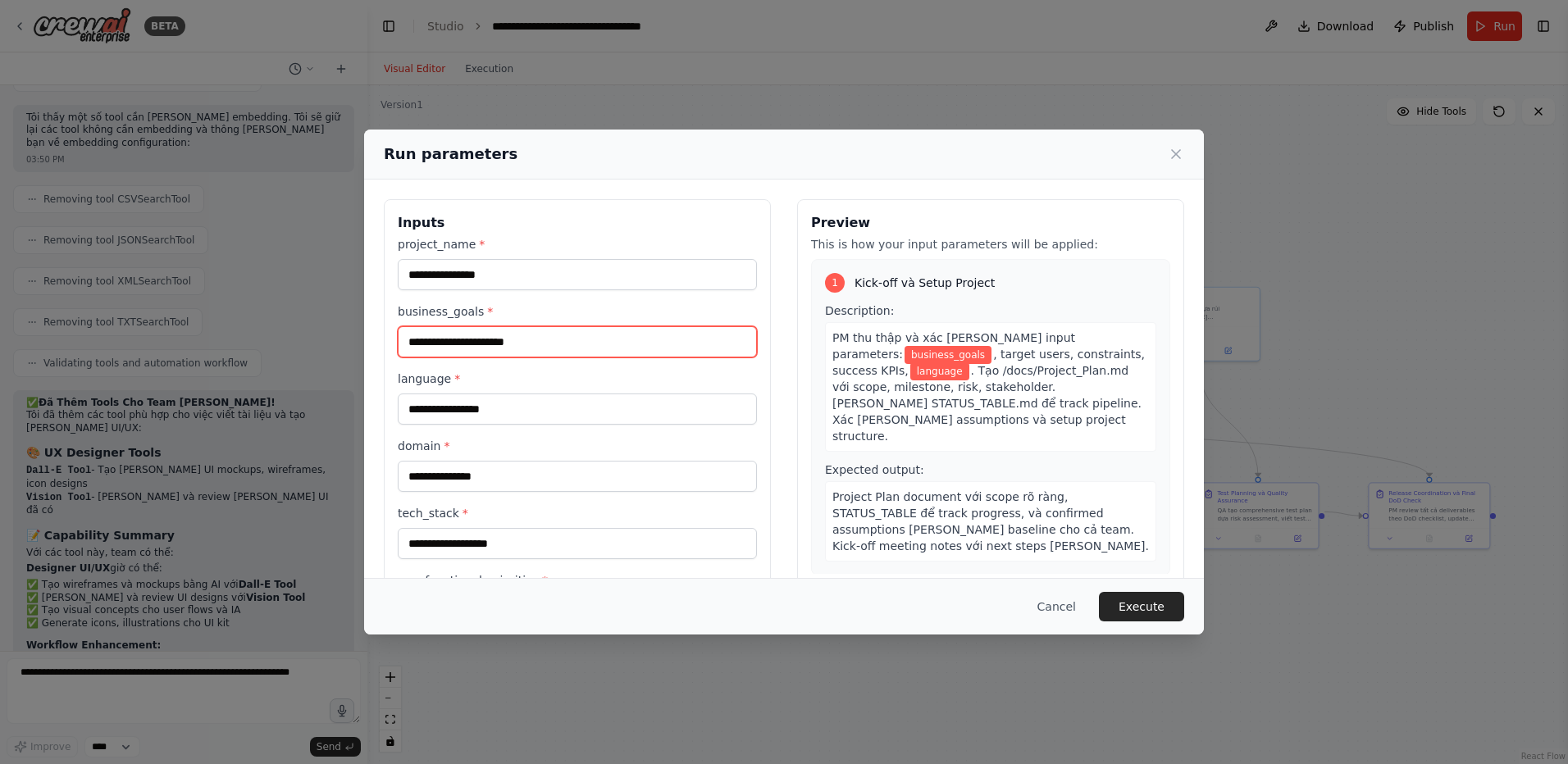
click at [545, 340] on input "business_goals *" at bounding box center [577, 342] width 359 height 31
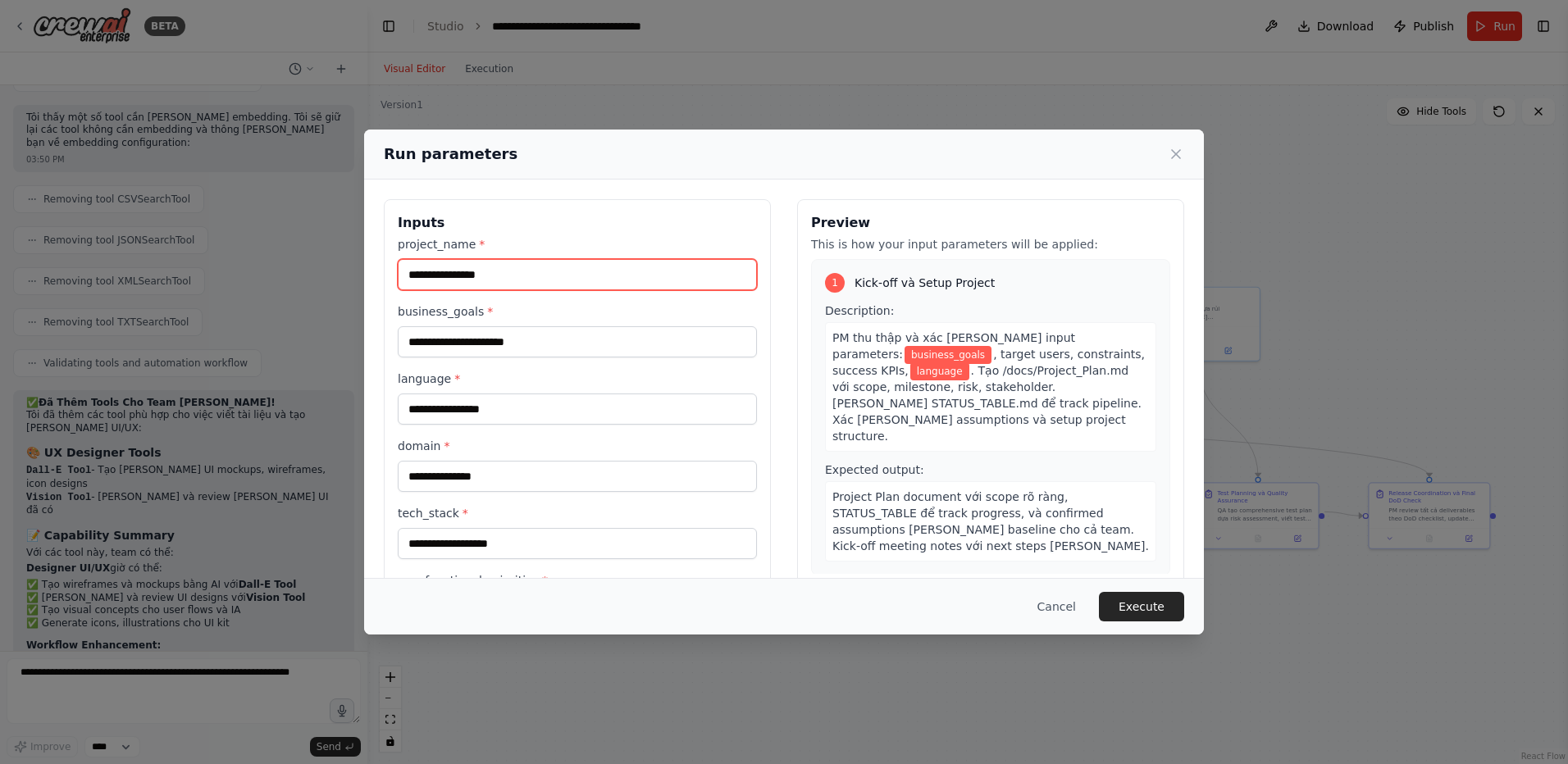
drag, startPoint x: 520, startPoint y: 279, endPoint x: 387, endPoint y: 282, distance: 133.0
click at [387, 282] on div "**********" at bounding box center [578, 419] width 387 height 441
drag, startPoint x: 540, startPoint y: 287, endPoint x: 525, endPoint y: 285, distance: 15.1
click at [525, 285] on input "**********" at bounding box center [577, 275] width 359 height 31
type input "**********"
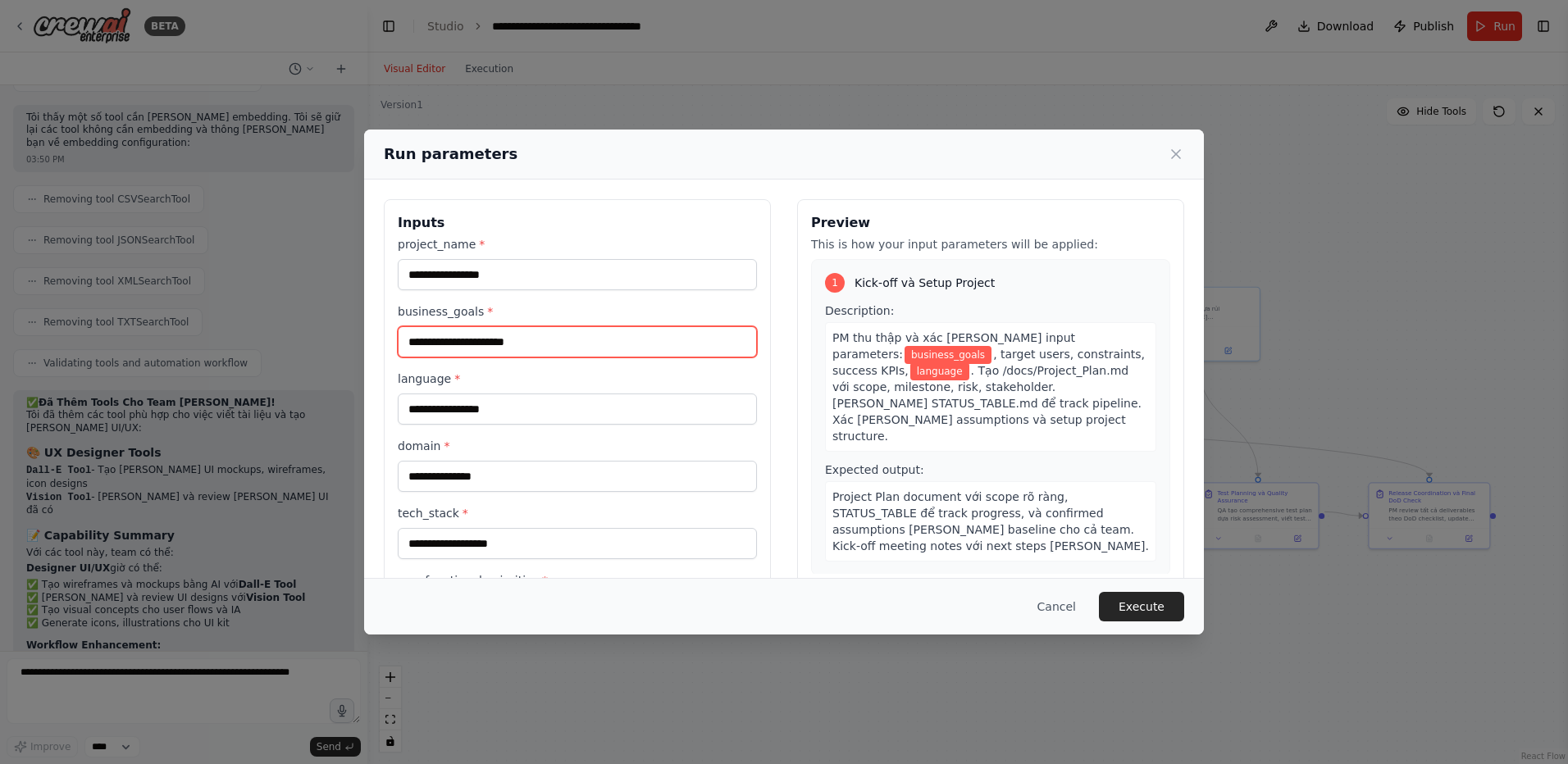
click at [506, 342] on input "business_goals *" at bounding box center [577, 342] width 359 height 31
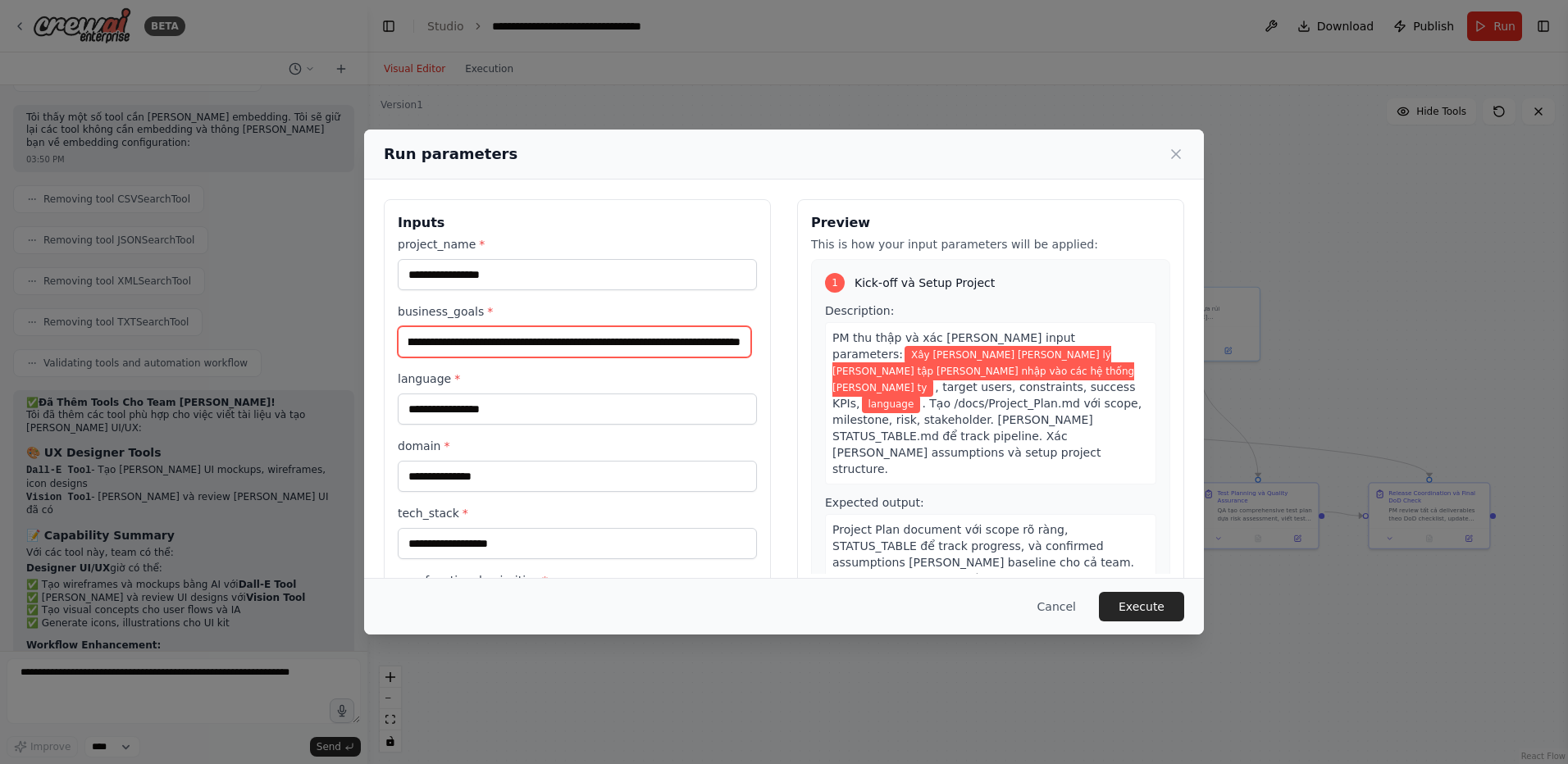
scroll to position [0, 130]
type input "**********"
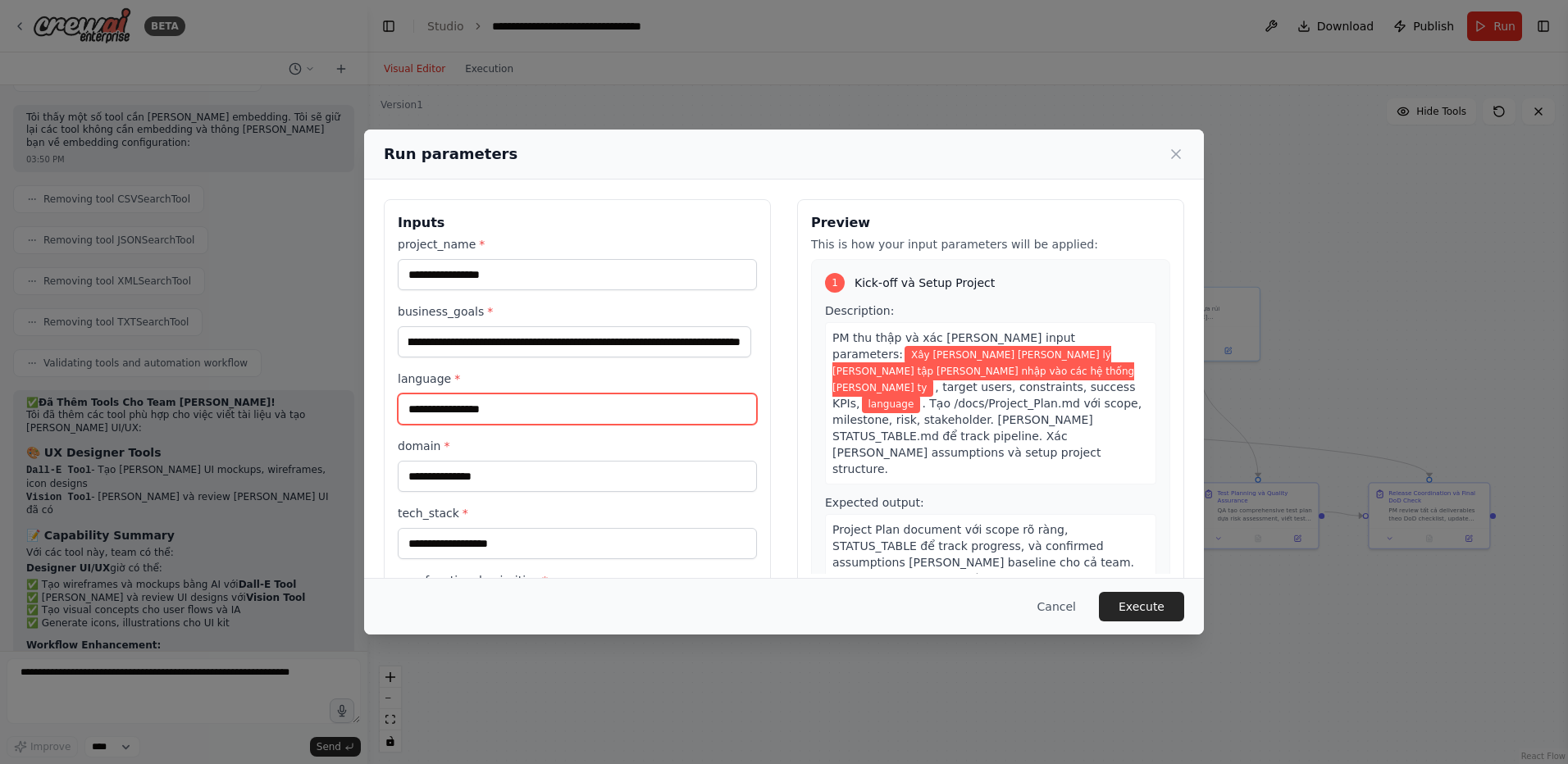
click at [450, 409] on input "language *" at bounding box center [577, 409] width 359 height 31
type input "**********"
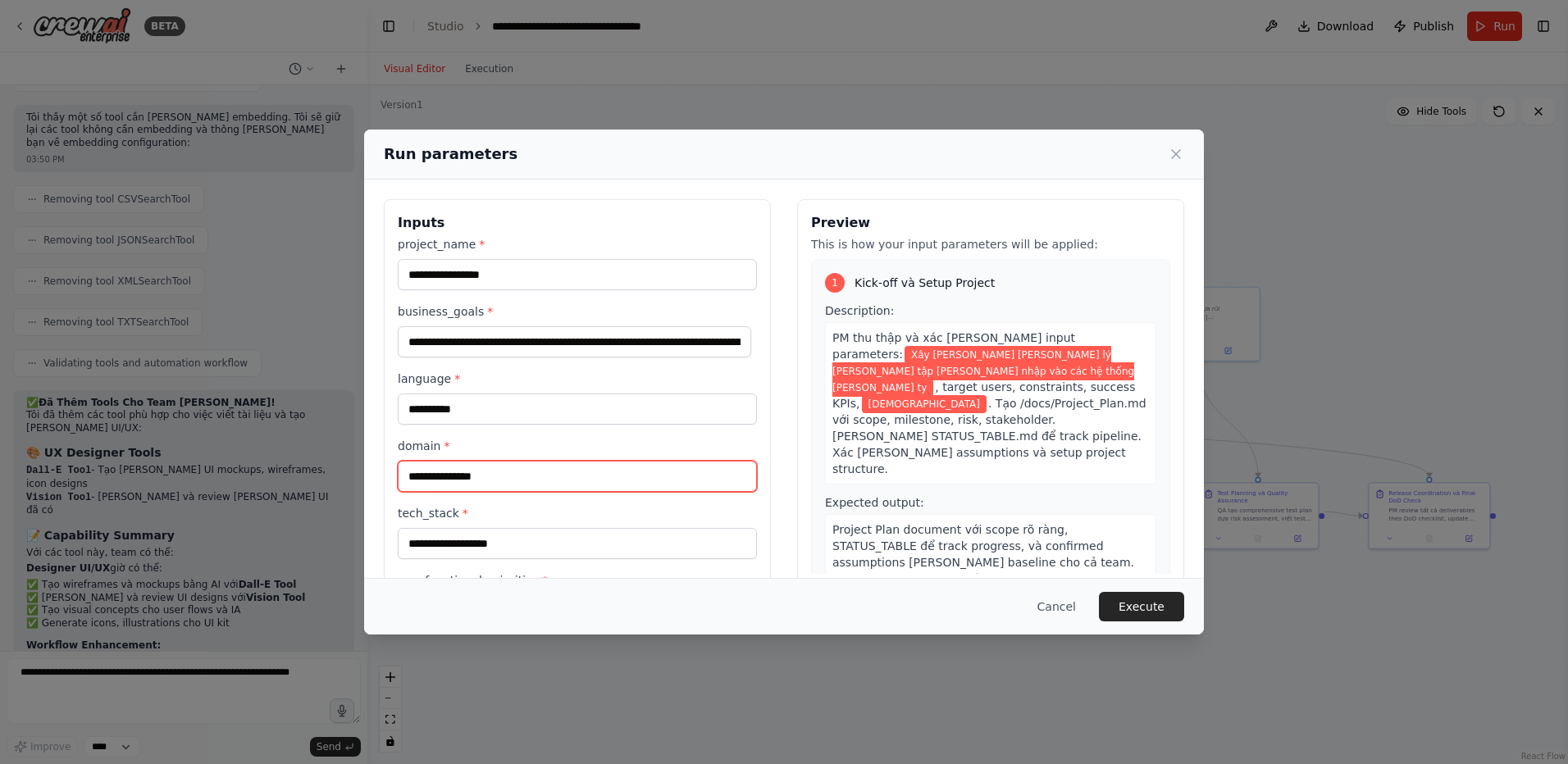
click at [515, 490] on input "domain *" at bounding box center [577, 476] width 359 height 31
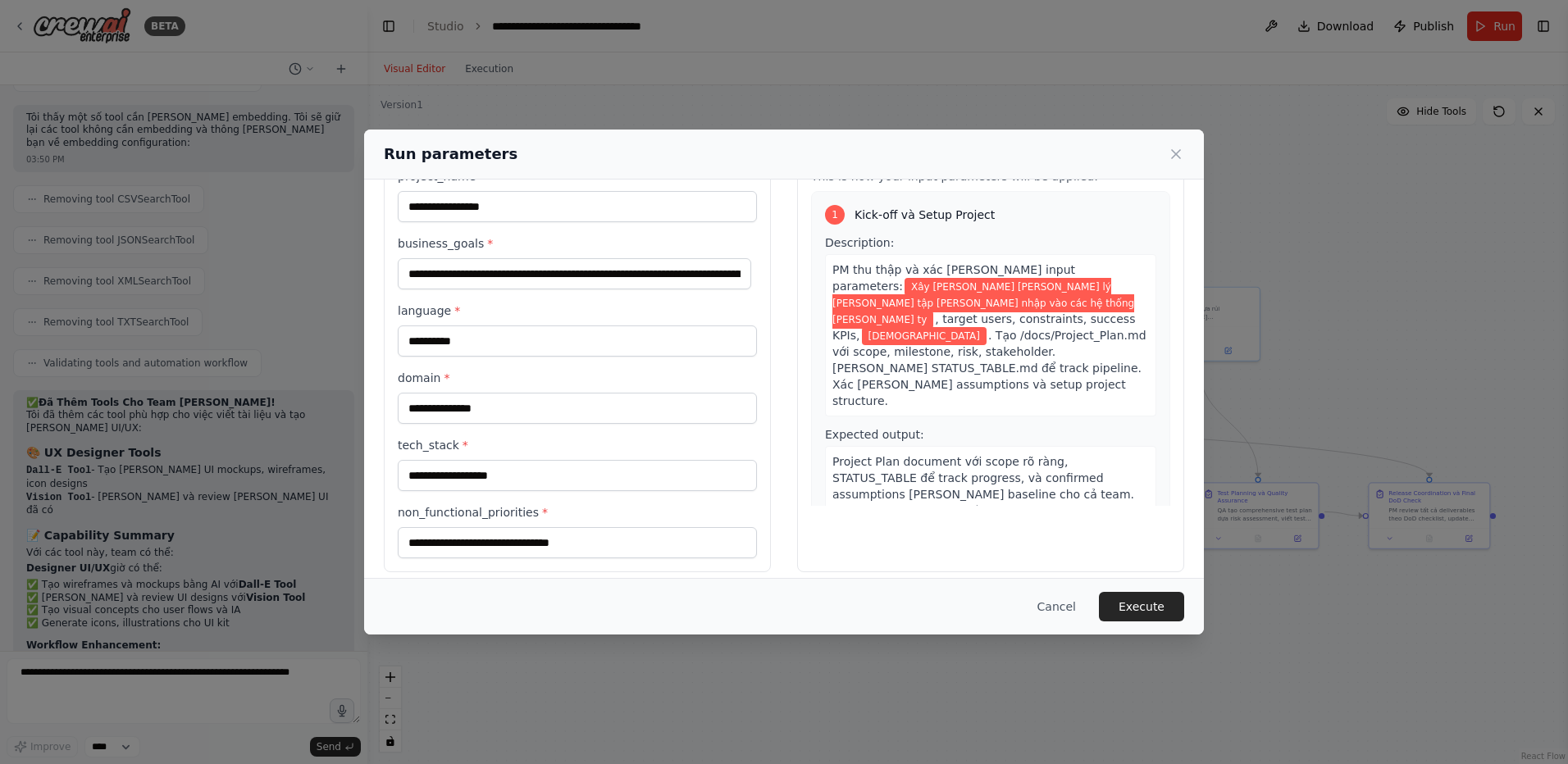
click at [516, 381] on label "domain *" at bounding box center [577, 377] width 359 height 17
click at [516, 393] on input "domain *" at bounding box center [577, 408] width 359 height 31
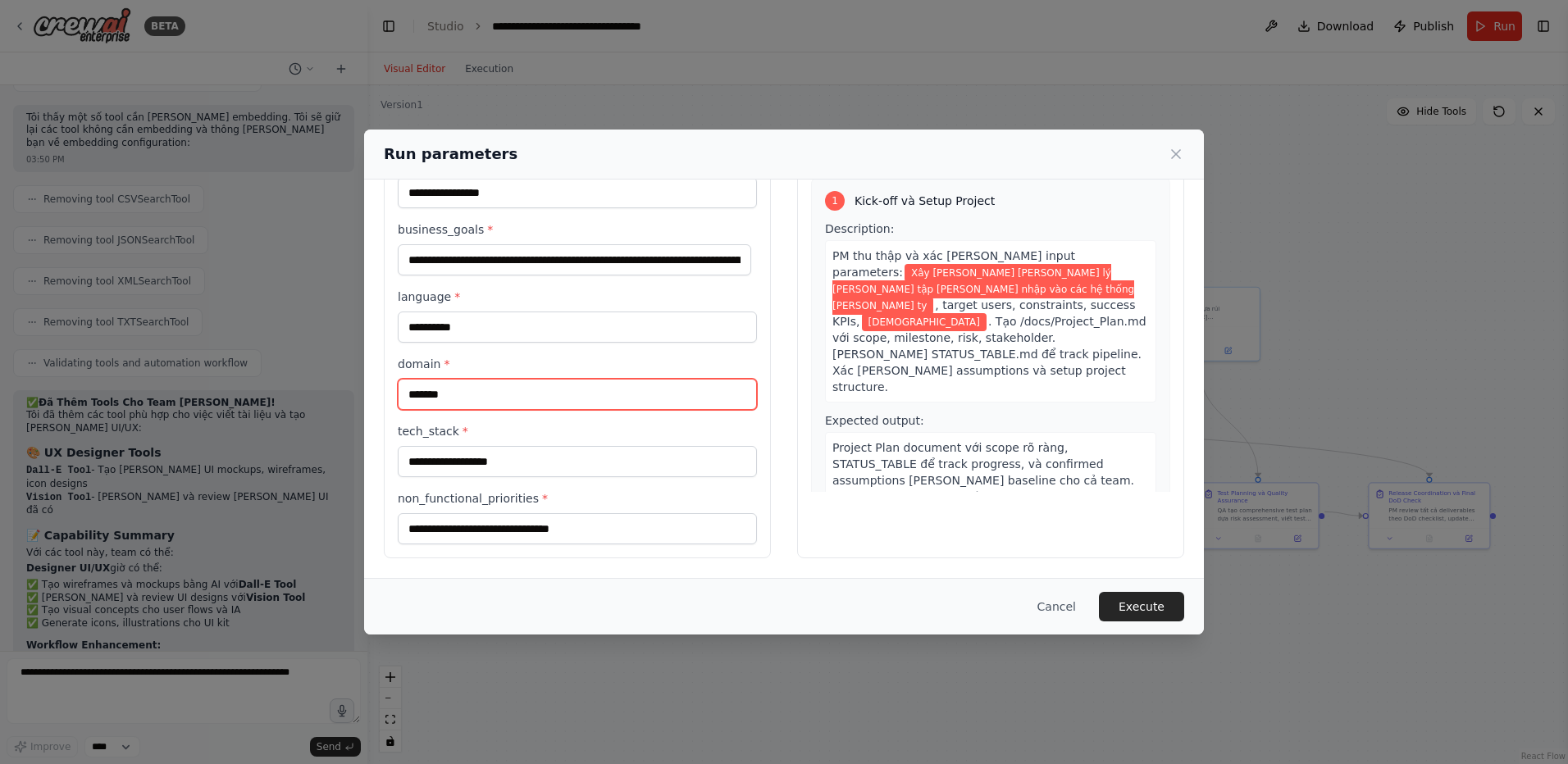
type input "*******"
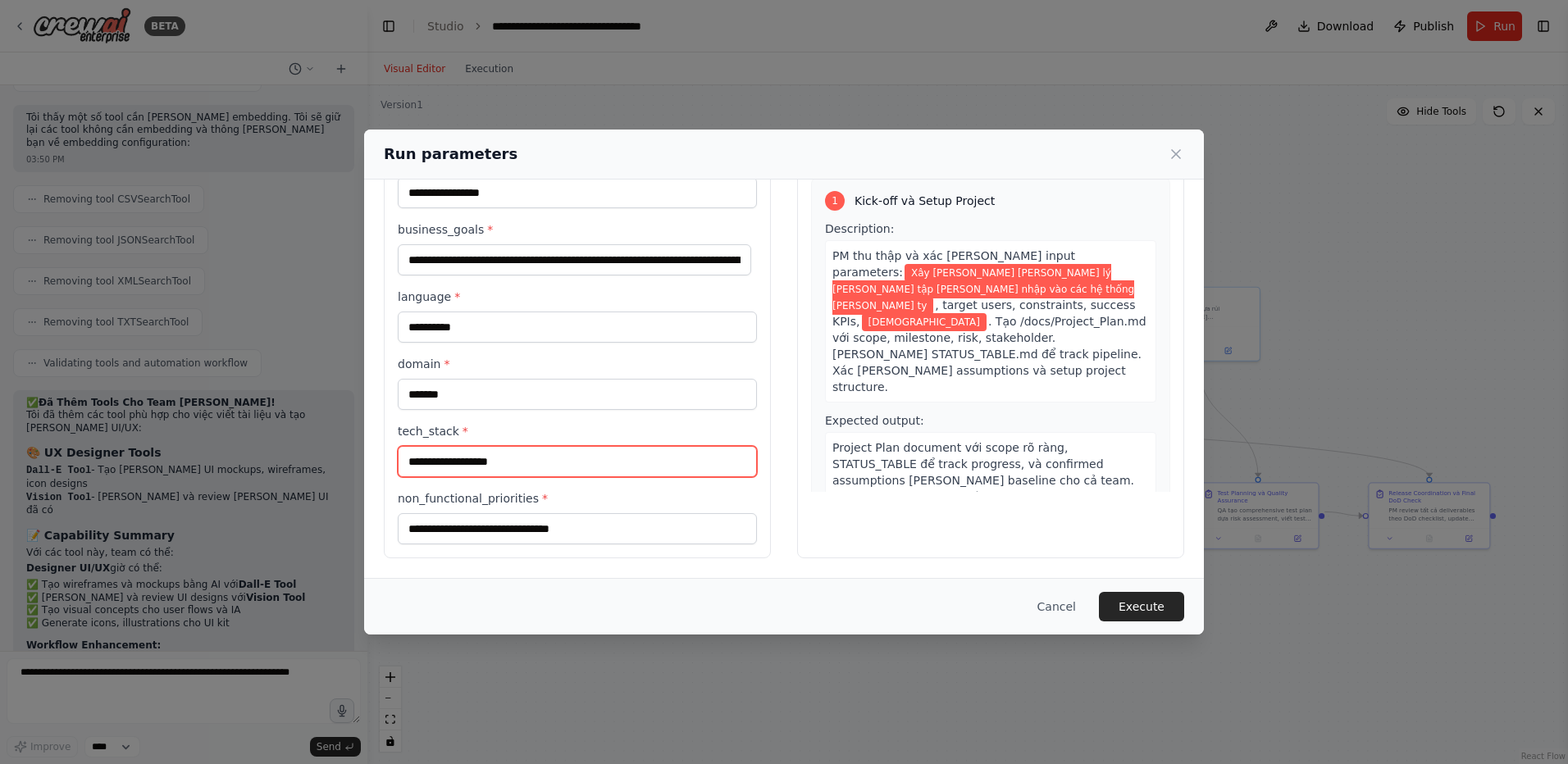
click at [452, 473] on input "tech_stack *" at bounding box center [577, 461] width 359 height 31
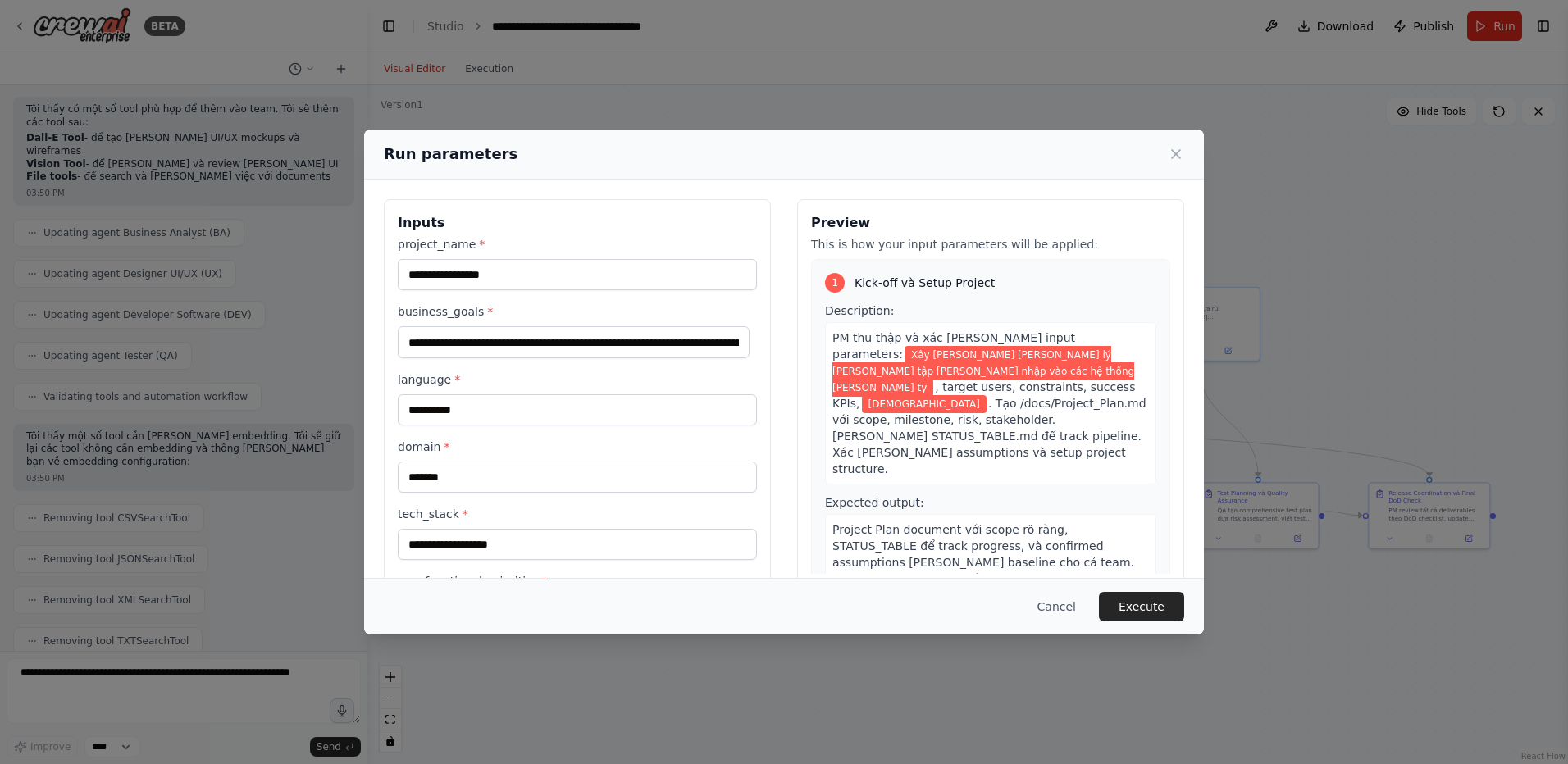
scroll to position [4946, 0]
click at [581, 450] on label "domain *" at bounding box center [577, 446] width 359 height 17
click at [581, 460] on input "*******" at bounding box center [577, 476] width 359 height 31
click at [522, 536] on input "tech_stack *" at bounding box center [577, 543] width 359 height 31
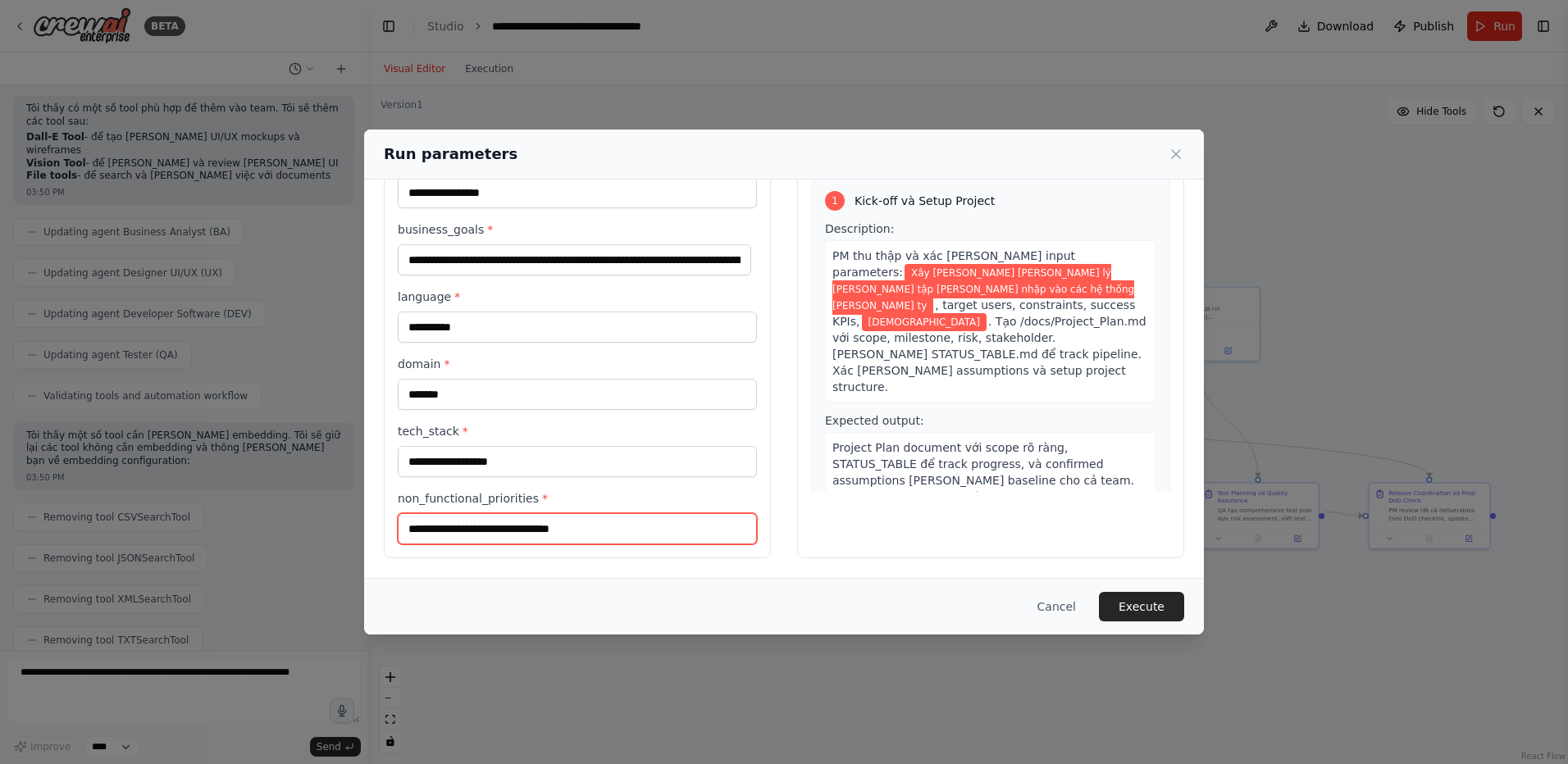
click at [473, 531] on input "non_functional_priorities *" at bounding box center [577, 529] width 359 height 31
click at [465, 506] on label "non_functional_priorities *" at bounding box center [577, 498] width 359 height 17
click at [465, 513] on input "non_functional_priorities *" at bounding box center [577, 529] width 359 height 31
click at [446, 506] on label "non_functional_priorities *" at bounding box center [577, 498] width 359 height 17
click at [446, 513] on input "non_functional_priorities *" at bounding box center [577, 529] width 359 height 31
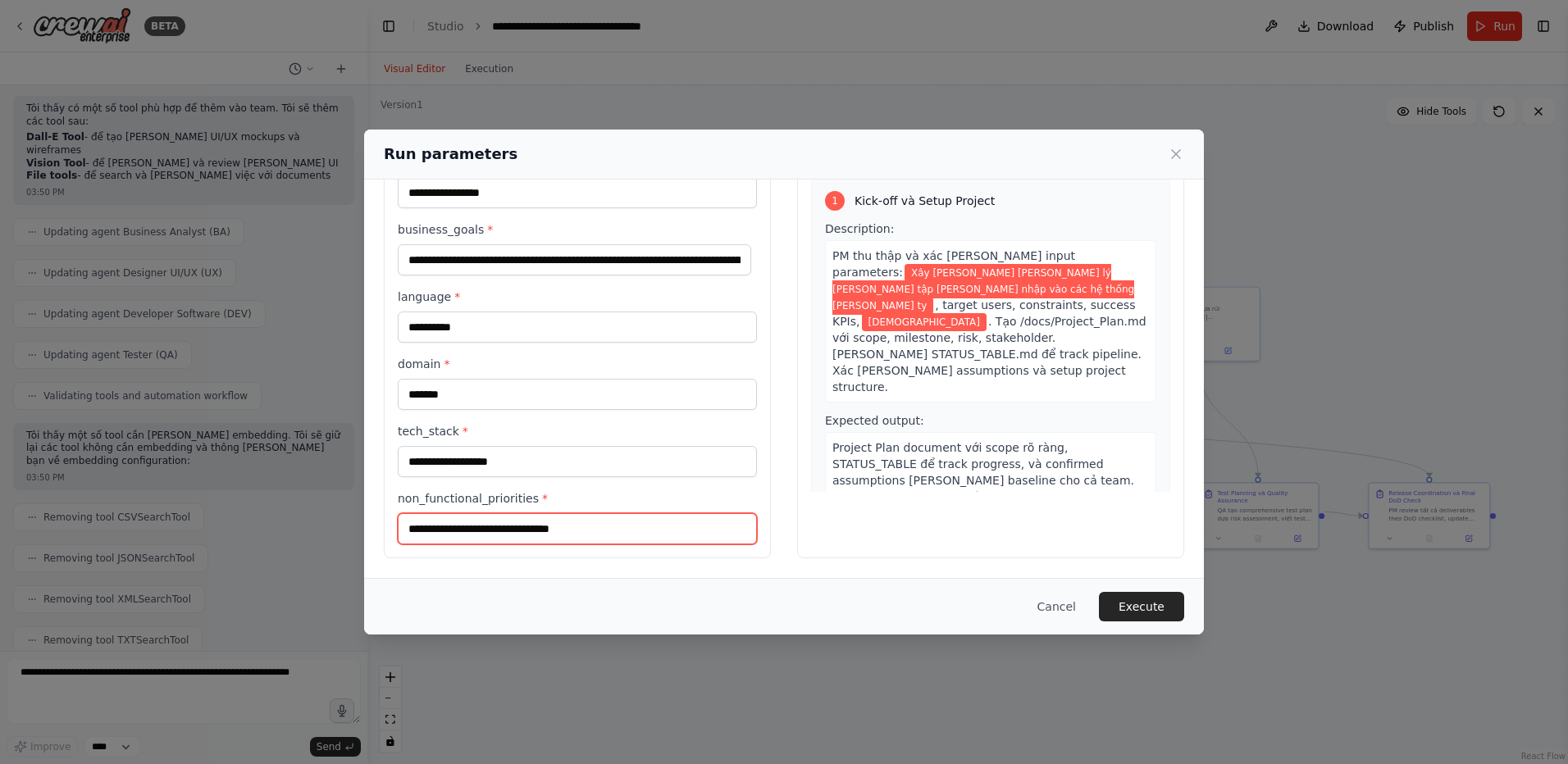
click at [530, 533] on input "non_functional_priorities *" at bounding box center [577, 529] width 359 height 31
type input "**********"
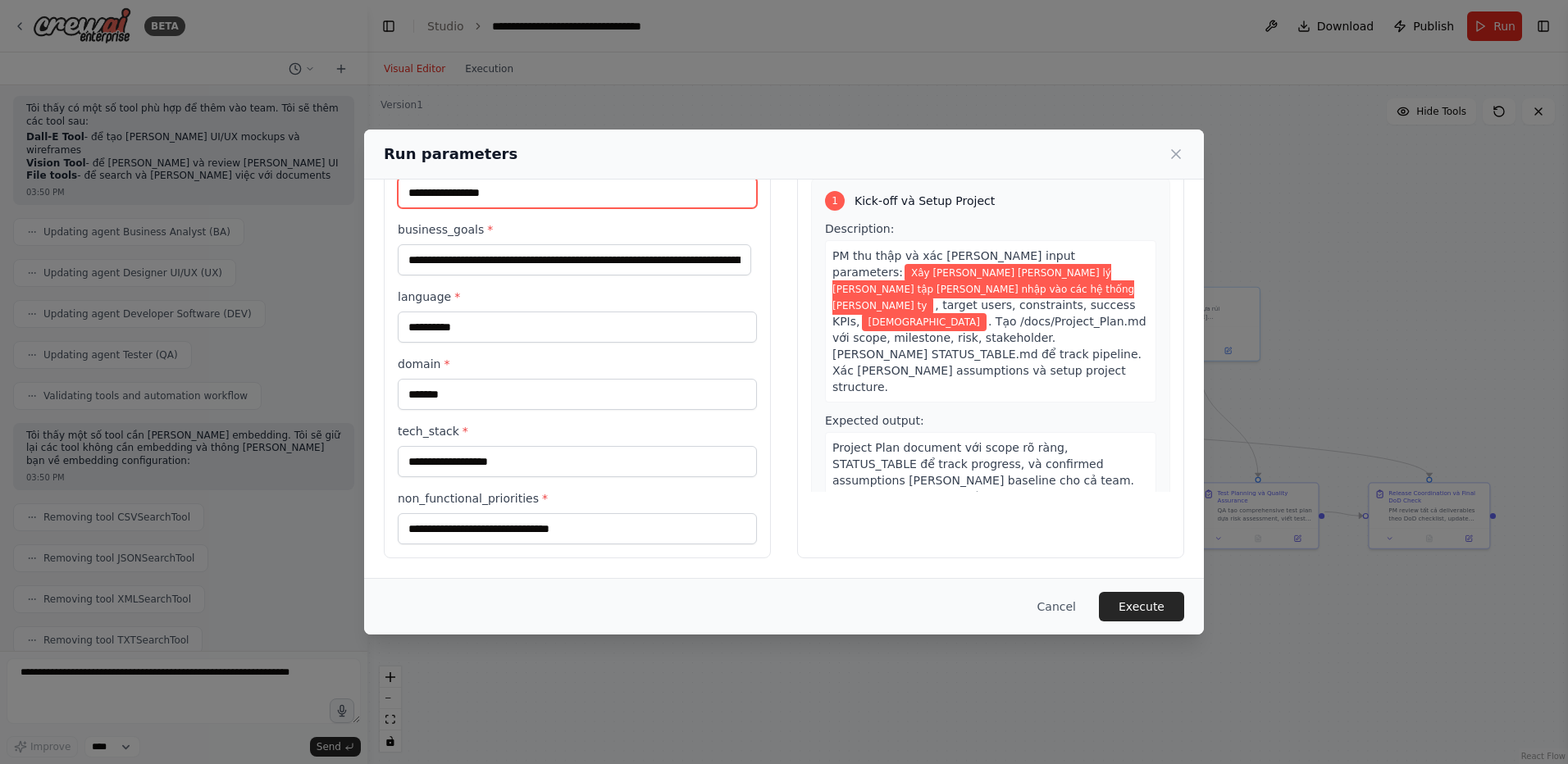
click at [577, 200] on input "**********" at bounding box center [577, 192] width 359 height 31
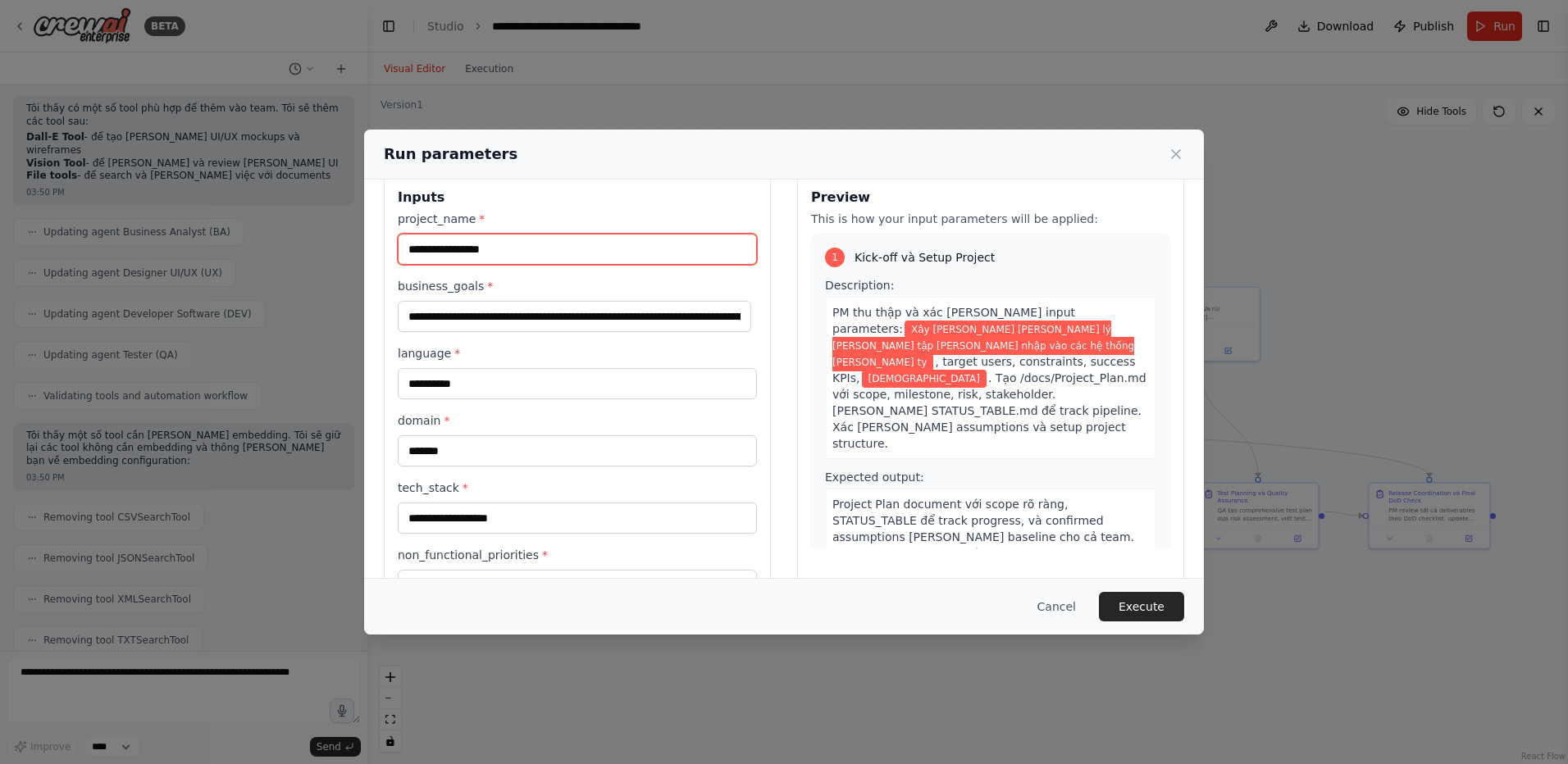
scroll to position [0, 0]
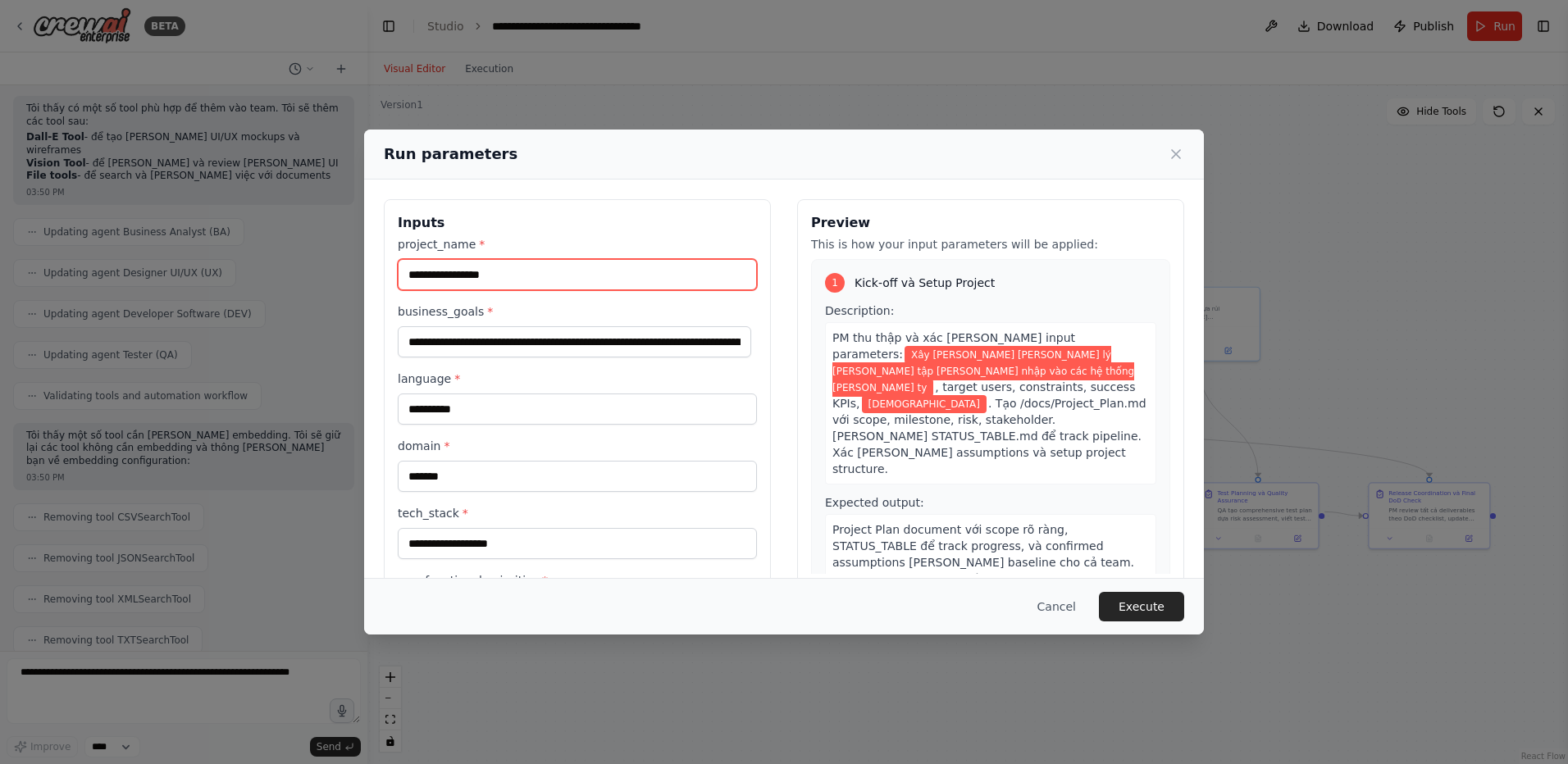
paste input "**********"
type input "**********"
click at [555, 343] on input "**********" at bounding box center [574, 342] width 353 height 31
paste input "**********"
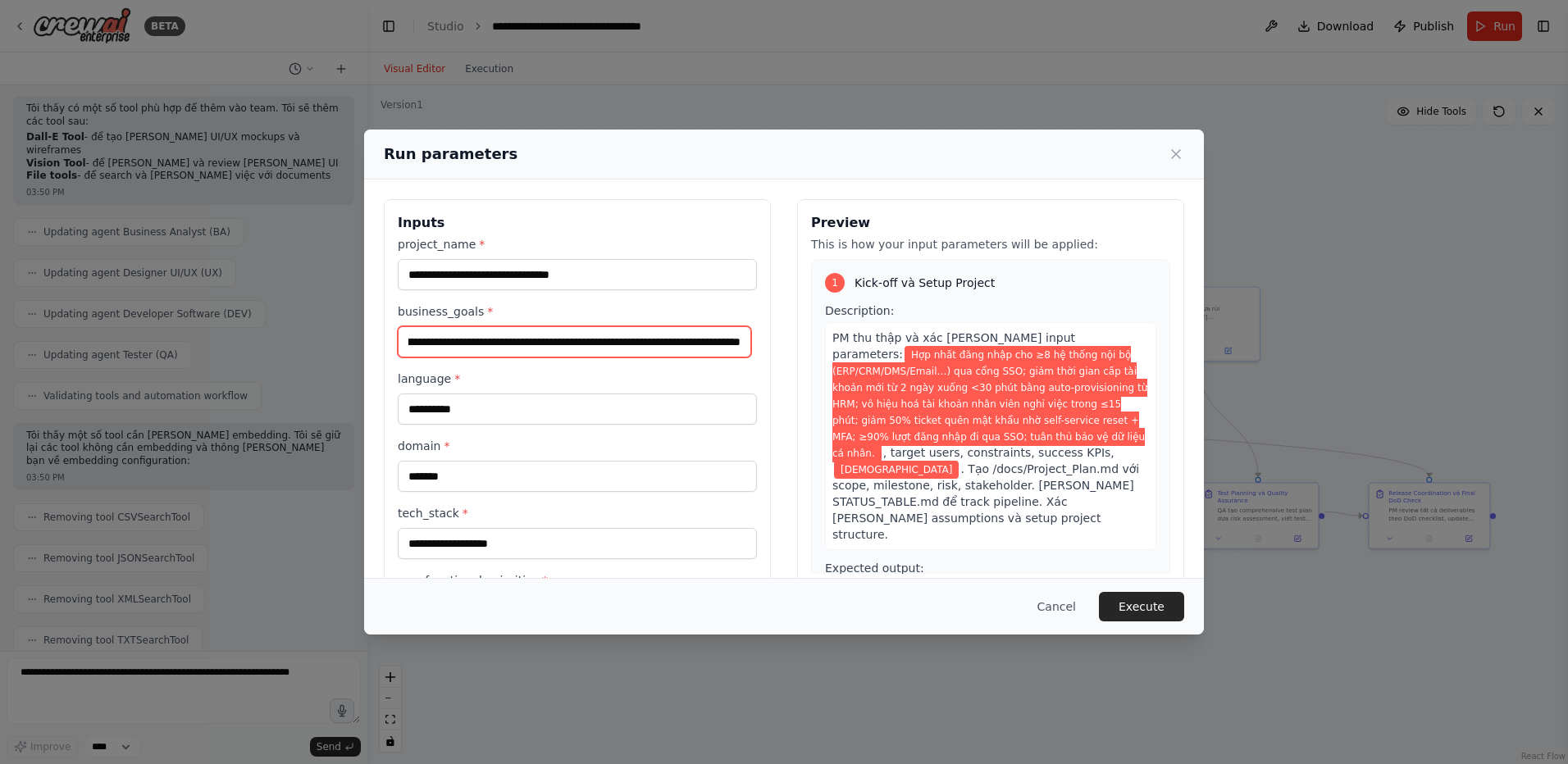
type input "**********"
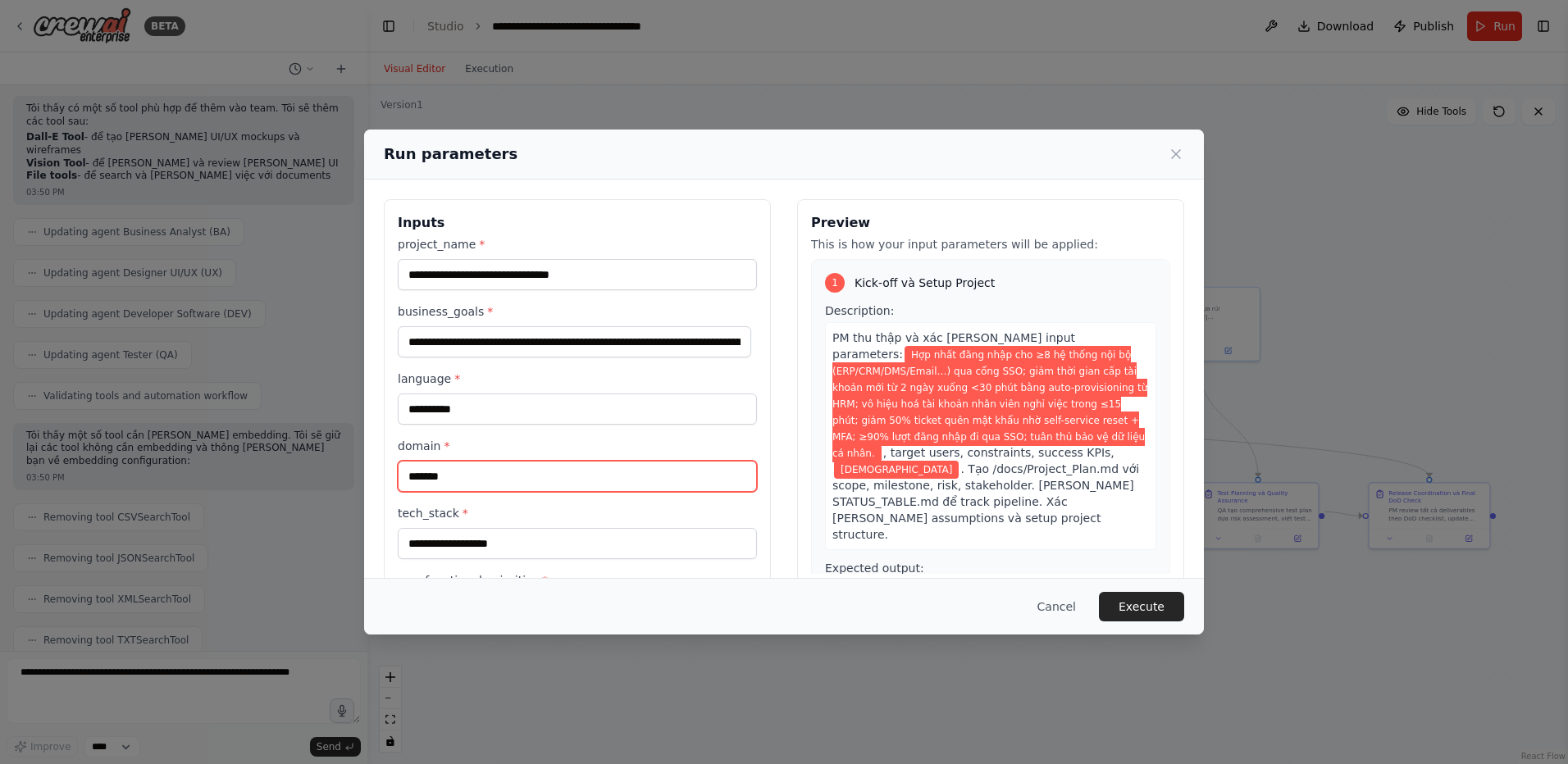
click at [480, 480] on input "*******" at bounding box center [577, 476] width 359 height 31
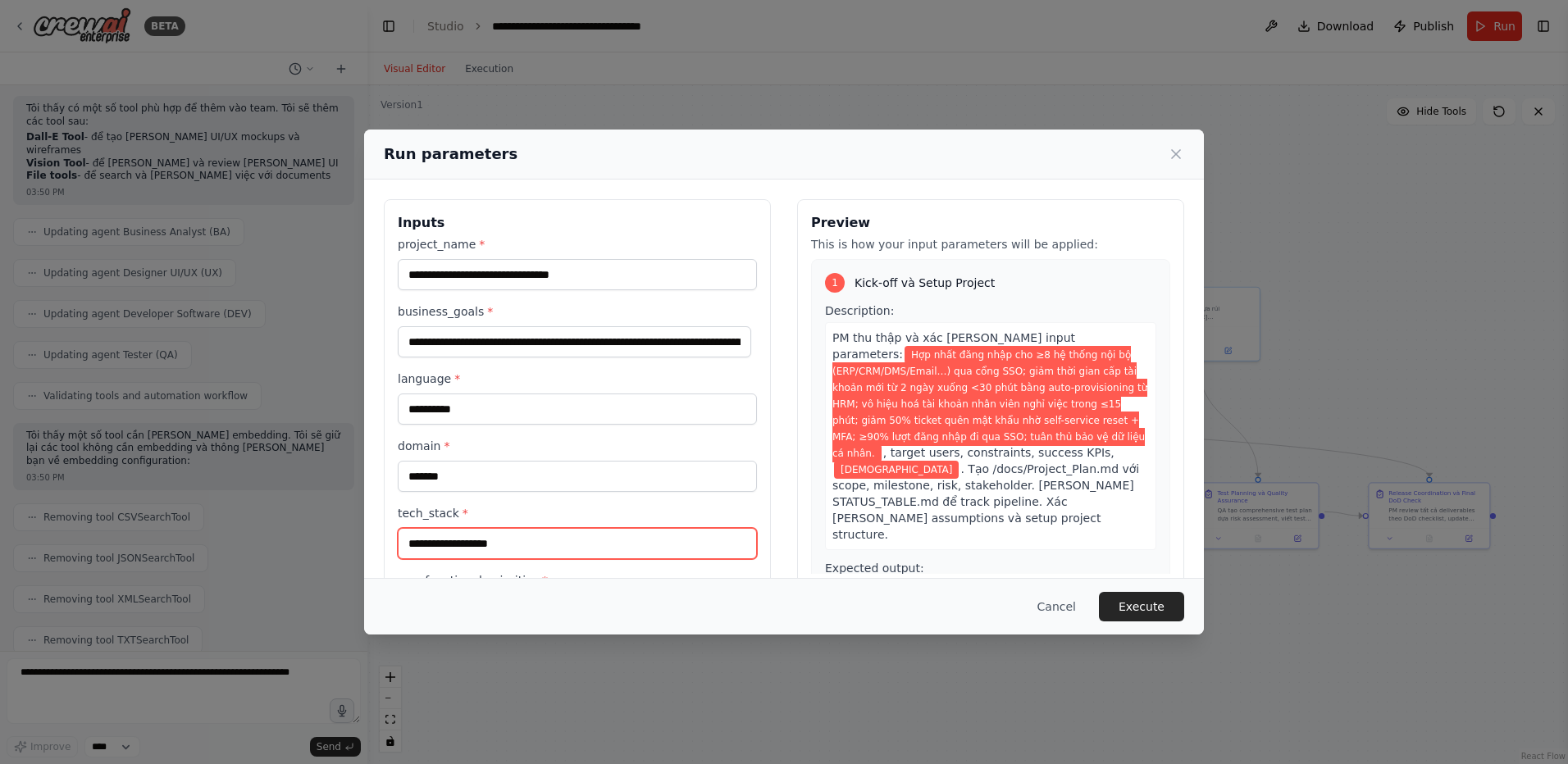
click at [508, 547] on input "tech_stack *" at bounding box center [577, 543] width 359 height 31
paste input "**********"
type input "**********"
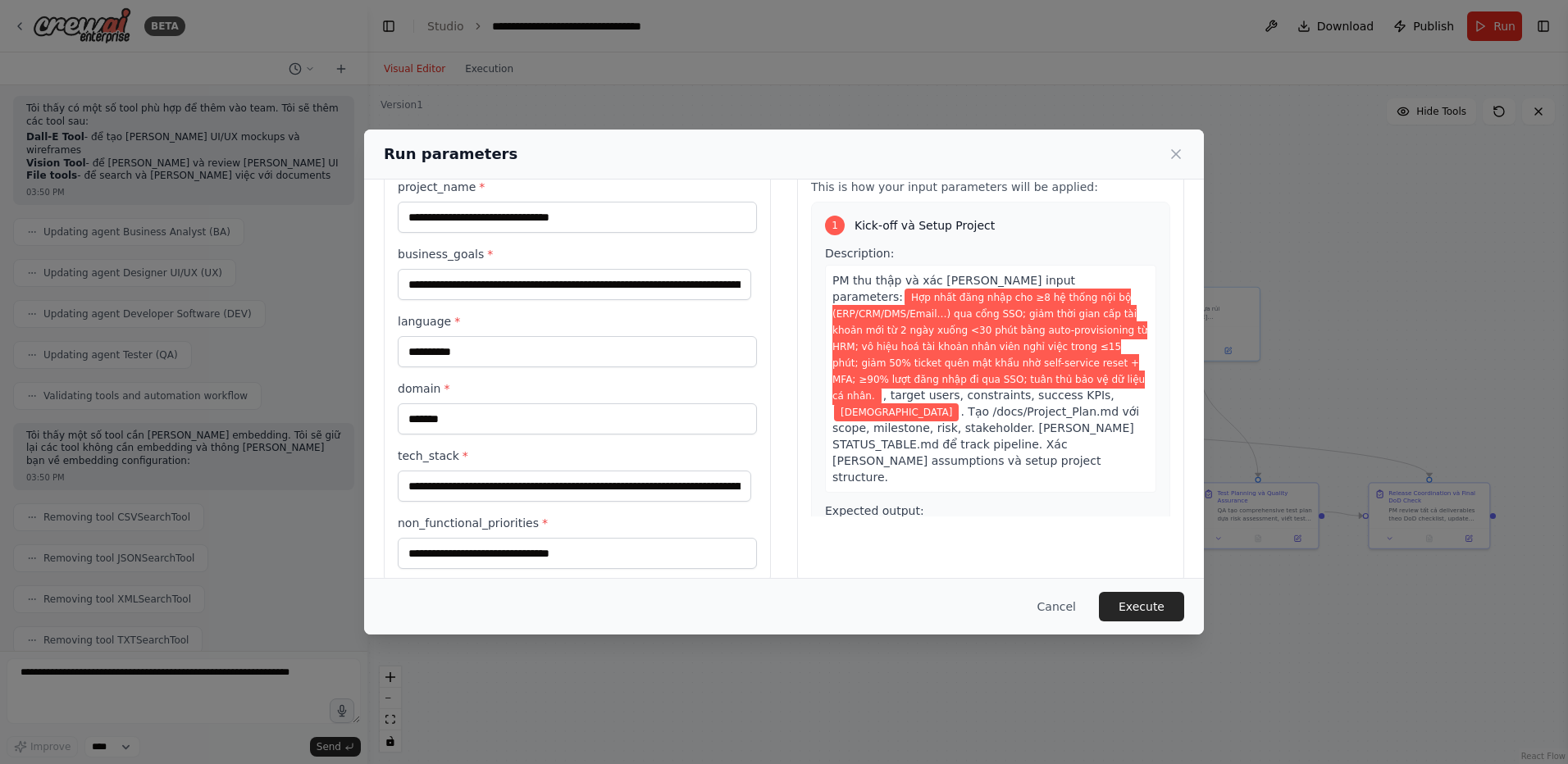
scroll to position [82, 0]
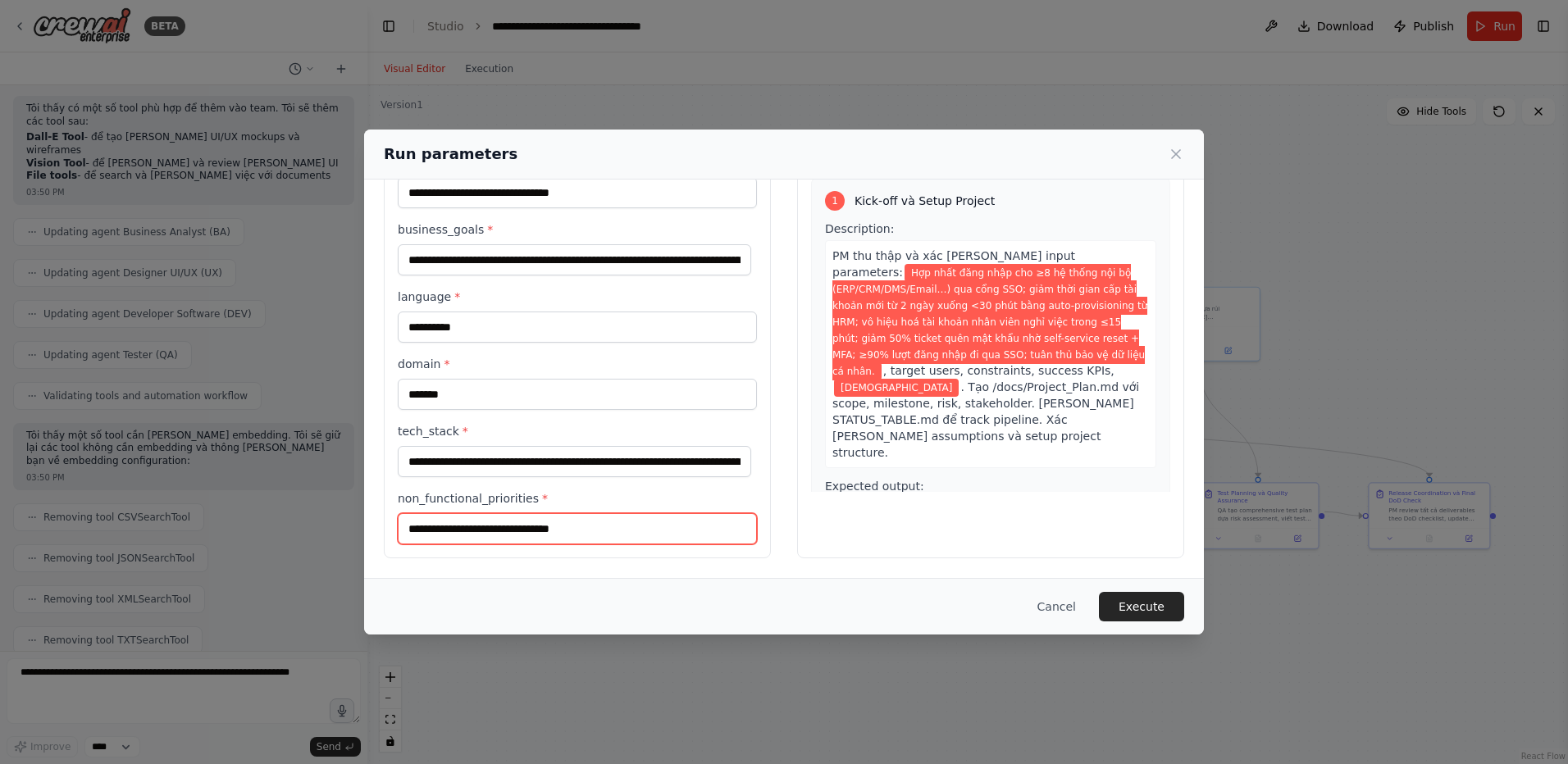
click at [601, 529] on input "non_functional_priorities *" at bounding box center [577, 529] width 359 height 31
paste input "**********"
type input "**********"
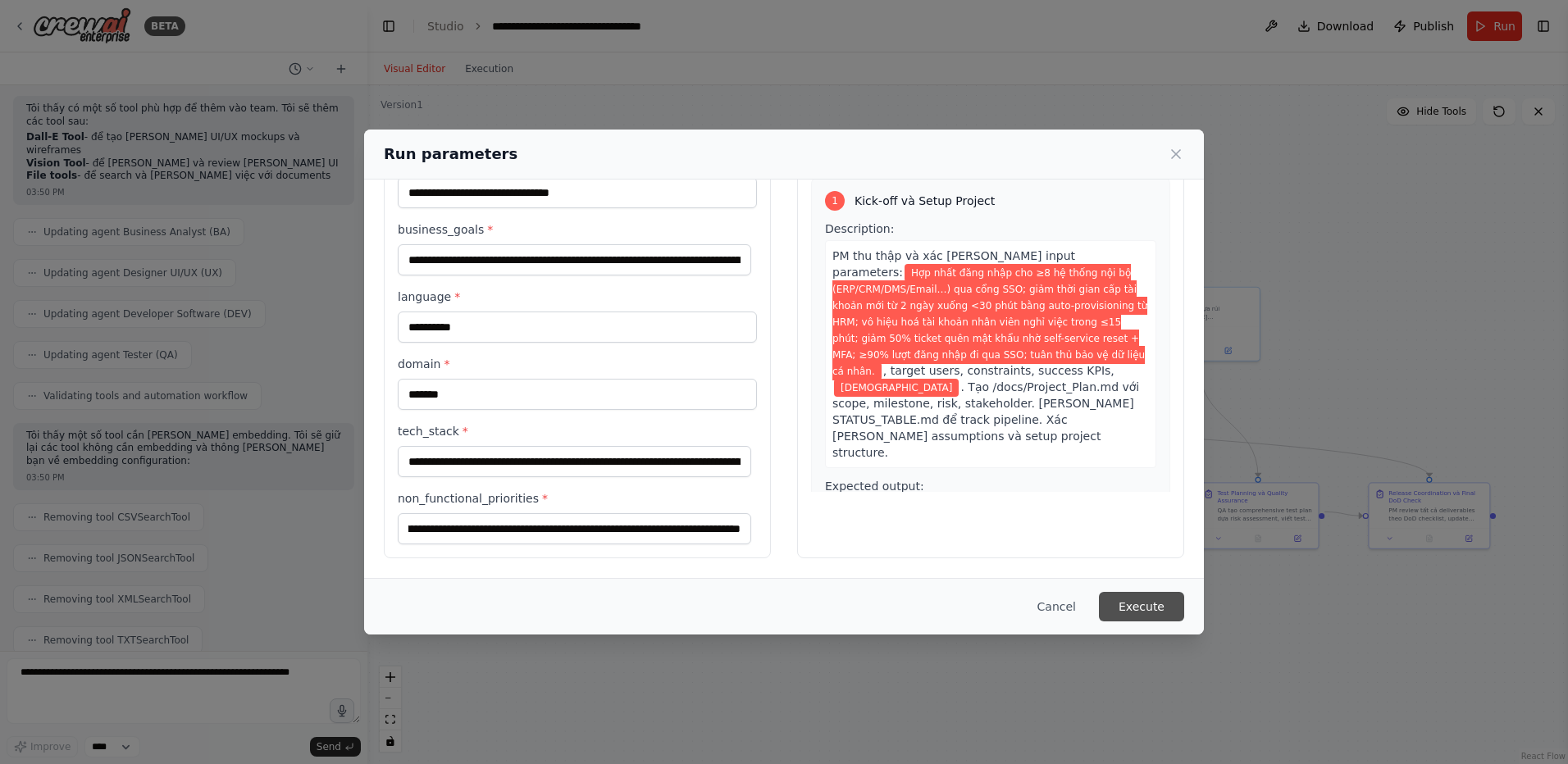
scroll to position [0, 0]
click at [1152, 607] on button "Execute" at bounding box center [1141, 607] width 85 height 29
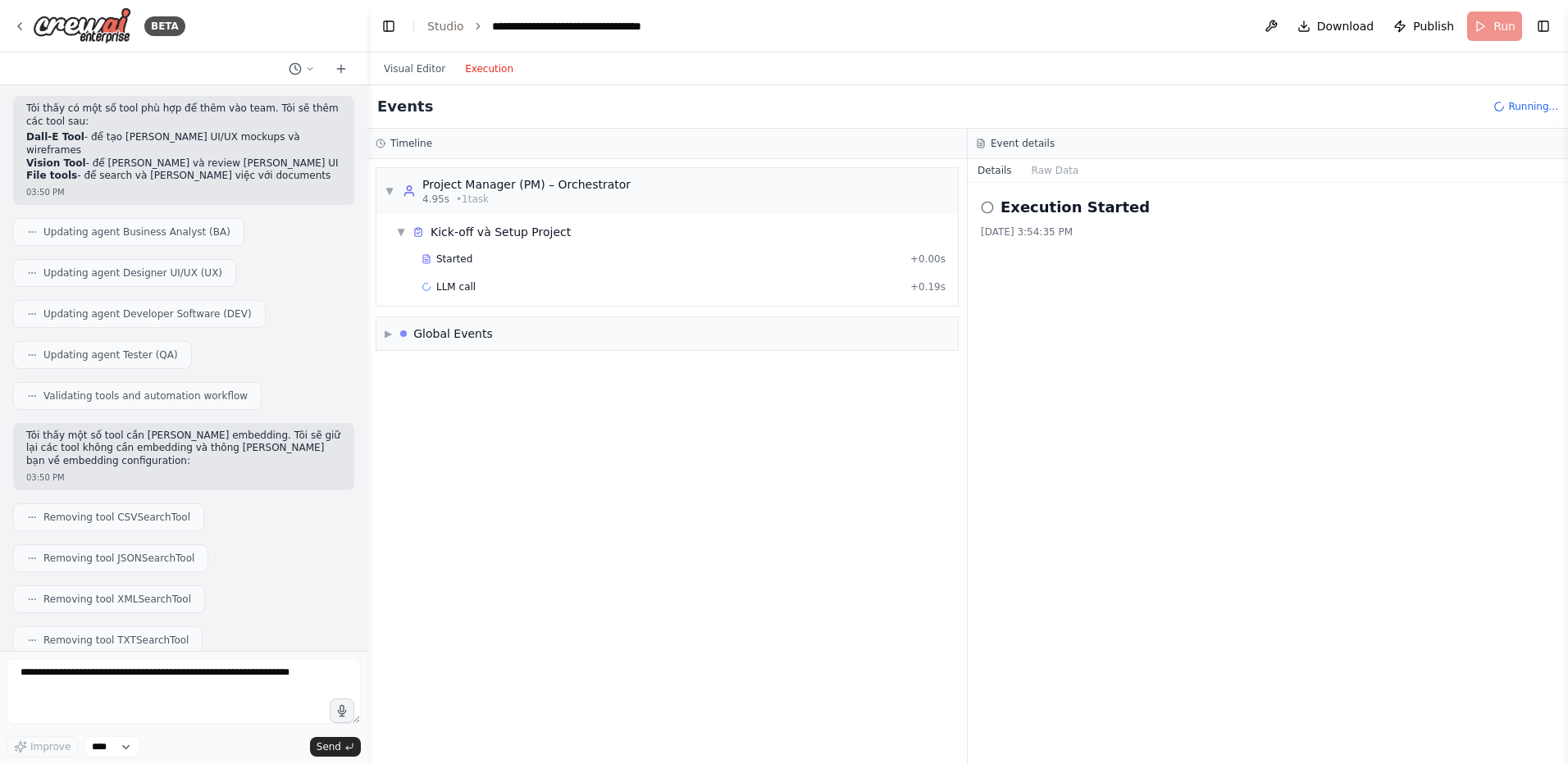
click at [495, 65] on button "Execution" at bounding box center [489, 68] width 68 height 20
click at [114, 26] on img at bounding box center [82, 26] width 99 height 37
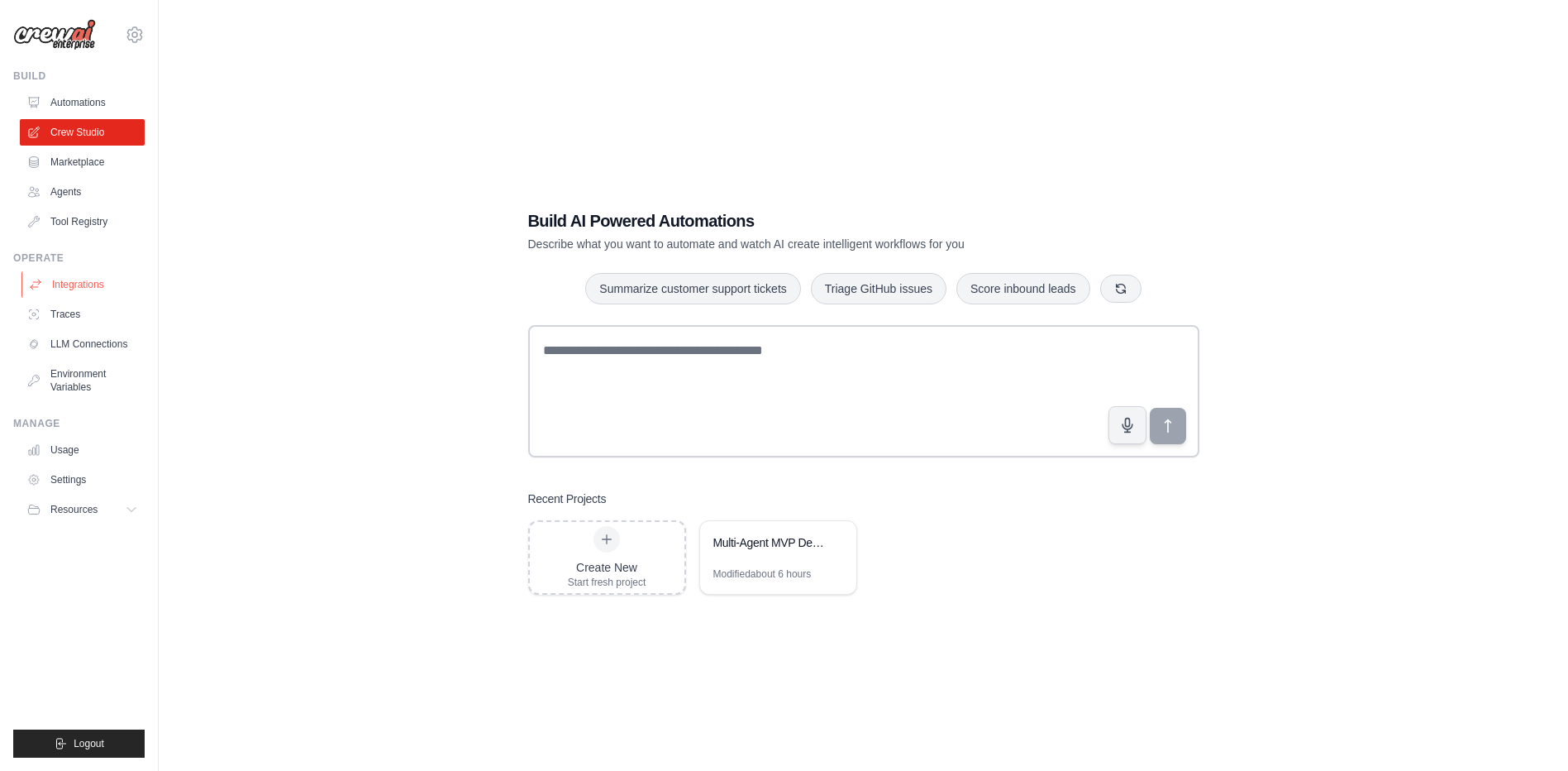
click at [70, 288] on link "Integrations" at bounding box center [84, 284] width 125 height 27
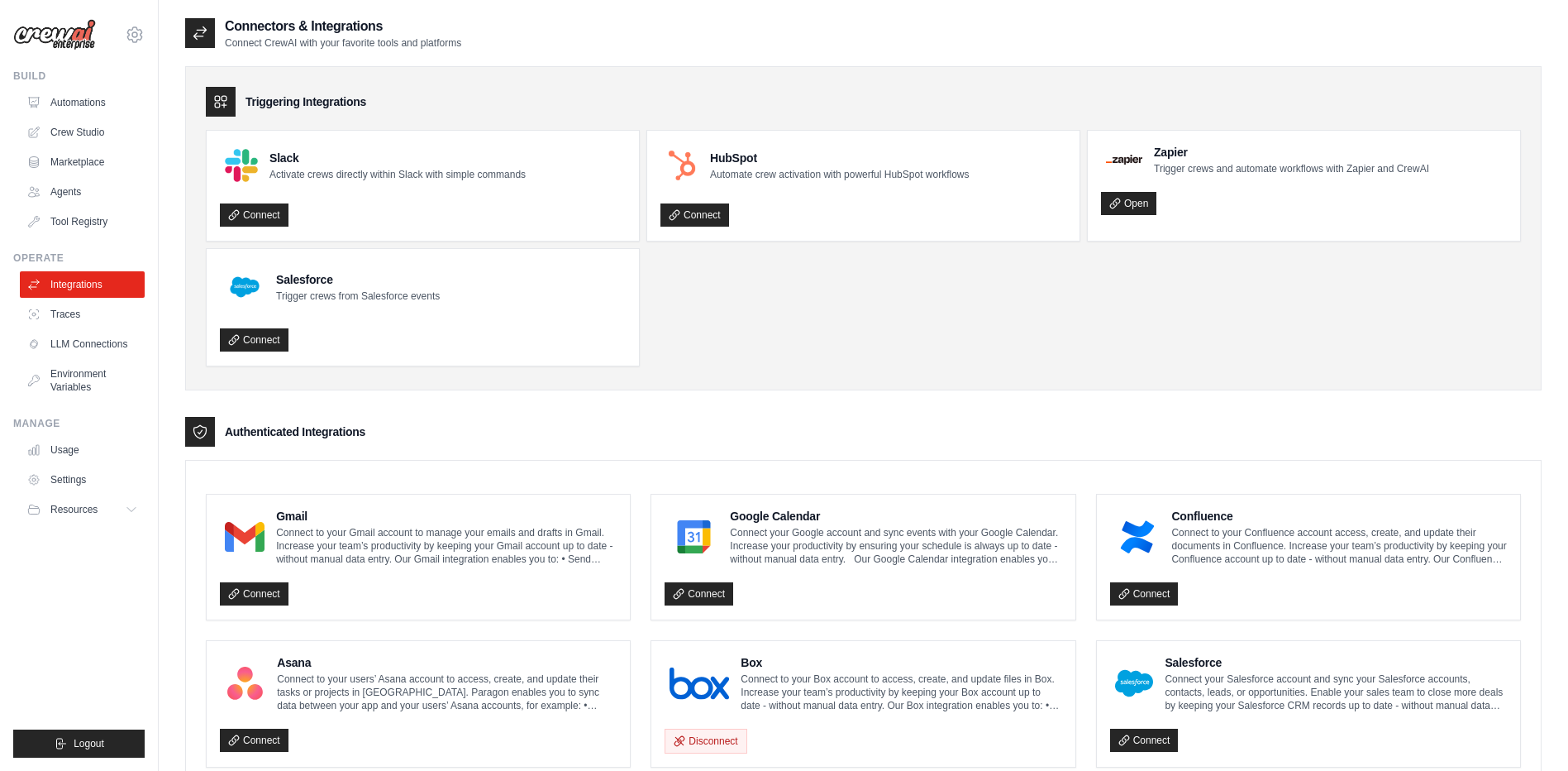
click at [70, 288] on link "Integrations" at bounding box center [82, 284] width 125 height 27
click at [70, 313] on link "Traces" at bounding box center [84, 314] width 125 height 27
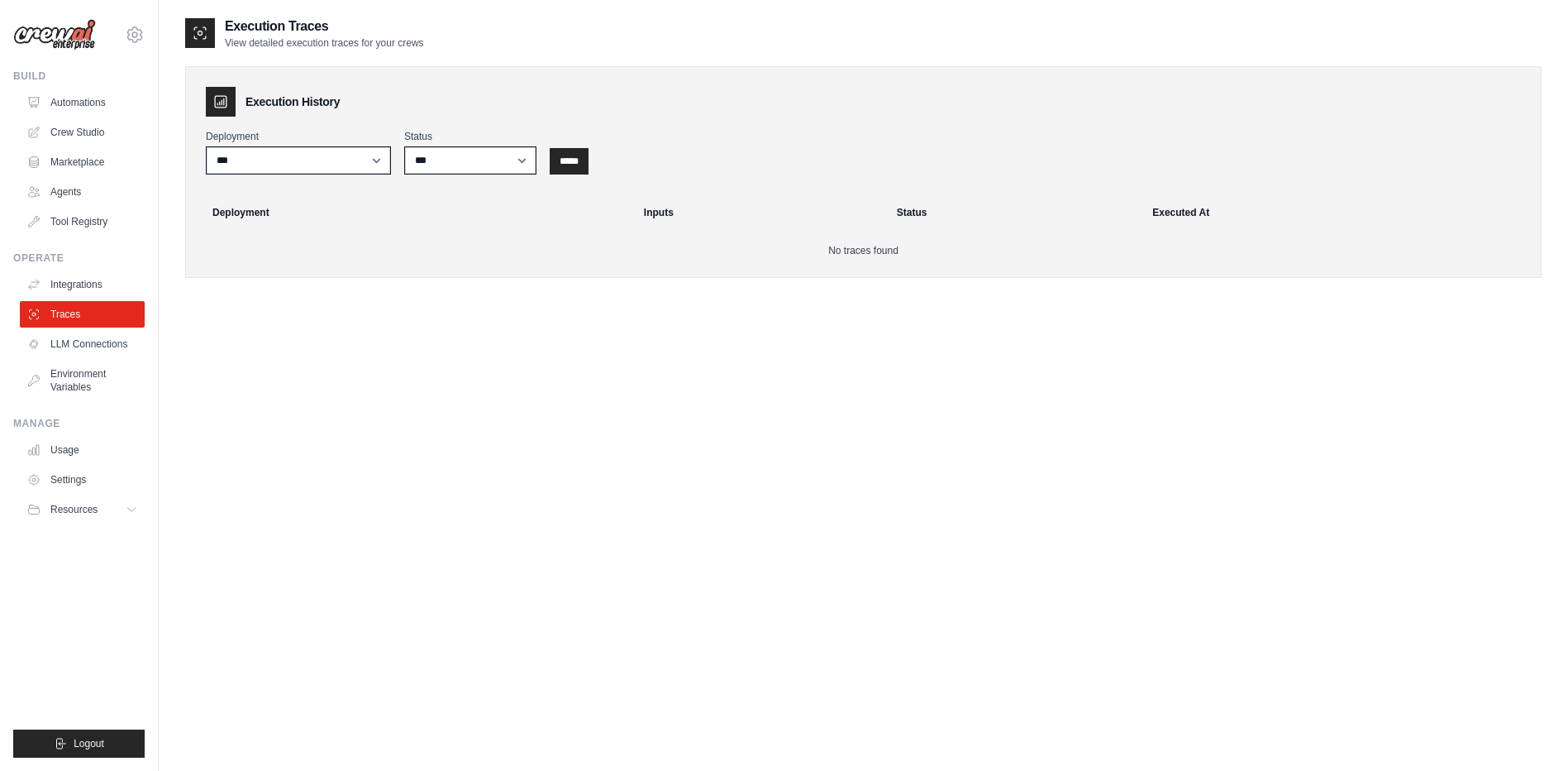
click at [82, 341] on link "LLM Connections" at bounding box center [82, 343] width 125 height 27
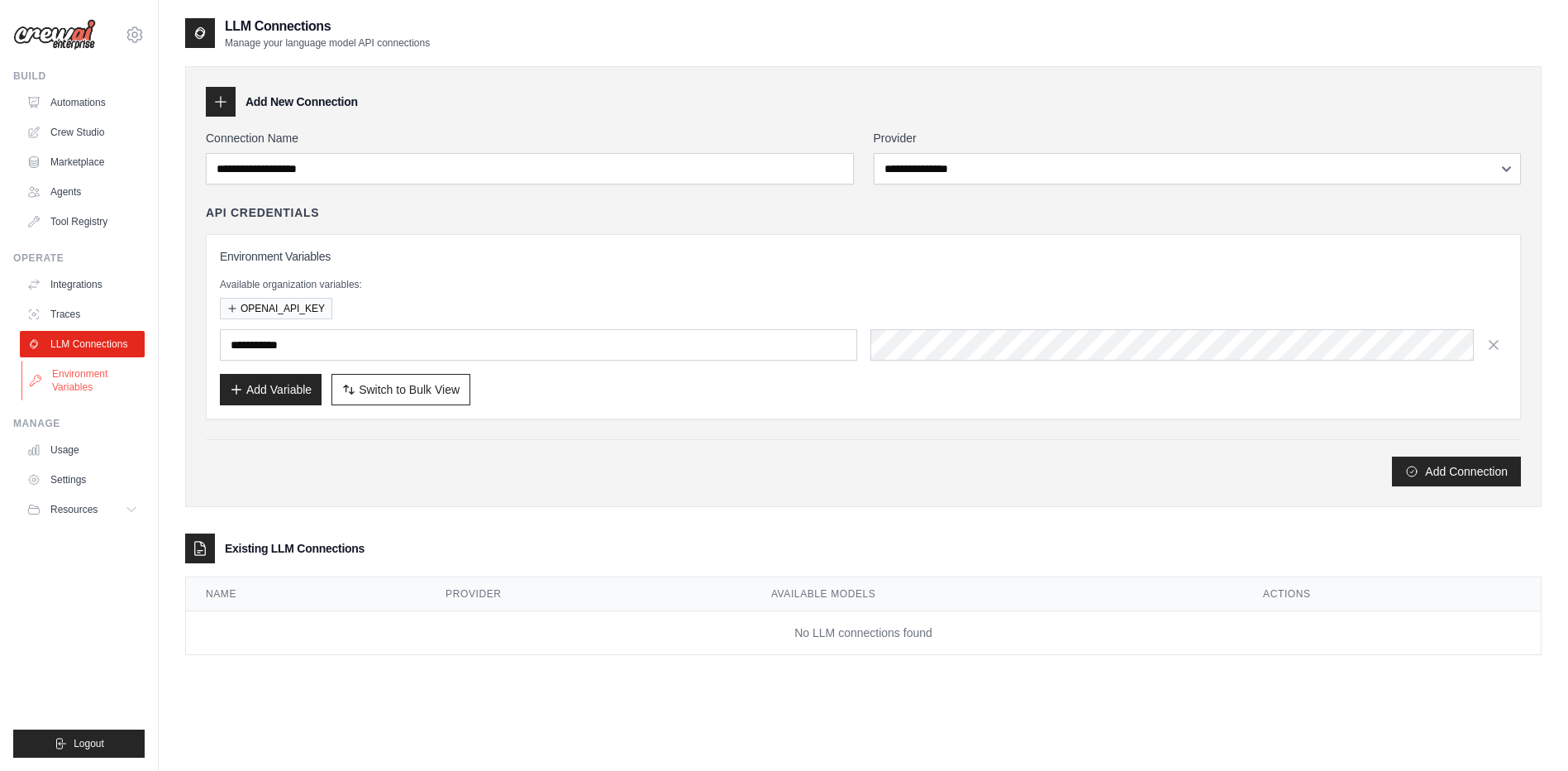
click at [95, 381] on link "Environment Variables" at bounding box center [84, 381] width 125 height 39
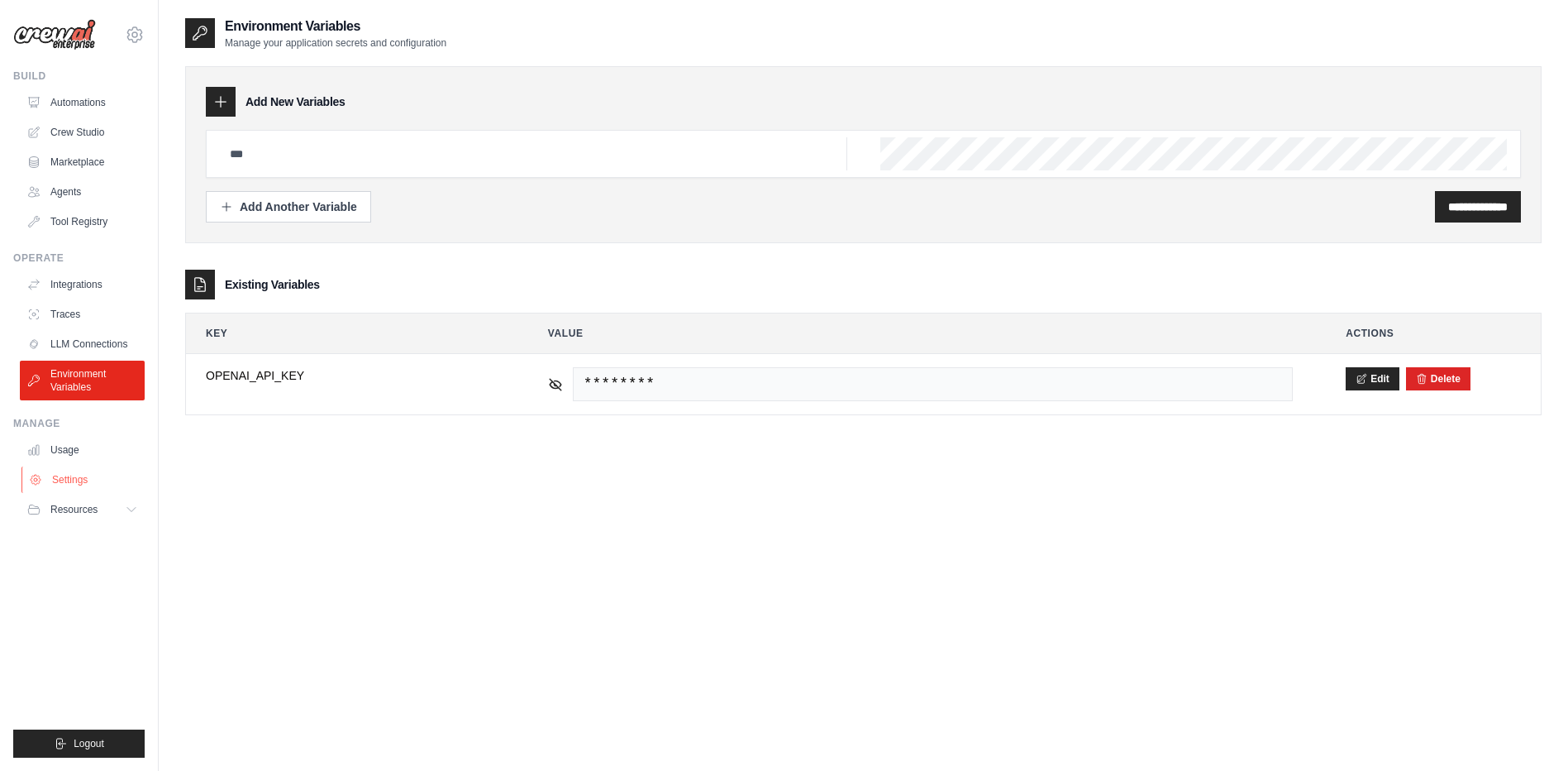
click at [92, 480] on link "Settings" at bounding box center [84, 479] width 125 height 27
click at [80, 386] on link "Environment Variables" at bounding box center [84, 381] width 125 height 39
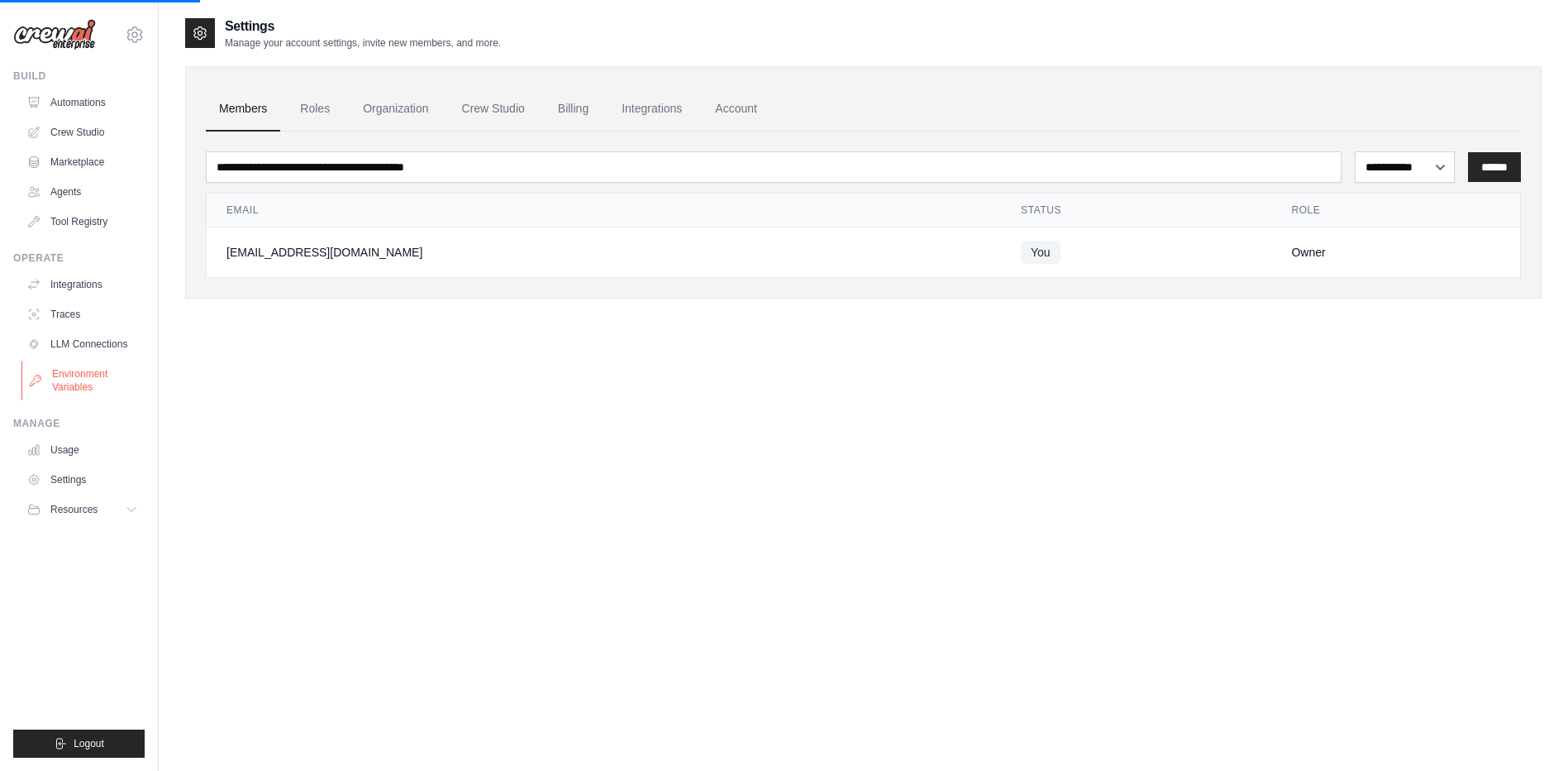
click at [75, 379] on link "Environment Variables" at bounding box center [84, 381] width 125 height 39
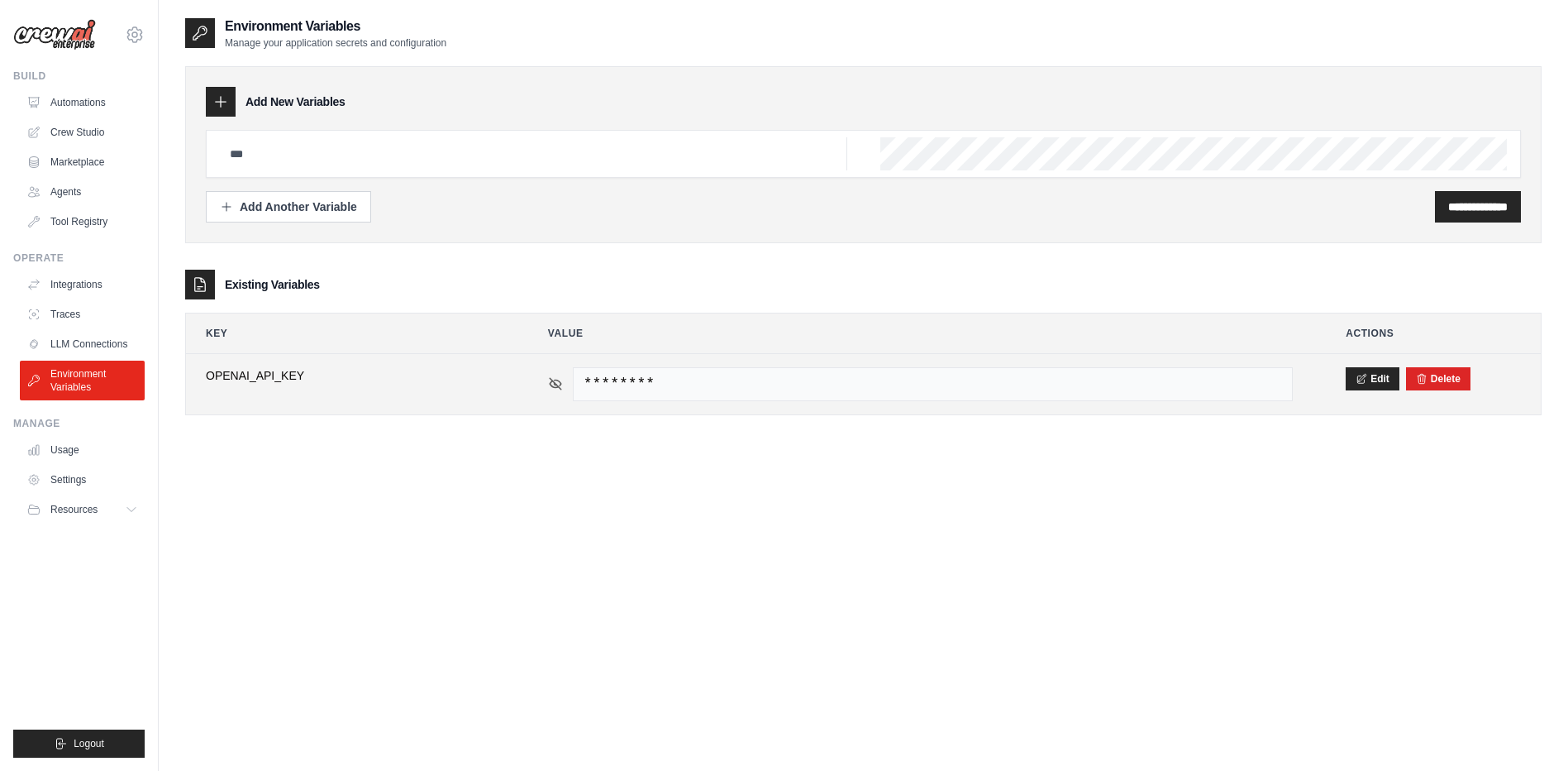
click at [549, 380] on icon at bounding box center [555, 384] width 15 height 15
click at [1462, 385] on div "Delete" at bounding box center [1438, 378] width 64 height 23
click at [1444, 382] on button "Delete" at bounding box center [1438, 378] width 44 height 13
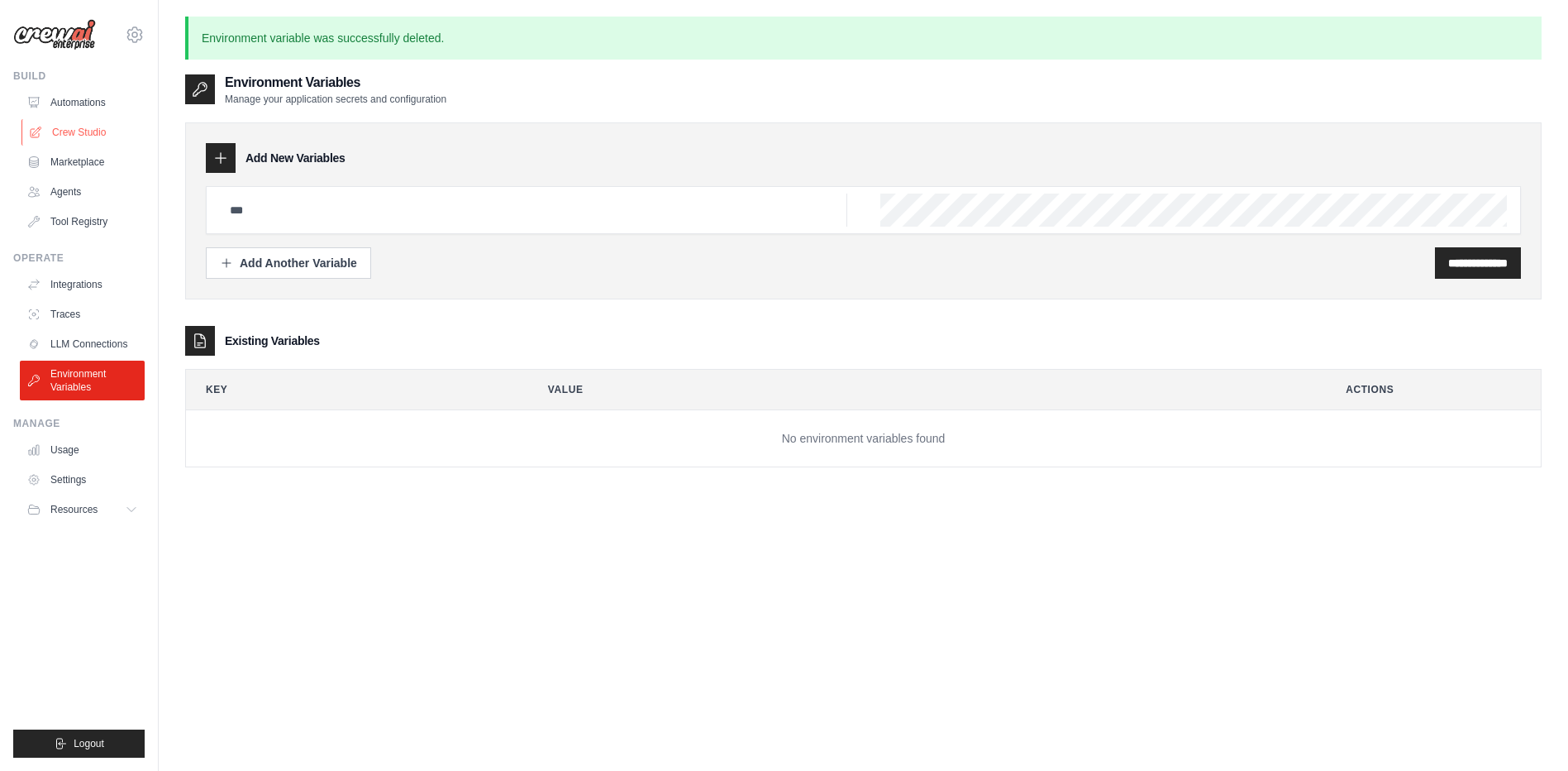
click at [90, 126] on link "Crew Studio" at bounding box center [84, 132] width 125 height 27
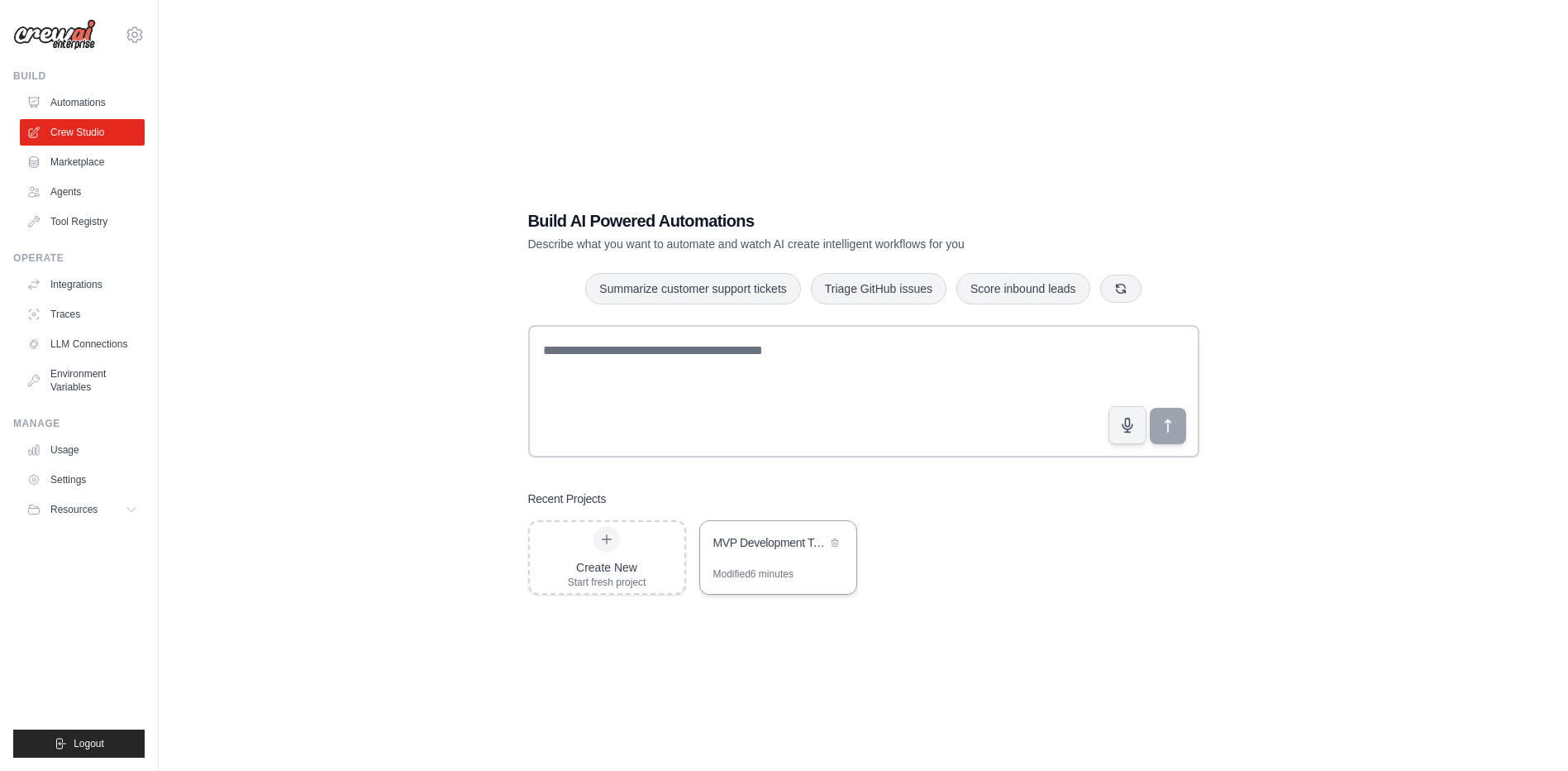
click at [771, 569] on div "Modified 6 minutes" at bounding box center [753, 573] width 80 height 13
click at [67, 482] on link "Settings" at bounding box center [84, 479] width 125 height 27
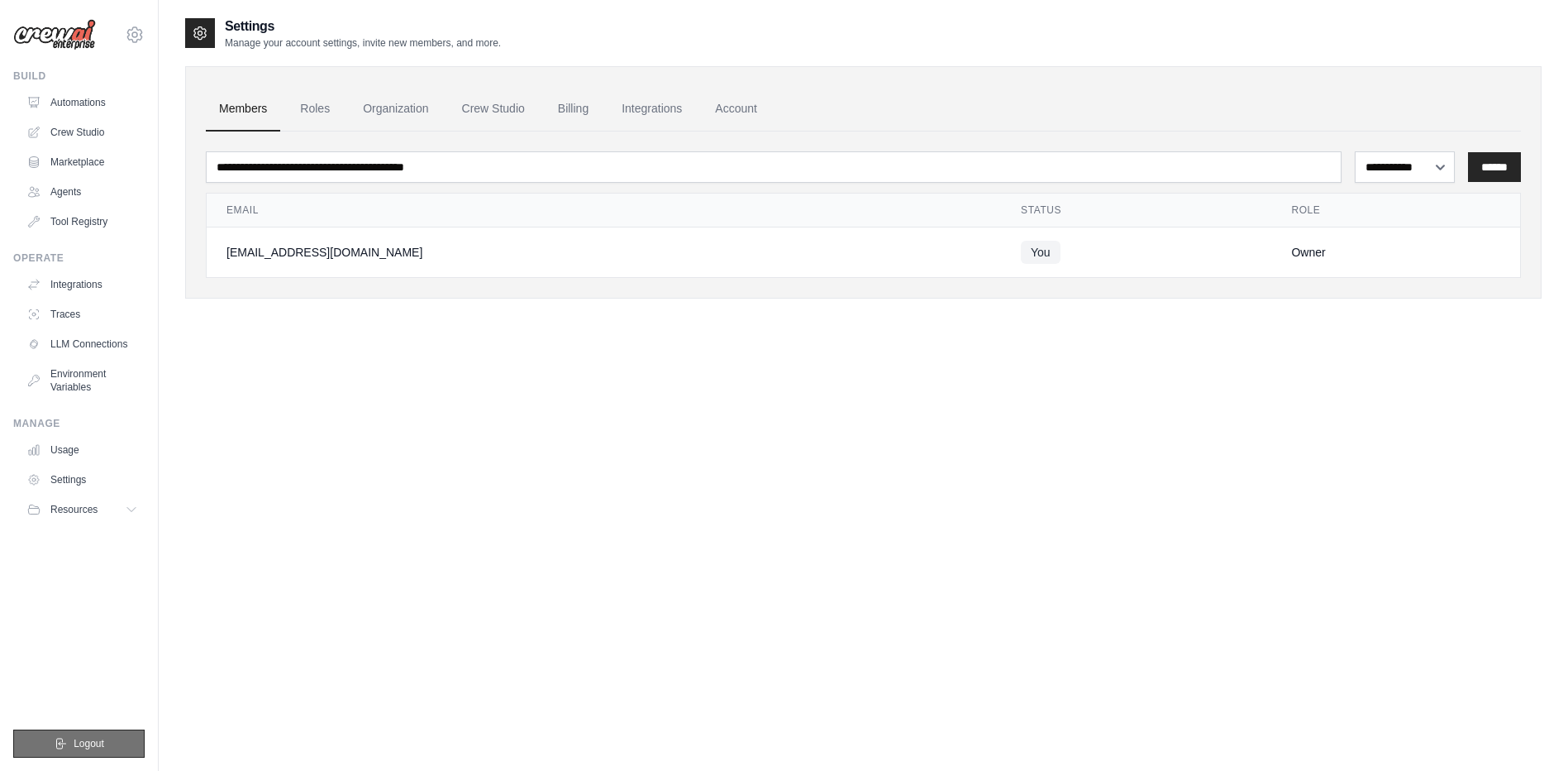
click at [72, 735] on button "Logout" at bounding box center [78, 743] width 131 height 29
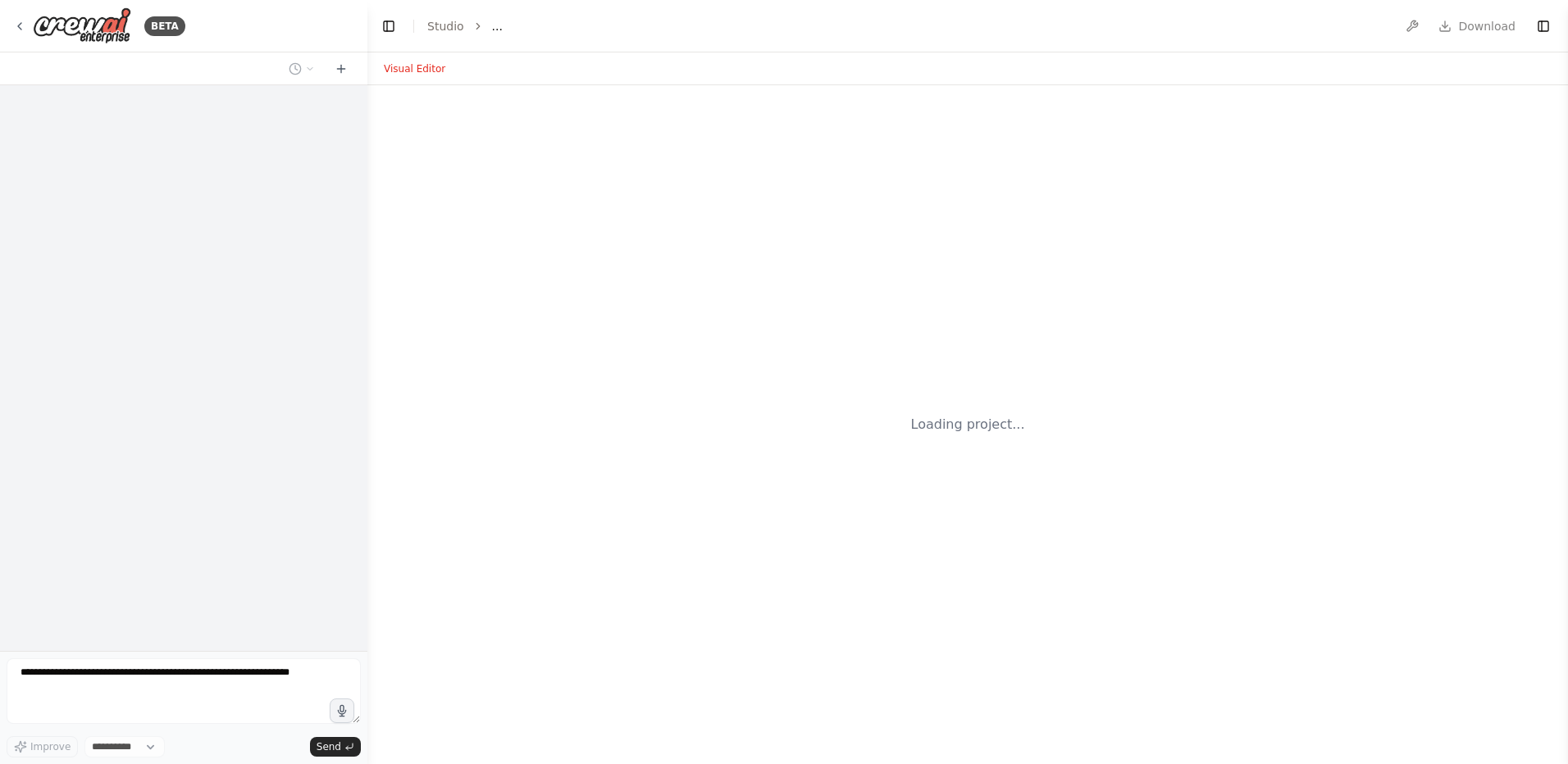
select select "****"
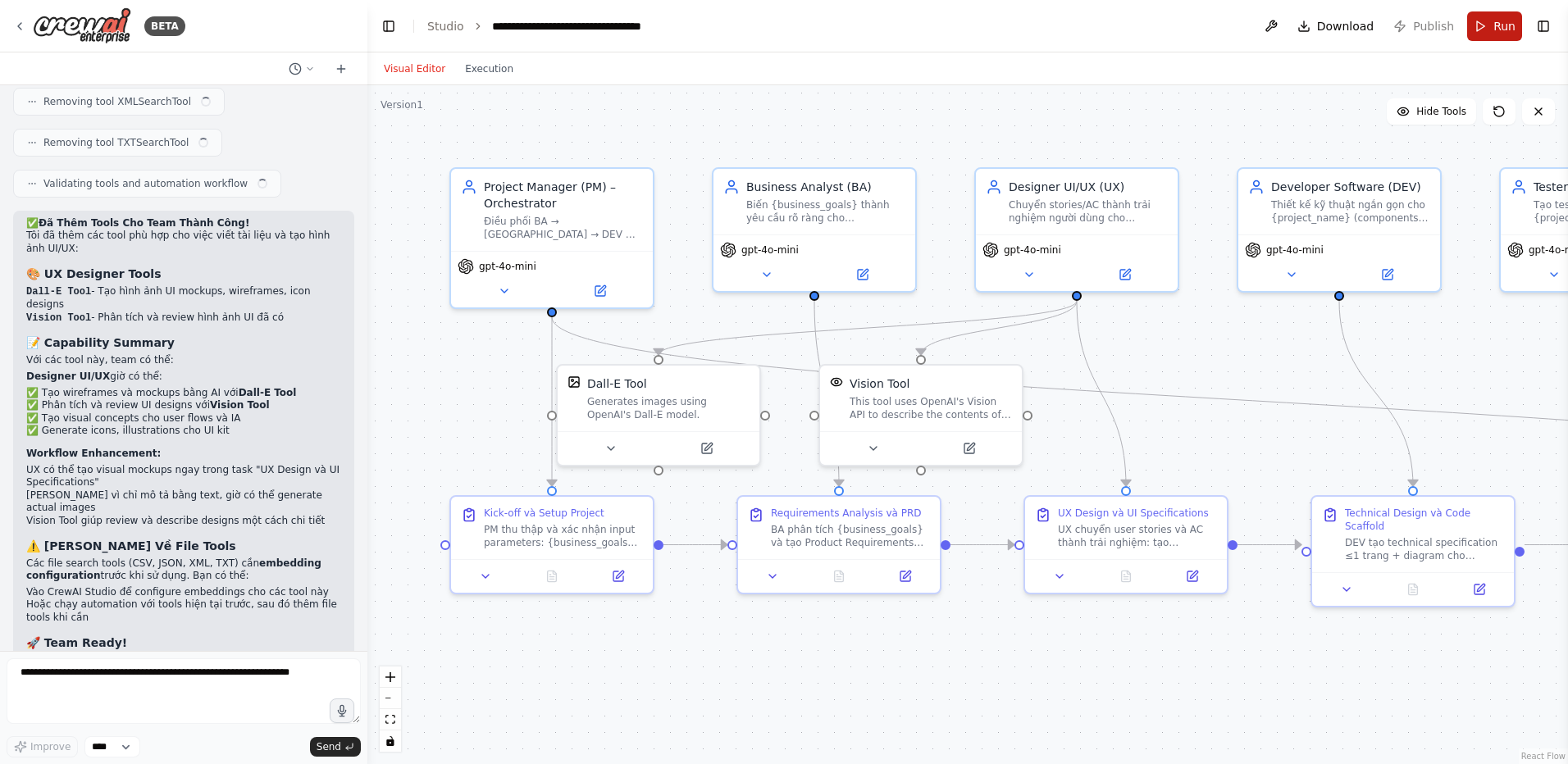
click at [1492, 33] on button "Run" at bounding box center [1494, 26] width 55 height 29
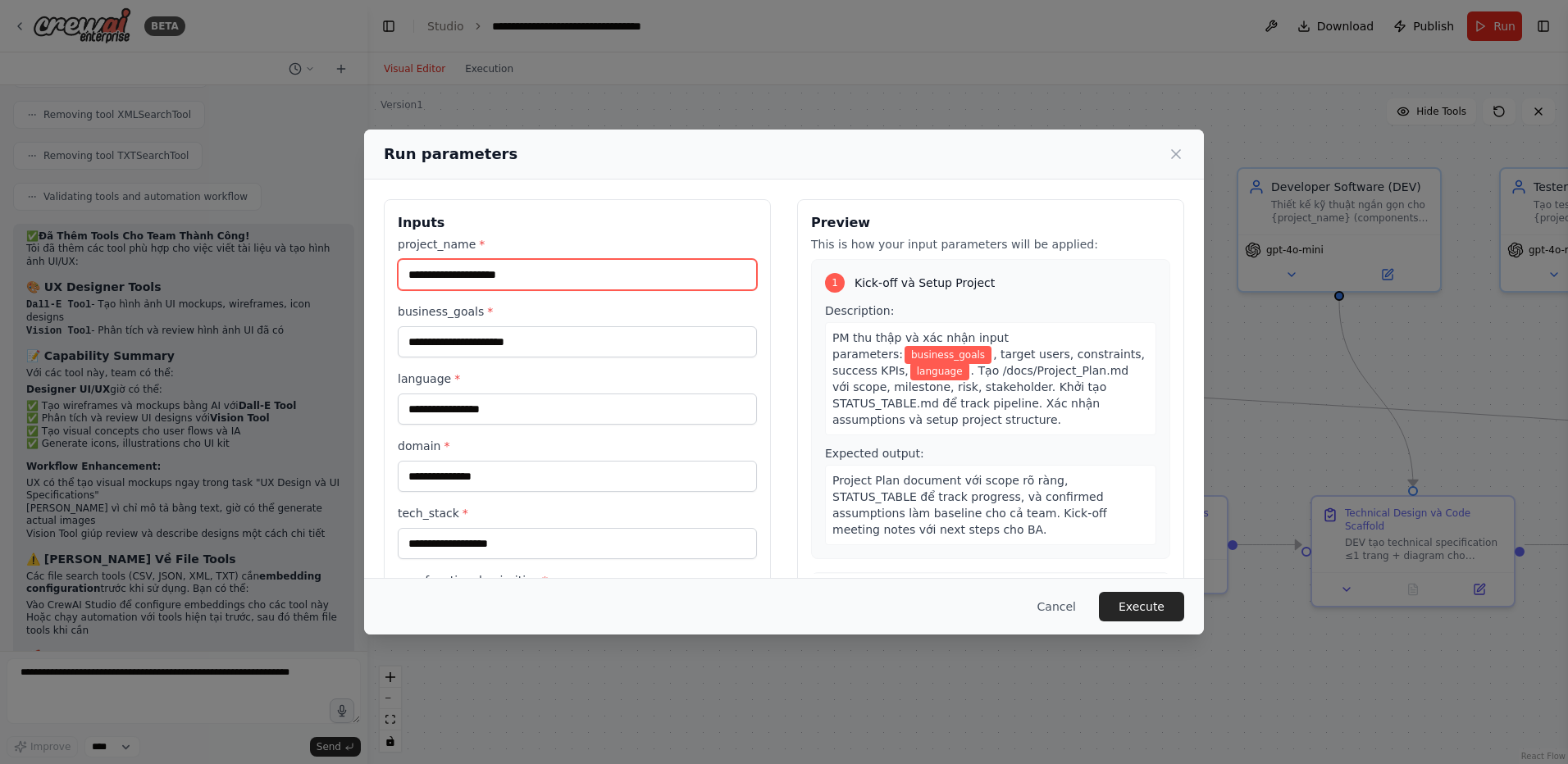
click at [460, 277] on input "project_name *" at bounding box center [577, 275] width 359 height 31
paste input "**********"
type input "**********"
click at [540, 343] on input "business_goals *" at bounding box center [577, 342] width 359 height 31
paste input "**********"
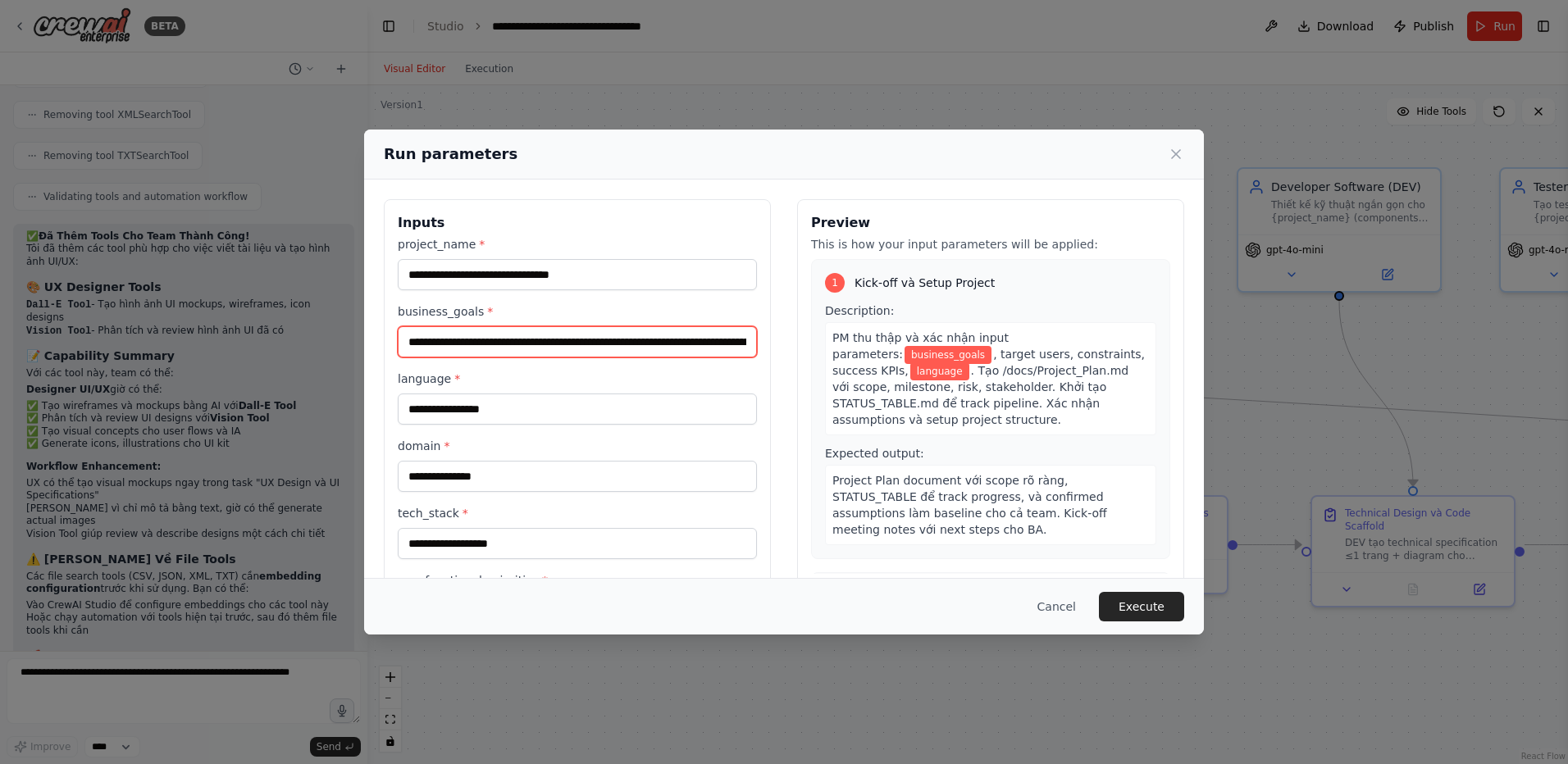
scroll to position [0, 1526]
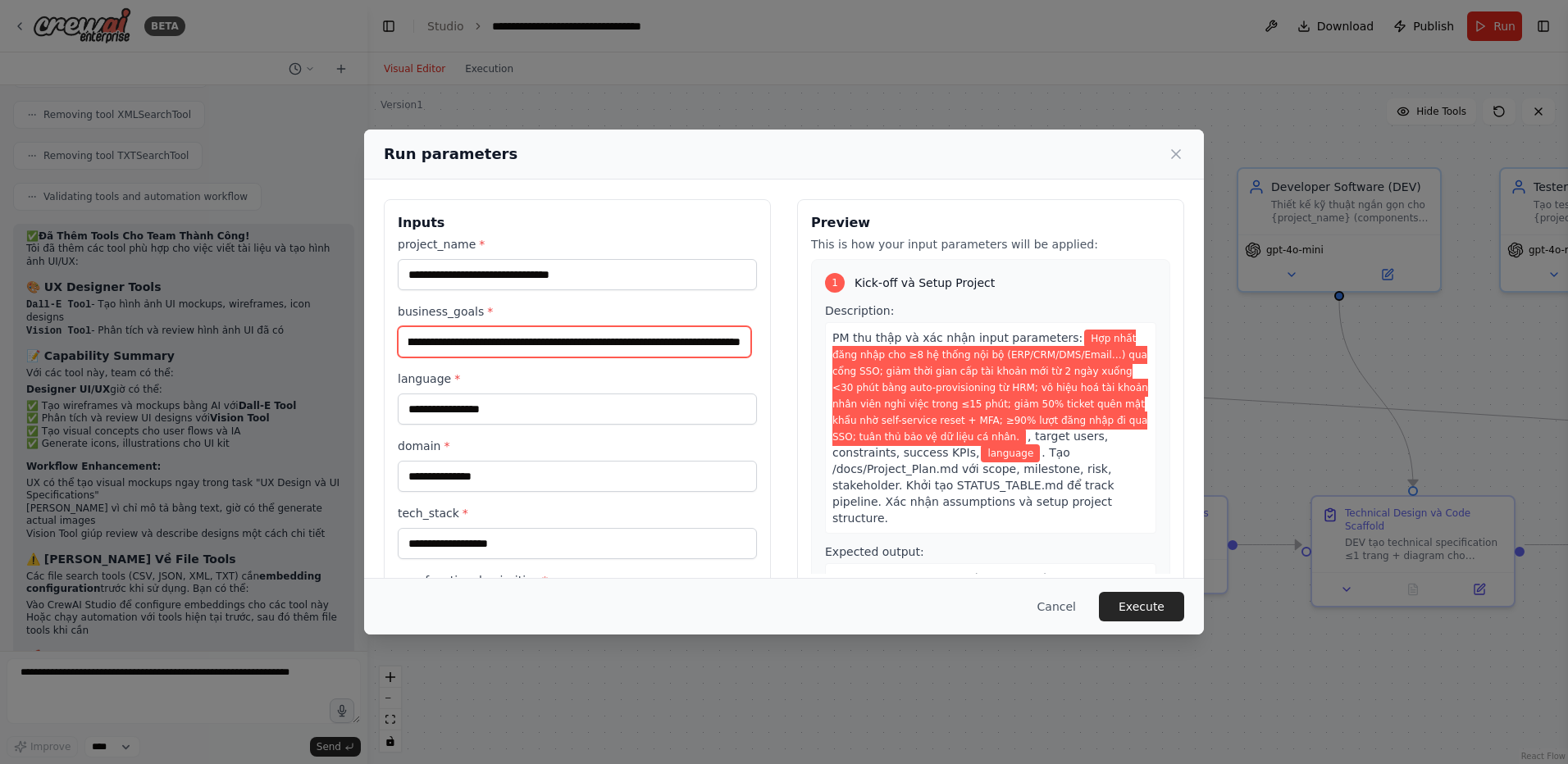
type input "**********"
click at [542, 388] on div "language *" at bounding box center [577, 397] width 359 height 54
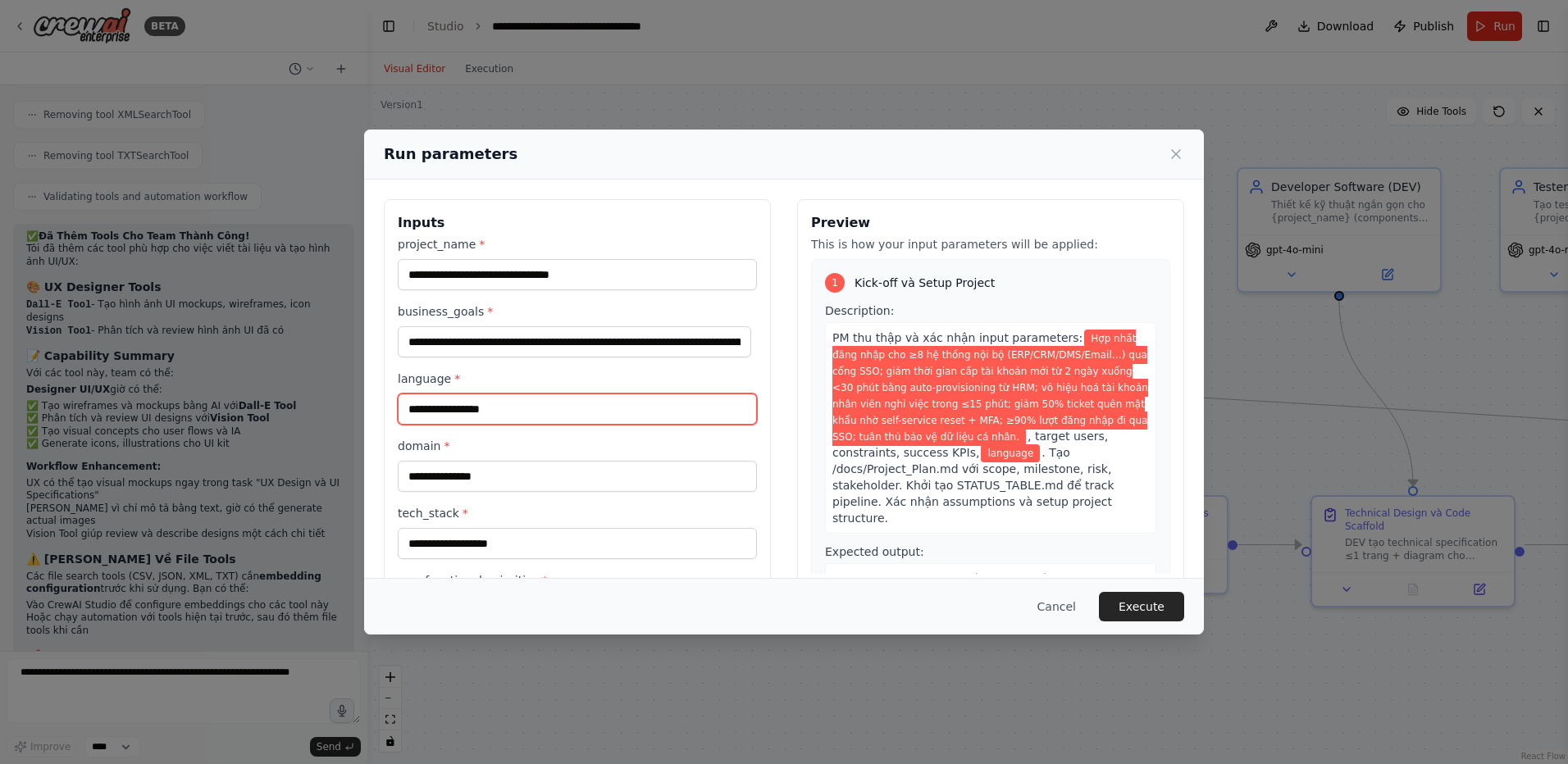
click at [542, 413] on input "language *" at bounding box center [577, 409] width 359 height 31
type input "**********"
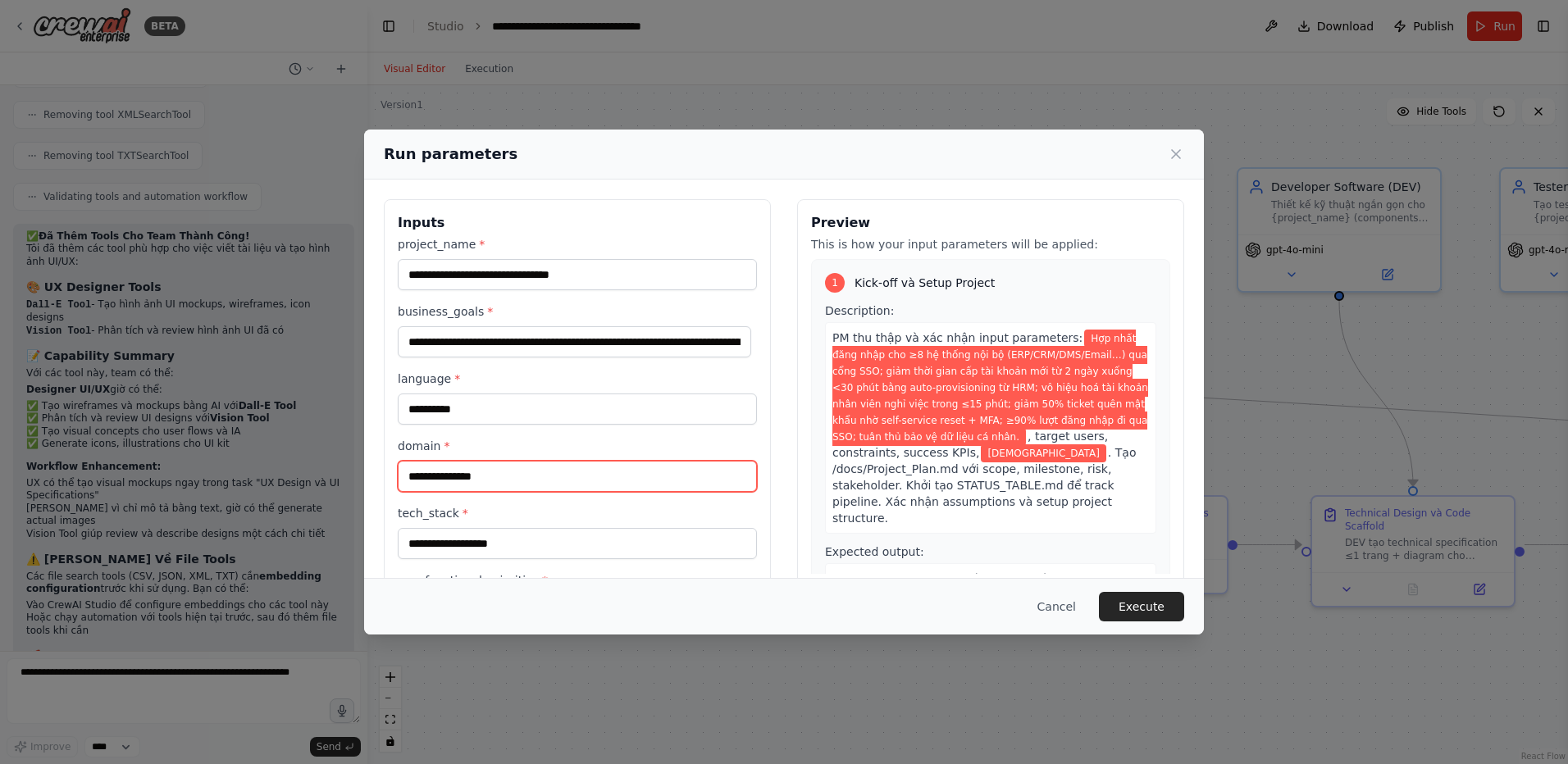
click at [512, 467] on input "domain *" at bounding box center [577, 476] width 359 height 31
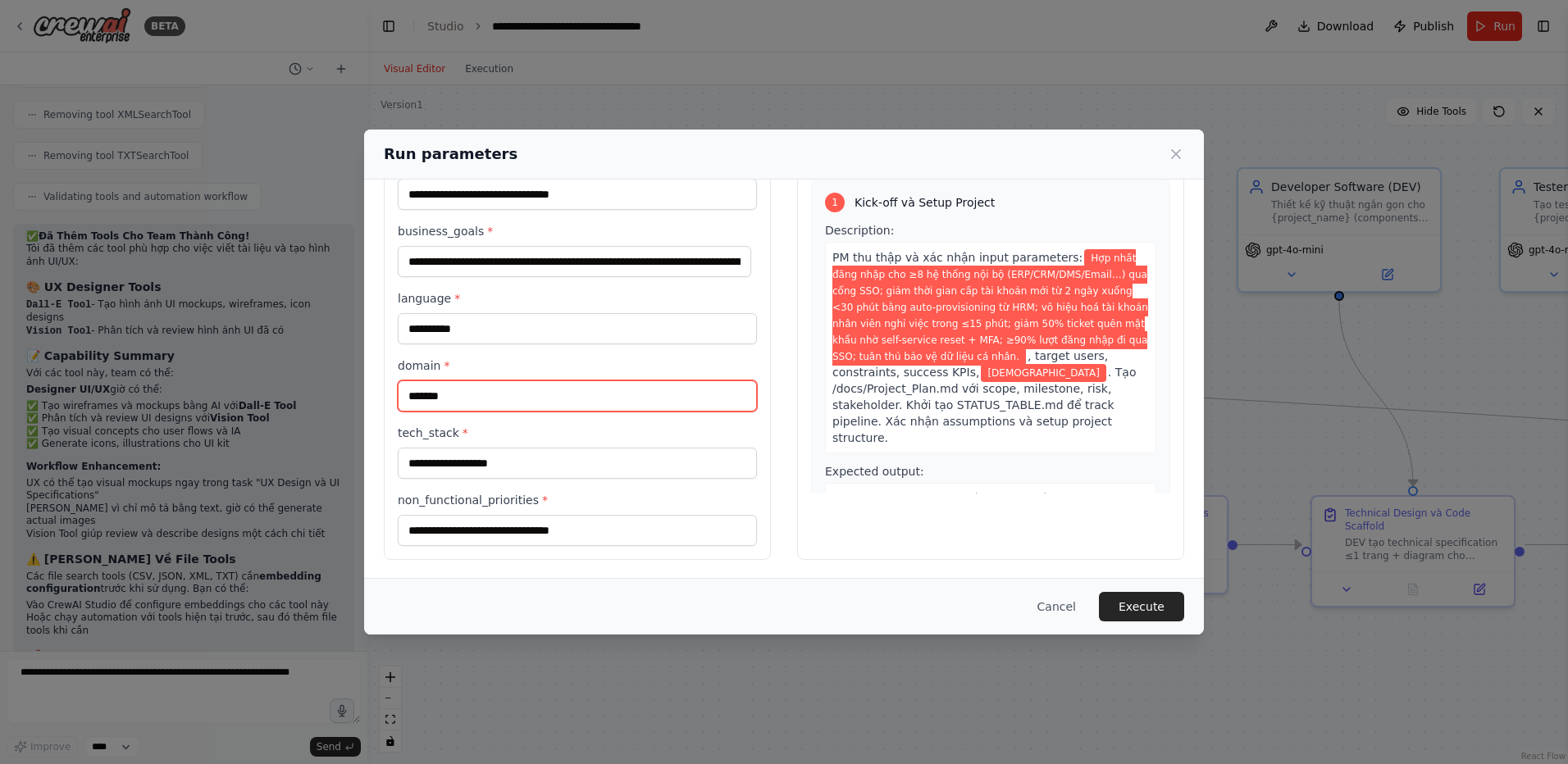
scroll to position [82, 0]
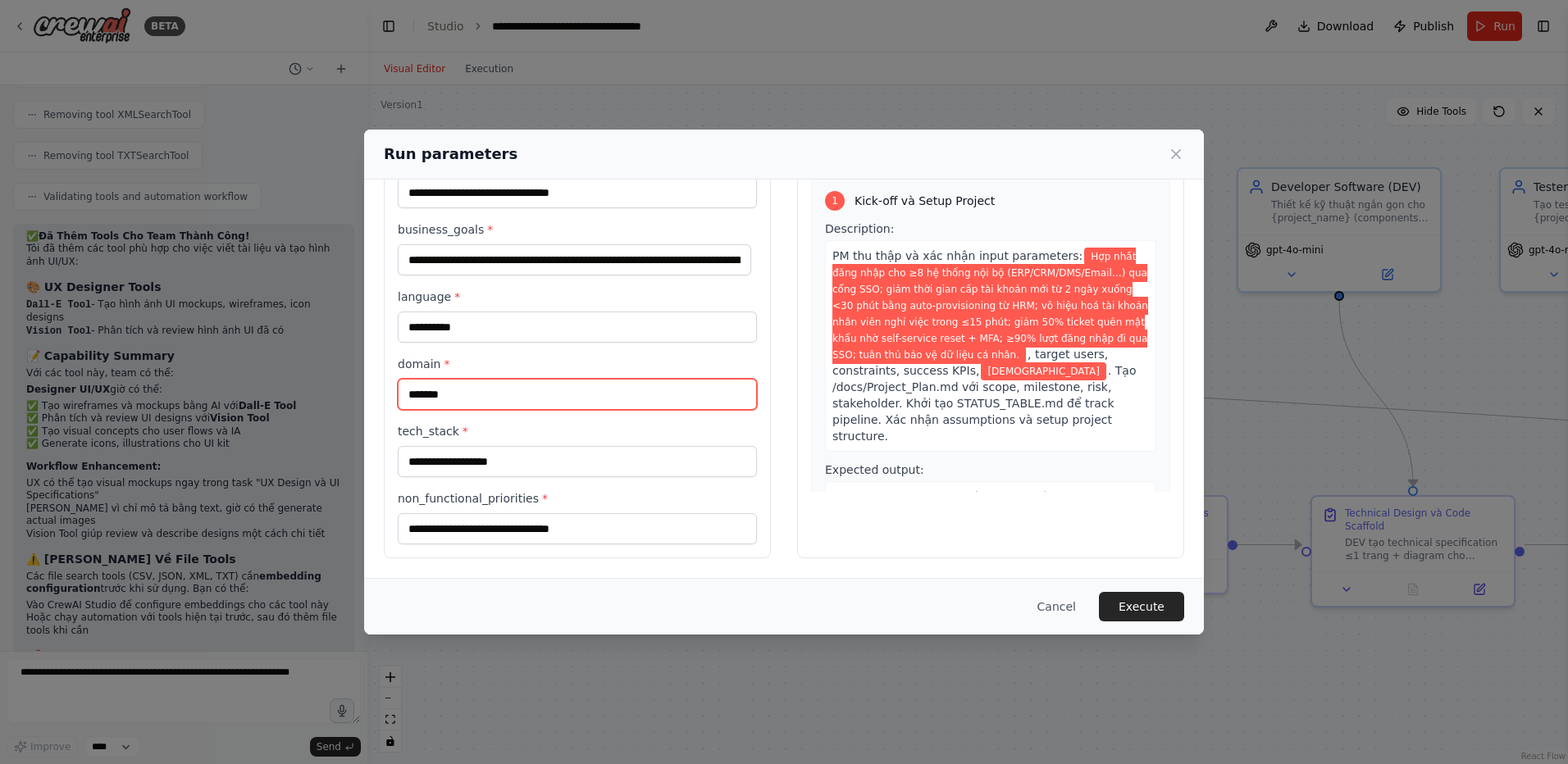
type input "*******"
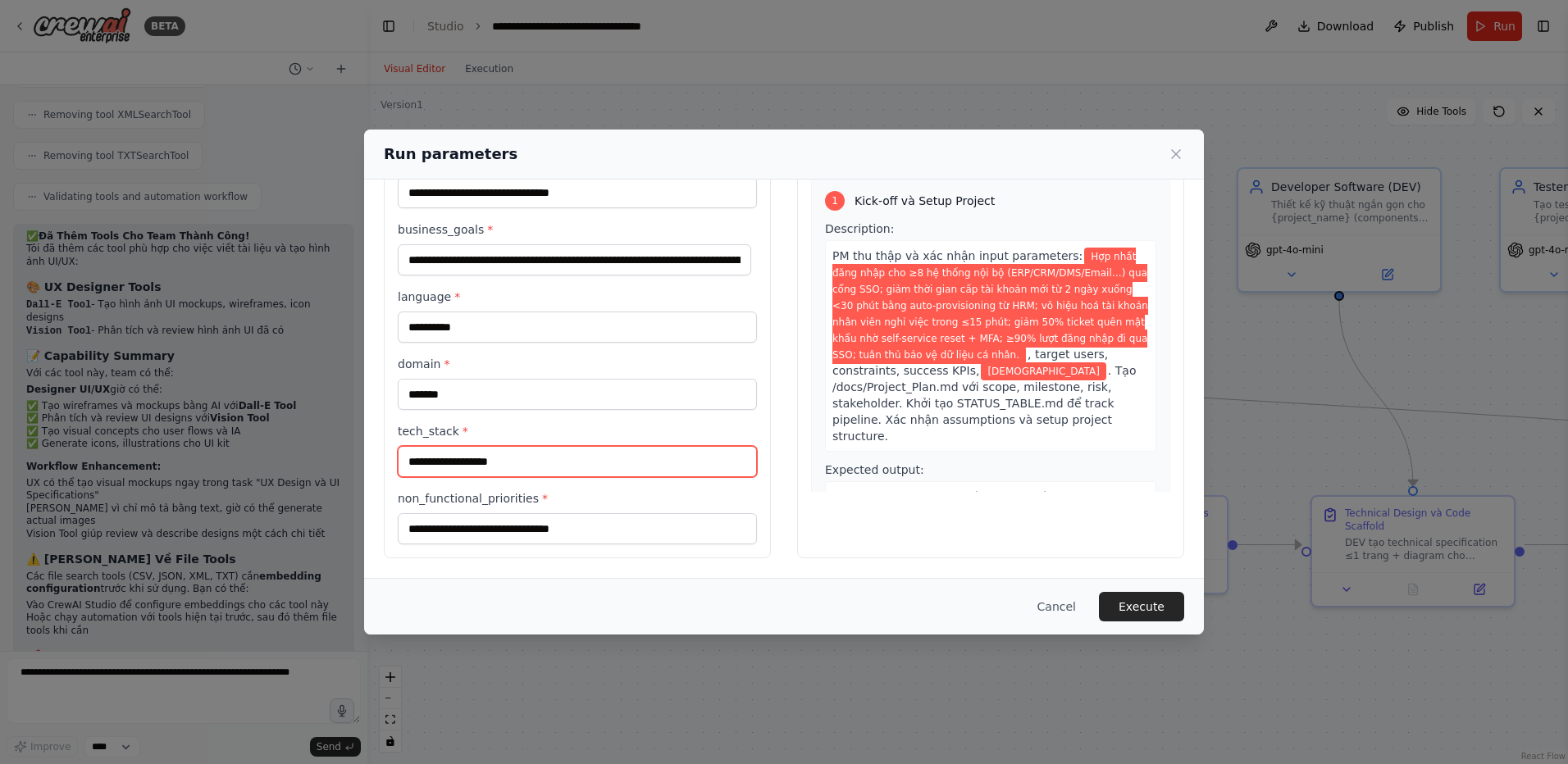
click at [480, 469] on input "tech_stack *" at bounding box center [577, 461] width 359 height 31
paste input "**********"
type input "**********"
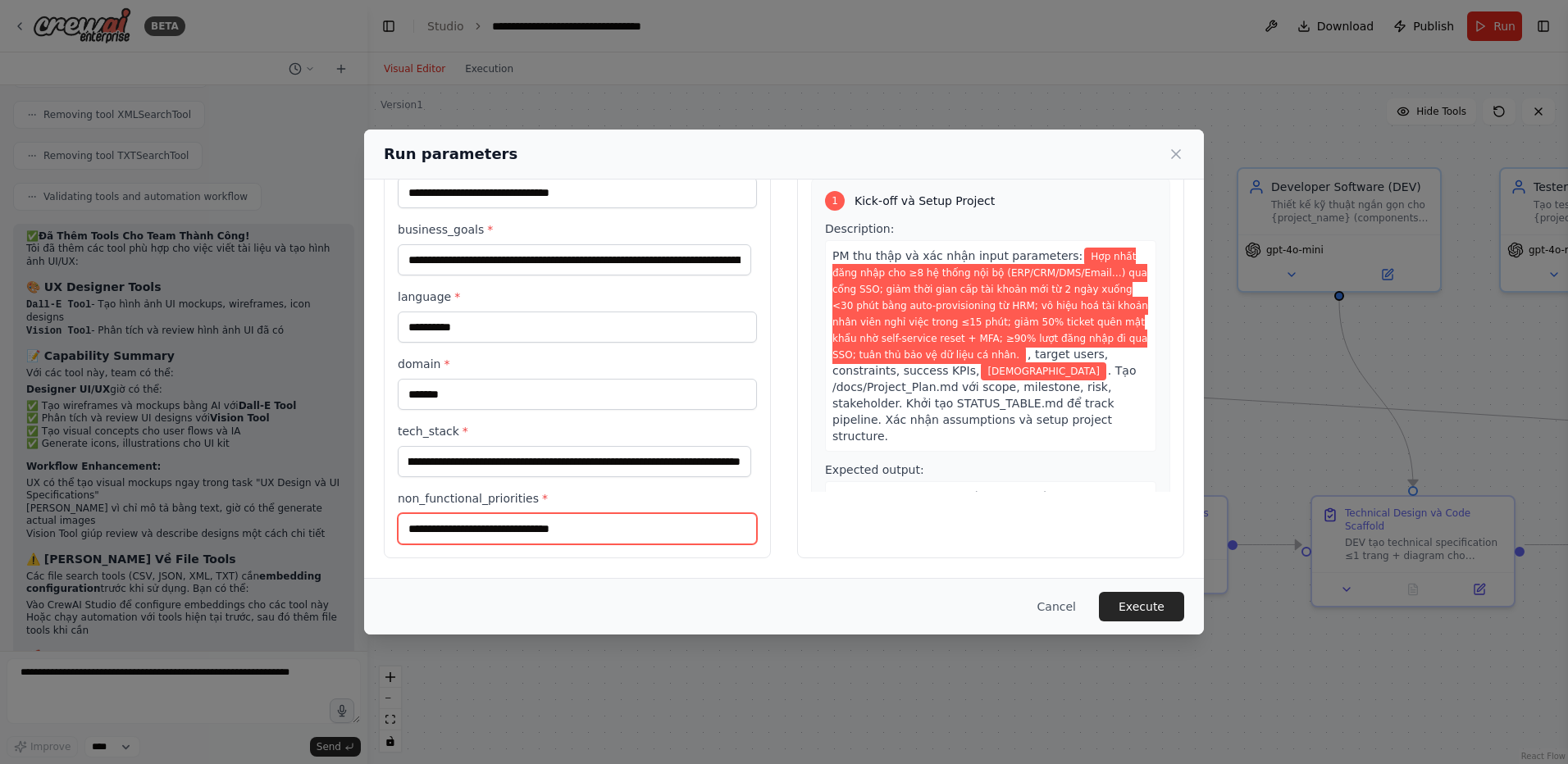
scroll to position [0, 0]
click at [491, 531] on input "non_functional_priorities *" at bounding box center [577, 529] width 359 height 31
paste input "**********"
type input "**********"
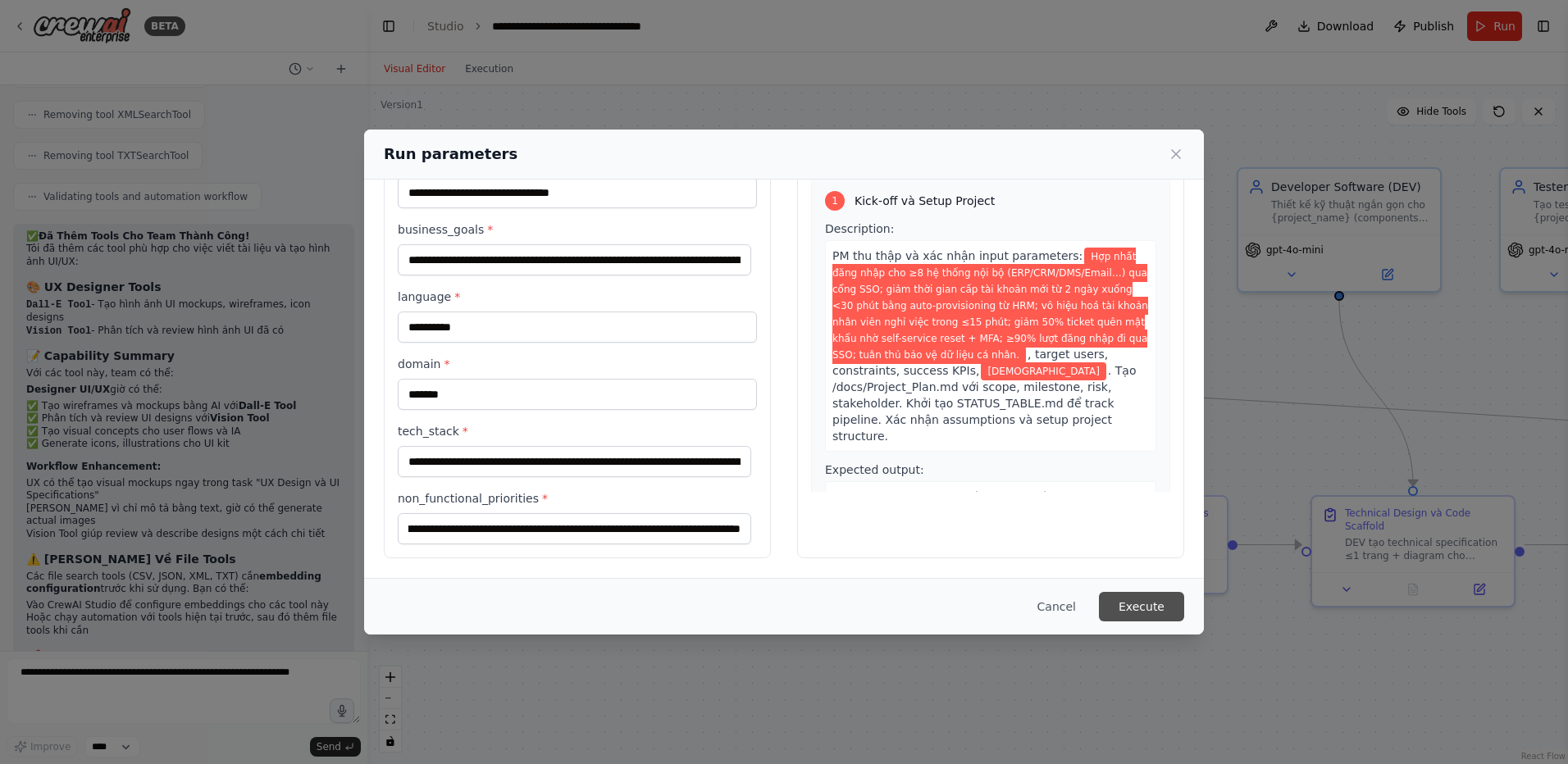
scroll to position [0, 0]
click at [1161, 609] on button "Execute" at bounding box center [1141, 607] width 85 height 29
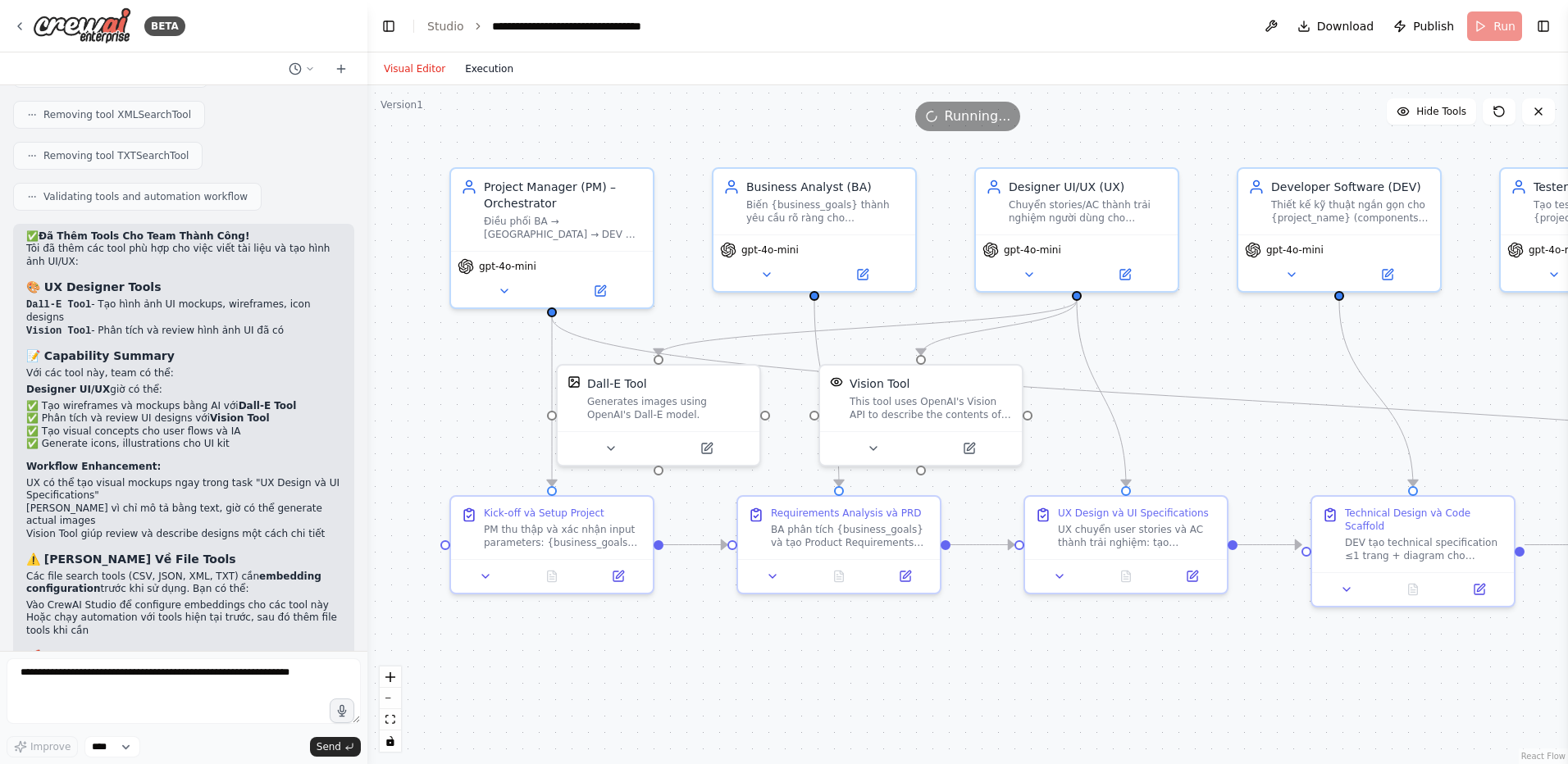
click at [488, 65] on button "Execution" at bounding box center [489, 68] width 68 height 20
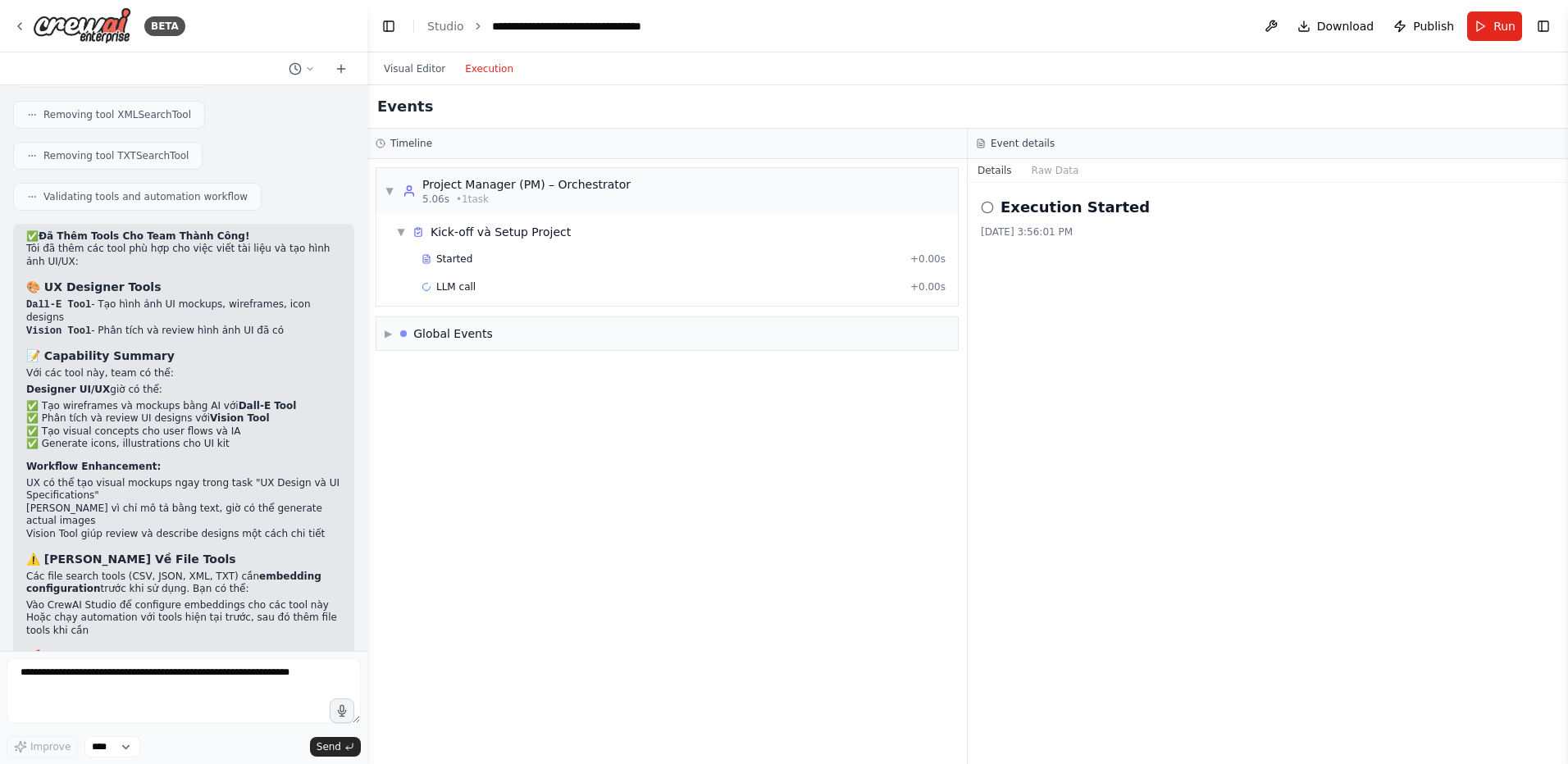
click at [566, 464] on div "▼ Project Manager (PM) – Orchestrator 5.06s • 1 task ▼ Kick-off và Setup Projec…" at bounding box center [667, 461] width 599 height 605
click at [117, 669] on textarea at bounding box center [184, 690] width 354 height 65
click at [117, 673] on textarea at bounding box center [184, 690] width 354 height 65
click at [154, 667] on textarea at bounding box center [184, 690] width 354 height 65
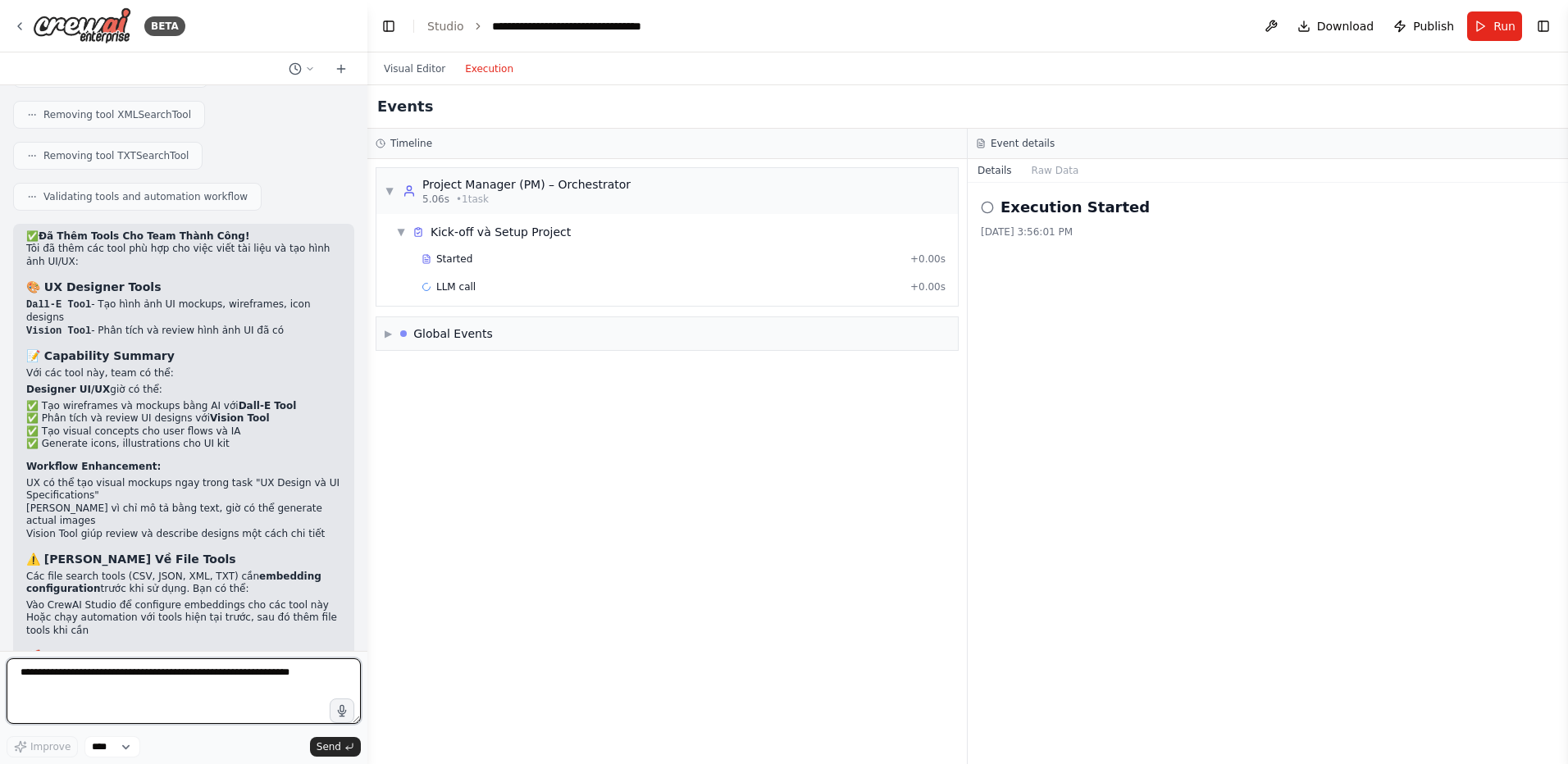
type textarea "*"
paste textarea "**********"
type textarea "**********"
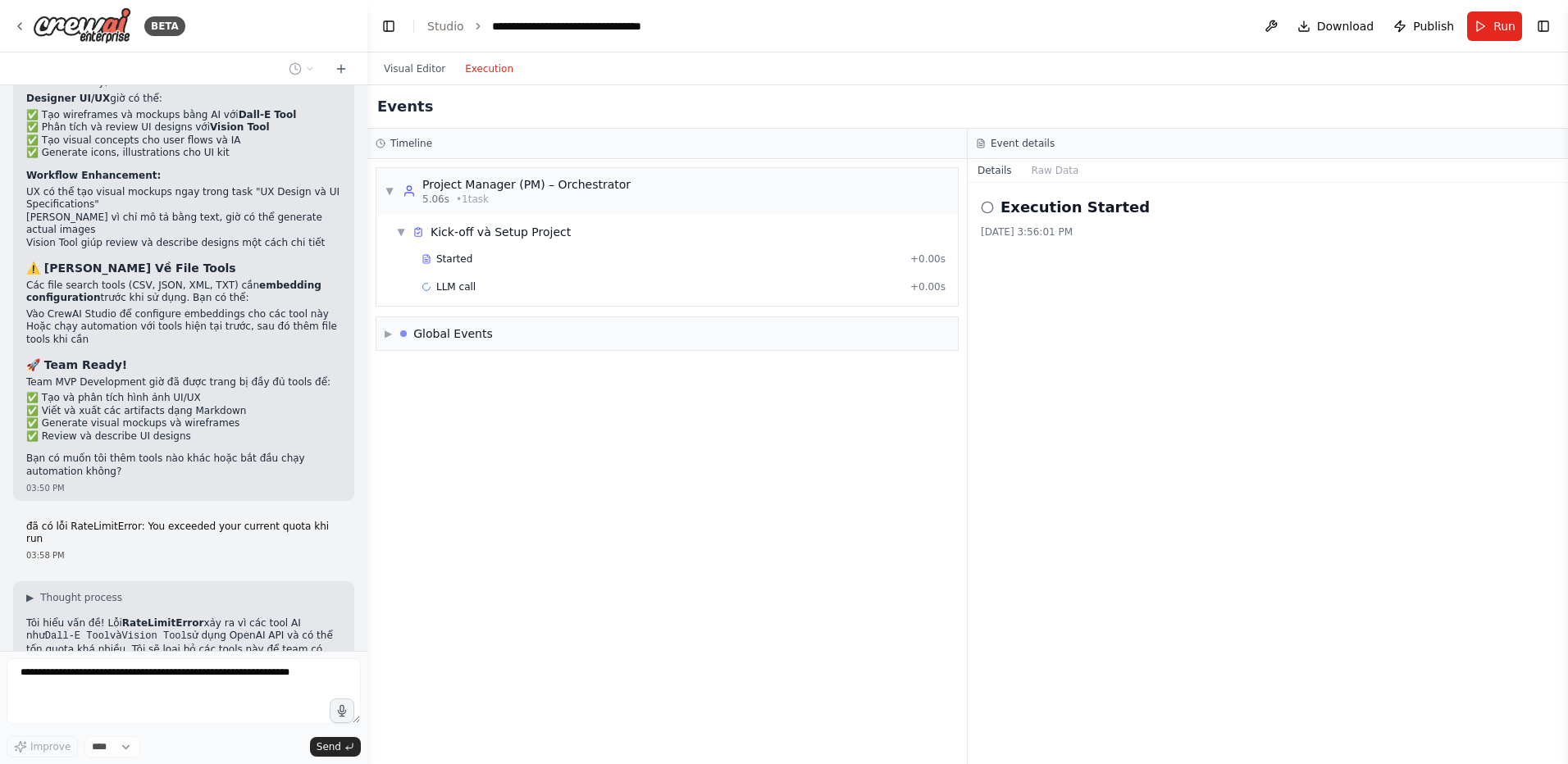
scroll to position [5596, 0]
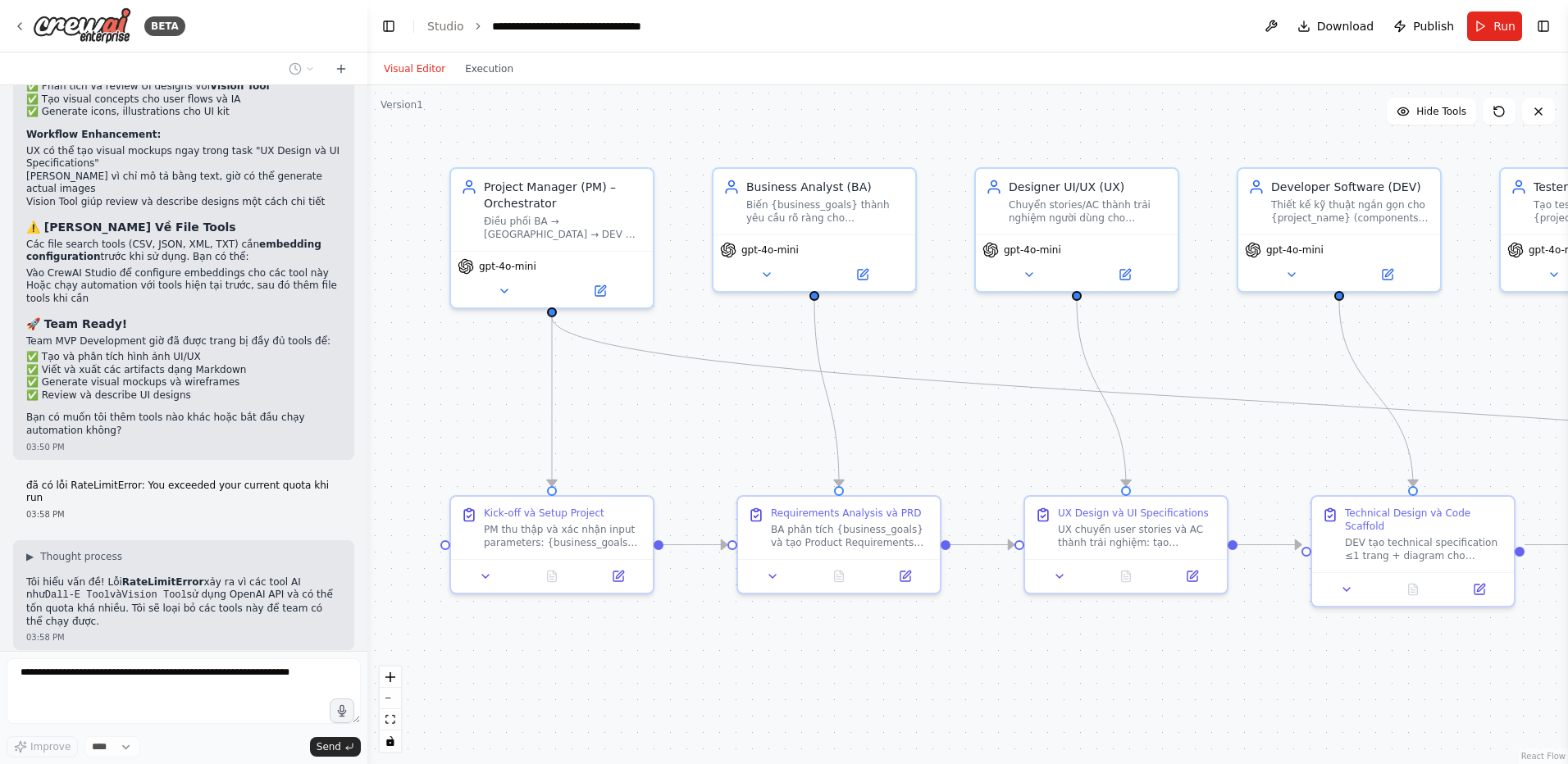
click at [397, 66] on button "Visual Editor" at bounding box center [414, 68] width 81 height 20
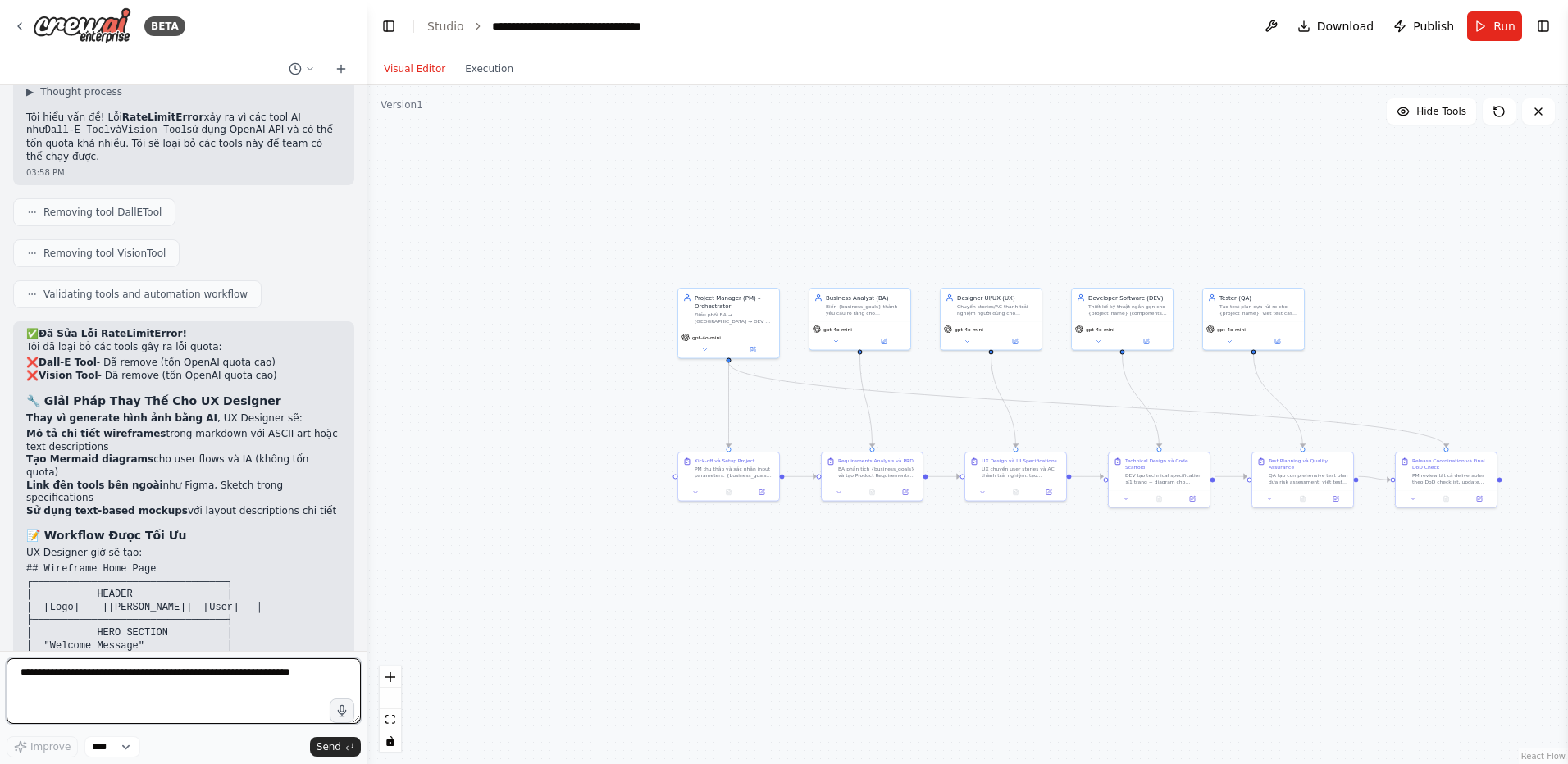
scroll to position [6074, 0]
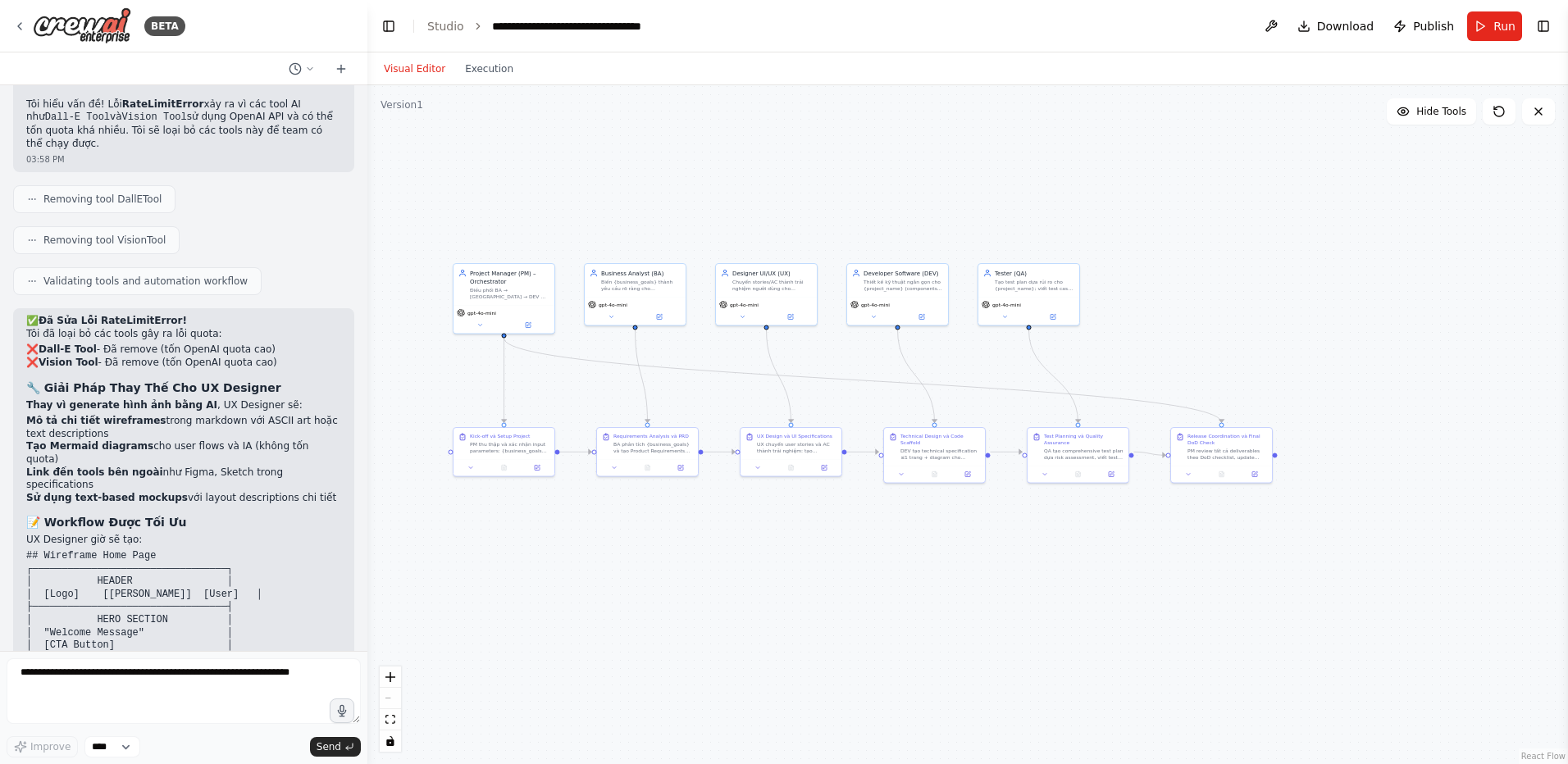
drag, startPoint x: 1284, startPoint y: 603, endPoint x: 1055, endPoint y: 574, distance: 230.8
click at [1053, 577] on div ".deletable-edge-delete-btn { width: 20px; height: 20px; border: 0px solid #ffff…" at bounding box center [968, 424] width 1200 height 678
click at [1490, 34] on button "Run" at bounding box center [1494, 26] width 55 height 29
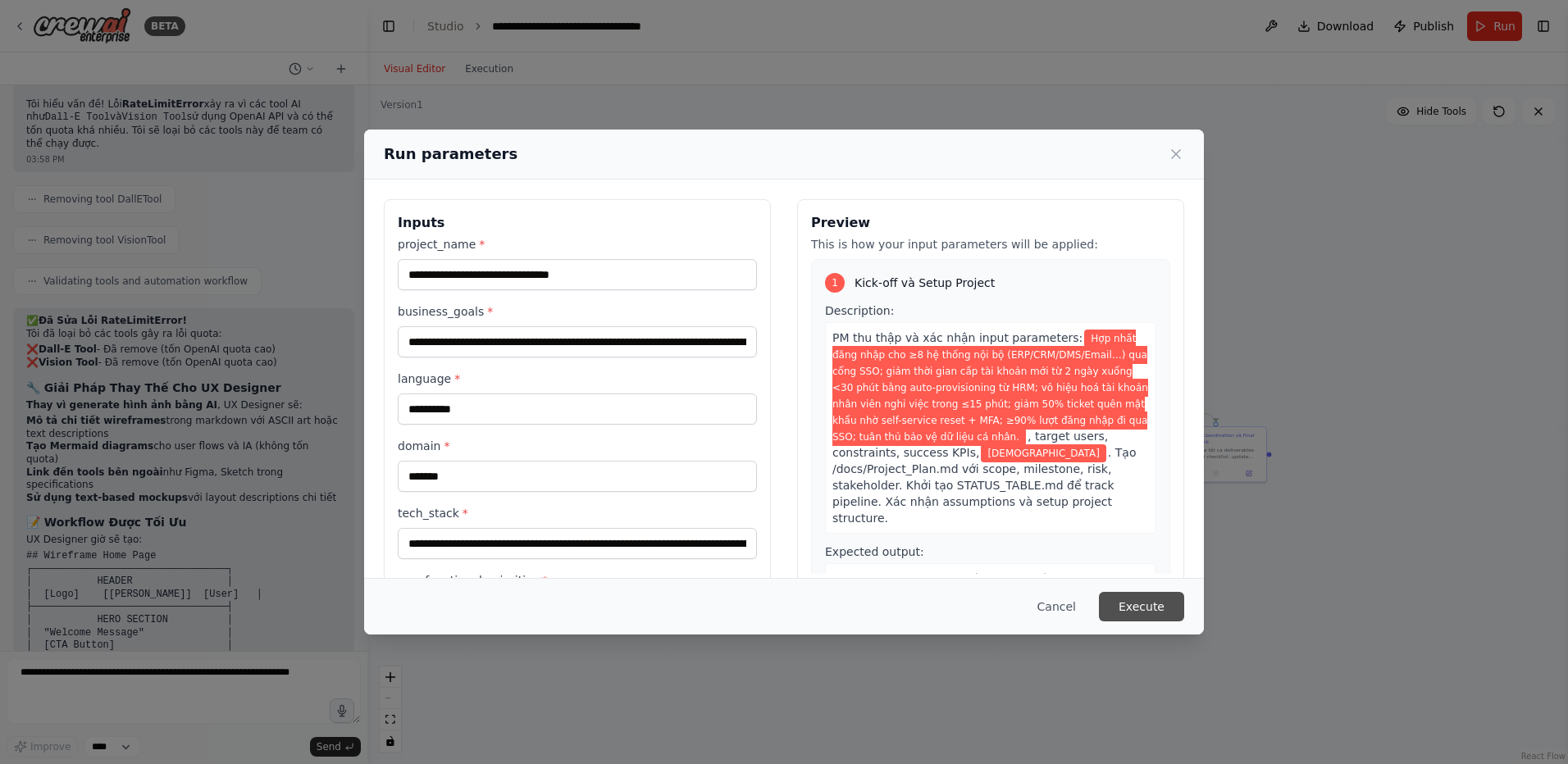
click at [1142, 605] on button "Execute" at bounding box center [1141, 607] width 85 height 29
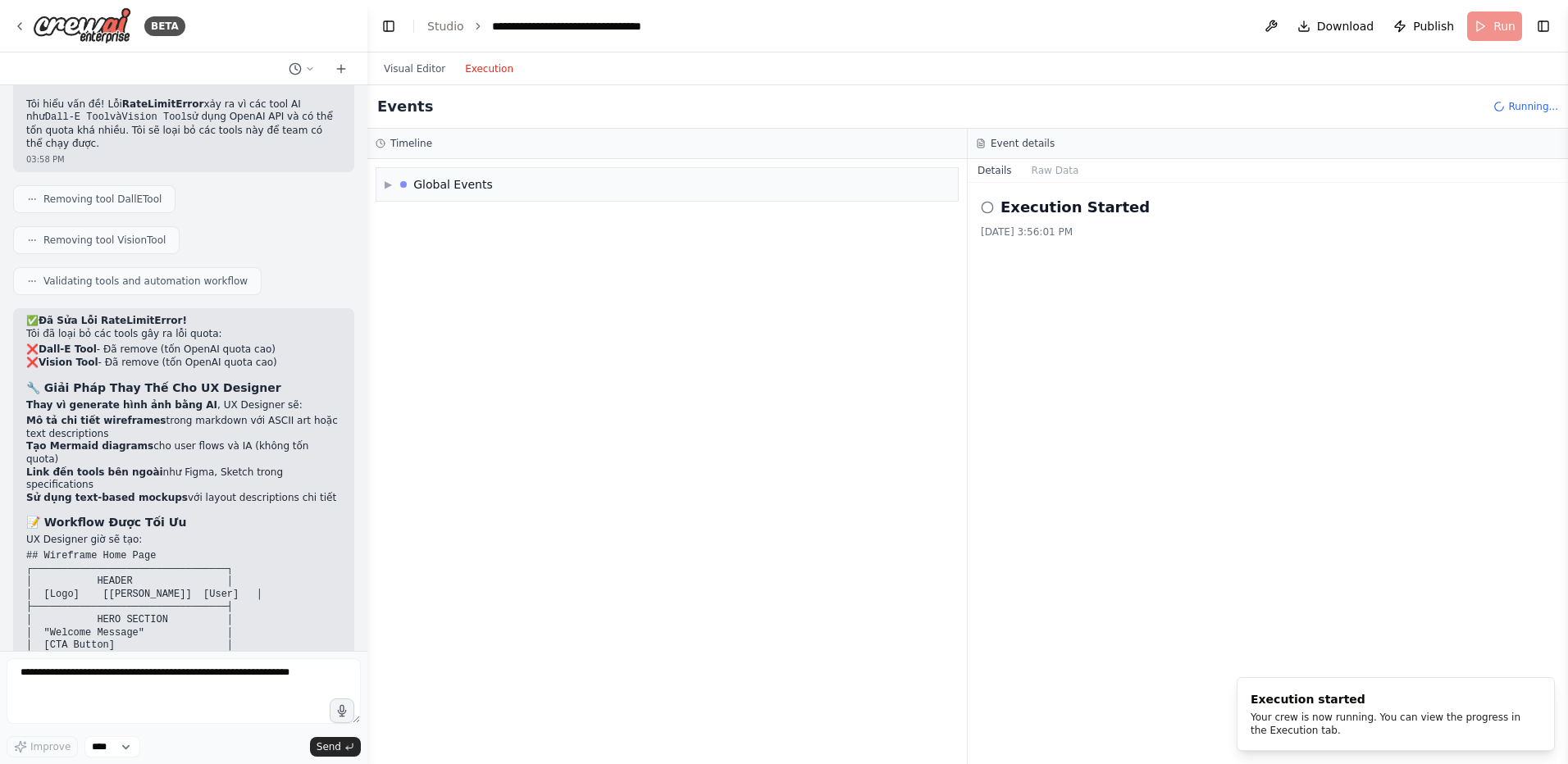
click at [485, 72] on button "Execution" at bounding box center [489, 68] width 68 height 20
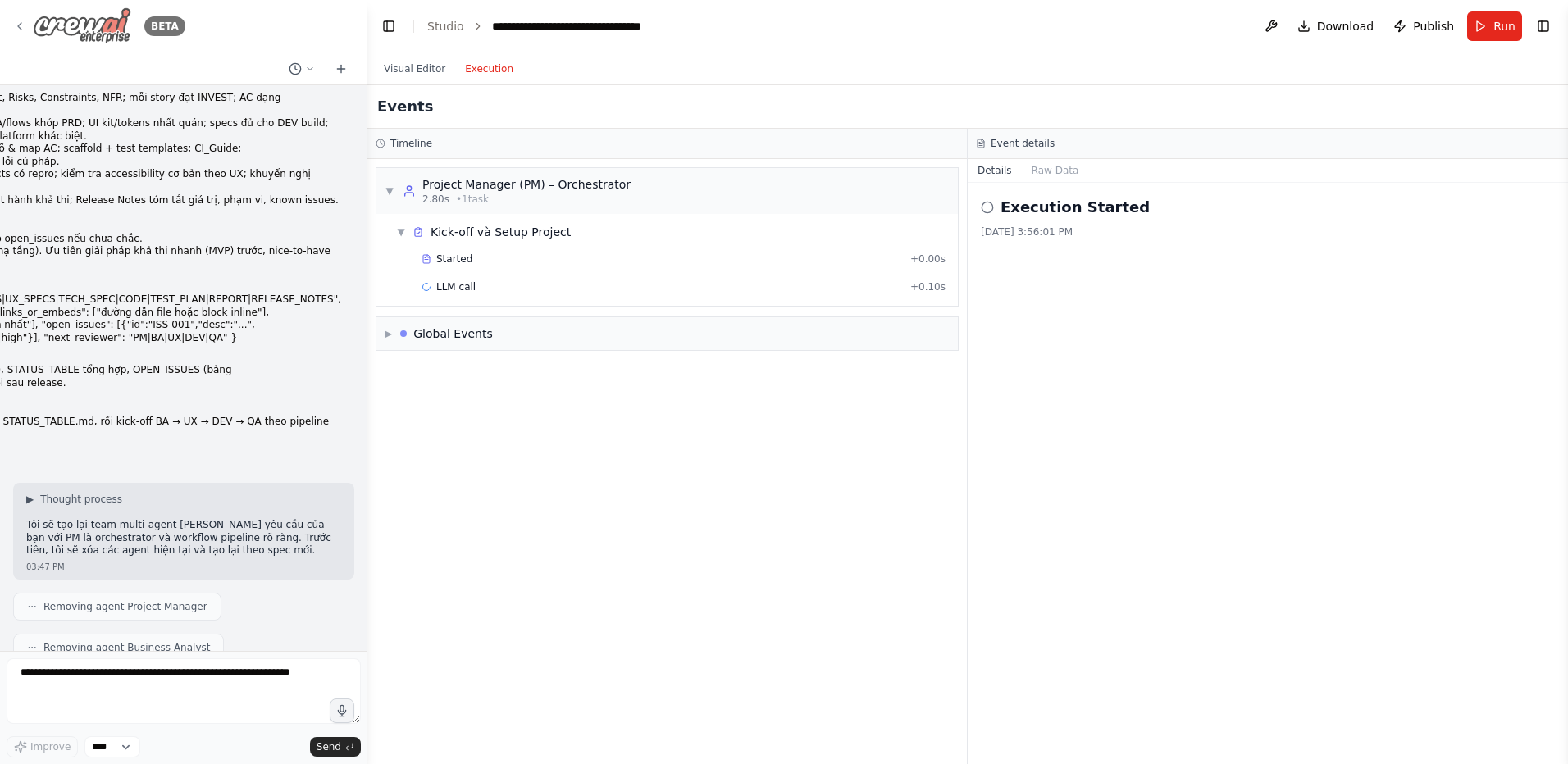
scroll to position [2478, 0]
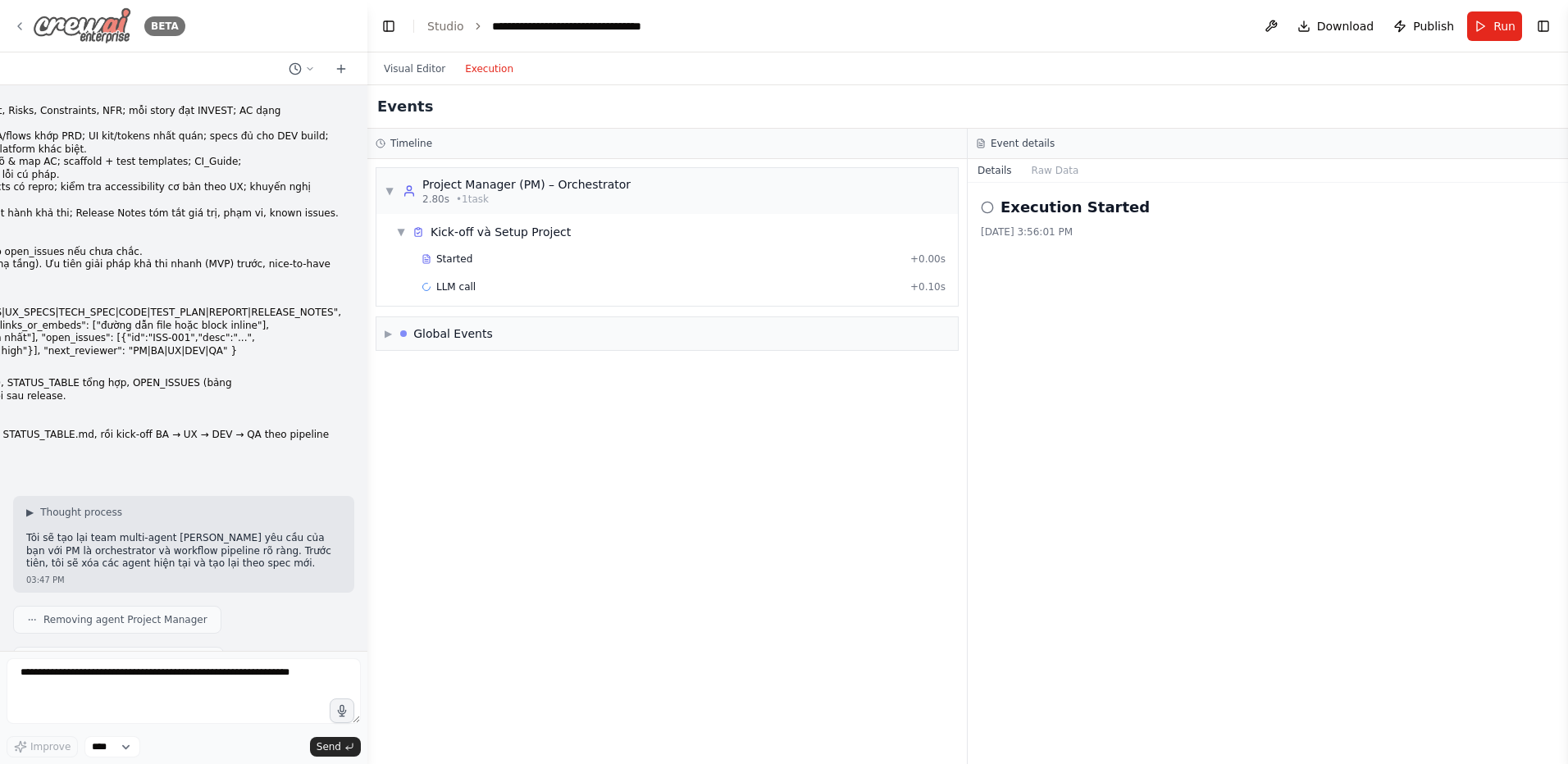
click at [25, 30] on icon at bounding box center [19, 25] width 13 height 13
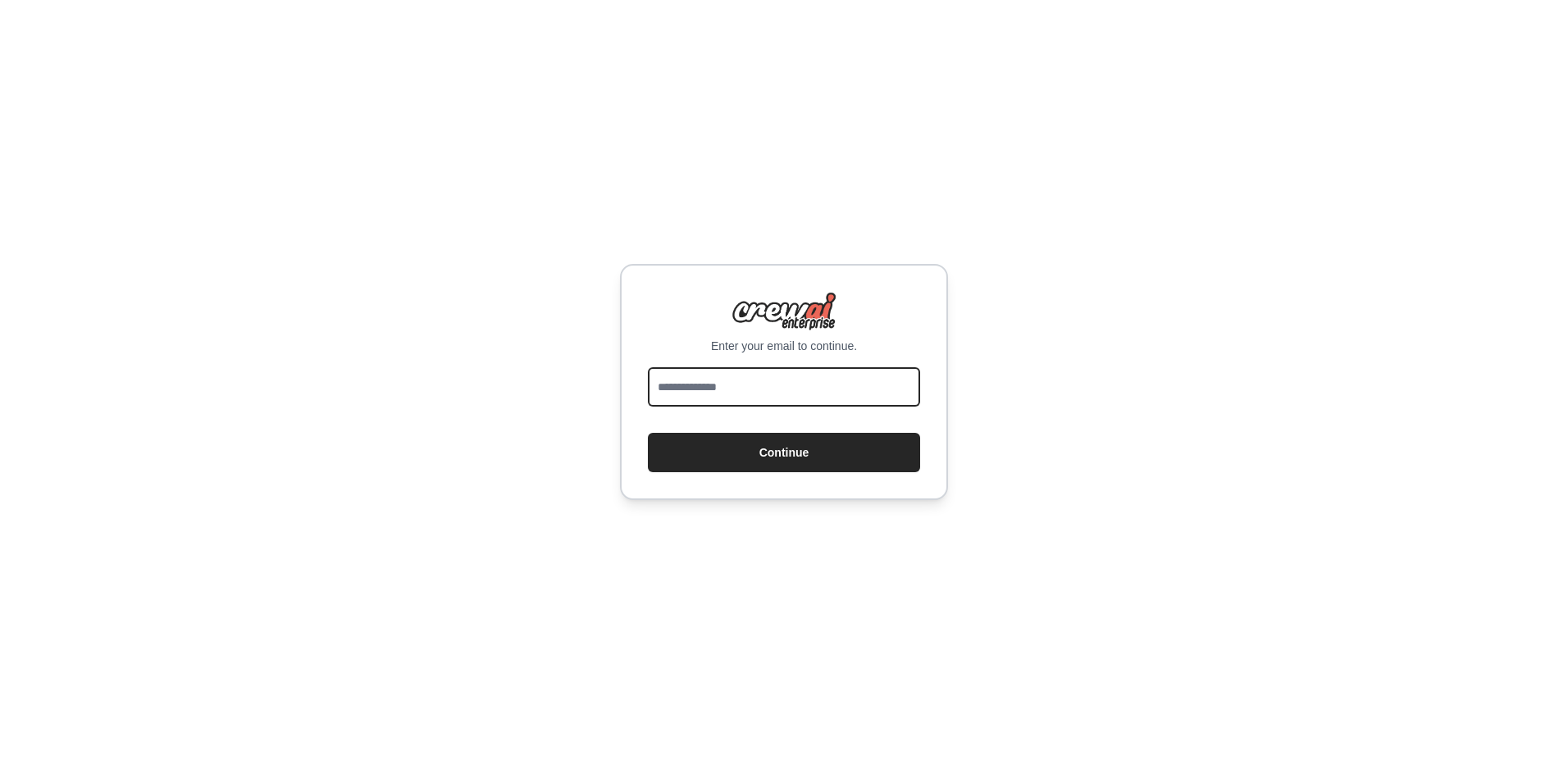
click at [796, 400] on input "email" at bounding box center [784, 387] width 272 height 39
click at [784, 392] on input "email" at bounding box center [784, 387] width 272 height 39
click at [886, 320] on div "Enter your email to continue." at bounding box center [784, 323] width 272 height 63
click at [758, 400] on input "email" at bounding box center [784, 387] width 272 height 39
drag, startPoint x: 813, startPoint y: 385, endPoint x: 695, endPoint y: 384, distance: 118.0
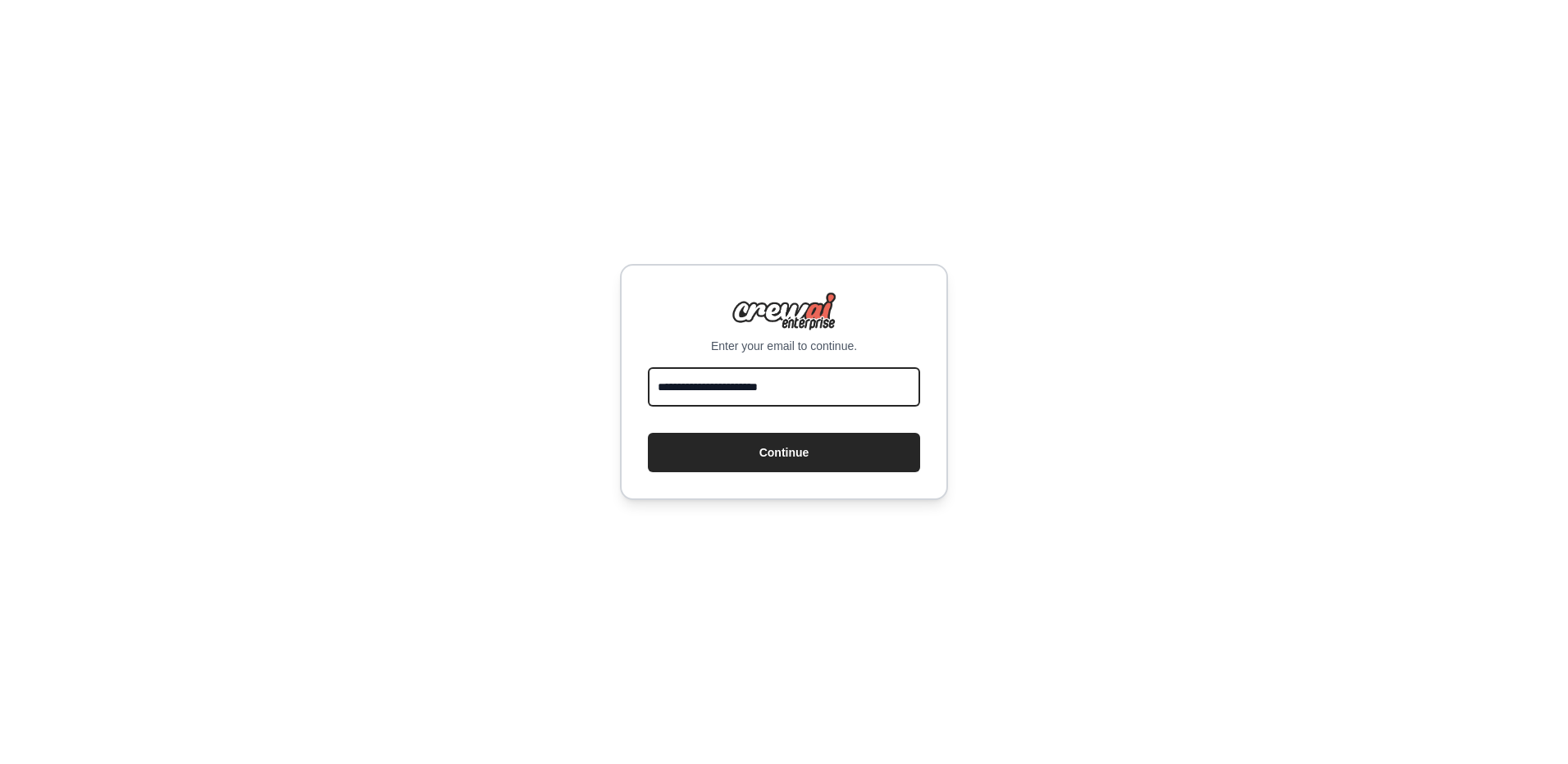
click at [695, 384] on input "**********" at bounding box center [784, 387] width 272 height 39
type input "**********"
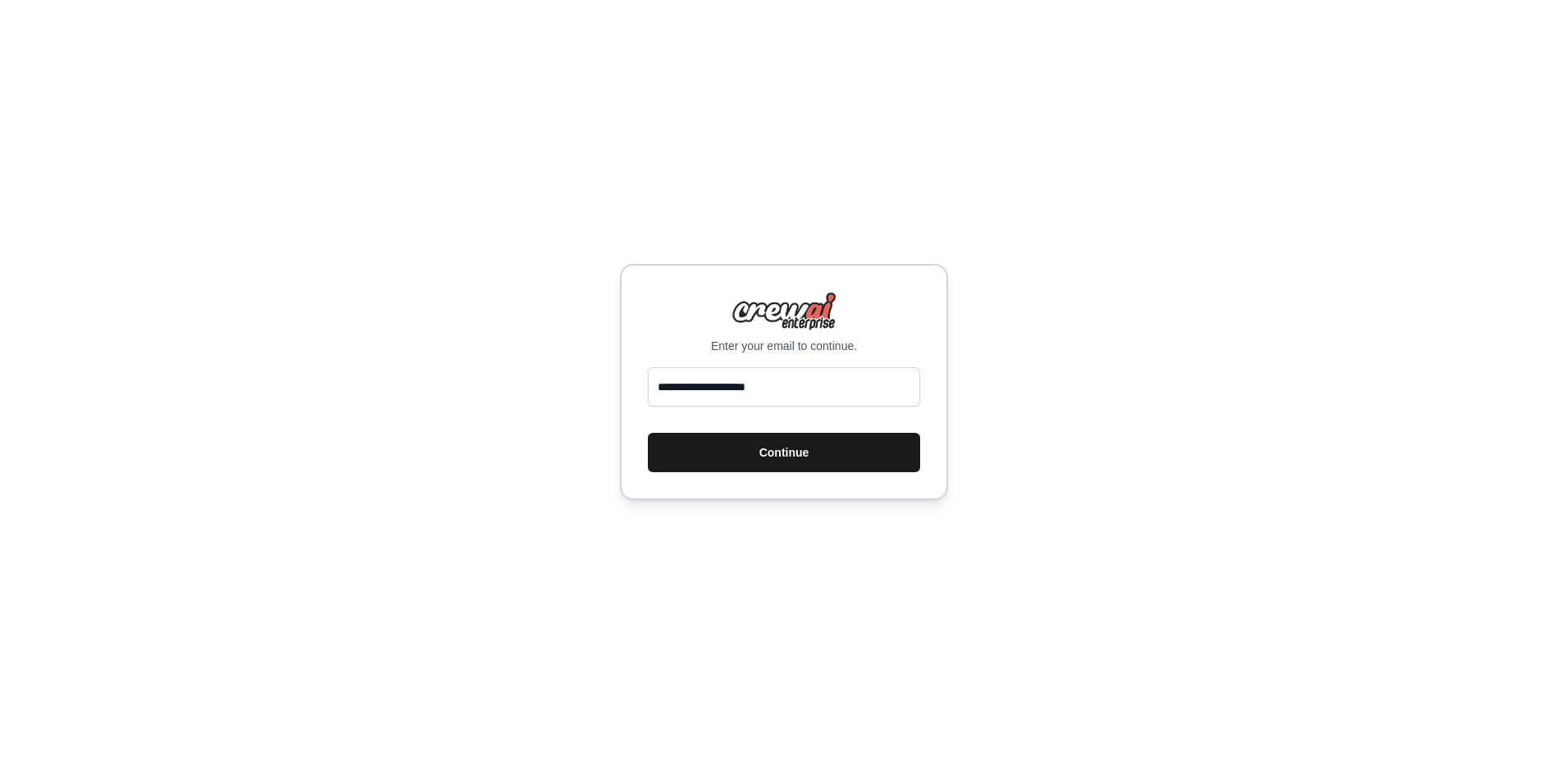
click at [770, 459] on button "Continue" at bounding box center [784, 452] width 272 height 39
